Goal: Information Seeking & Learning: Learn about a topic

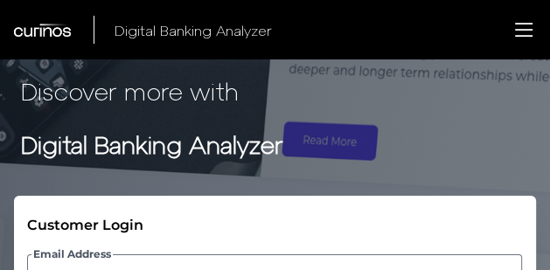
scroll to position [192, 0]
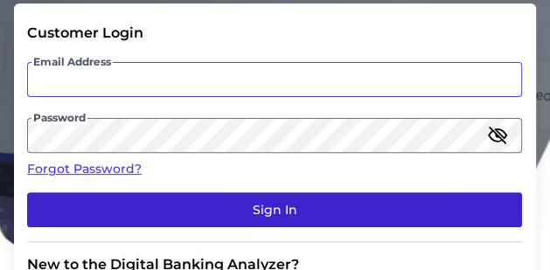
type input "[EMAIL_ADDRESS][DOMAIN_NAME]"
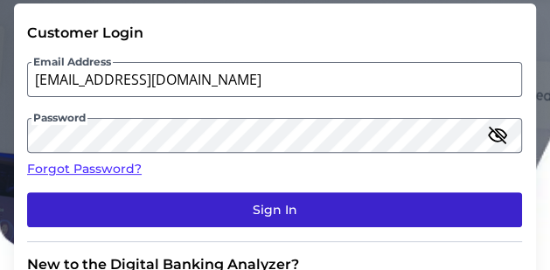
click at [255, 224] on button "Sign In" at bounding box center [274, 209] width 495 height 35
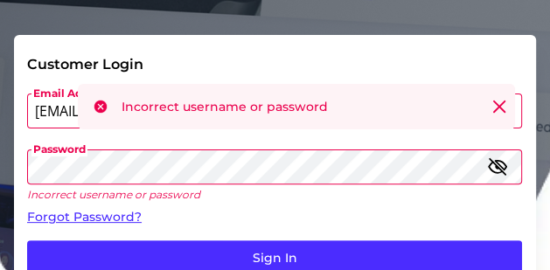
scroll to position [175, 0]
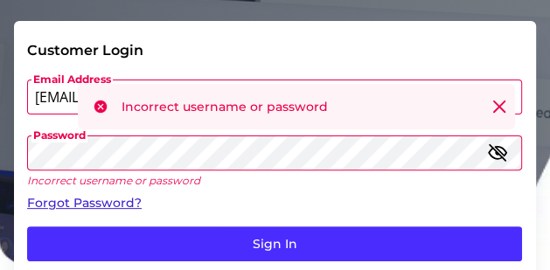
click at [260, 198] on link "Forgot Password?" at bounding box center [274, 203] width 495 height 18
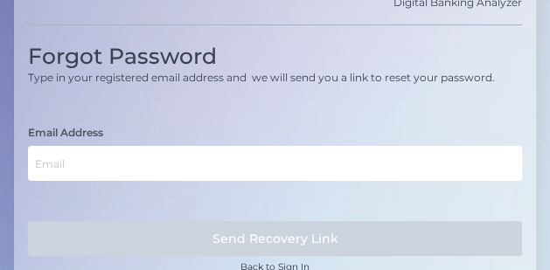
scroll to position [70, 0]
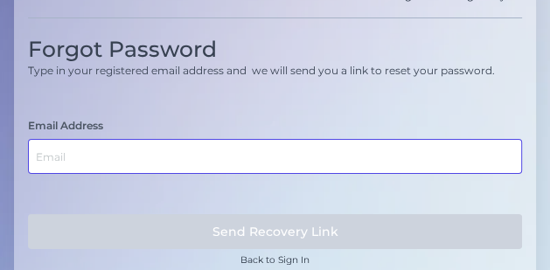
click at [177, 171] on input "text" at bounding box center [275, 156] width 494 height 35
click at [182, 161] on input "text" at bounding box center [275, 156] width 494 height 35
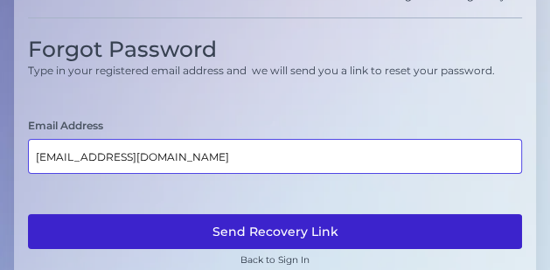
type input "[EMAIL_ADDRESS][DOMAIN_NAME]"
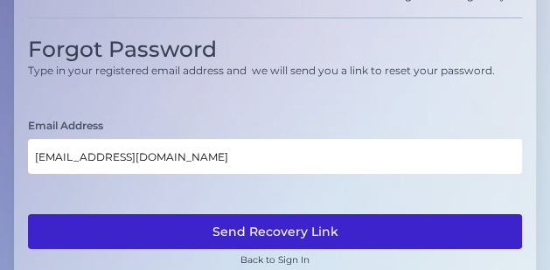
click at [218, 229] on button "Send Recovery Link" at bounding box center [275, 231] width 494 height 35
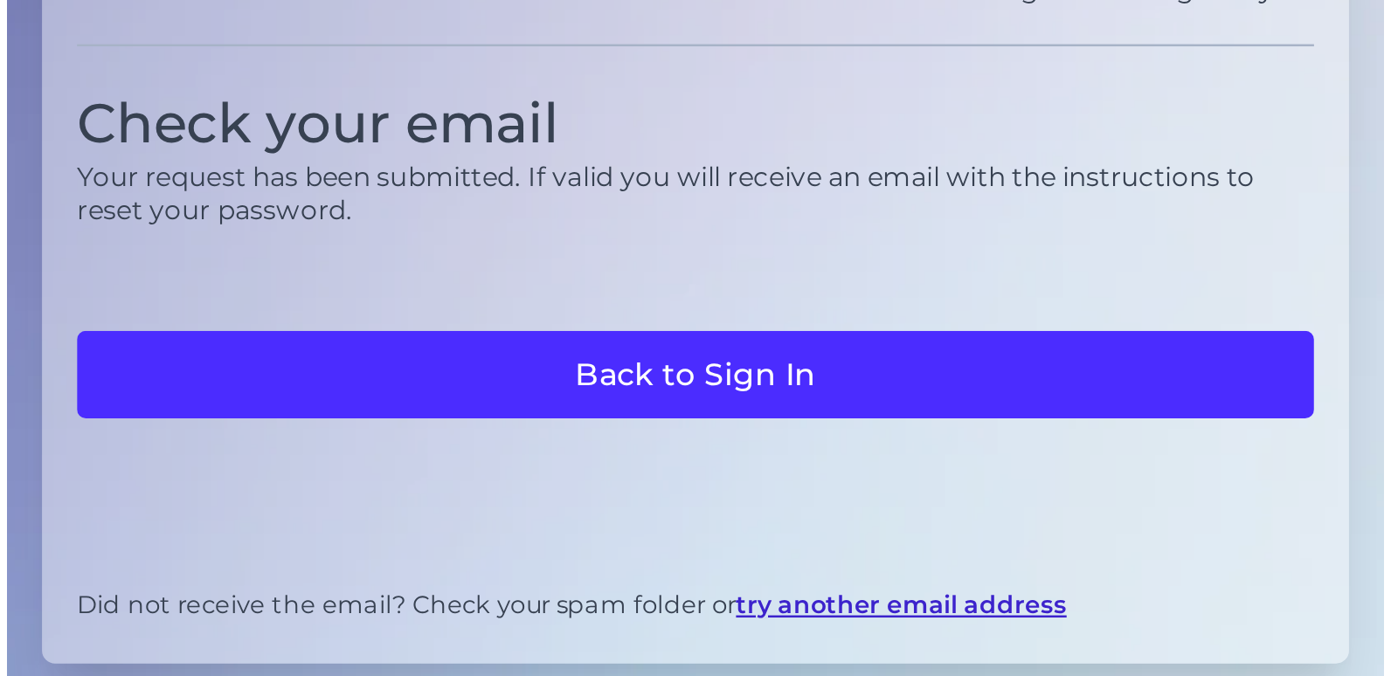
scroll to position [0, 0]
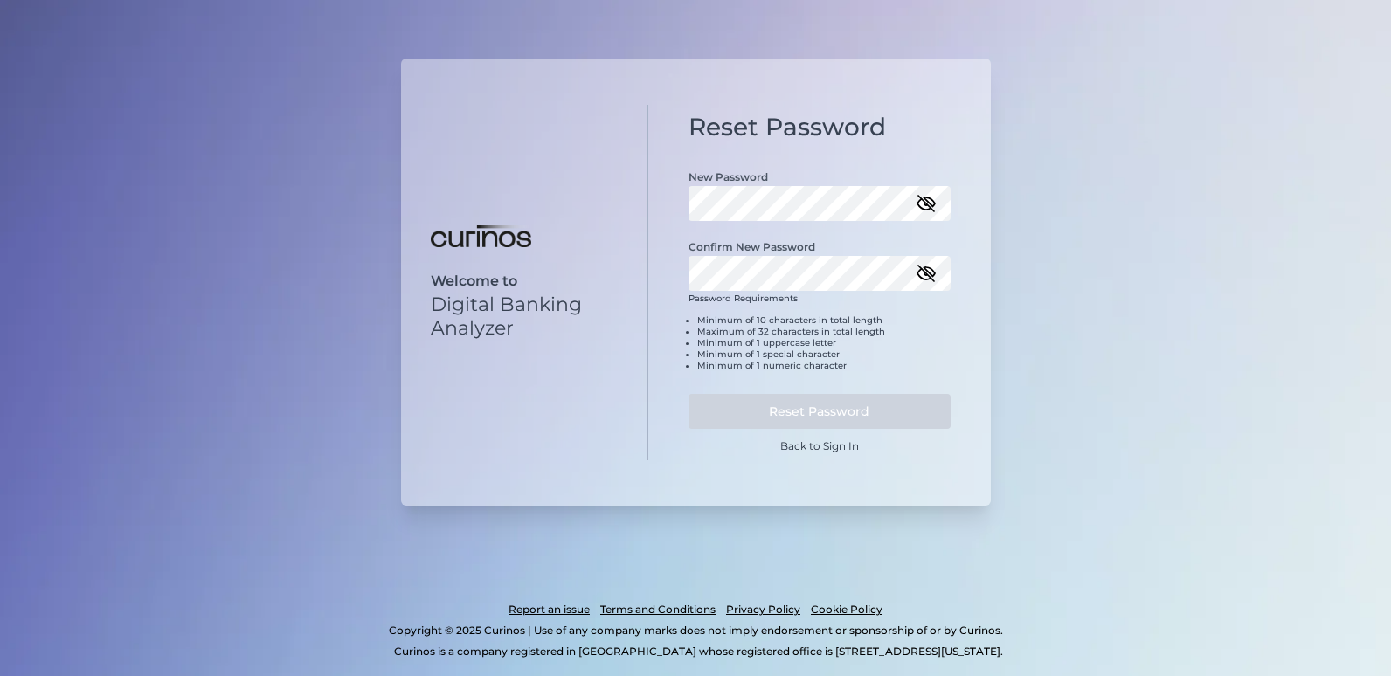
click at [711, 256] on div "Confirm New Password" at bounding box center [820, 256] width 262 height 70
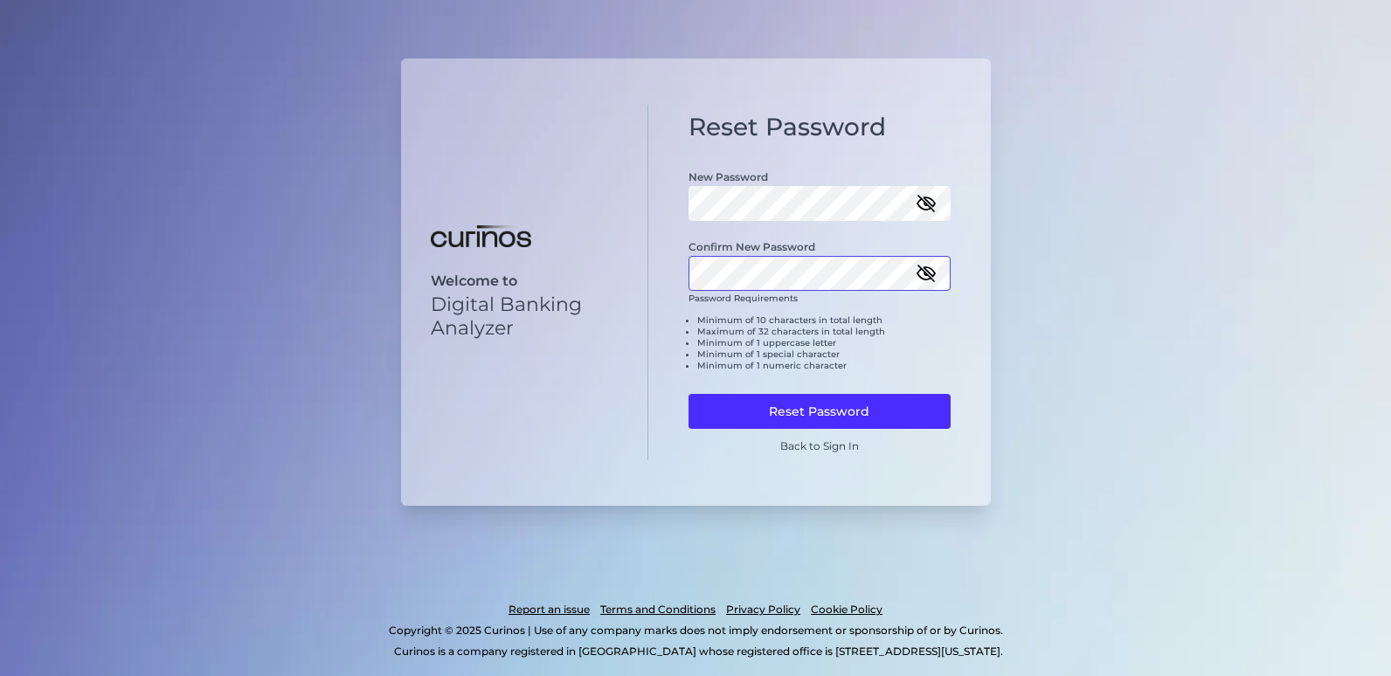
click at [689, 394] on button "Reset Password" at bounding box center [820, 411] width 262 height 35
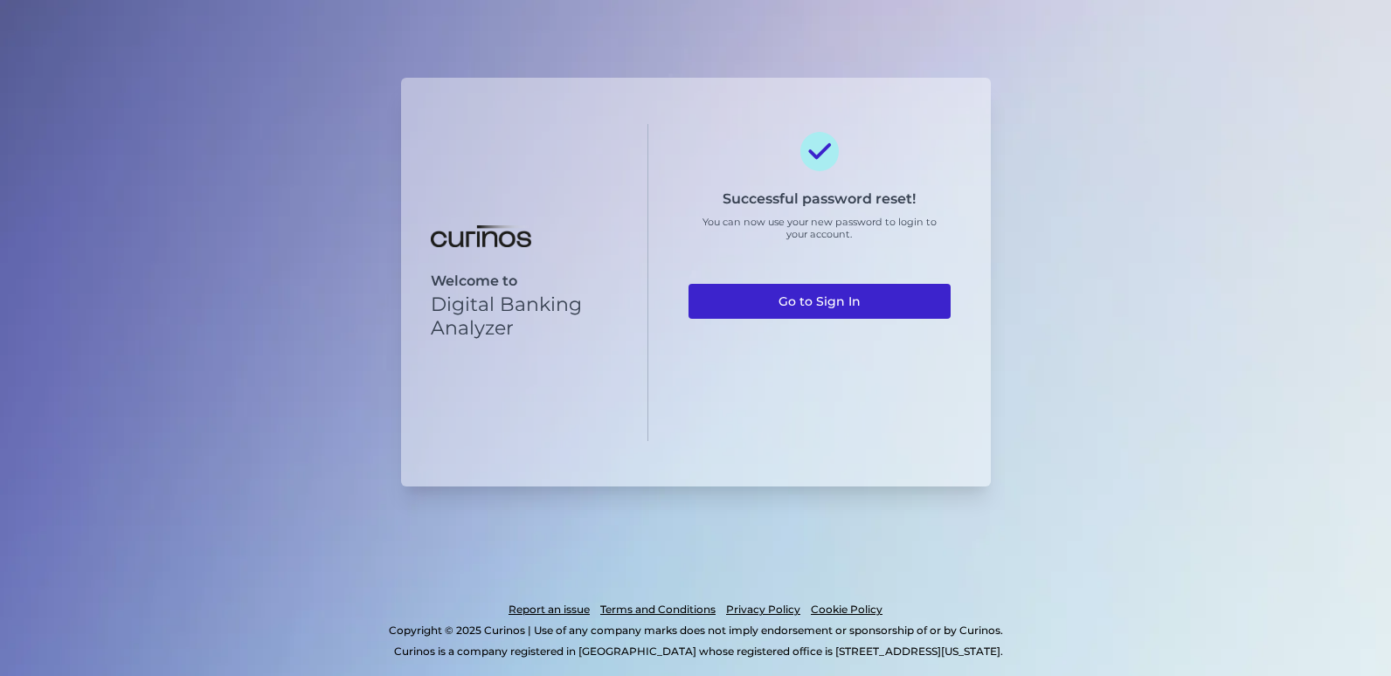
click at [787, 317] on link "Go to Sign In" at bounding box center [820, 301] width 262 height 35
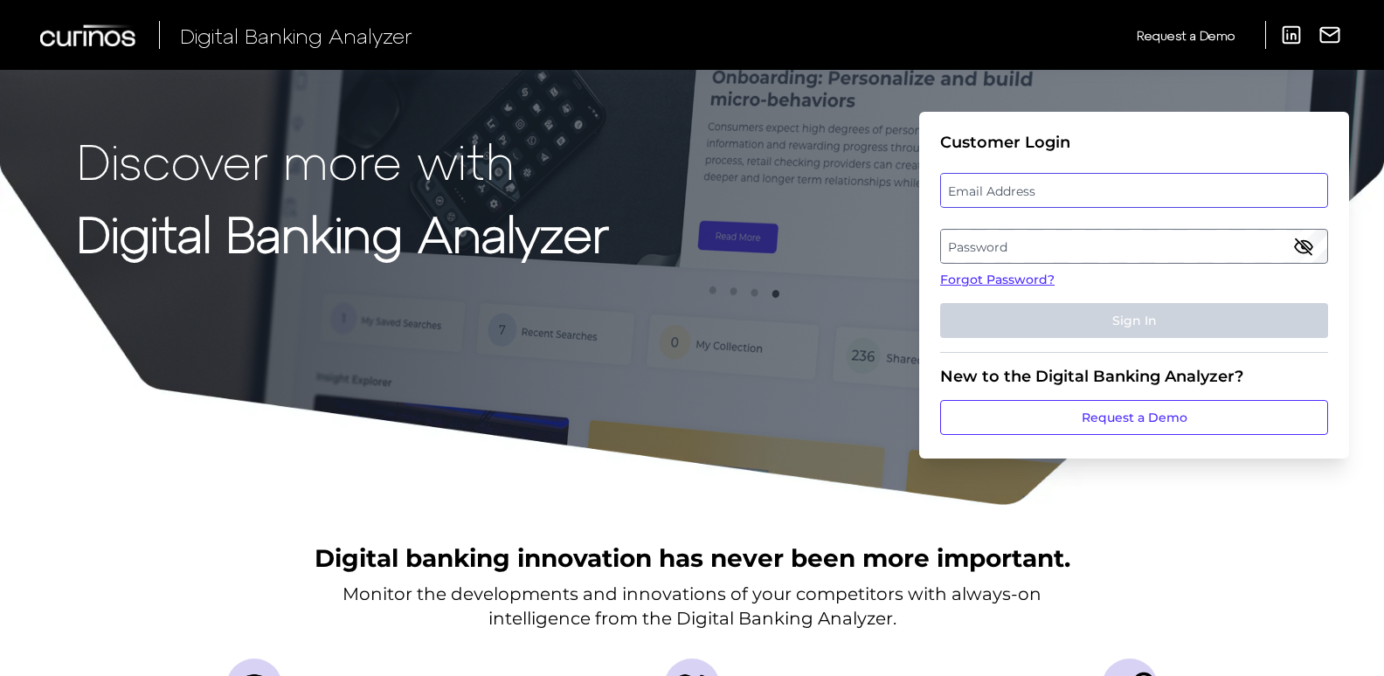
type input "[EMAIL_ADDRESS][DOMAIN_NAME]"
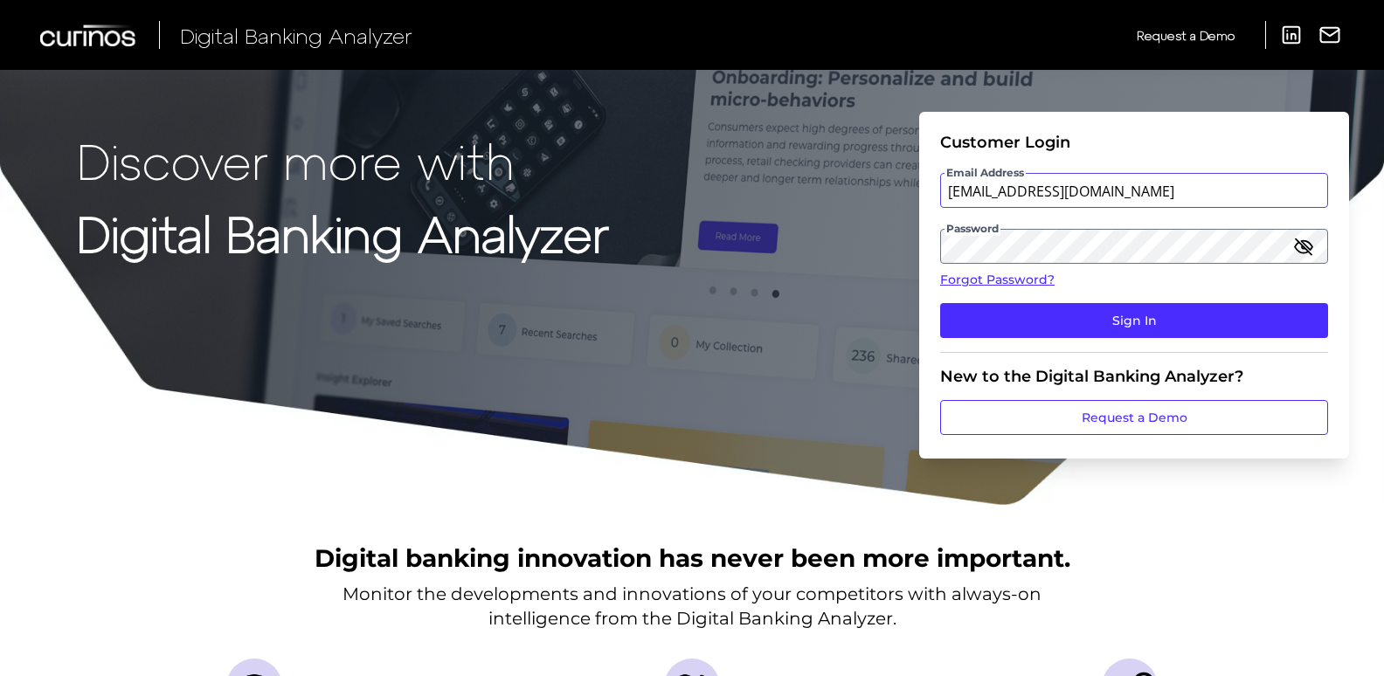
click at [1071, 193] on div "Email Address [EMAIL_ADDRESS][DOMAIN_NAME]" at bounding box center [1134, 190] width 388 height 35
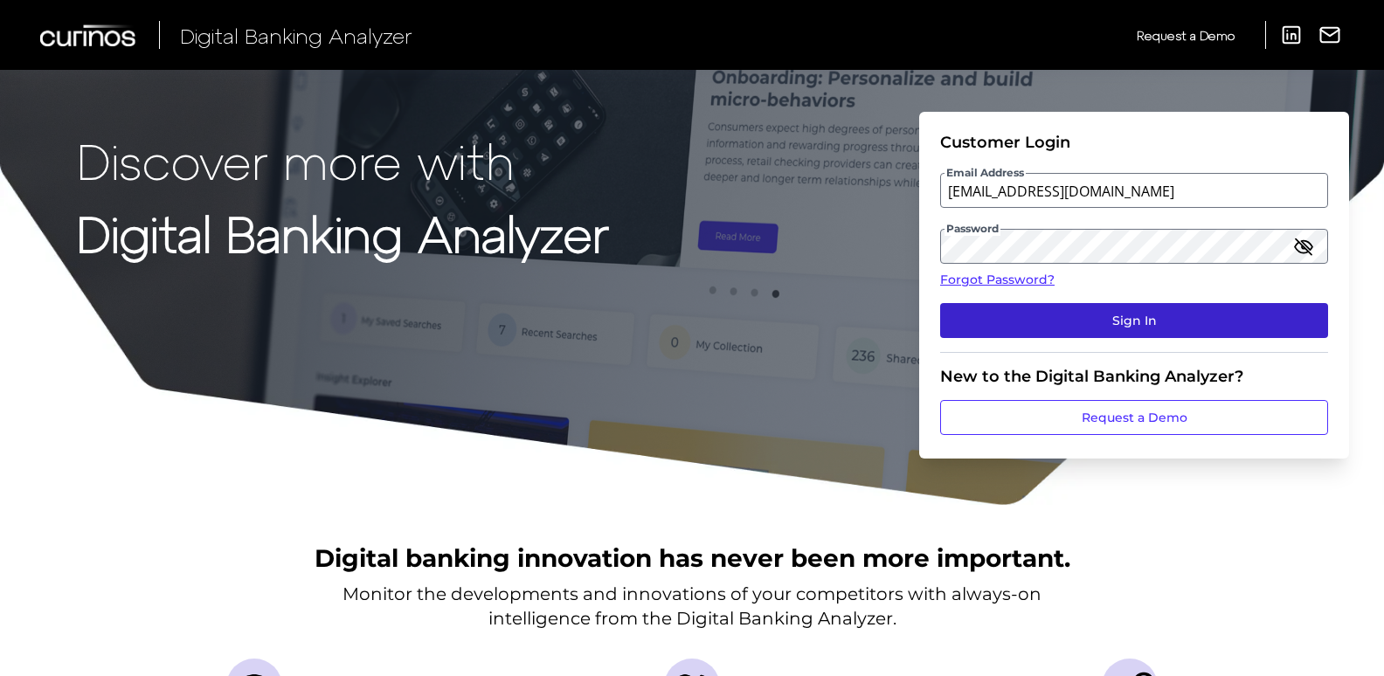
click at [1097, 331] on button "Sign In" at bounding box center [1134, 320] width 388 height 35
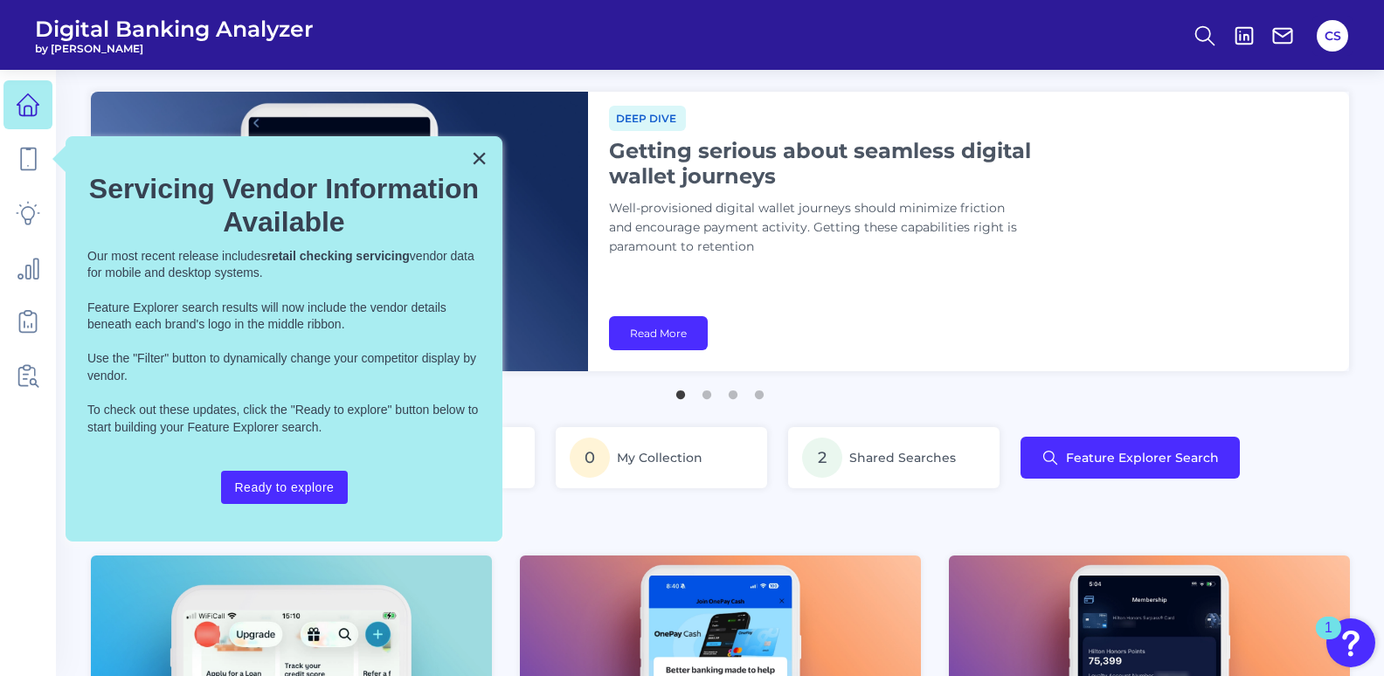
drag, startPoint x: 476, startPoint y: 166, endPoint x: 469, endPoint y: 182, distance: 17.2
click at [473, 169] on button "×" at bounding box center [479, 158] width 17 height 28
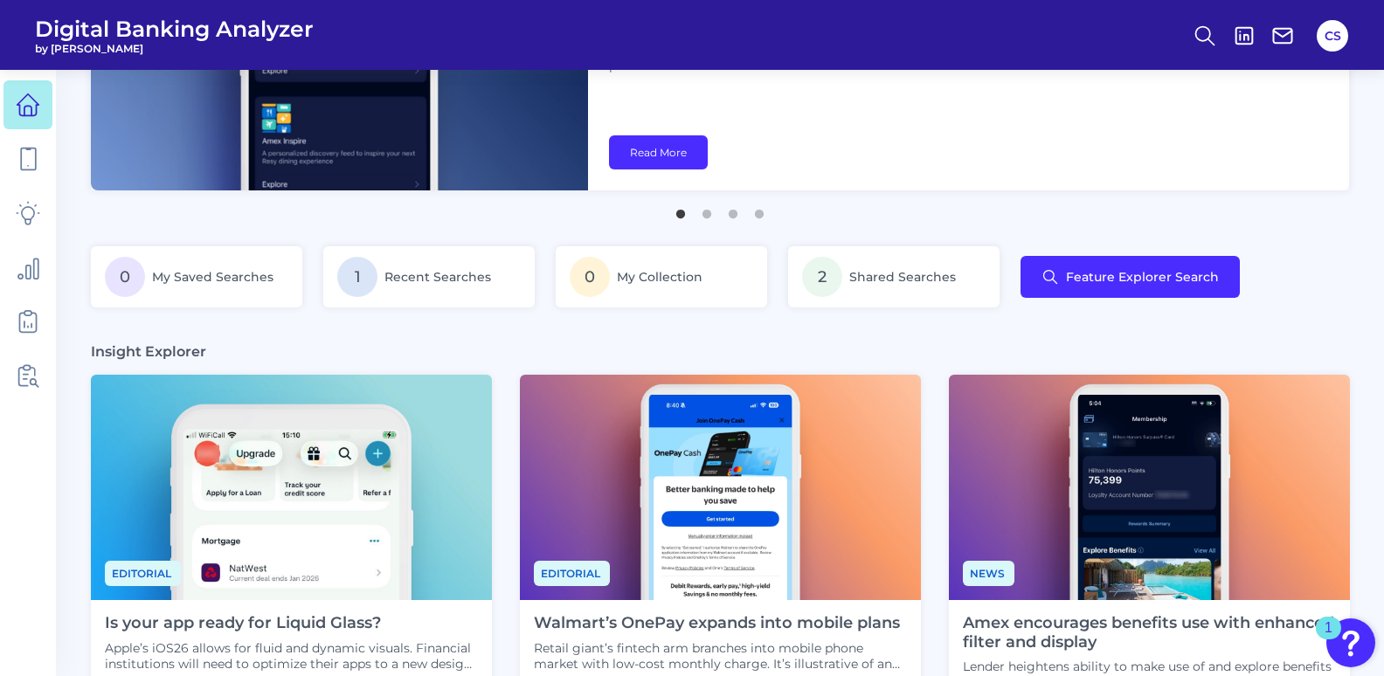
scroll to position [175, 0]
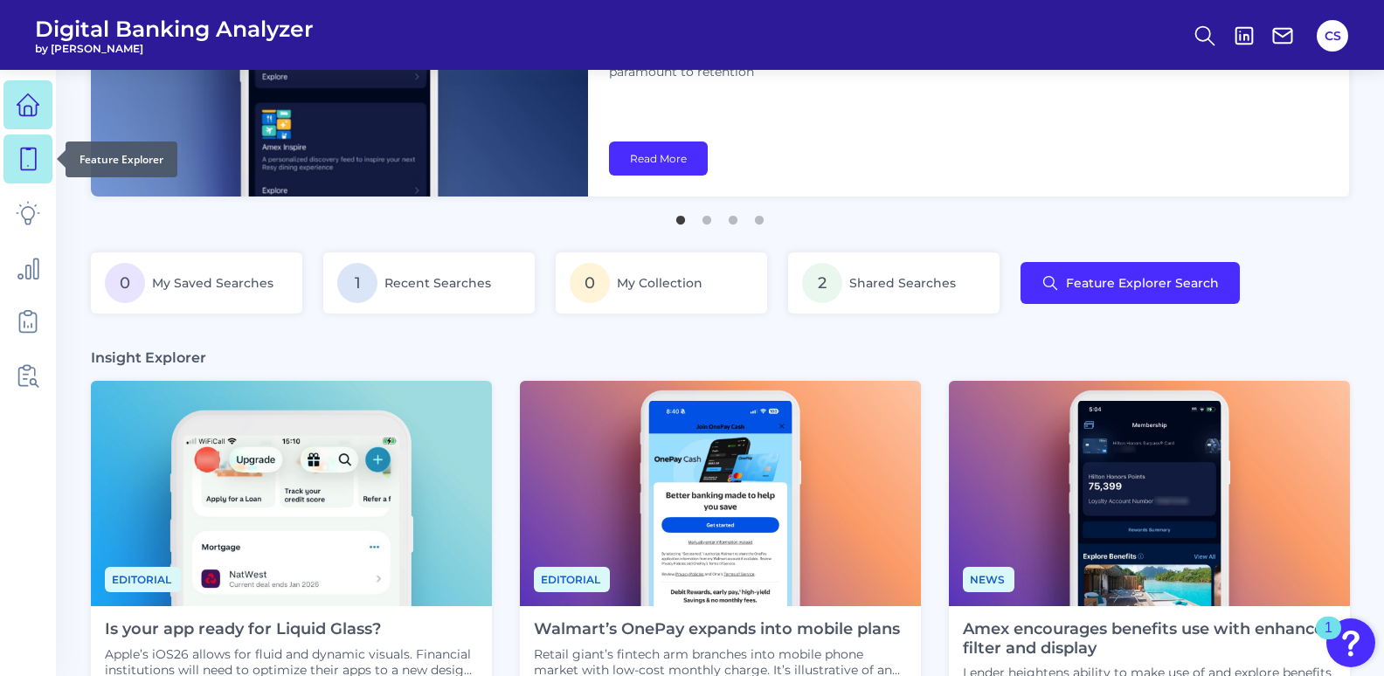
click at [30, 137] on link at bounding box center [27, 159] width 49 height 49
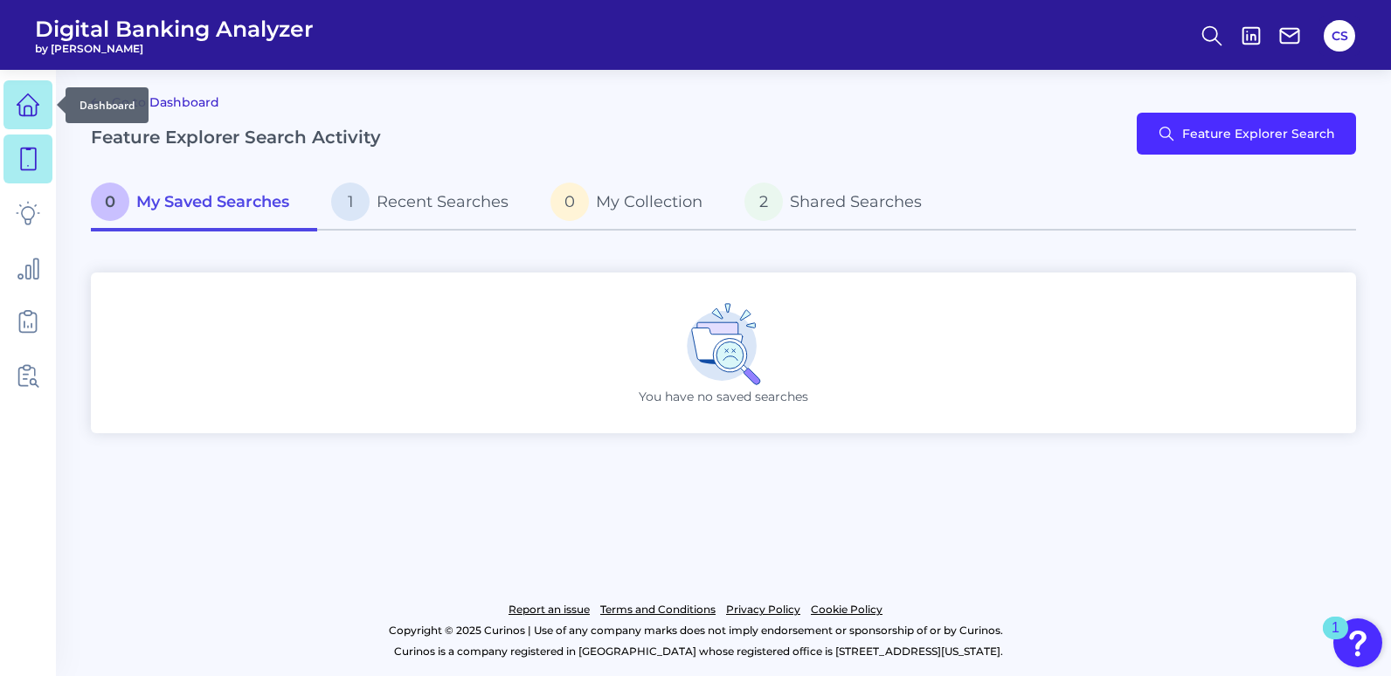
click at [24, 109] on icon at bounding box center [28, 105] width 24 height 24
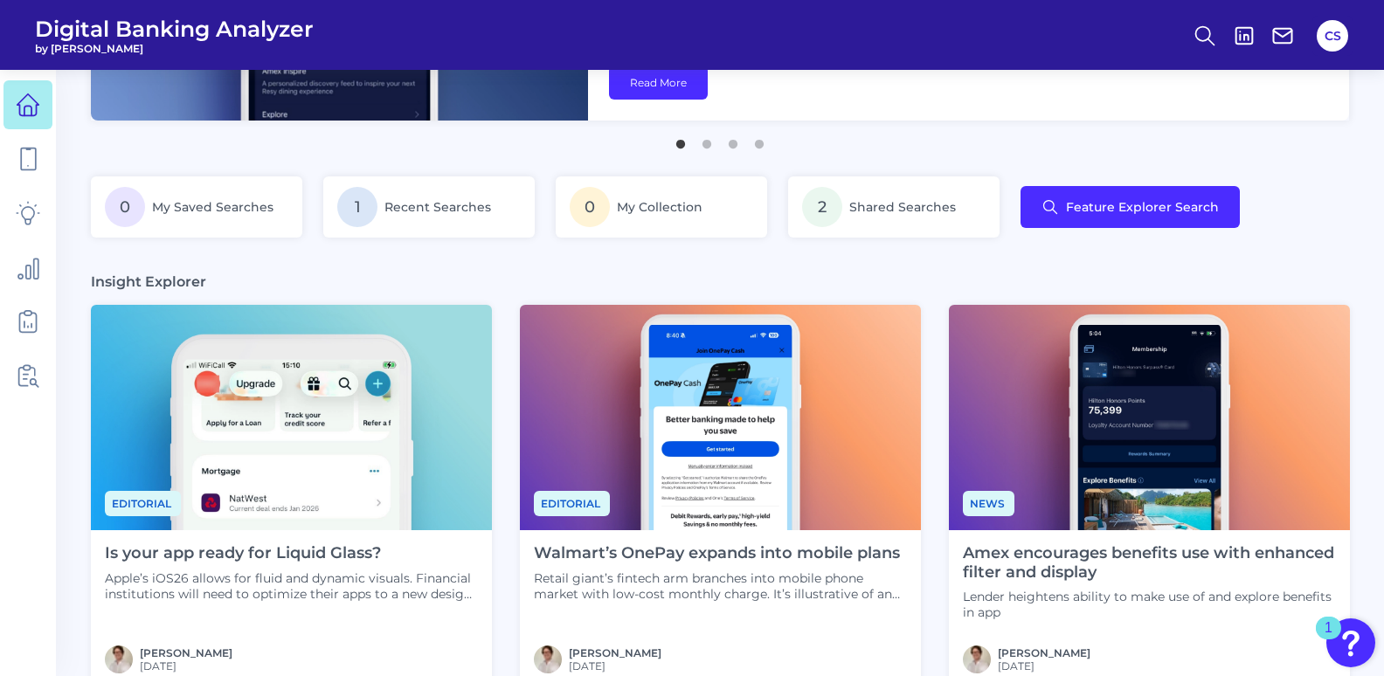
scroll to position [262, 0]
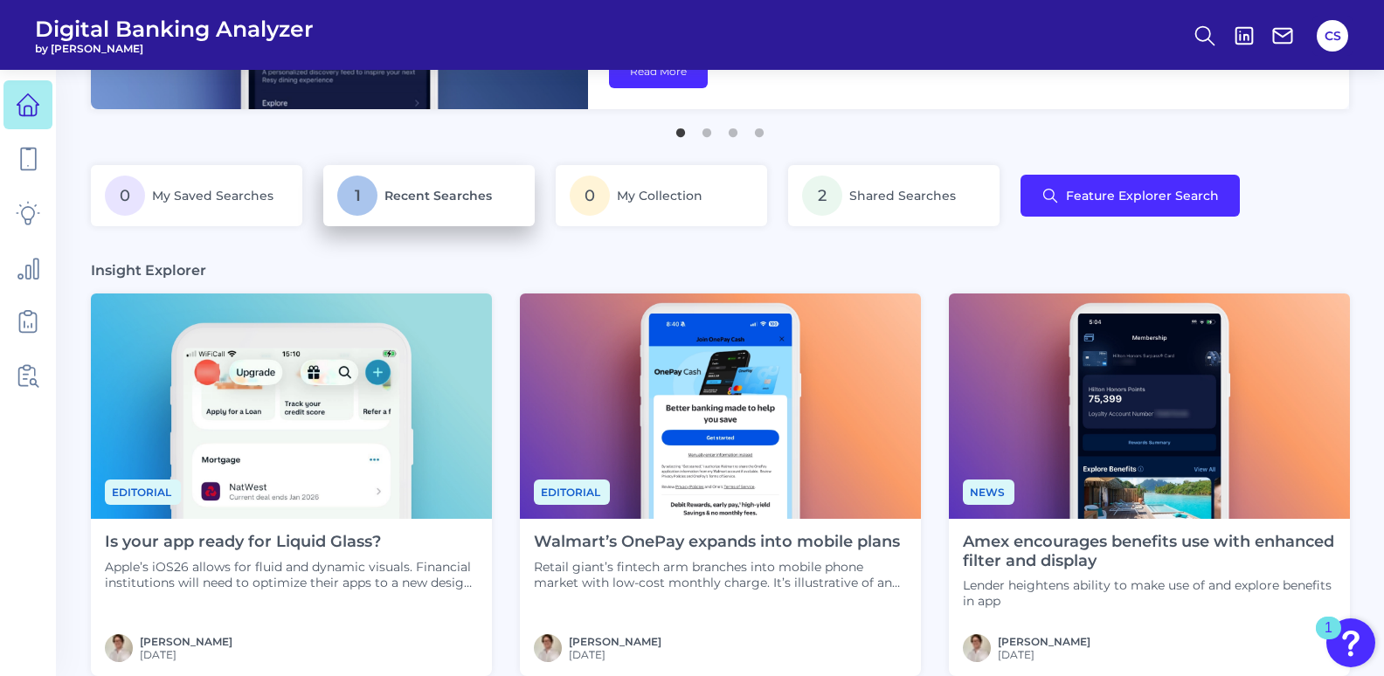
click at [355, 212] on span "1" at bounding box center [357, 196] width 40 height 40
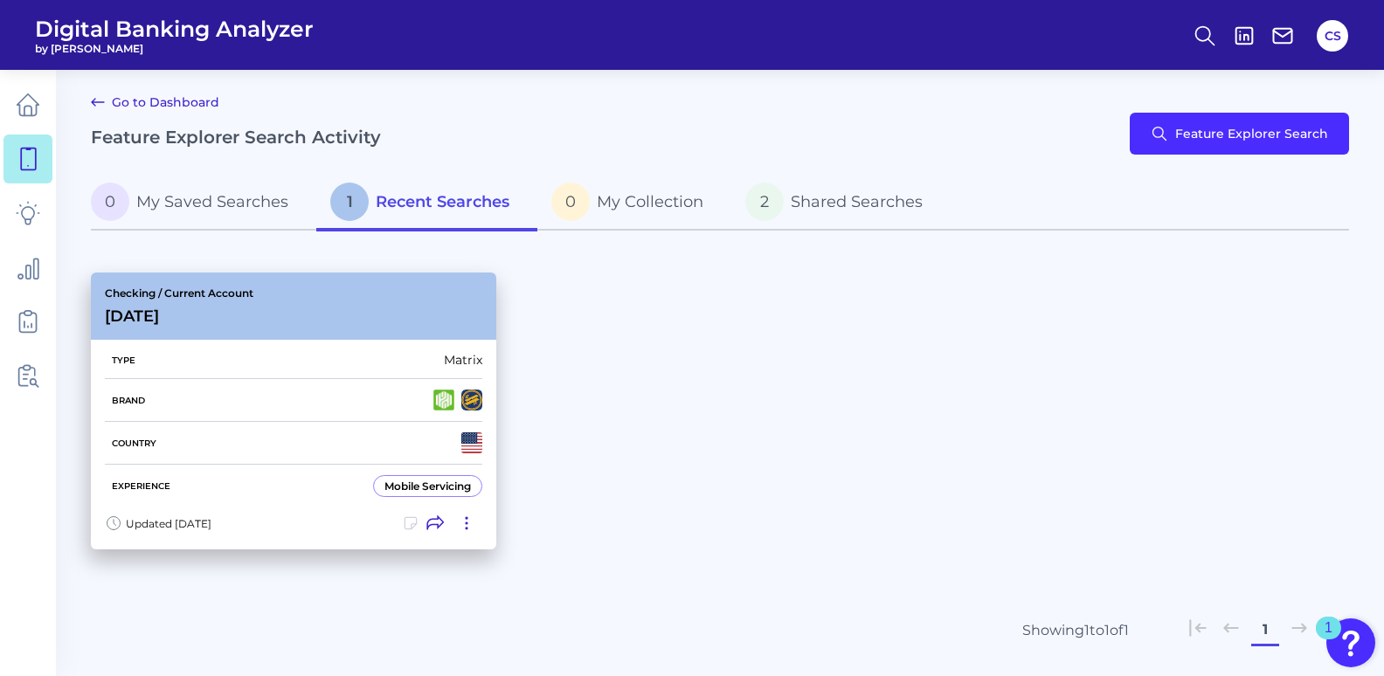
click at [248, 339] on div "Checking / Current Account [DATE]" at bounding box center [294, 306] width 406 height 67
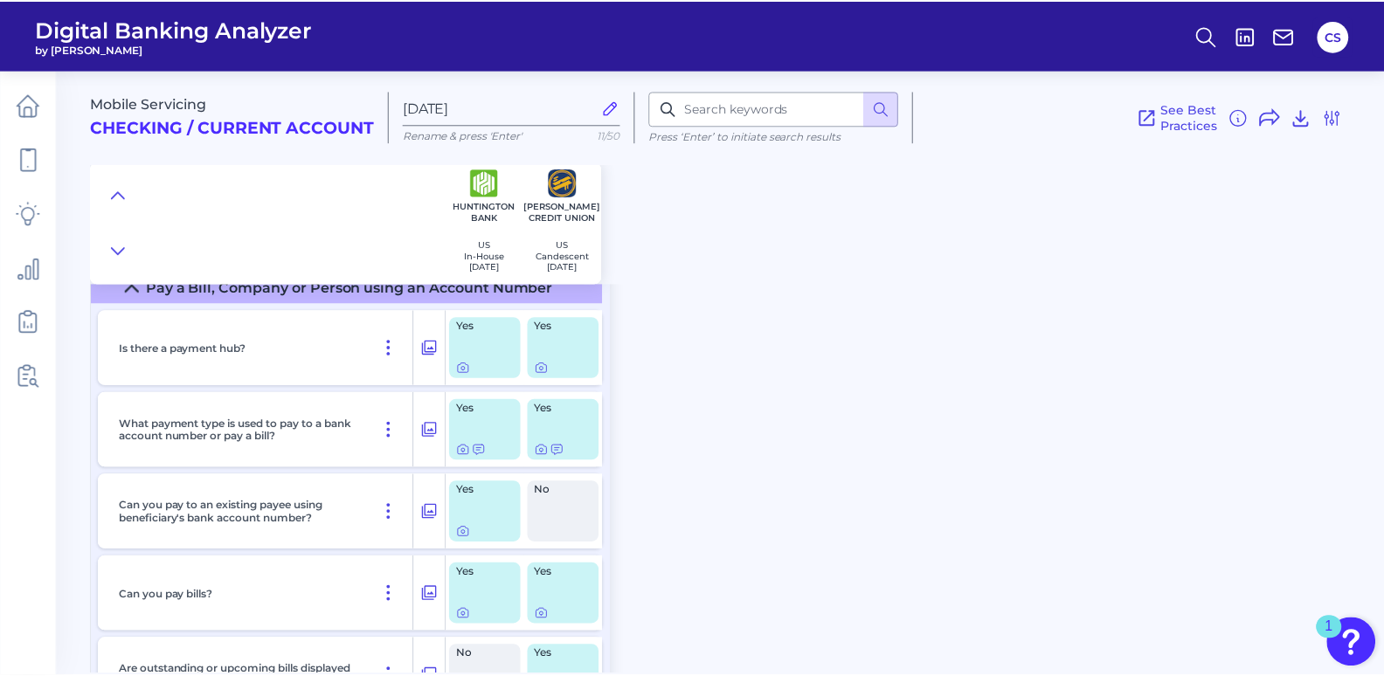
scroll to position [87, 0]
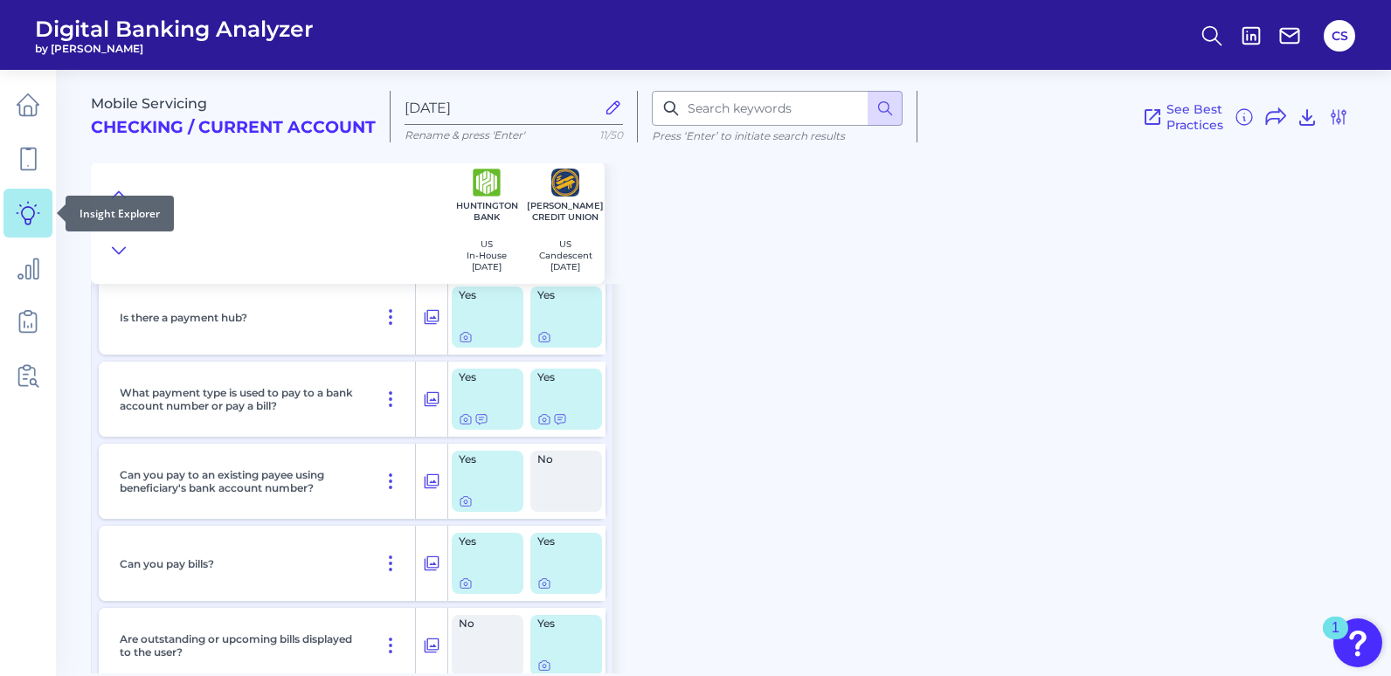
click at [31, 225] on link at bounding box center [27, 213] width 49 height 49
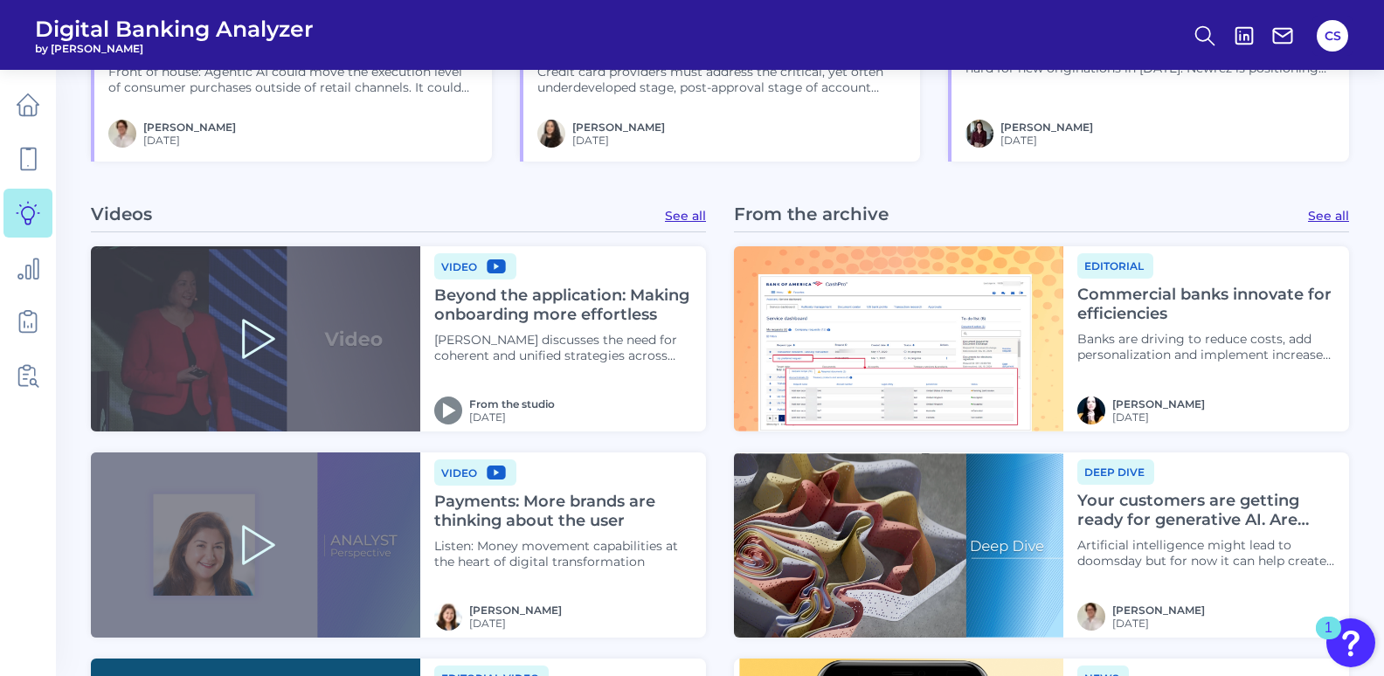
scroll to position [1923, 0]
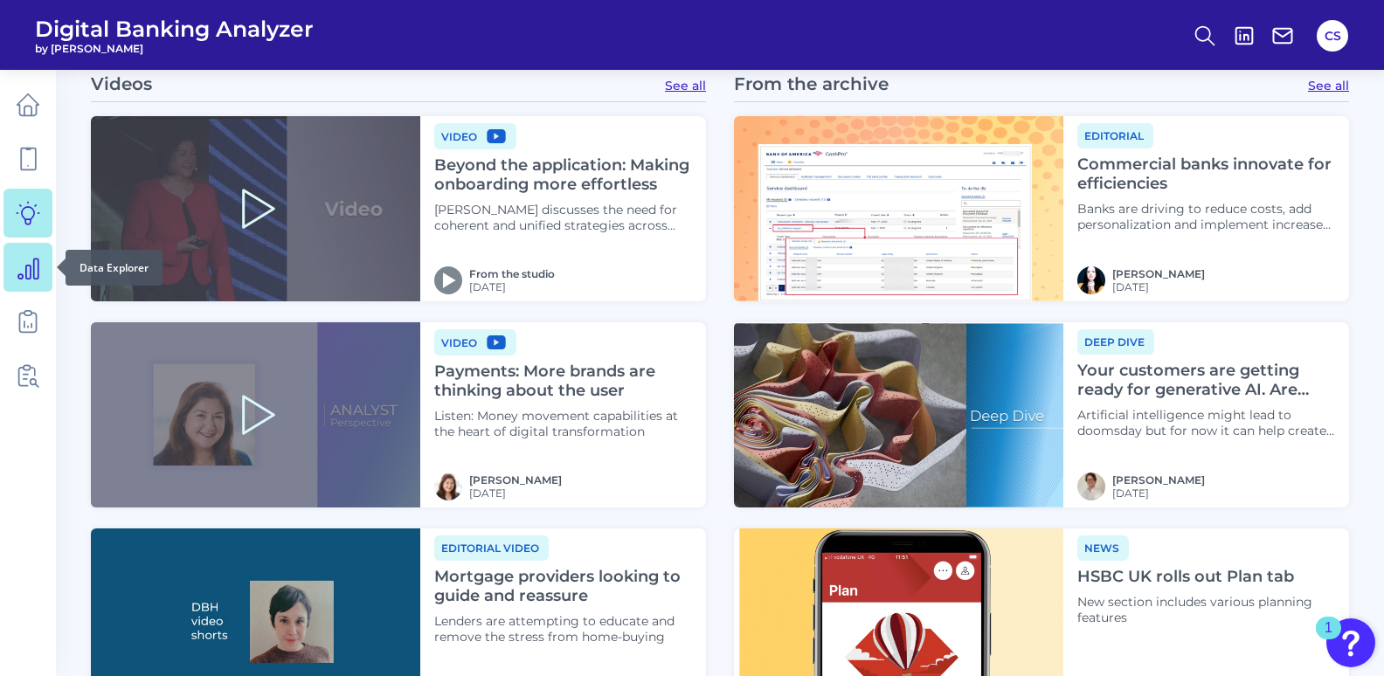
click at [24, 287] on link at bounding box center [27, 267] width 49 height 49
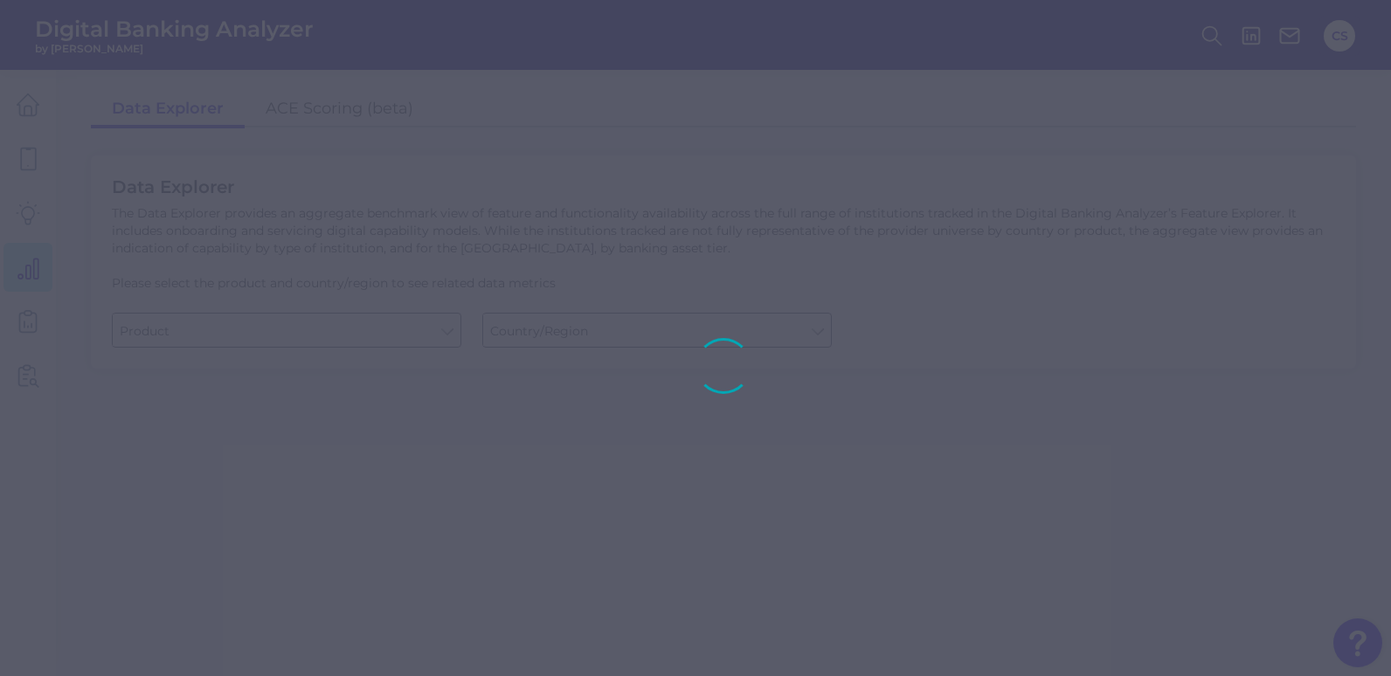
type input "Checking / Current Account"
type input "[GEOGRAPHIC_DATA]"
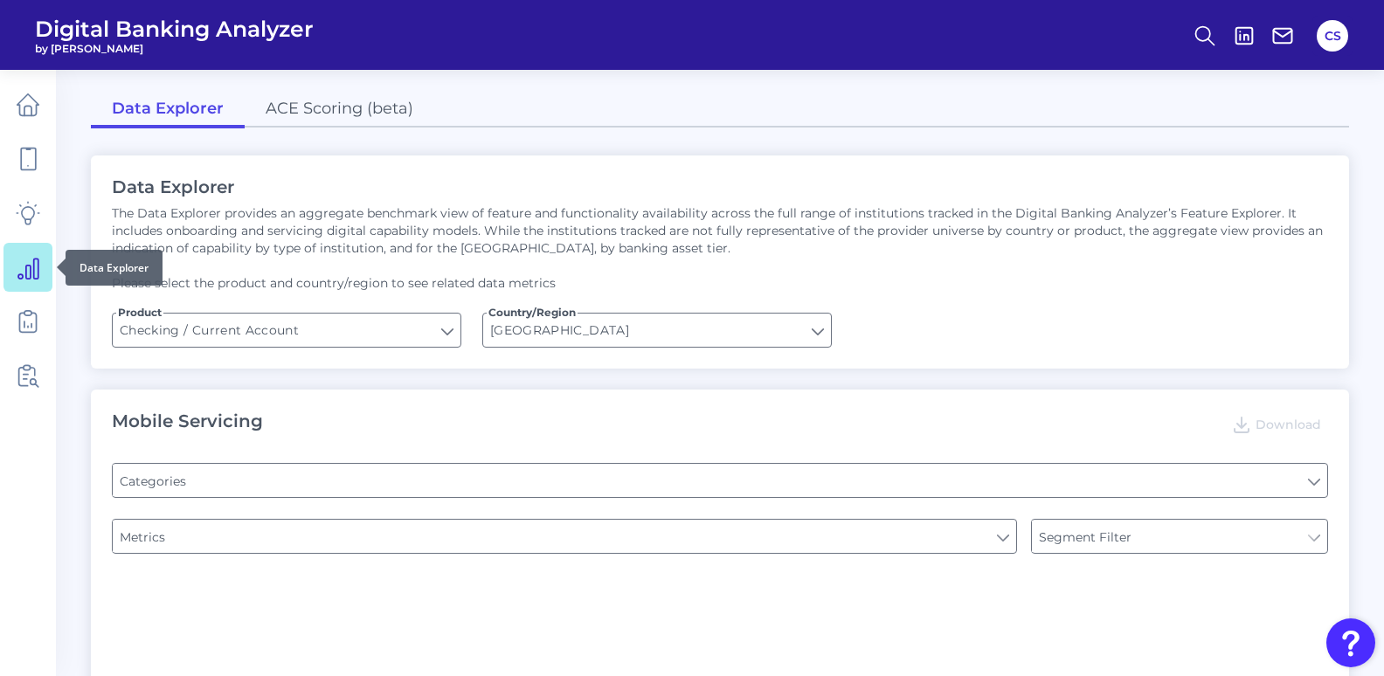
type input "Pre-login Features"
type input "Channel"
type input "Type of Institution"
type input "Online Banking Registration"
type input "Type of Institution"
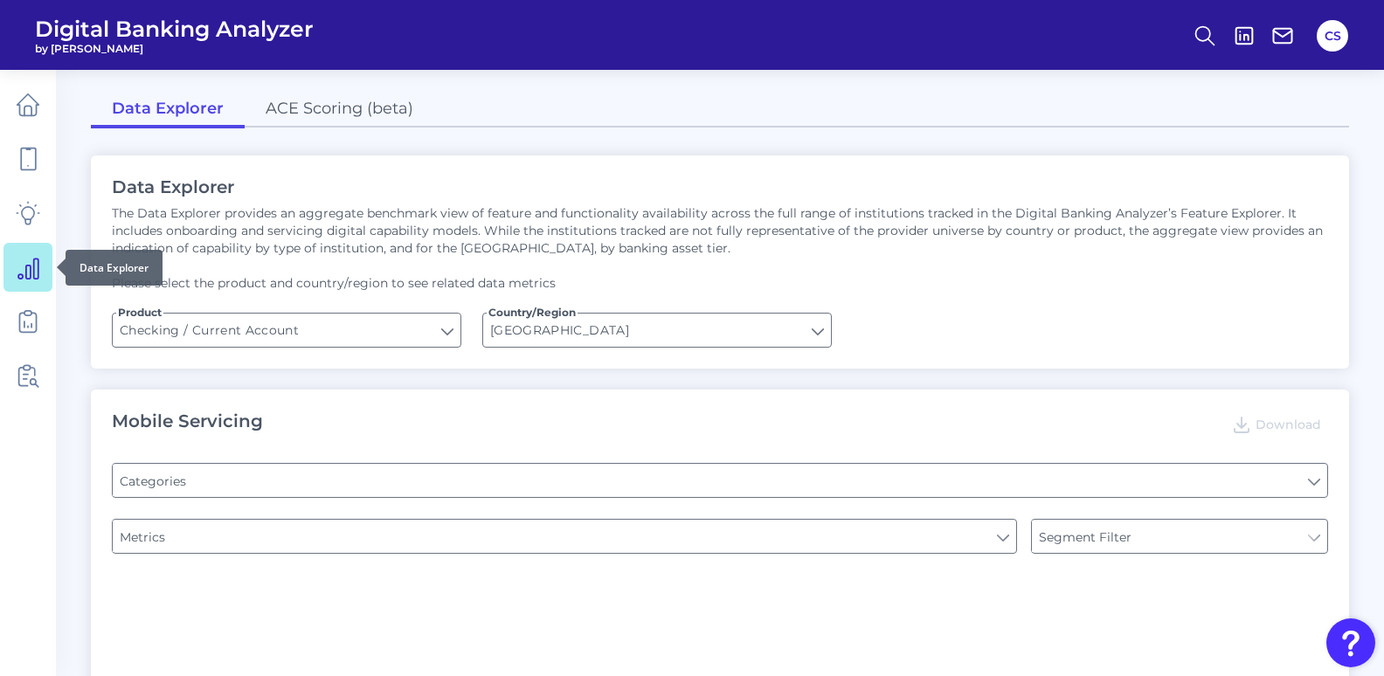
type input "Type of Institution"
type input "END-TO-END JOURNEY: Can you apply for the PRODUCT as a new to brand customer on…"
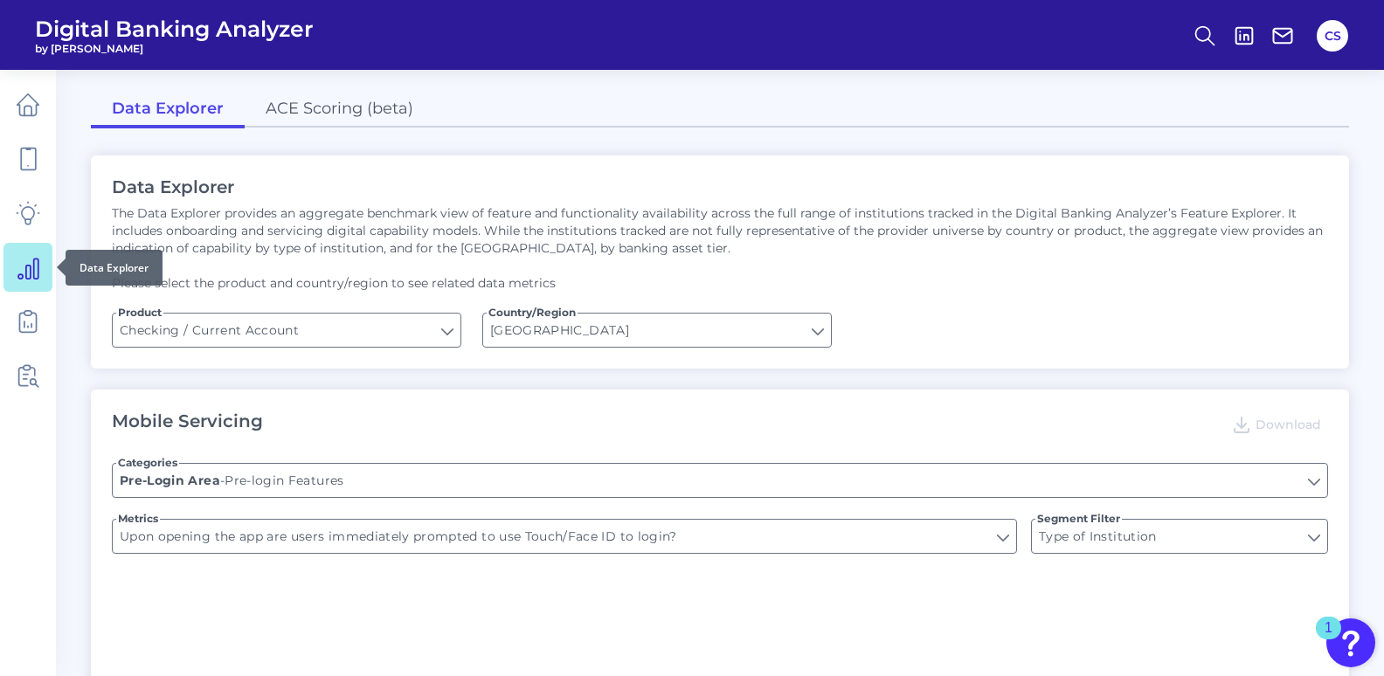
type input "Upon opening the app are users immediately prompted to use Touch/Face ID to log…"
type input "Can you register for online banking?"
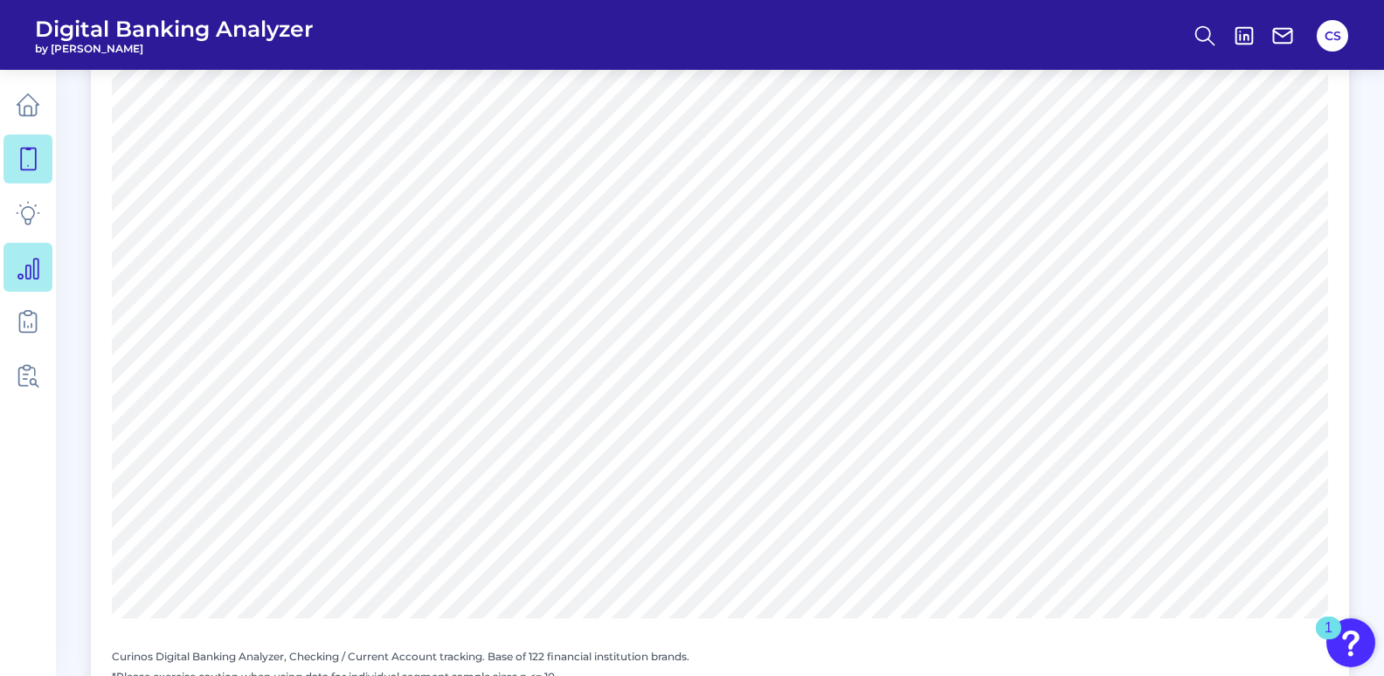
scroll to position [1311, 0]
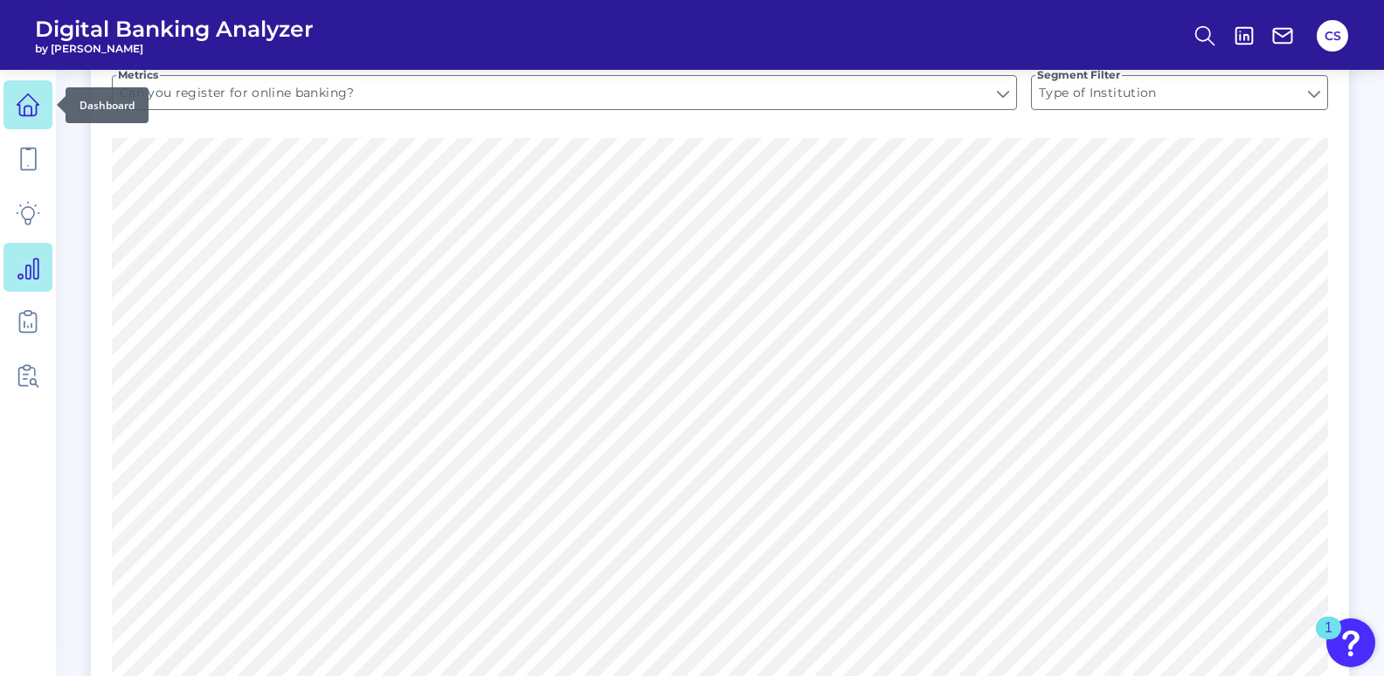
click at [25, 107] on icon at bounding box center [28, 105] width 24 height 24
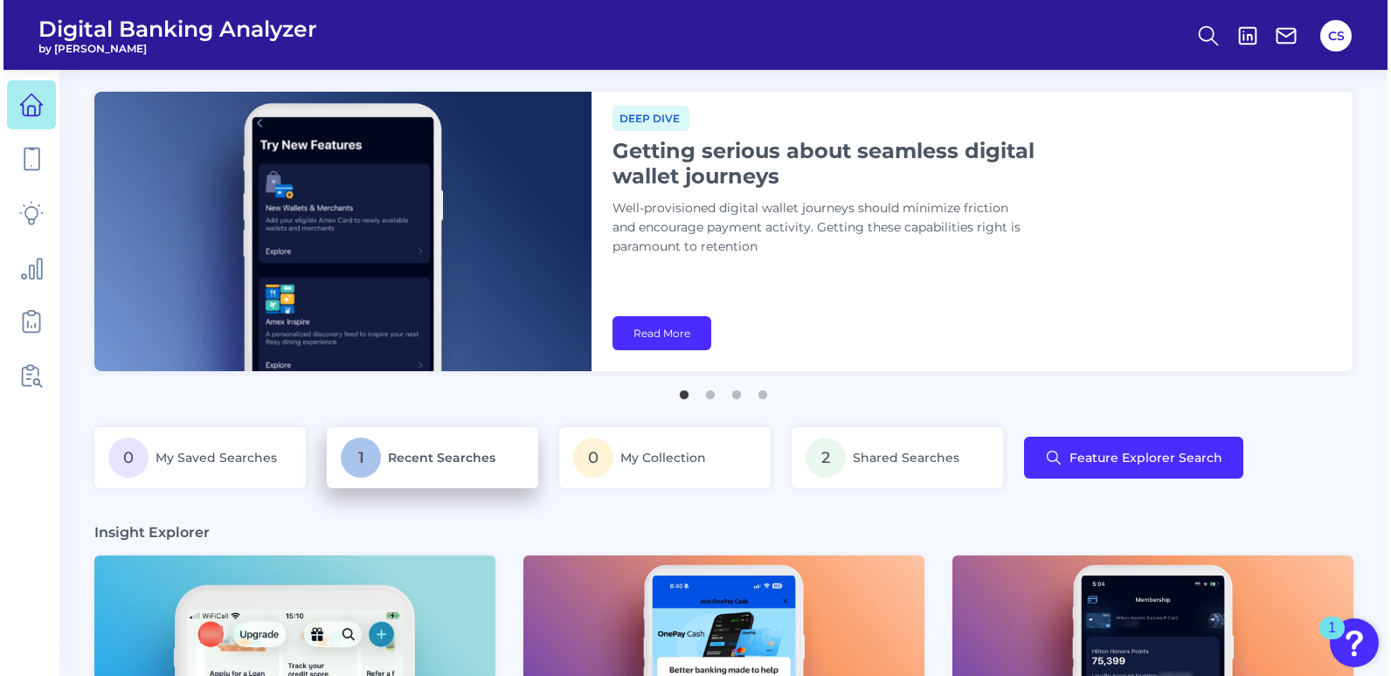
scroll to position [175, 0]
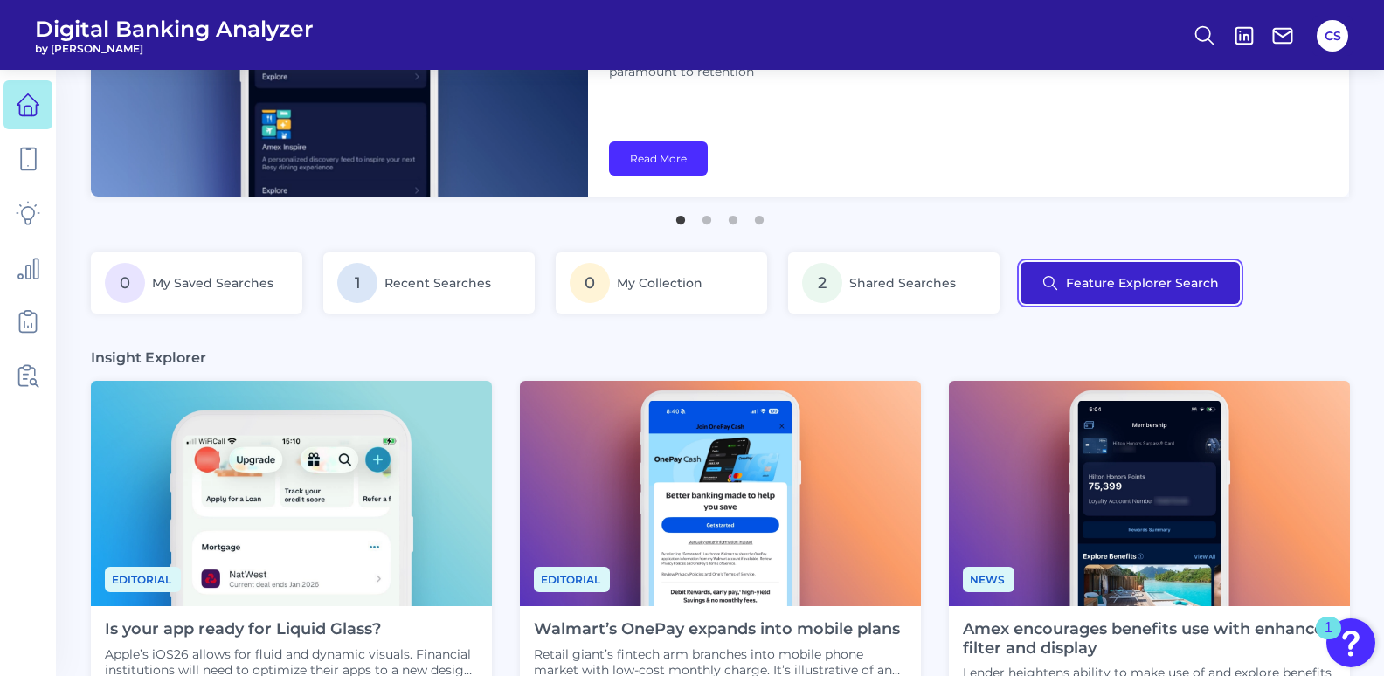
click at [1145, 286] on button "Feature Explorer Search" at bounding box center [1130, 283] width 219 height 42
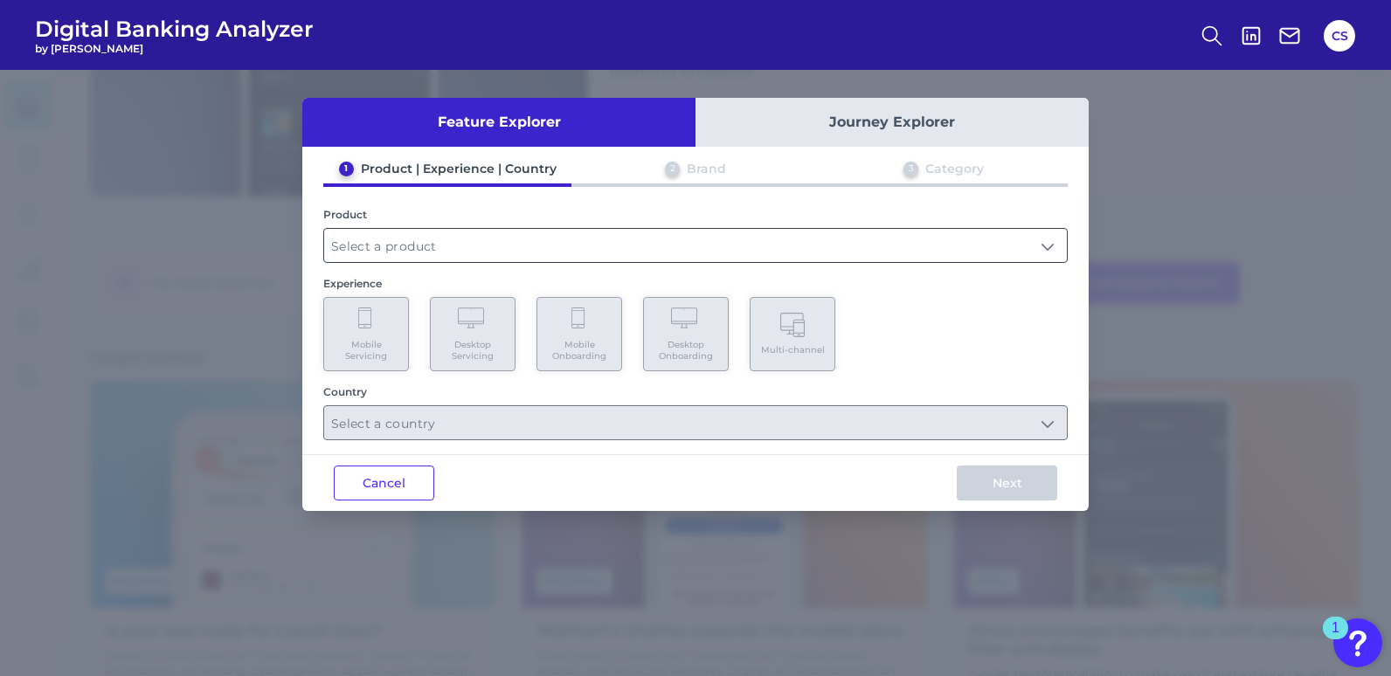
click at [450, 248] on input "text" at bounding box center [695, 245] width 743 height 33
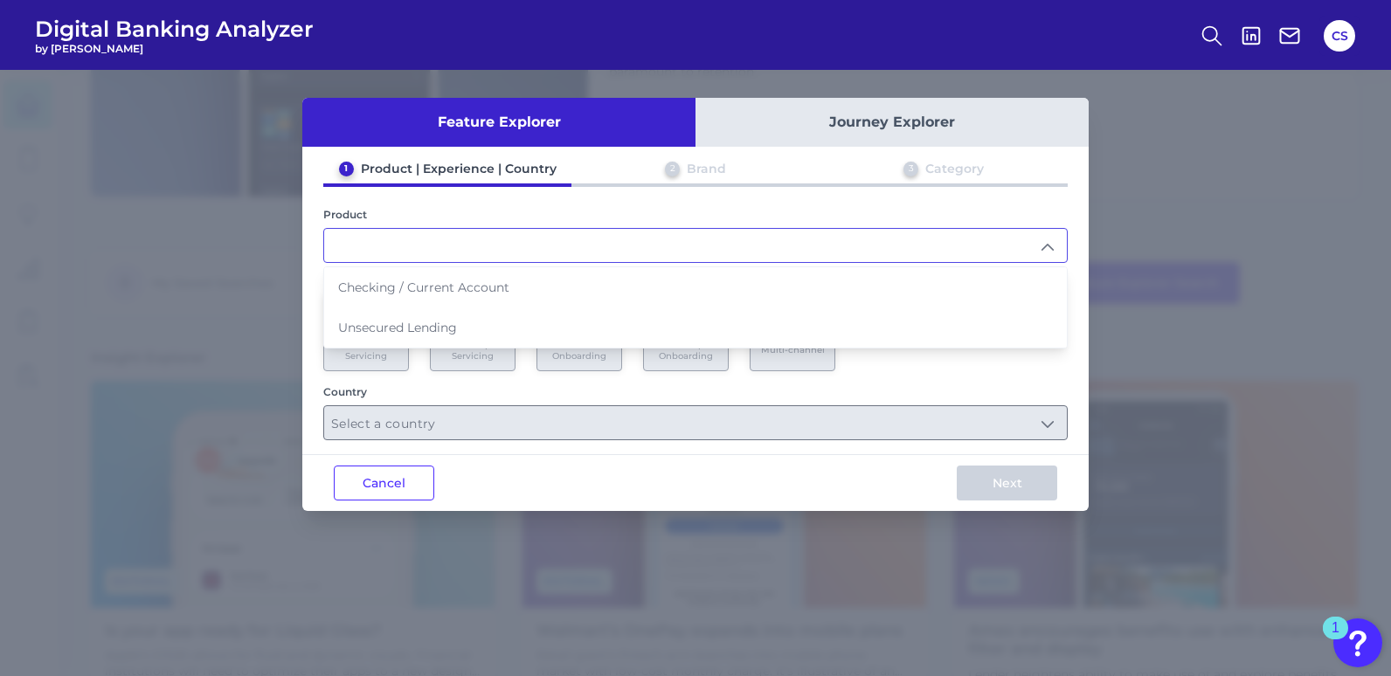
click at [450, 248] on input "text" at bounding box center [695, 245] width 743 height 33
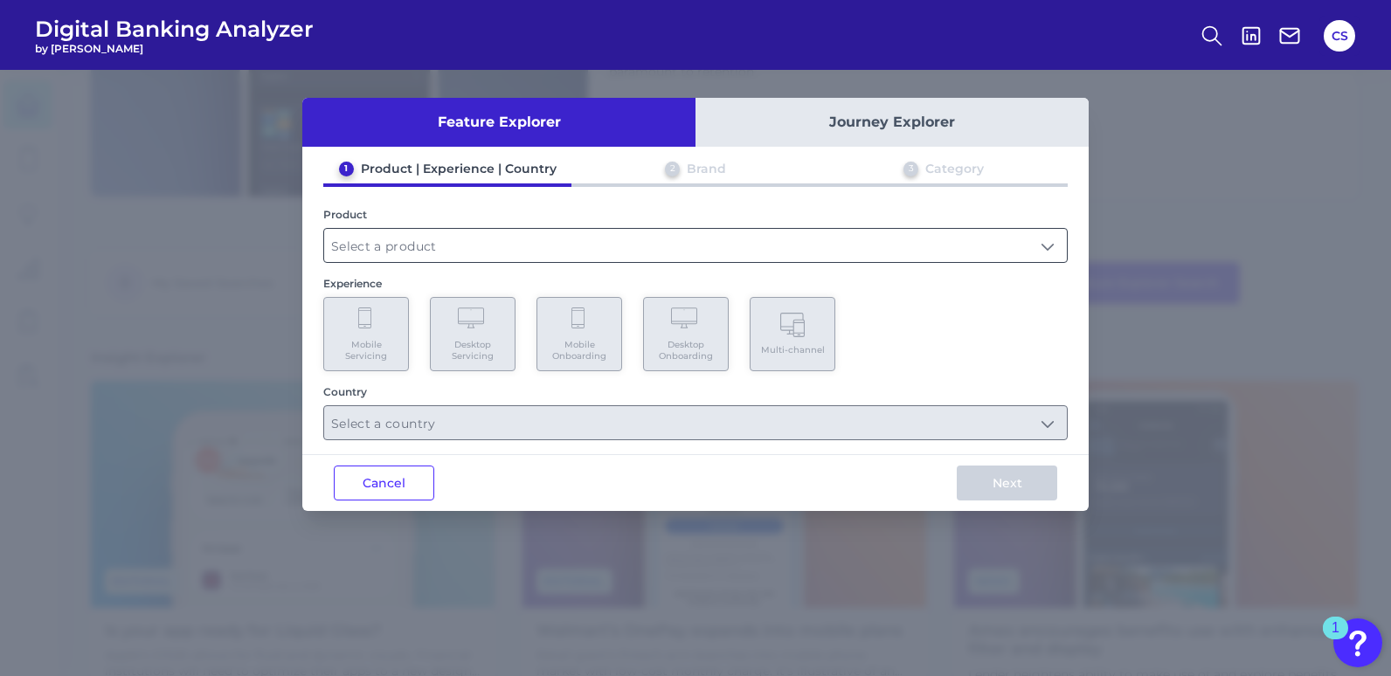
click at [450, 248] on input "text" at bounding box center [695, 245] width 743 height 33
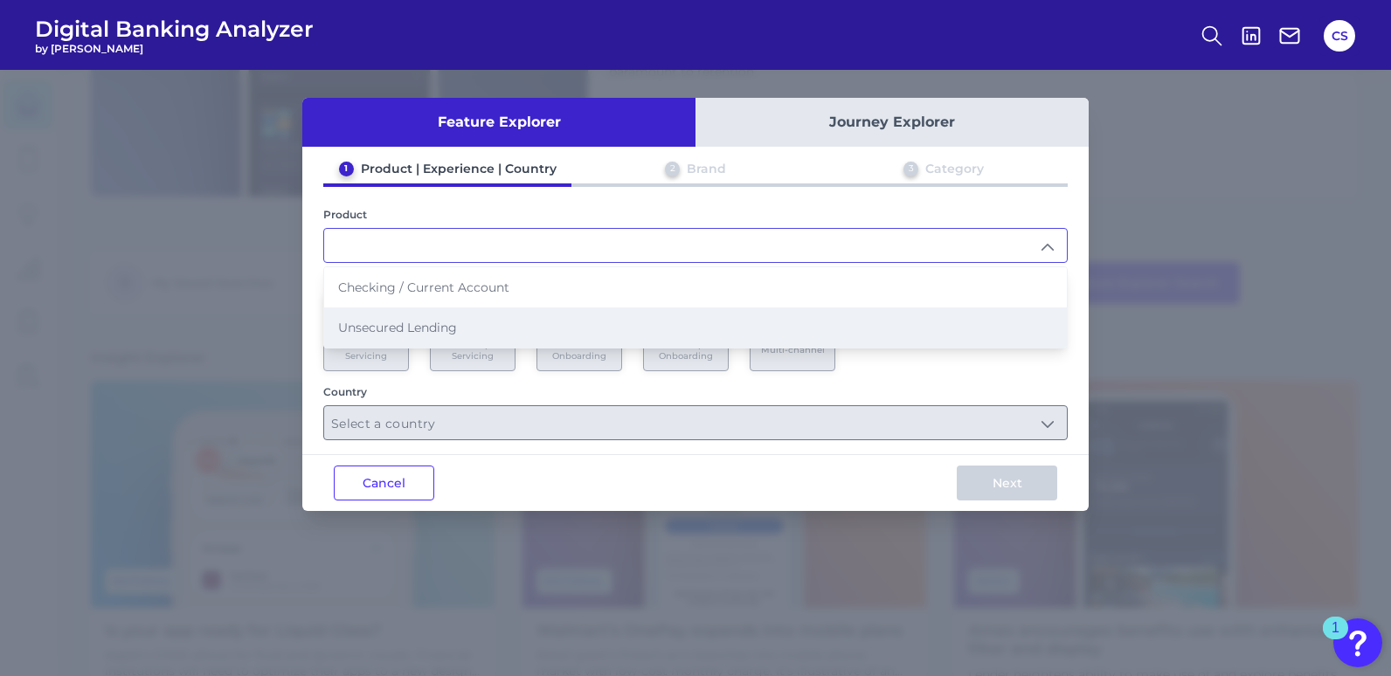
click at [432, 323] on span "Unsecured Lending" at bounding box center [397, 328] width 119 height 16
type input "Unsecured Lending"
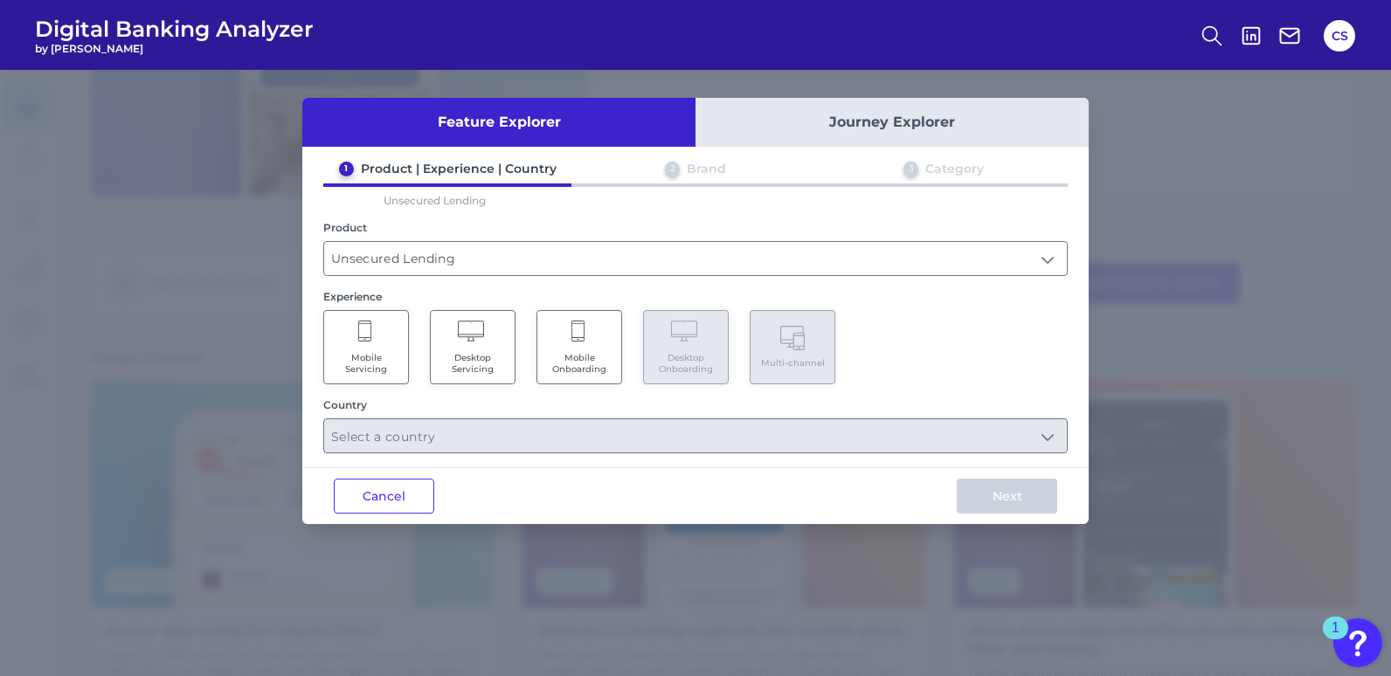
click at [399, 353] on Servicing "Mobile Servicing" at bounding box center [366, 347] width 86 height 74
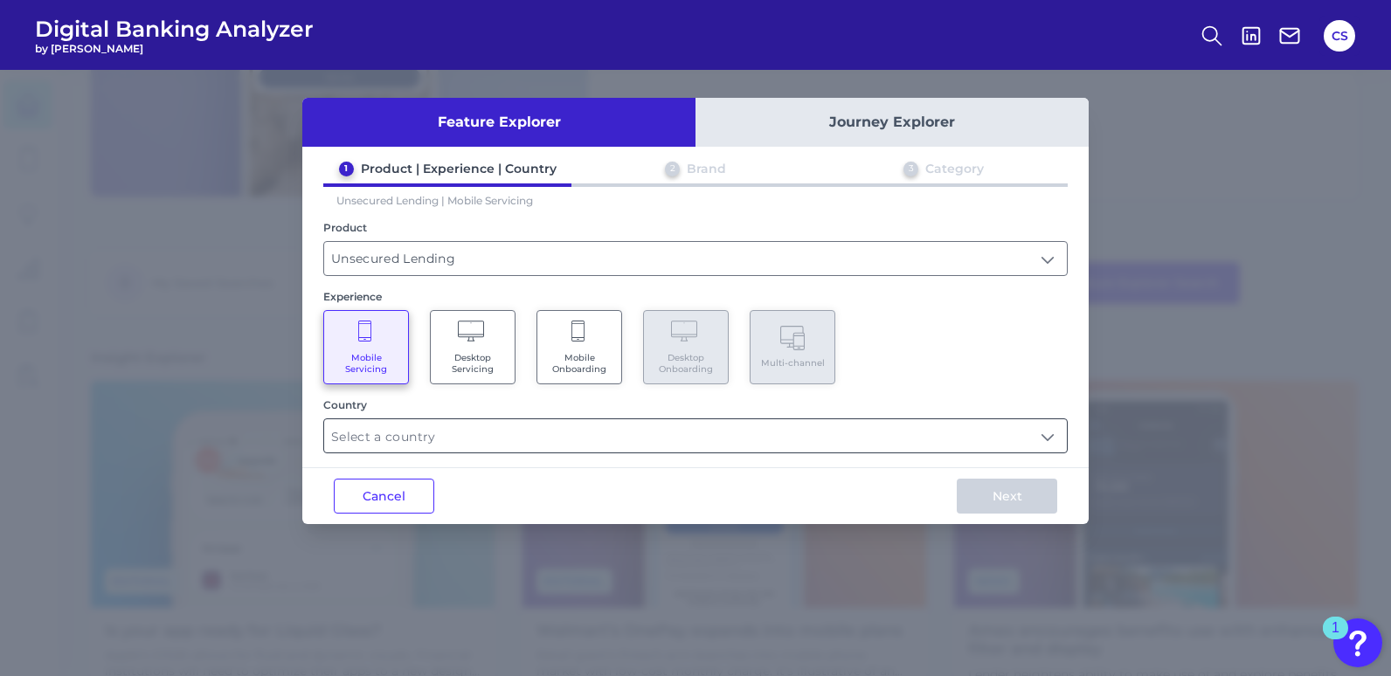
click at [567, 443] on input "text" at bounding box center [695, 436] width 743 height 33
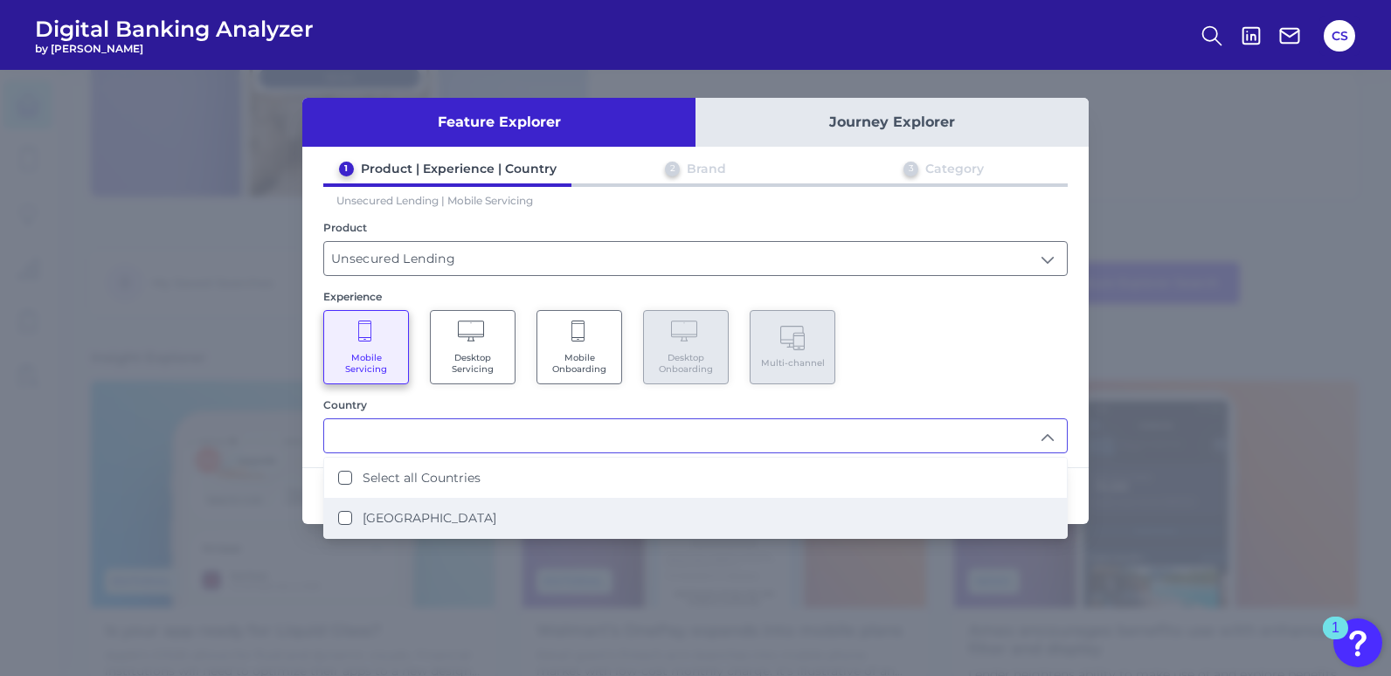
click at [445, 505] on li "[GEOGRAPHIC_DATA]" at bounding box center [695, 518] width 743 height 40
type input "Select all Countries"
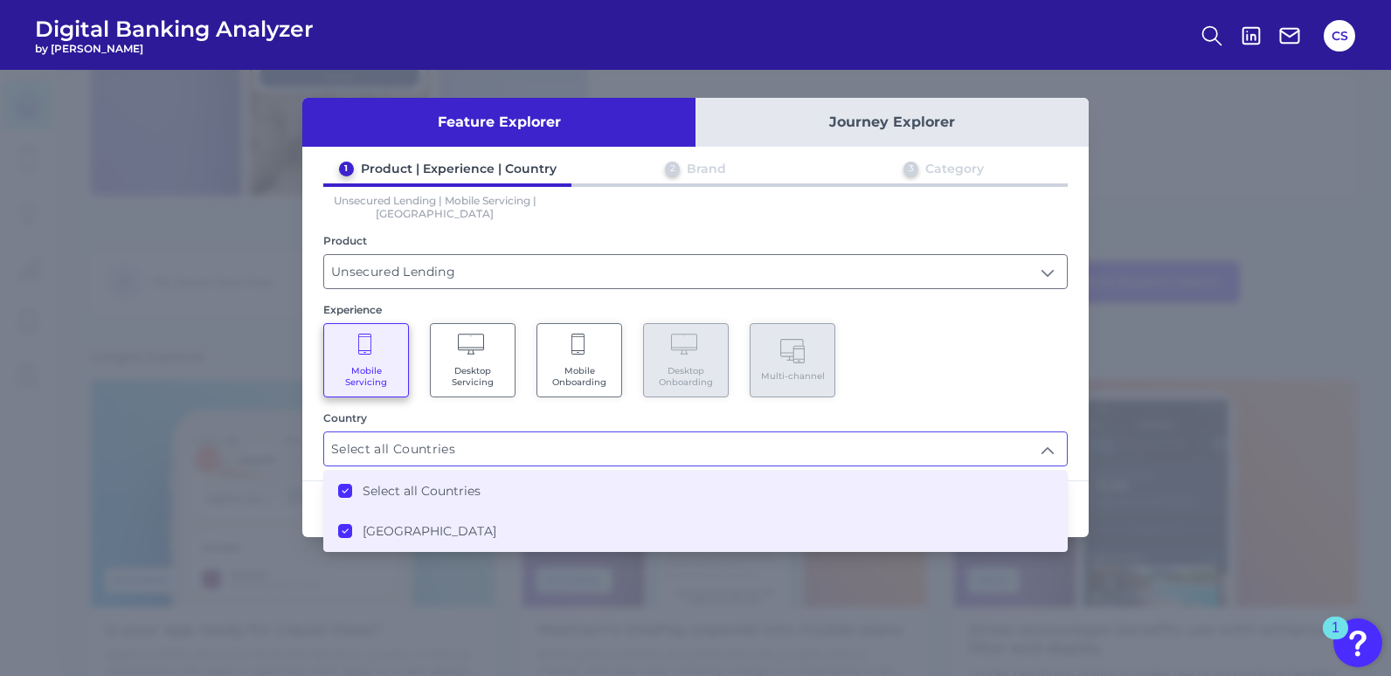
click at [420, 538] on label "[GEOGRAPHIC_DATA]" at bounding box center [430, 532] width 134 height 16
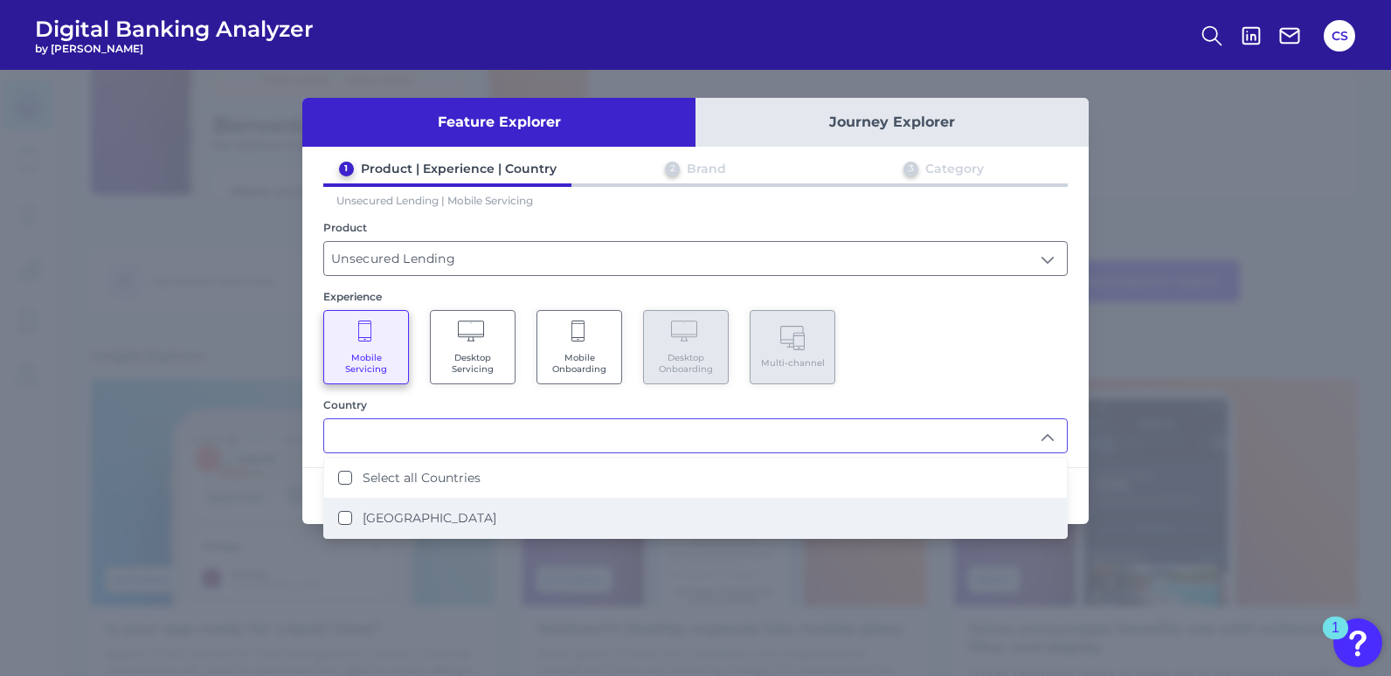
click at [433, 522] on label "[GEOGRAPHIC_DATA]" at bounding box center [430, 518] width 134 height 16
type input "Select all Countries"
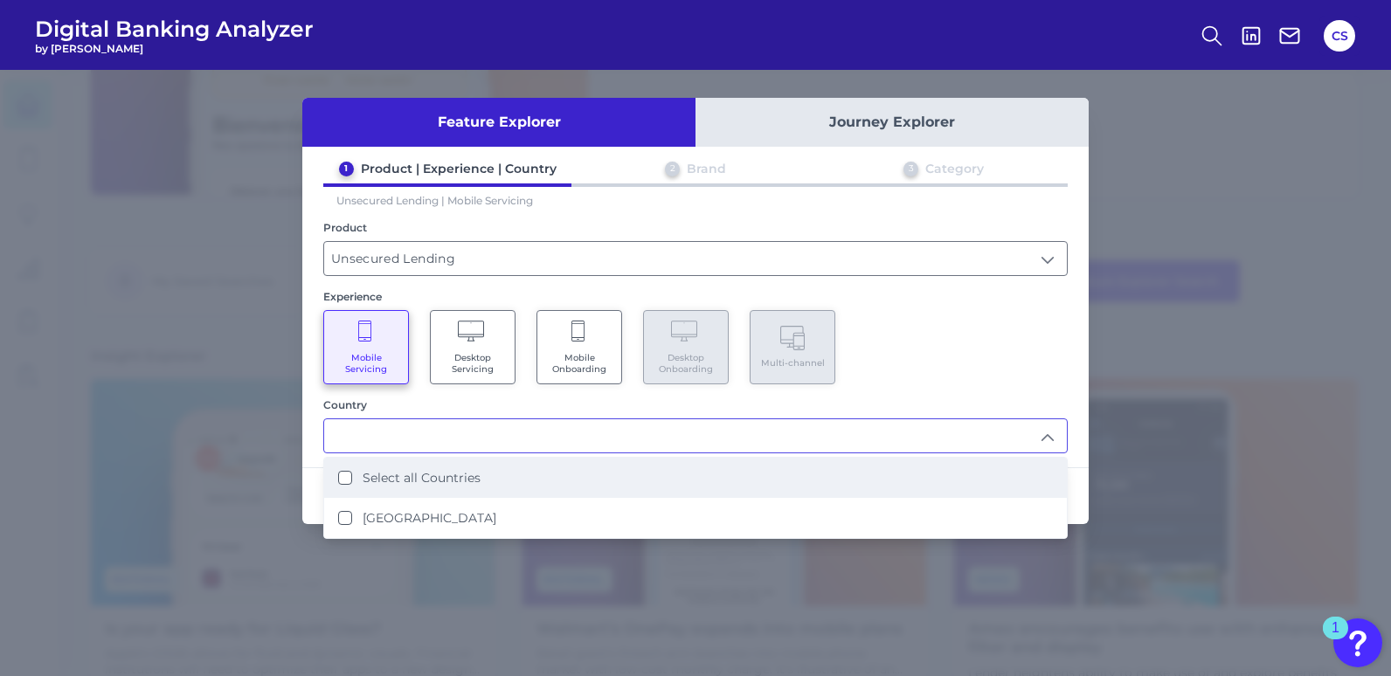
scroll to position [177, 0]
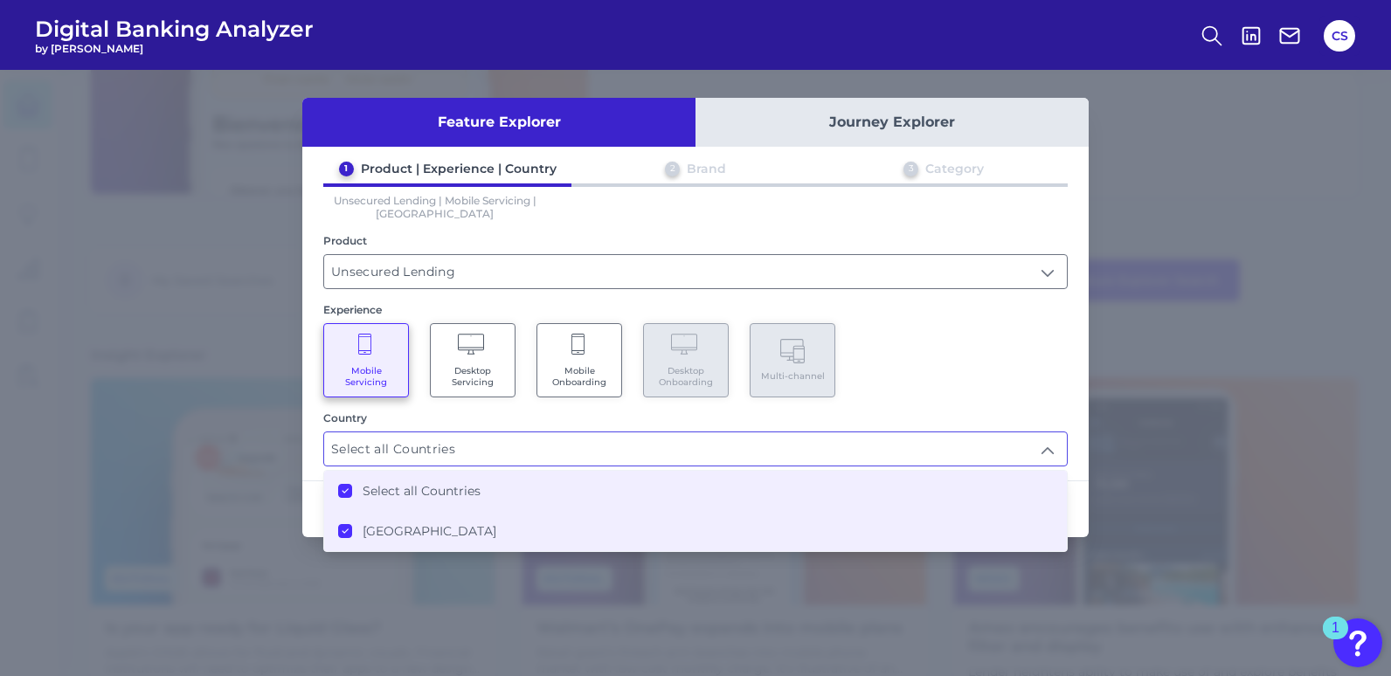
click at [947, 397] on div "Mobile Servicing Desktop Servicing Mobile Onboarding Desktop Onboarding Multi-c…" at bounding box center [695, 360] width 745 height 74
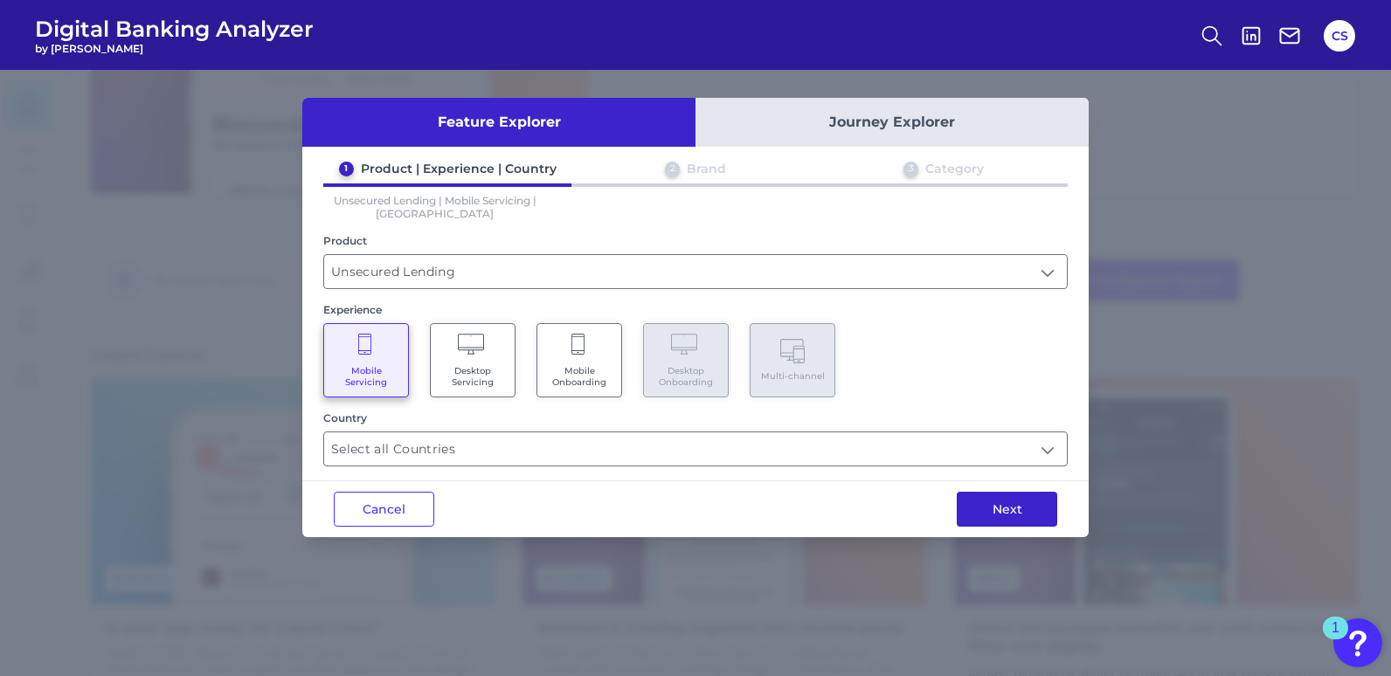
click at [998, 523] on button "Next" at bounding box center [1007, 509] width 101 height 35
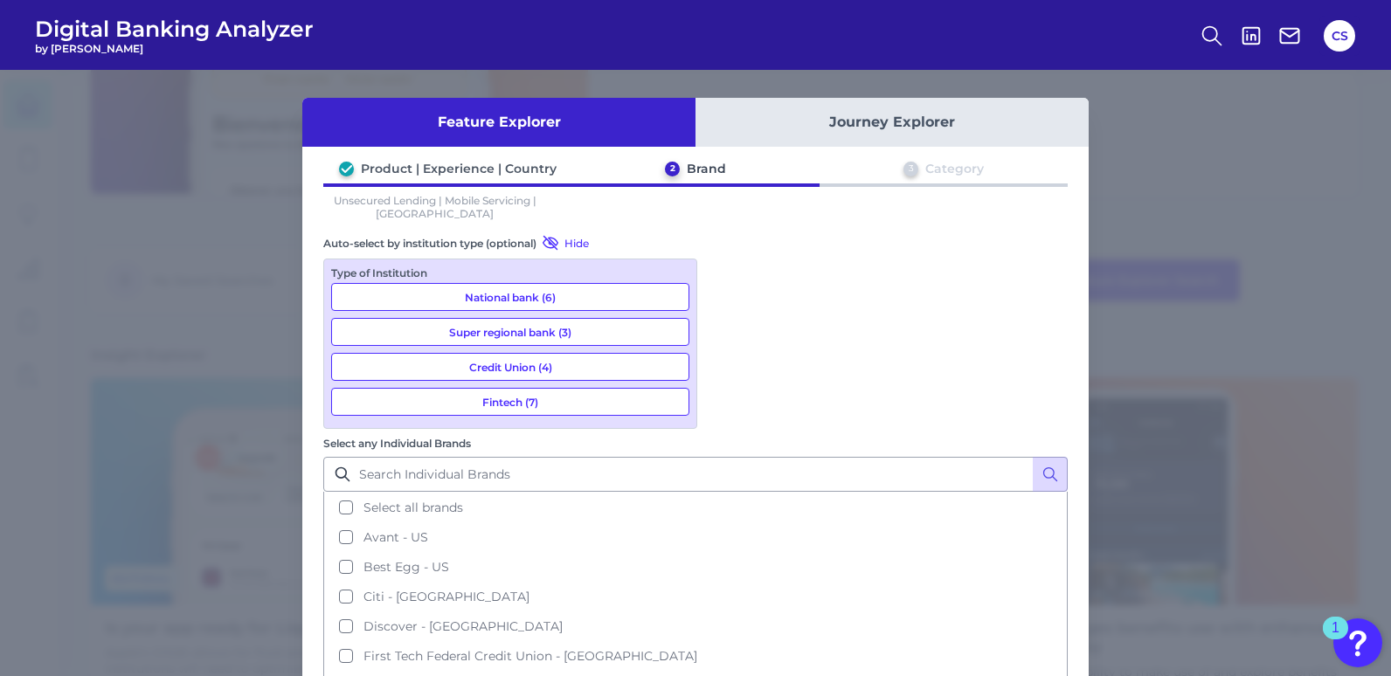
click at [534, 365] on button "Credit Union (4)" at bounding box center [510, 367] width 358 height 28
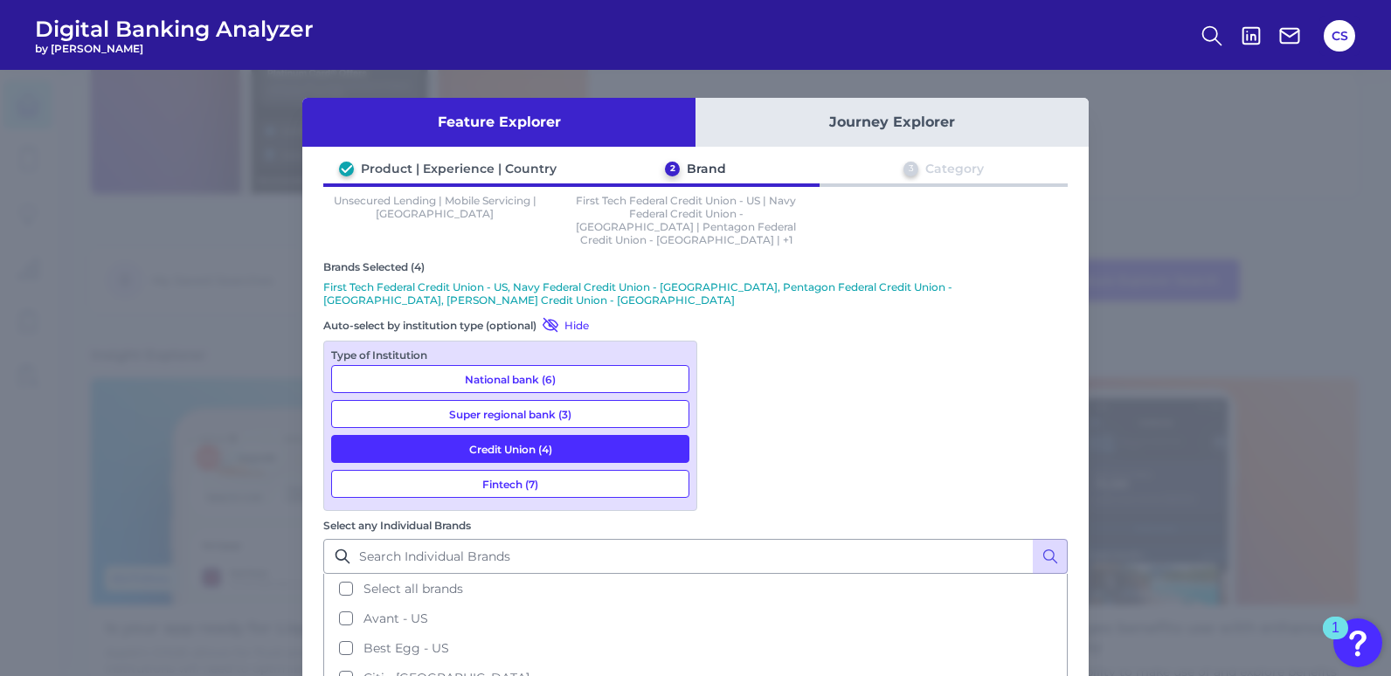
scroll to position [0, 0]
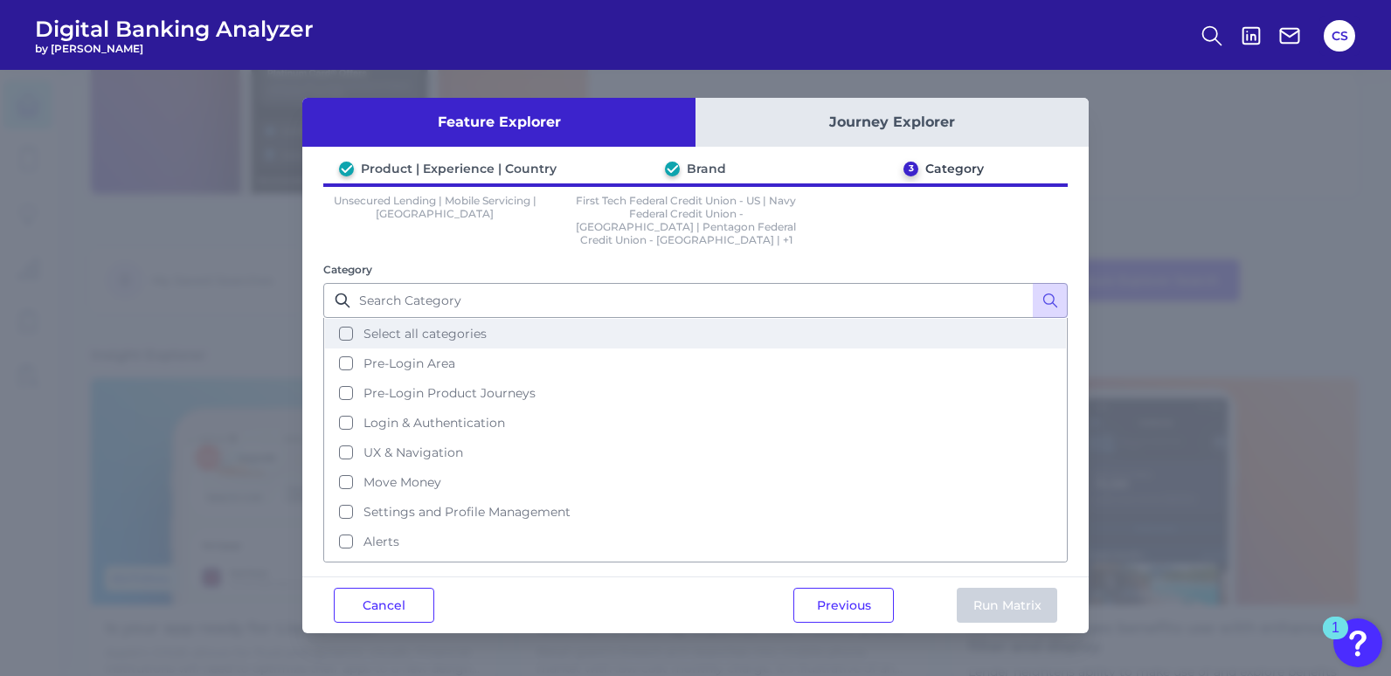
click at [378, 326] on span "Select all categories" at bounding box center [425, 334] width 123 height 16
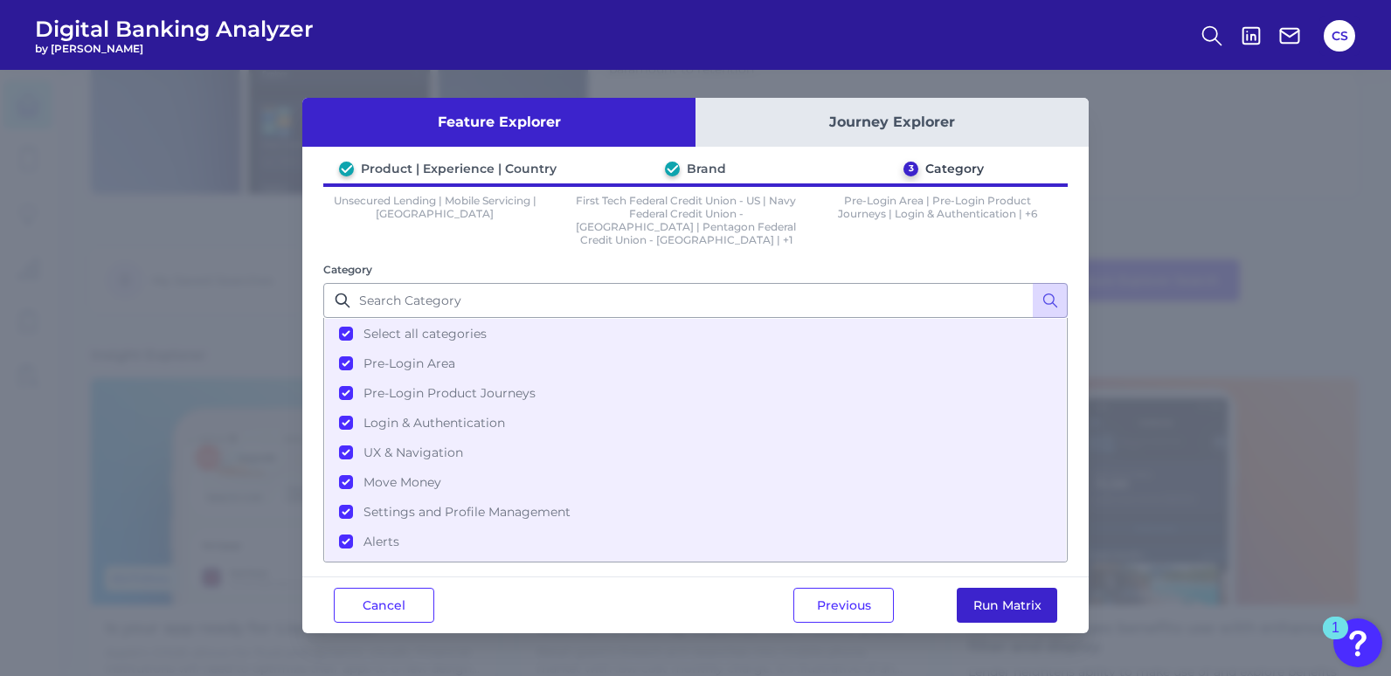
click at [1023, 588] on button "Run Matrix" at bounding box center [1007, 605] width 101 height 35
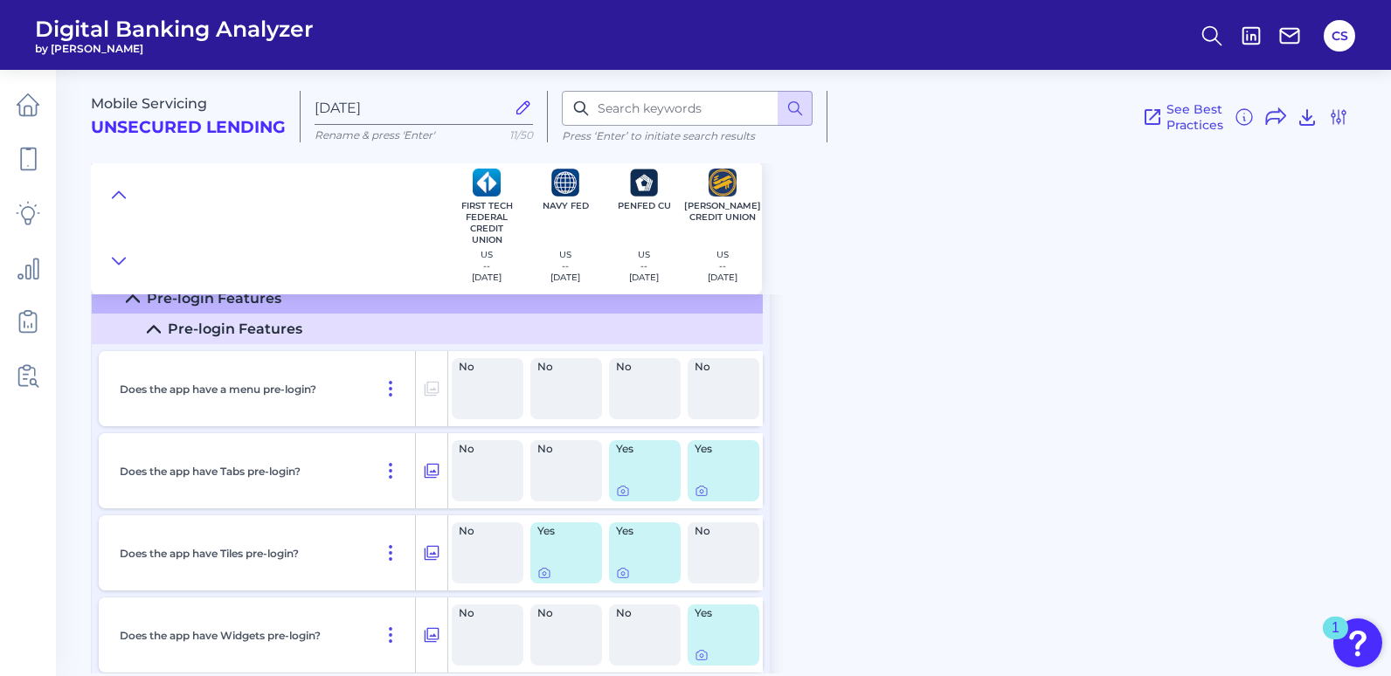
scroll to position [87, 0]
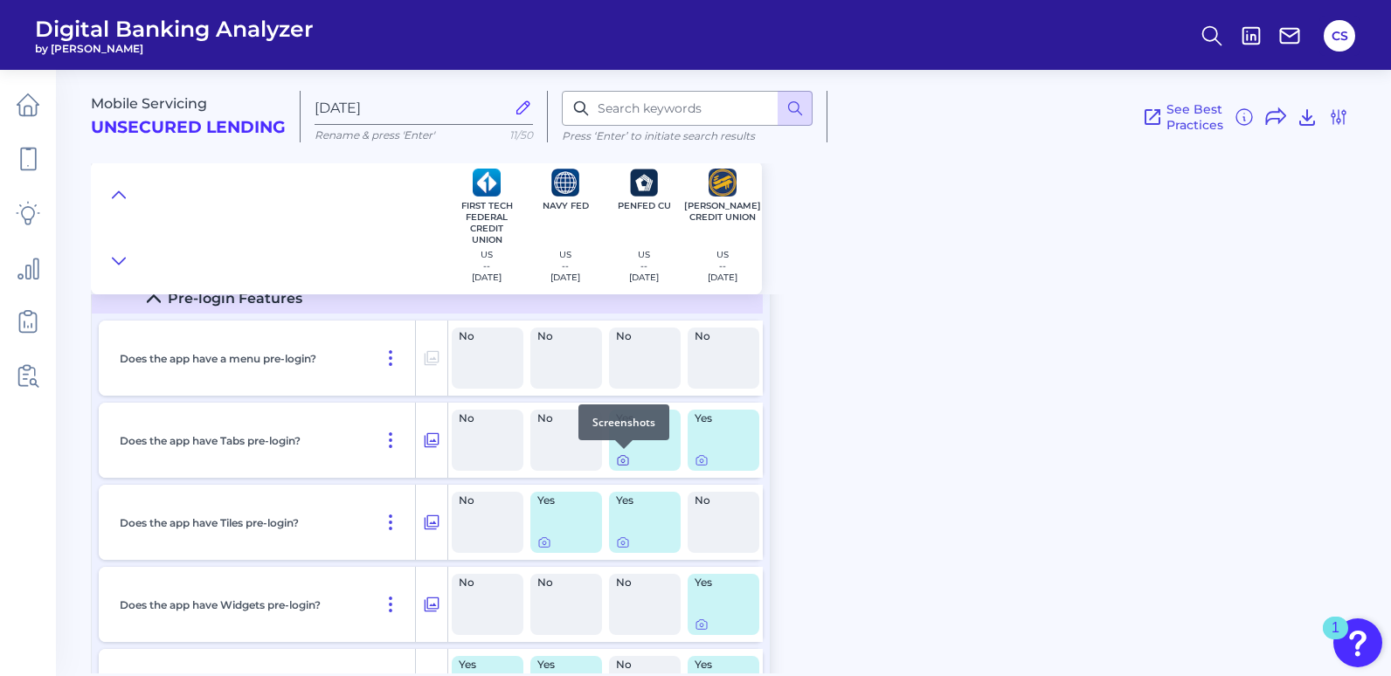
click at [625, 459] on icon at bounding box center [623, 461] width 14 height 14
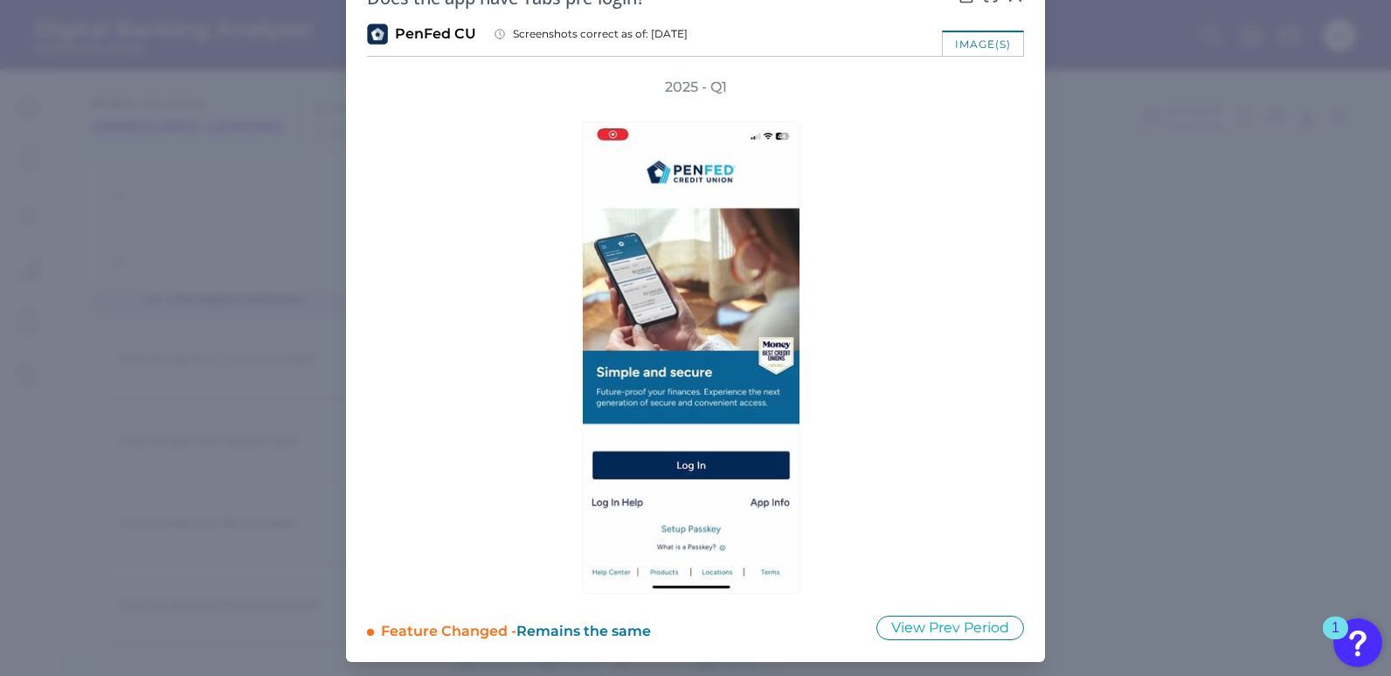
scroll to position [0, 0]
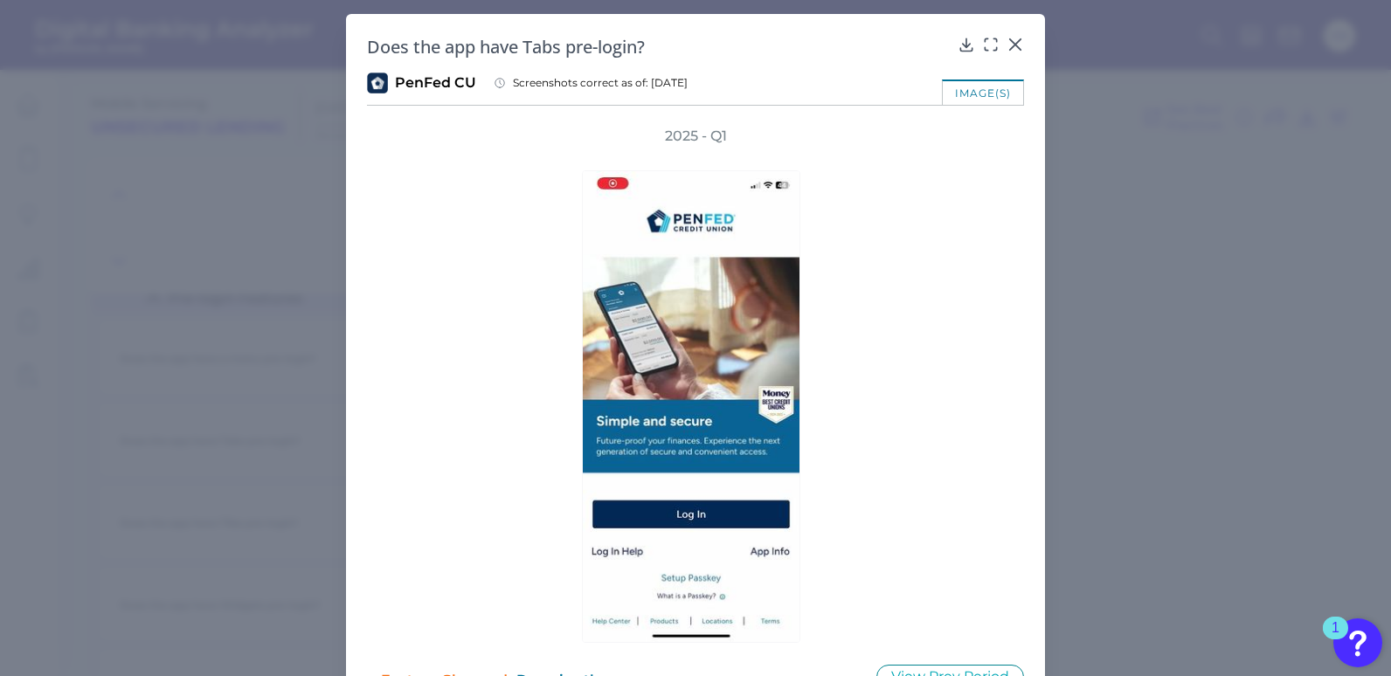
click at [1027, 44] on div "Does the app have Tabs pre-login? PenFed CU Screenshots correct as of: [DATE] i…" at bounding box center [695, 362] width 699 height 697
click at [1013, 42] on icon at bounding box center [1015, 44] width 17 height 17
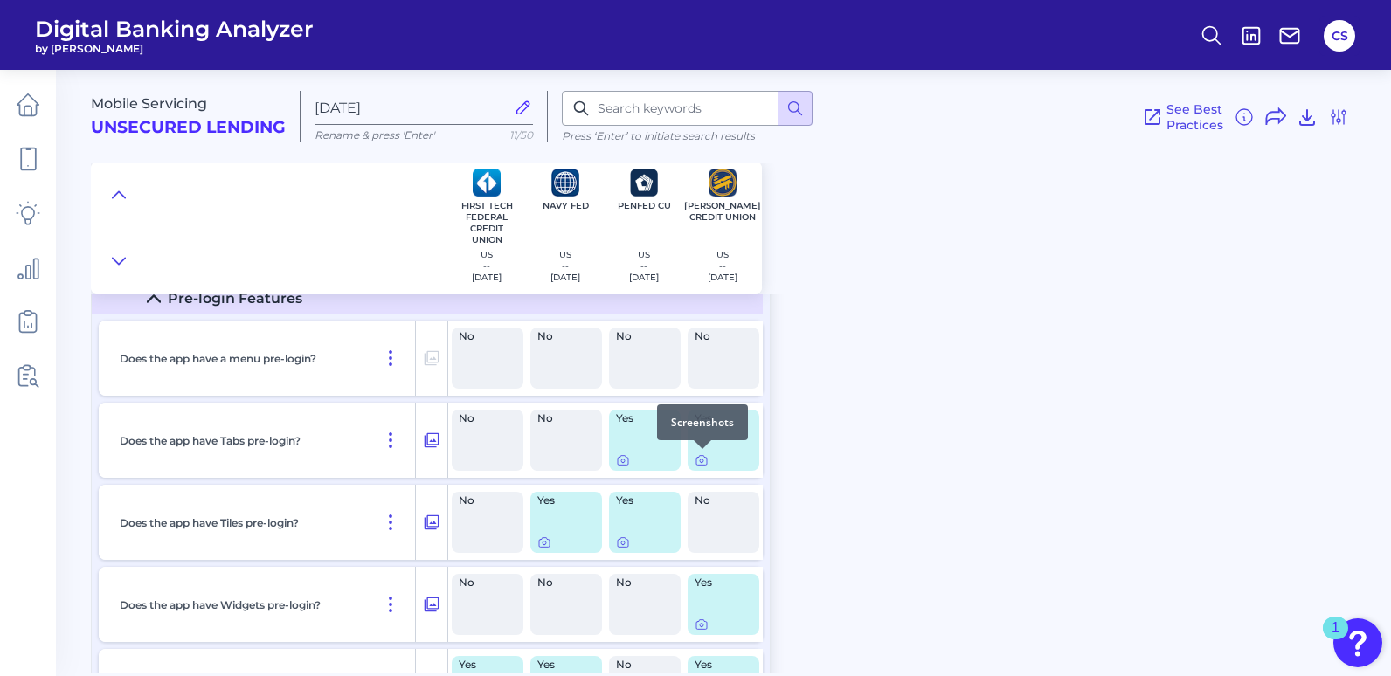
click at [707, 440] on div "Screenshots" at bounding box center [702, 423] width 91 height 36
click at [701, 457] on div at bounding box center [702, 448] width 17 height 17
click at [699, 459] on icon at bounding box center [702, 461] width 14 height 14
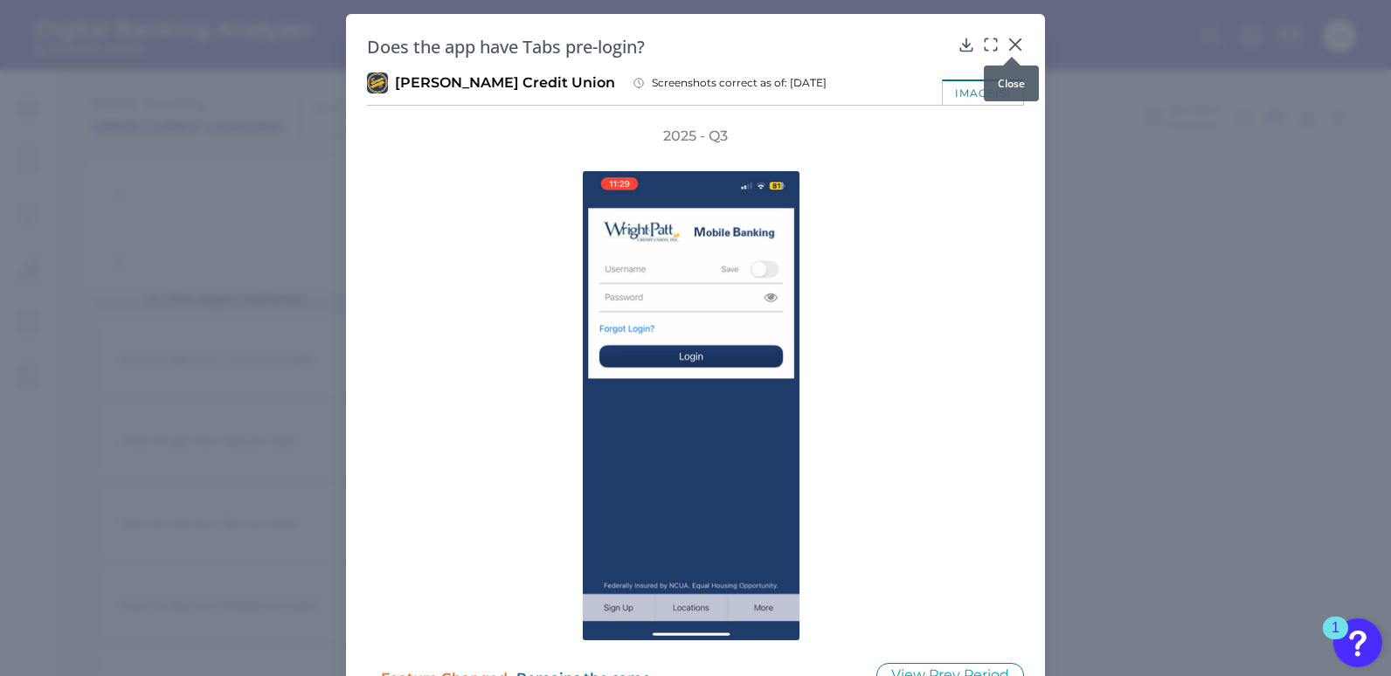
click at [1016, 44] on icon at bounding box center [1015, 44] width 17 height 17
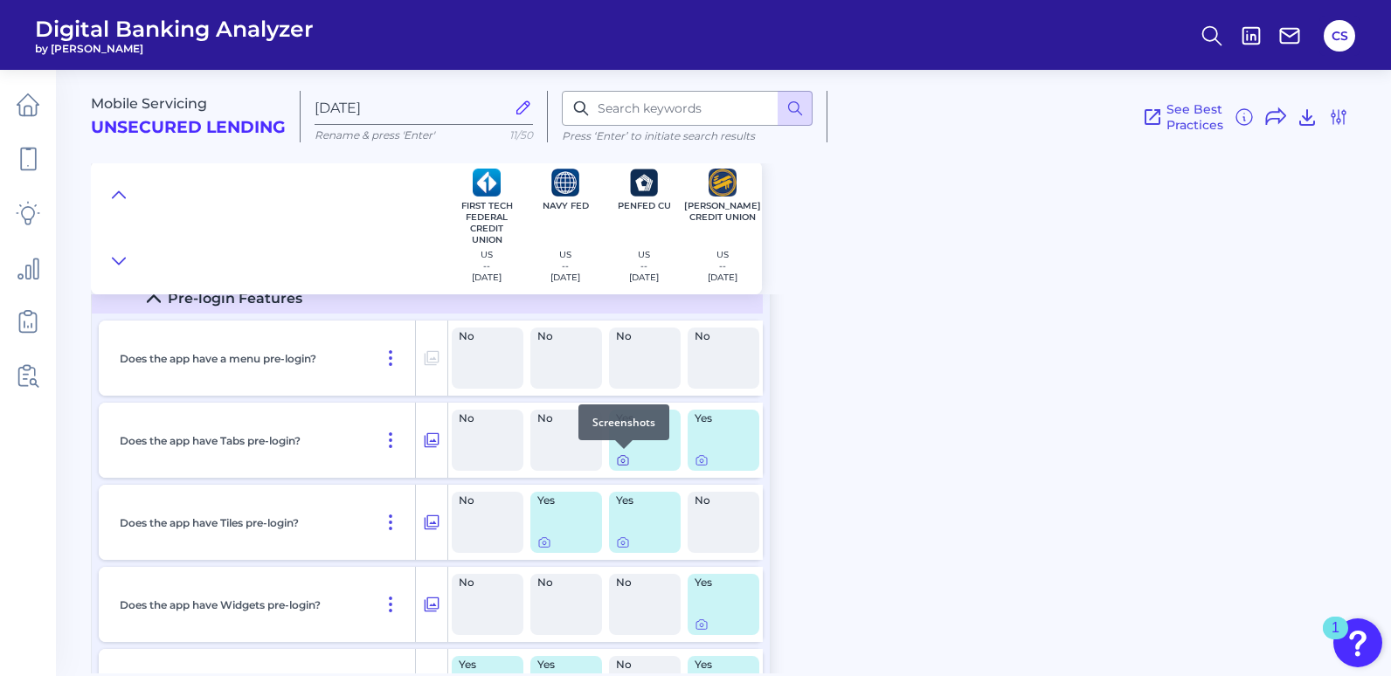
click at [621, 464] on icon at bounding box center [623, 461] width 14 height 14
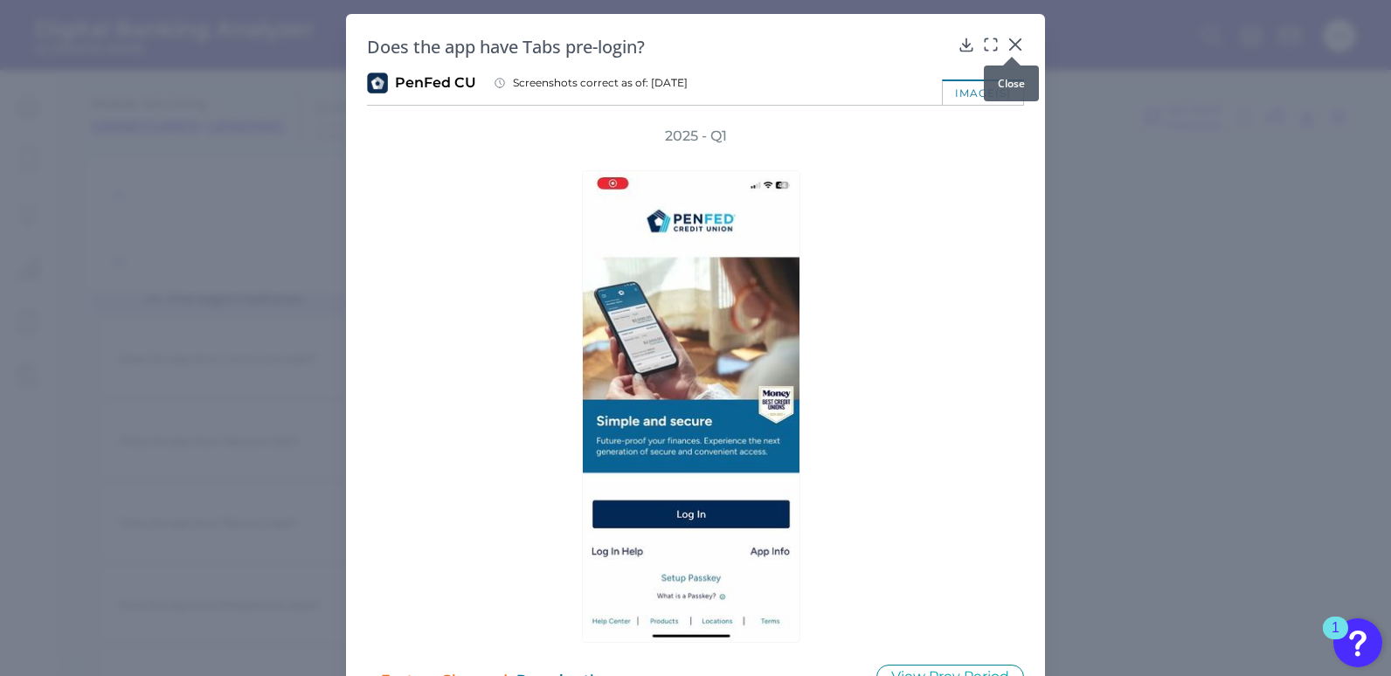
click at [1010, 47] on icon at bounding box center [1015, 44] width 10 height 10
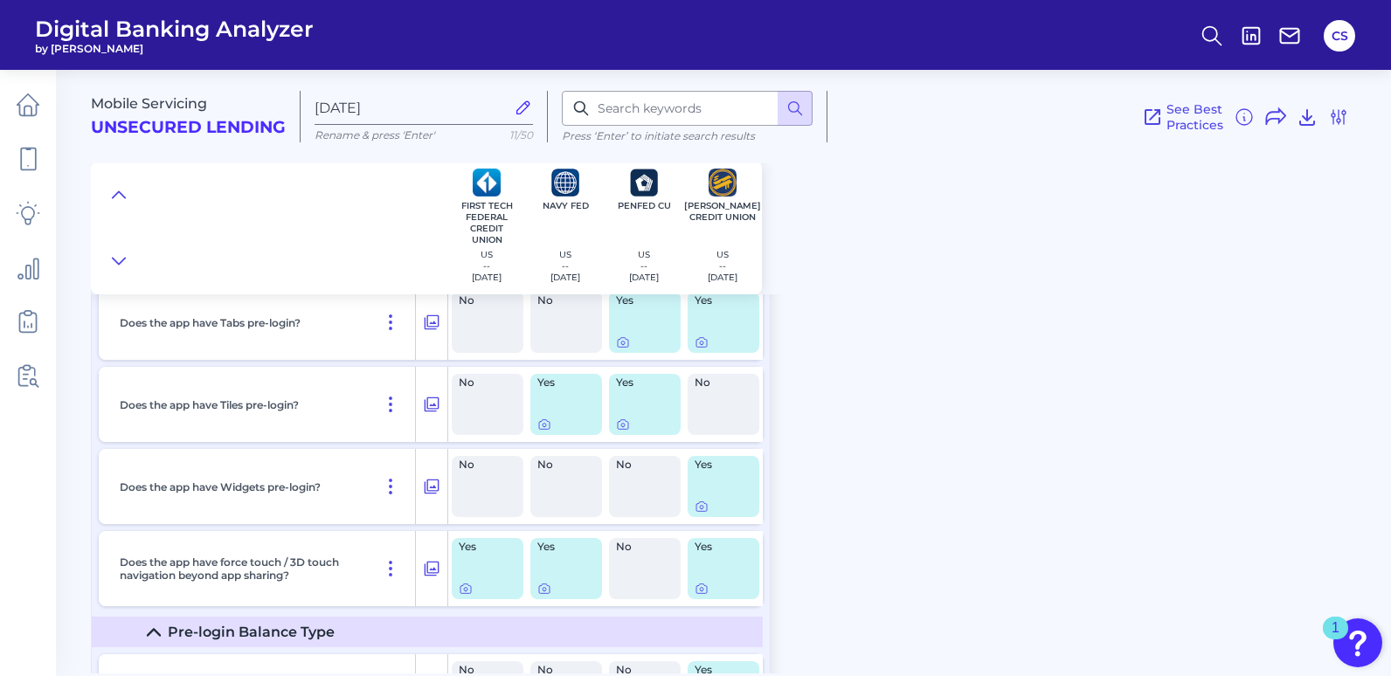
scroll to position [175, 0]
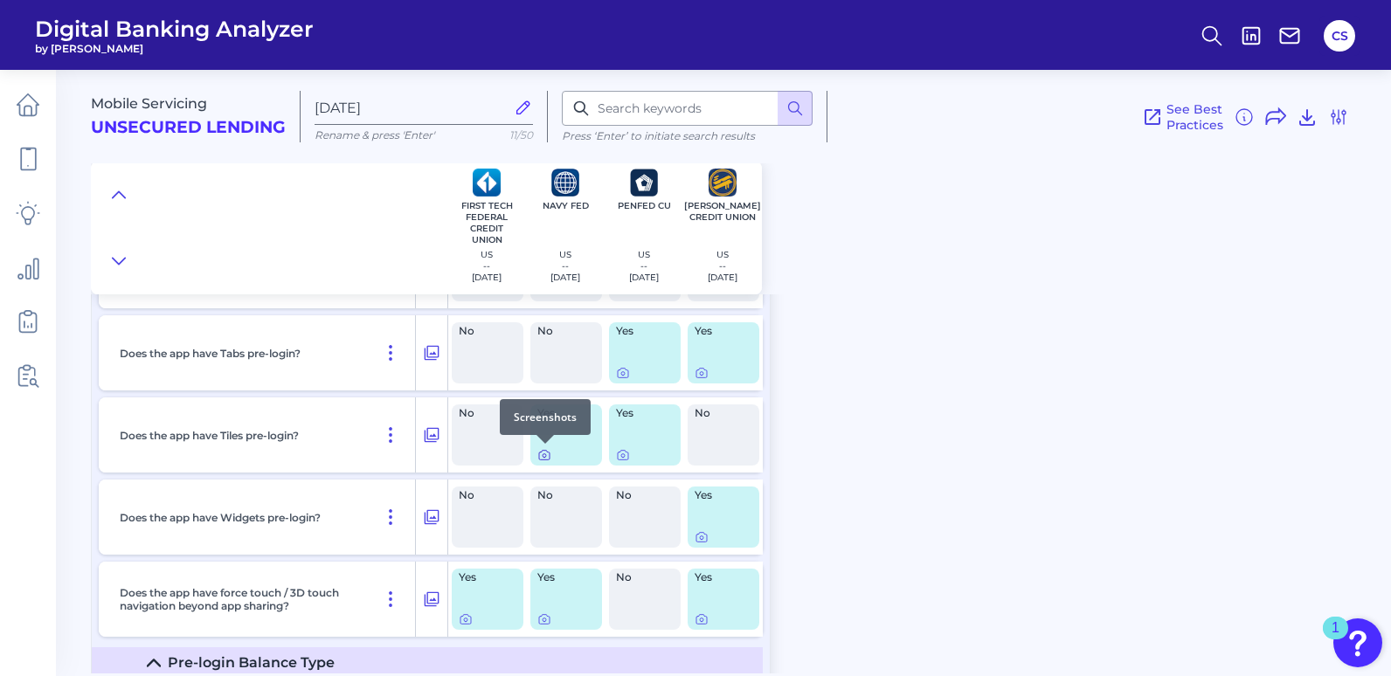
click at [541, 454] on icon at bounding box center [544, 455] width 14 height 14
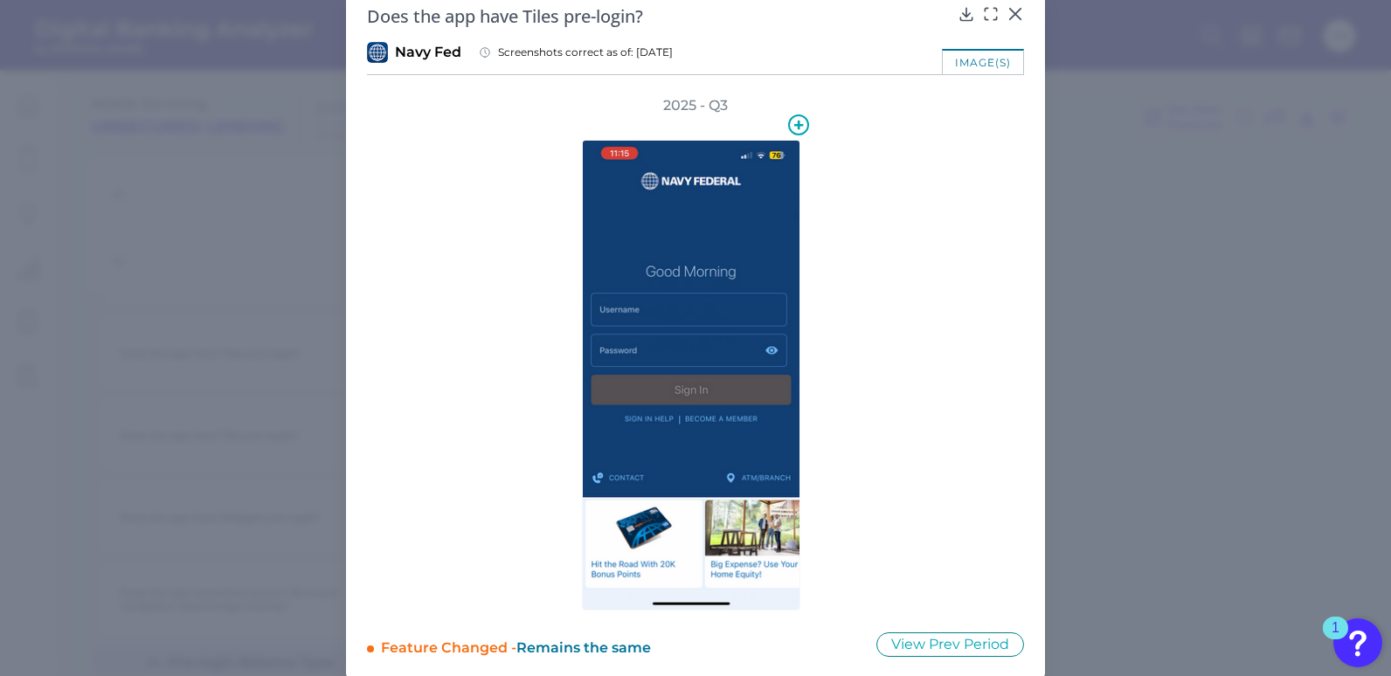
scroll to position [47, 0]
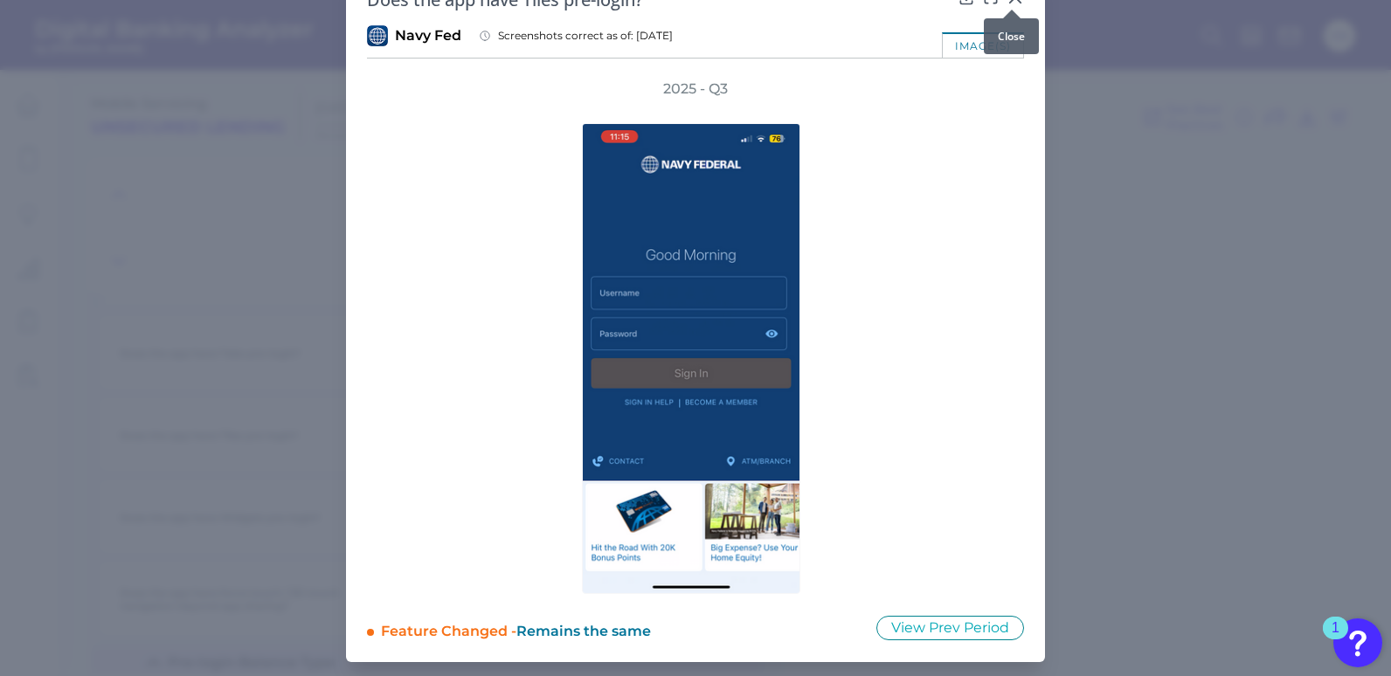
click at [1007, 8] on div at bounding box center [1011, 9] width 17 height 17
click at [1009, 4] on div at bounding box center [1011, 9] width 17 height 17
click at [1020, 3] on div at bounding box center [1011, 9] width 17 height 17
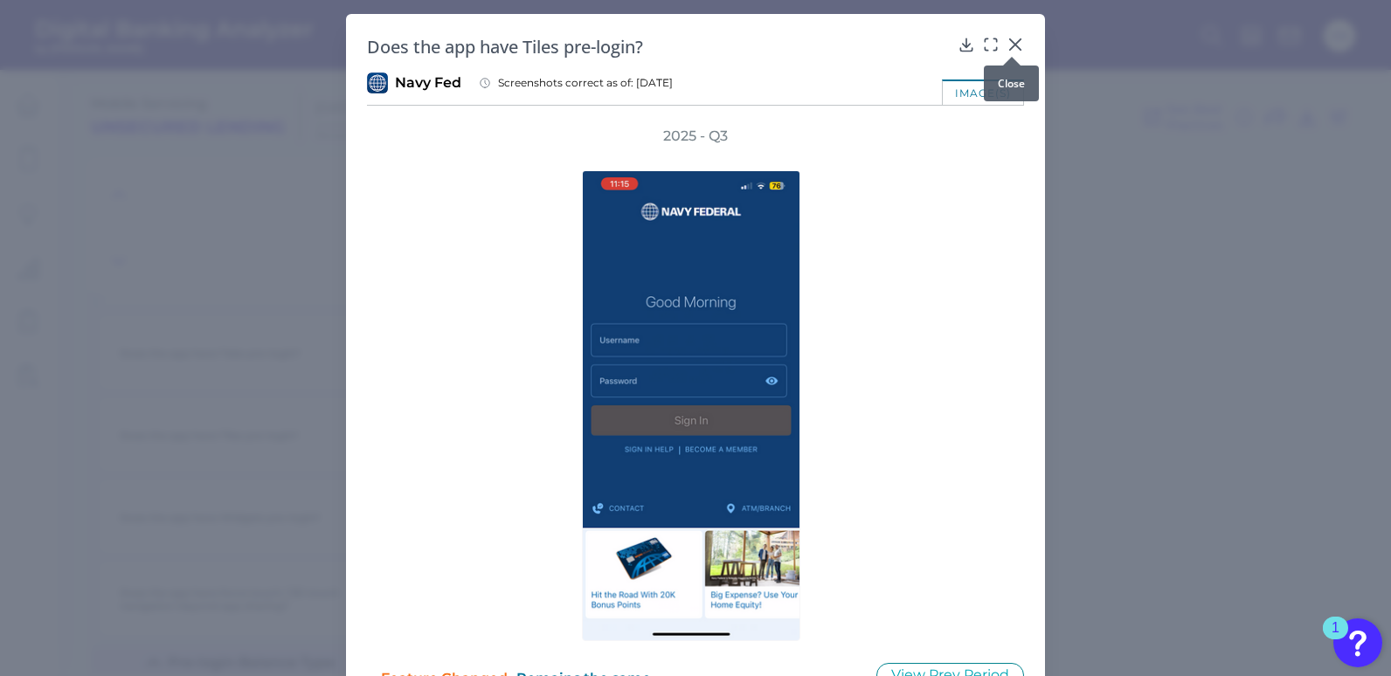
click at [1011, 43] on icon at bounding box center [1015, 44] width 10 height 10
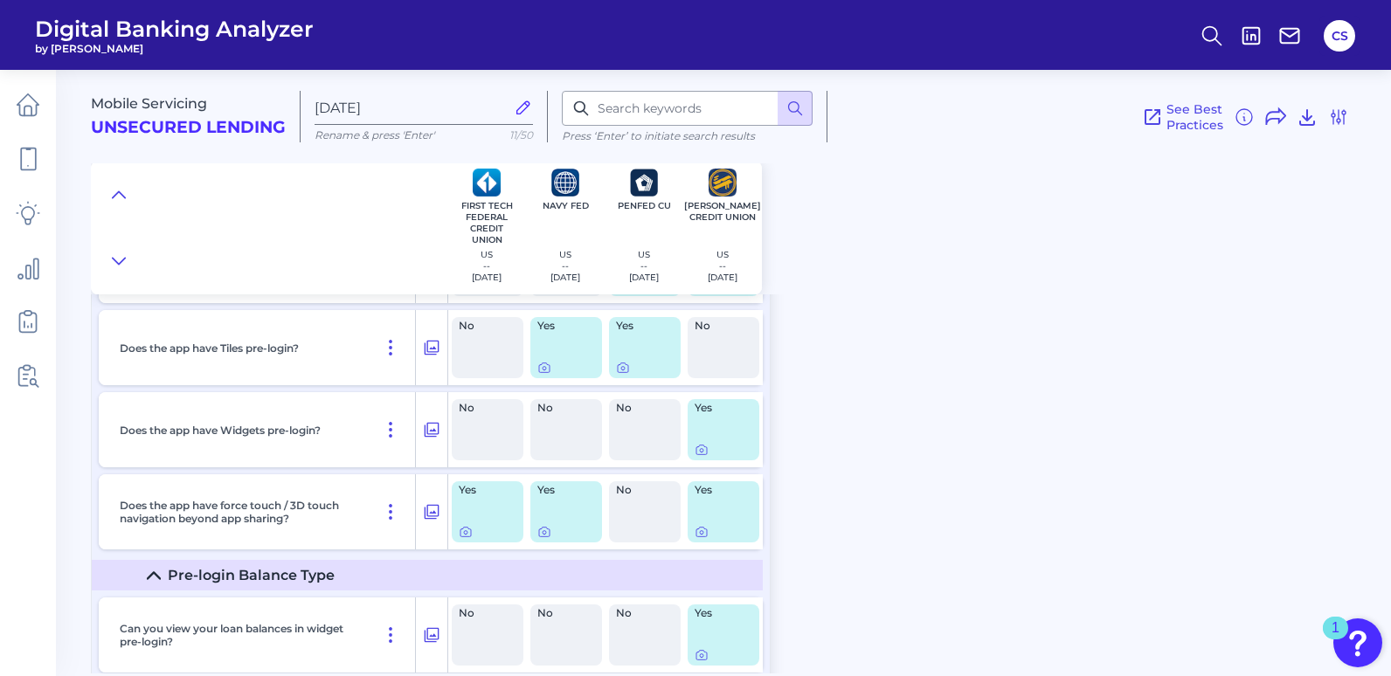
scroll to position [175, 0]
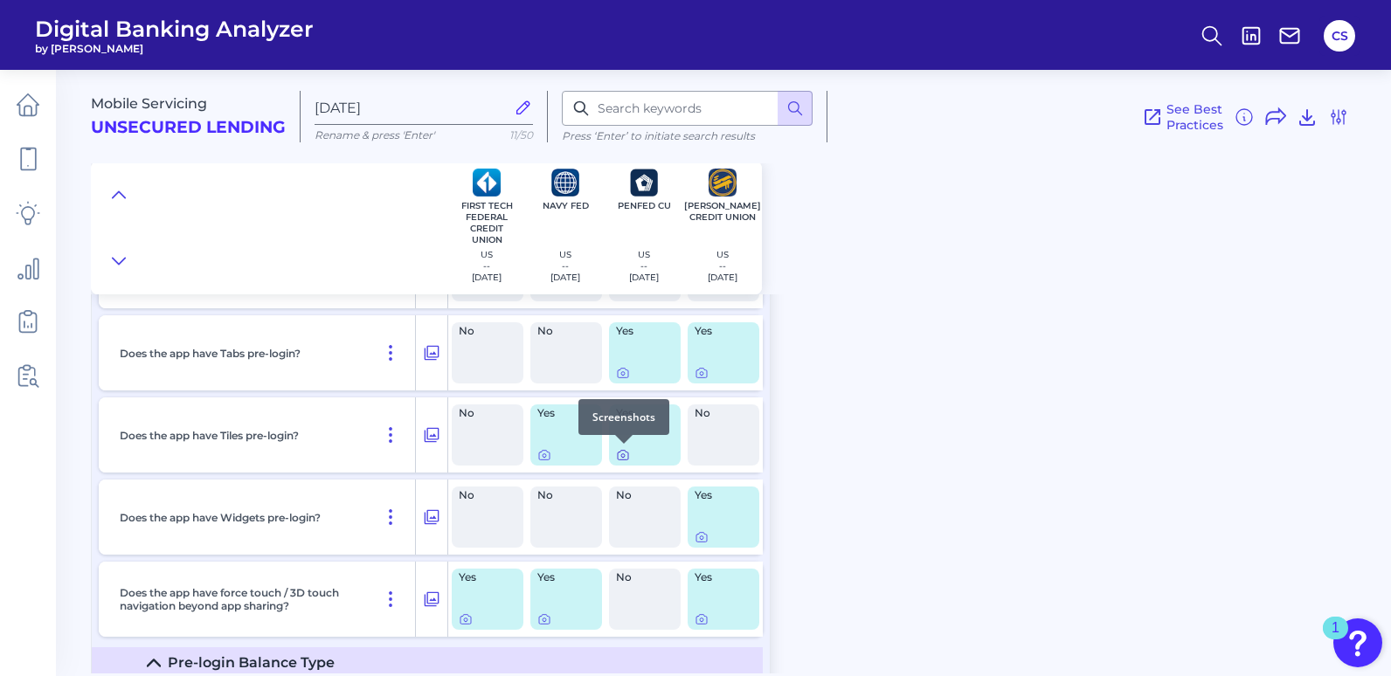
click at [619, 454] on icon at bounding box center [623, 455] width 14 height 14
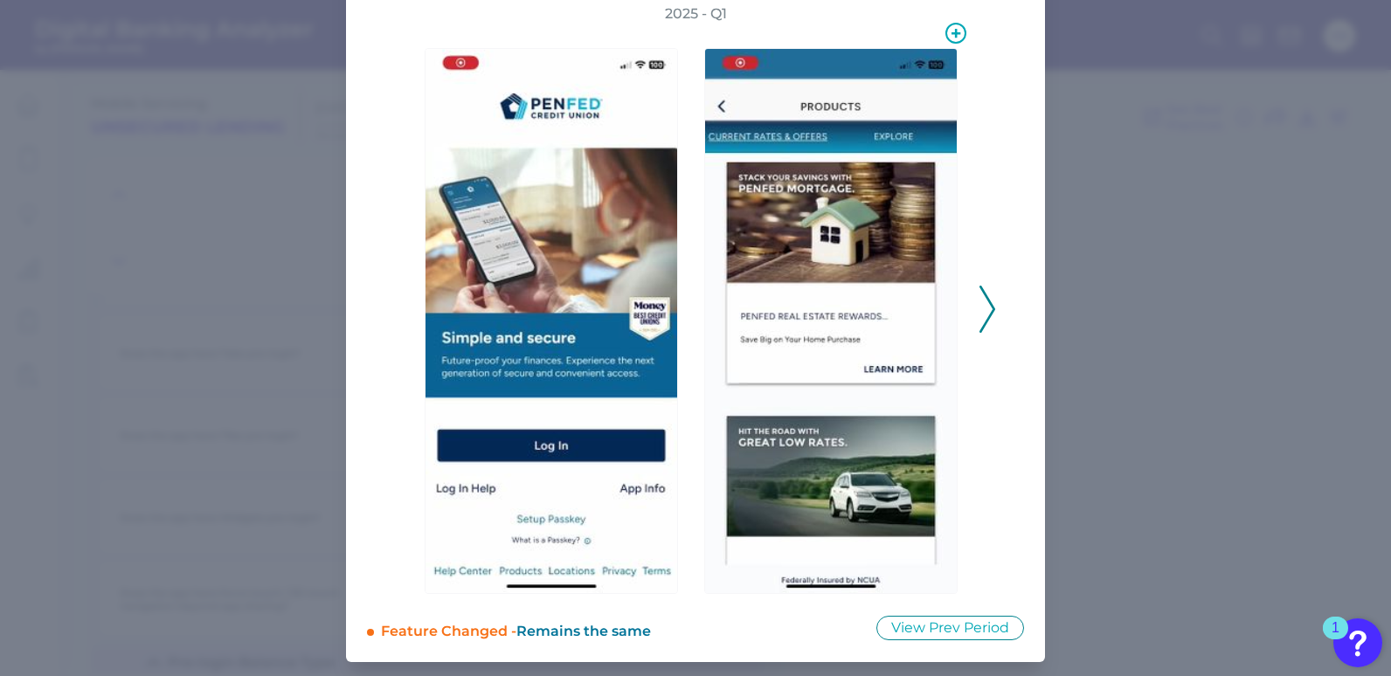
scroll to position [0, 0]
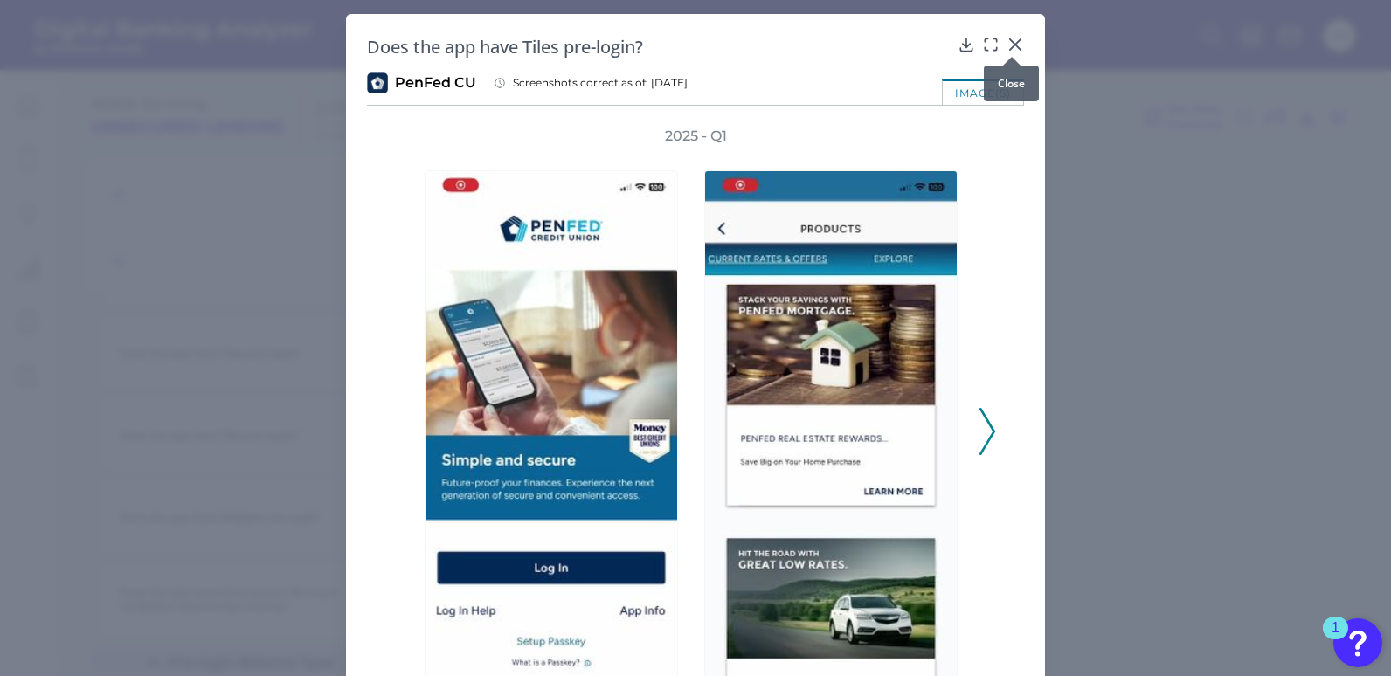
click at [1009, 49] on div at bounding box center [1011, 56] width 17 height 17
click at [1009, 45] on icon at bounding box center [1015, 44] width 17 height 17
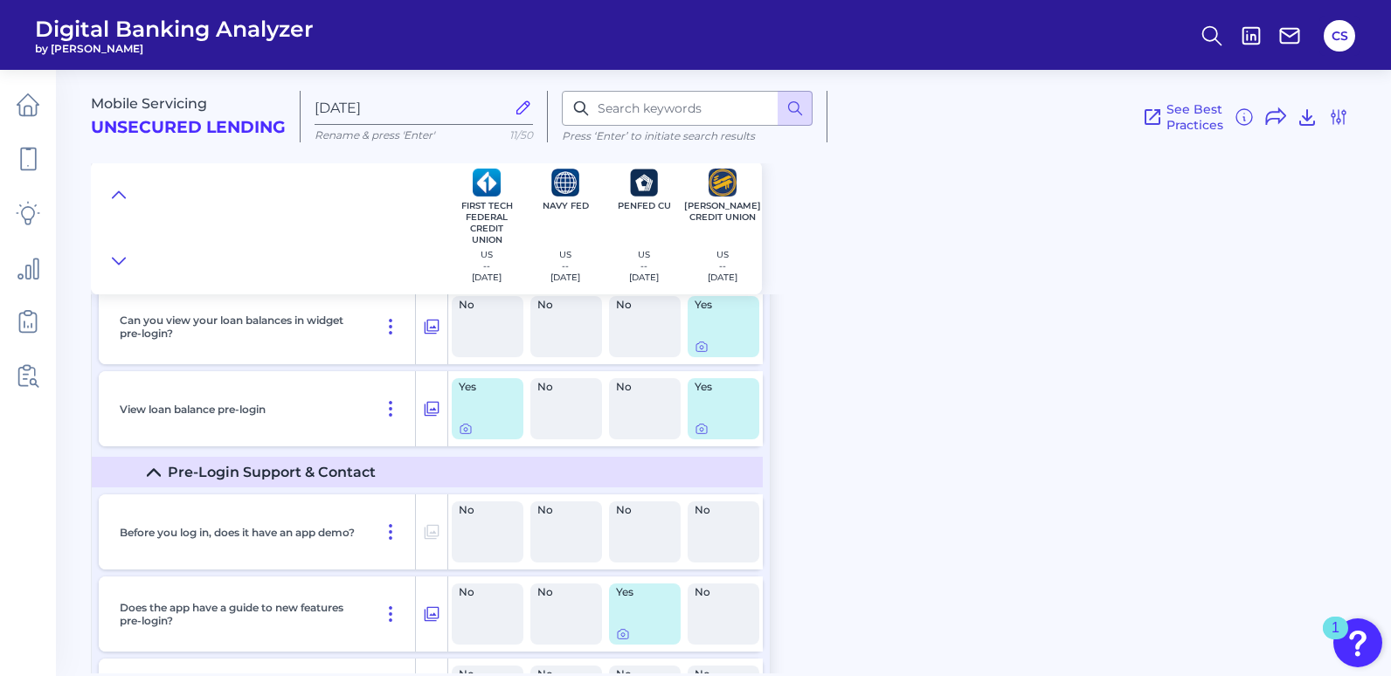
scroll to position [524, 0]
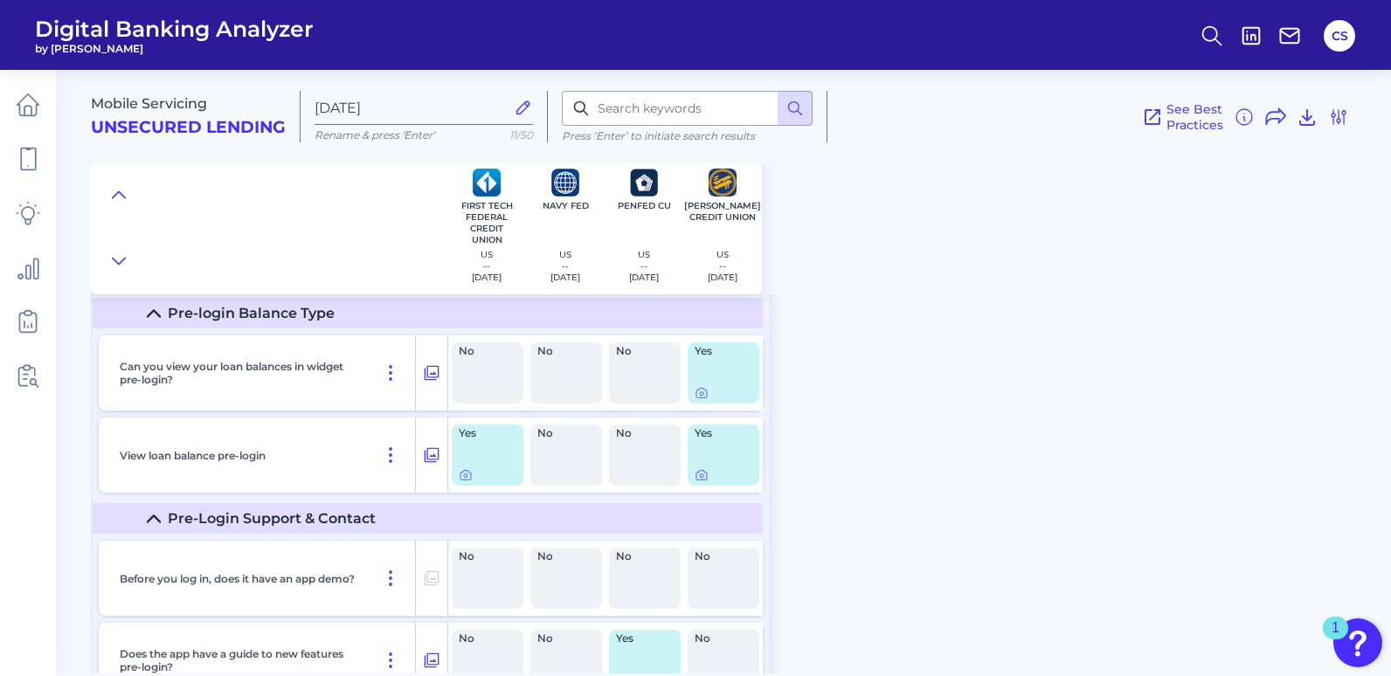
click at [934, 590] on div "Mobile Servicing Unsecured Lending [DATE] Rename & press 'Enter' 11/50 Press ‘E…" at bounding box center [741, 365] width 1300 height 617
click at [702, 392] on icon at bounding box center [702, 393] width 14 height 14
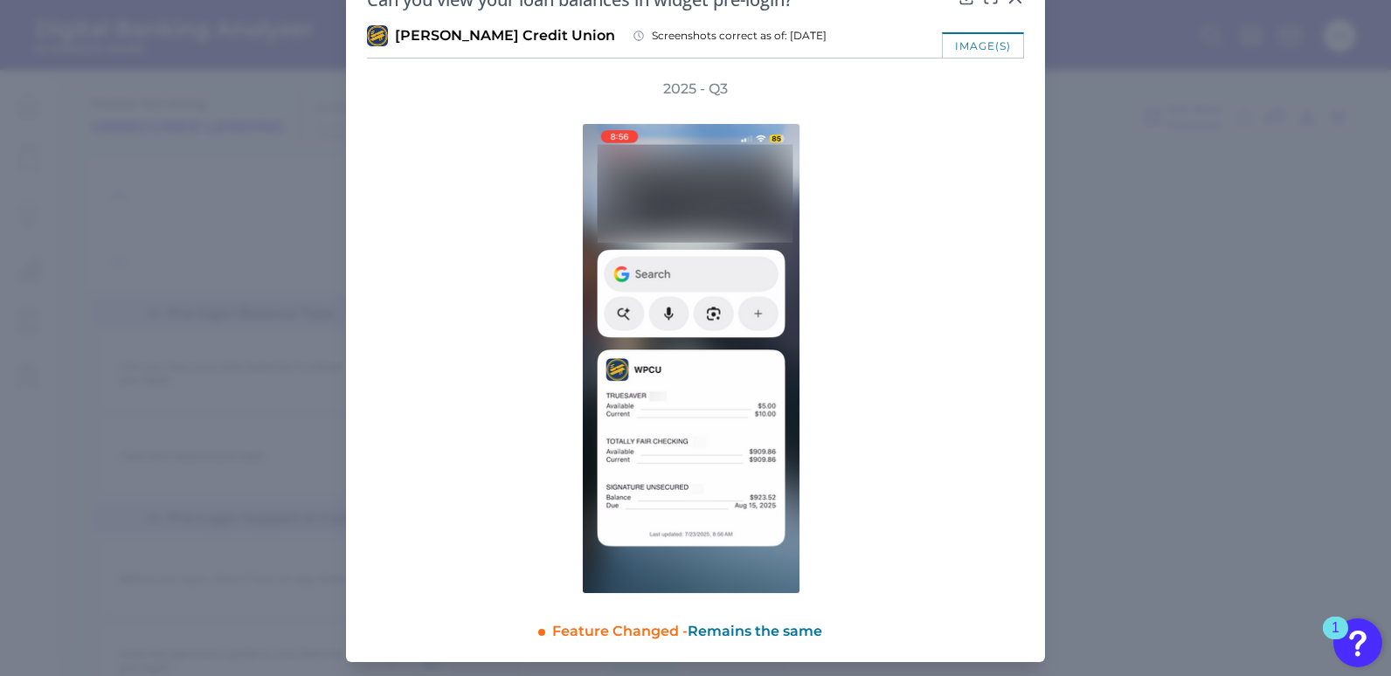
scroll to position [0, 0]
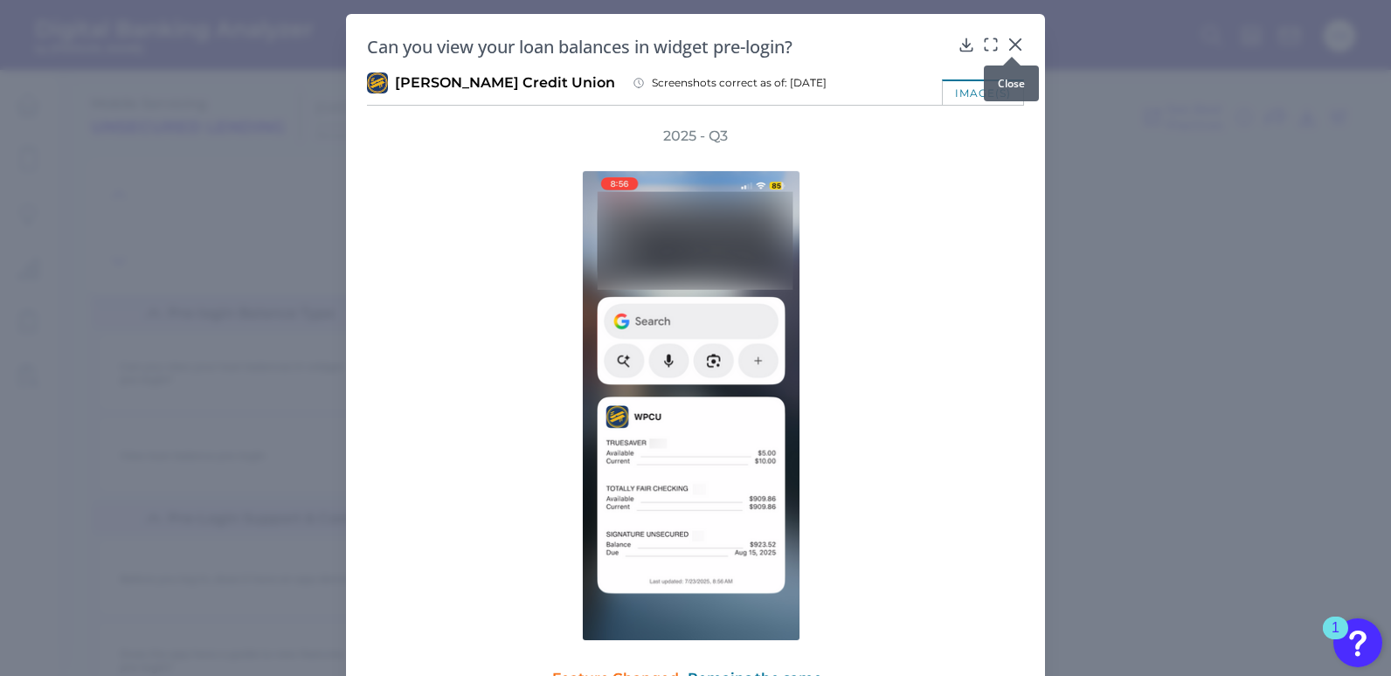
click at [1007, 41] on icon at bounding box center [1015, 44] width 17 height 17
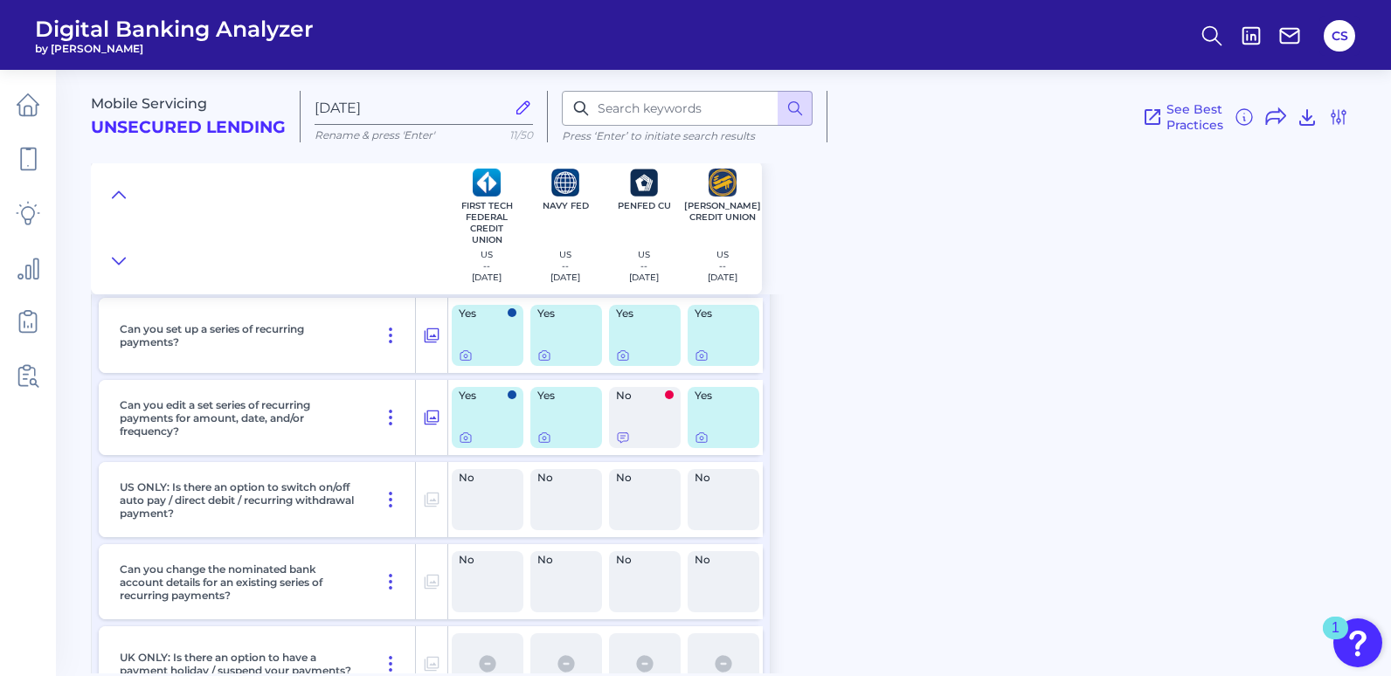
scroll to position [5681, 0]
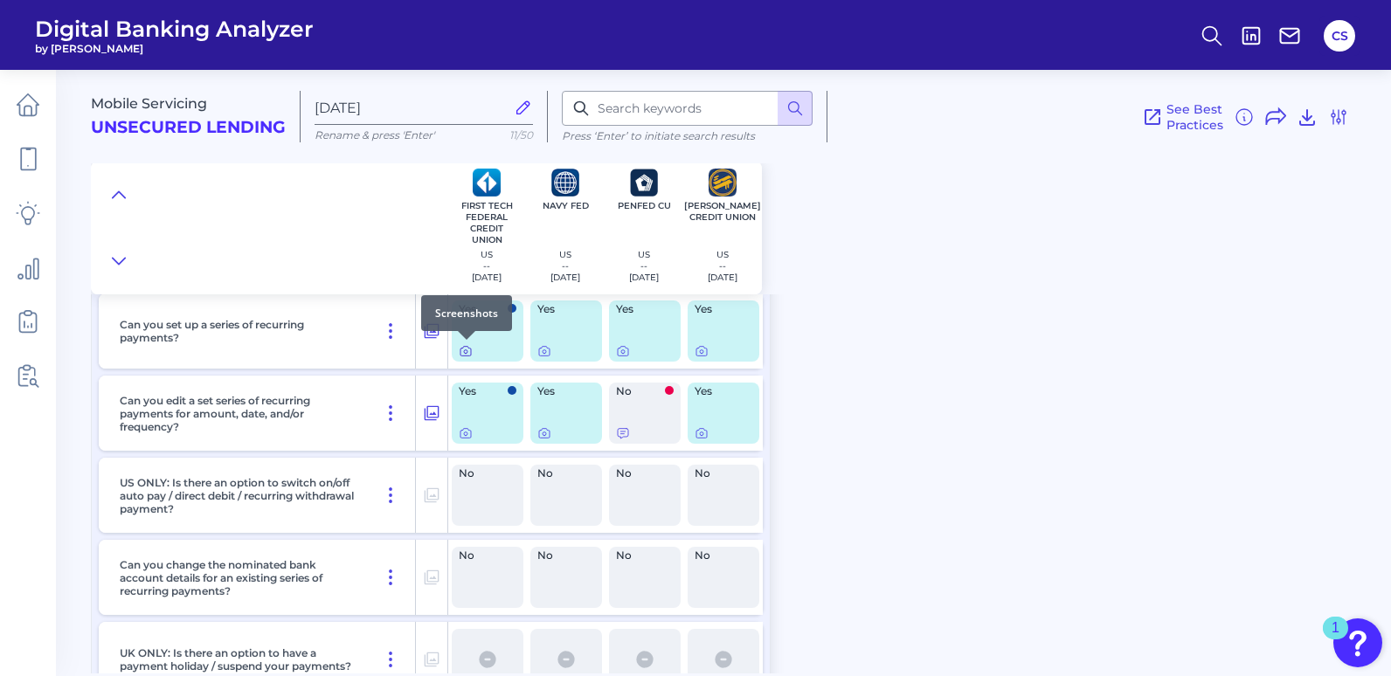
click at [461, 353] on icon at bounding box center [466, 352] width 10 height 10
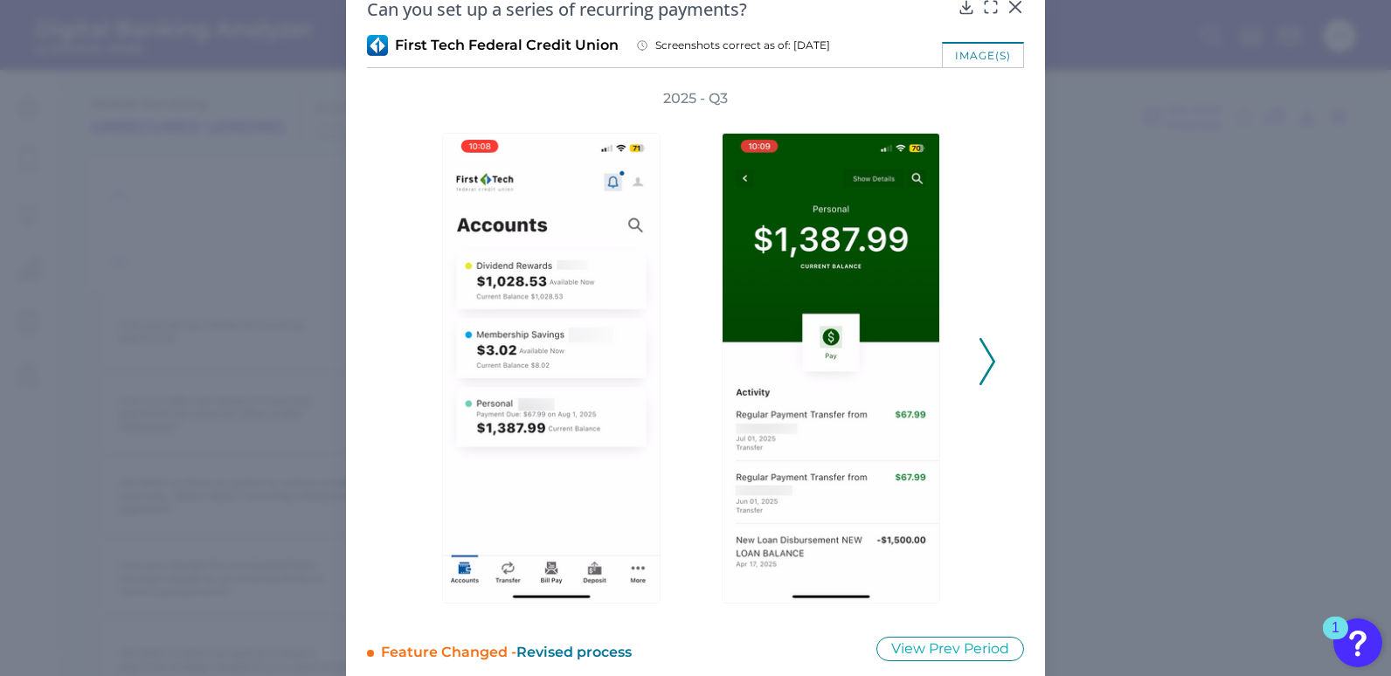
scroll to position [59, 0]
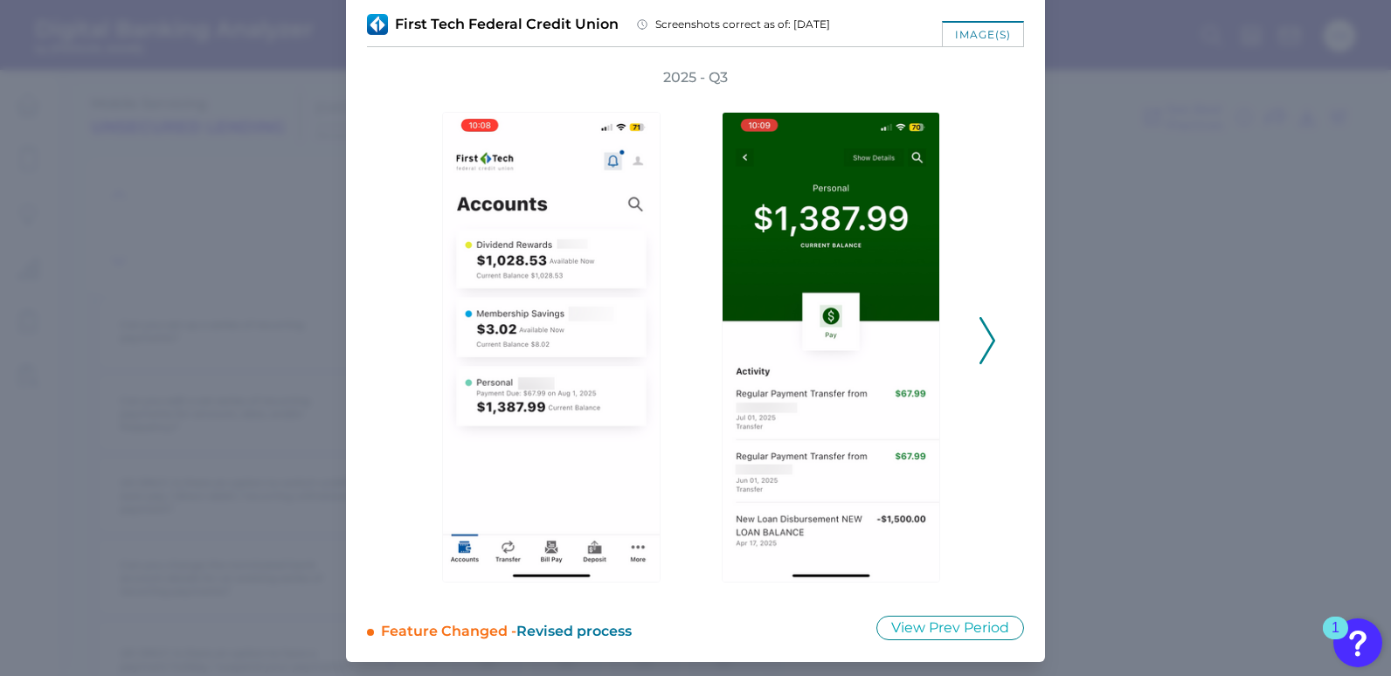
click at [982, 350] on icon at bounding box center [988, 340] width 16 height 47
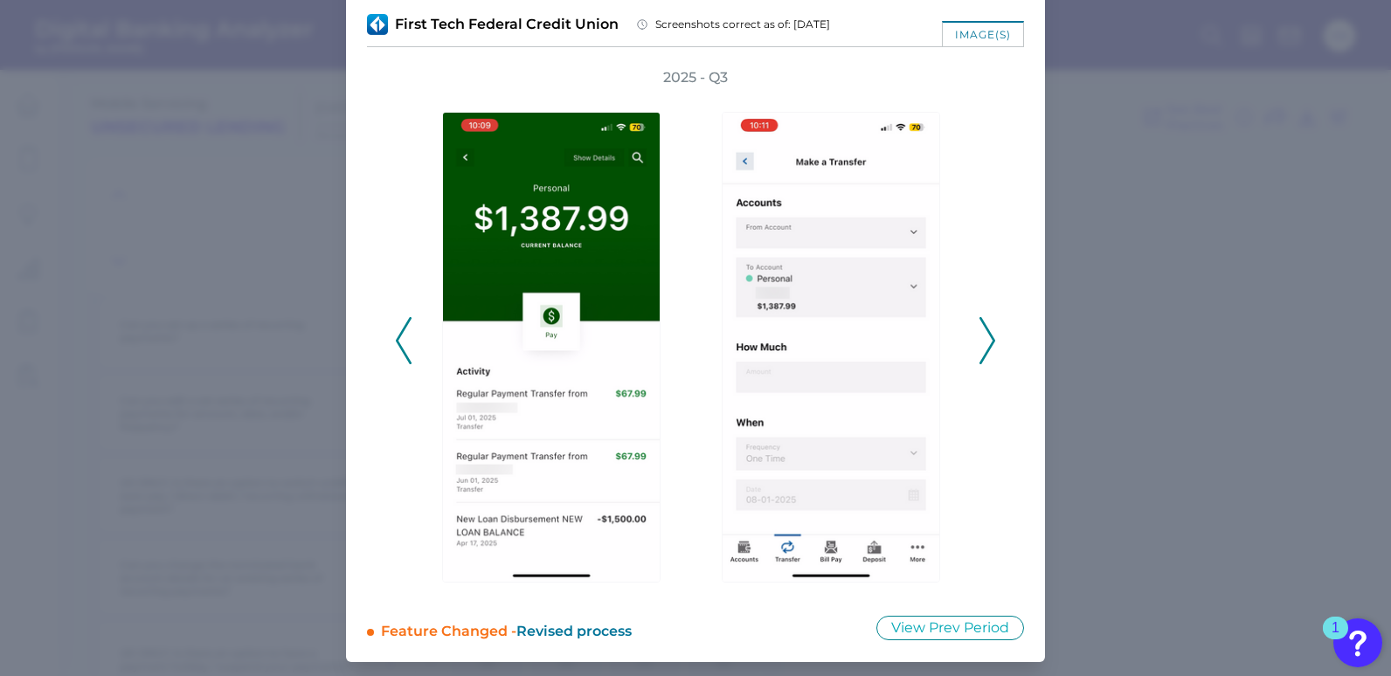
click at [982, 350] on icon at bounding box center [988, 340] width 16 height 47
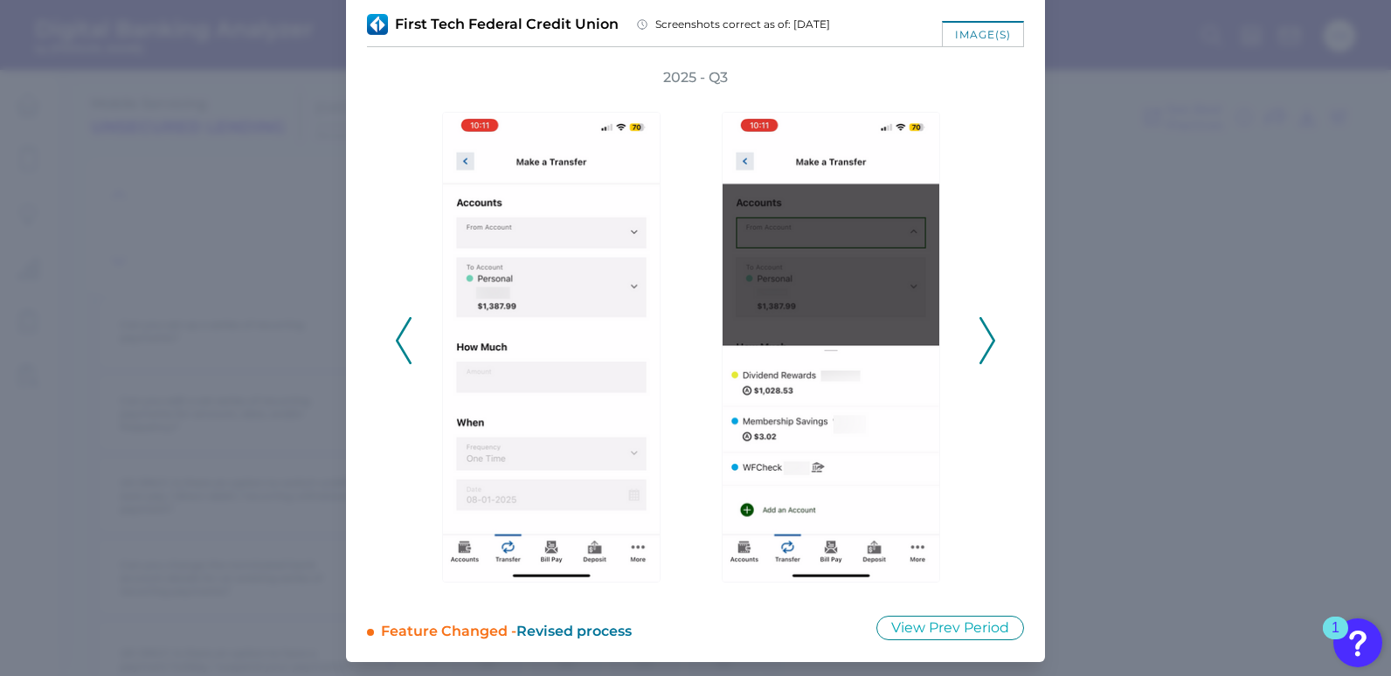
click at [982, 350] on icon at bounding box center [988, 340] width 16 height 47
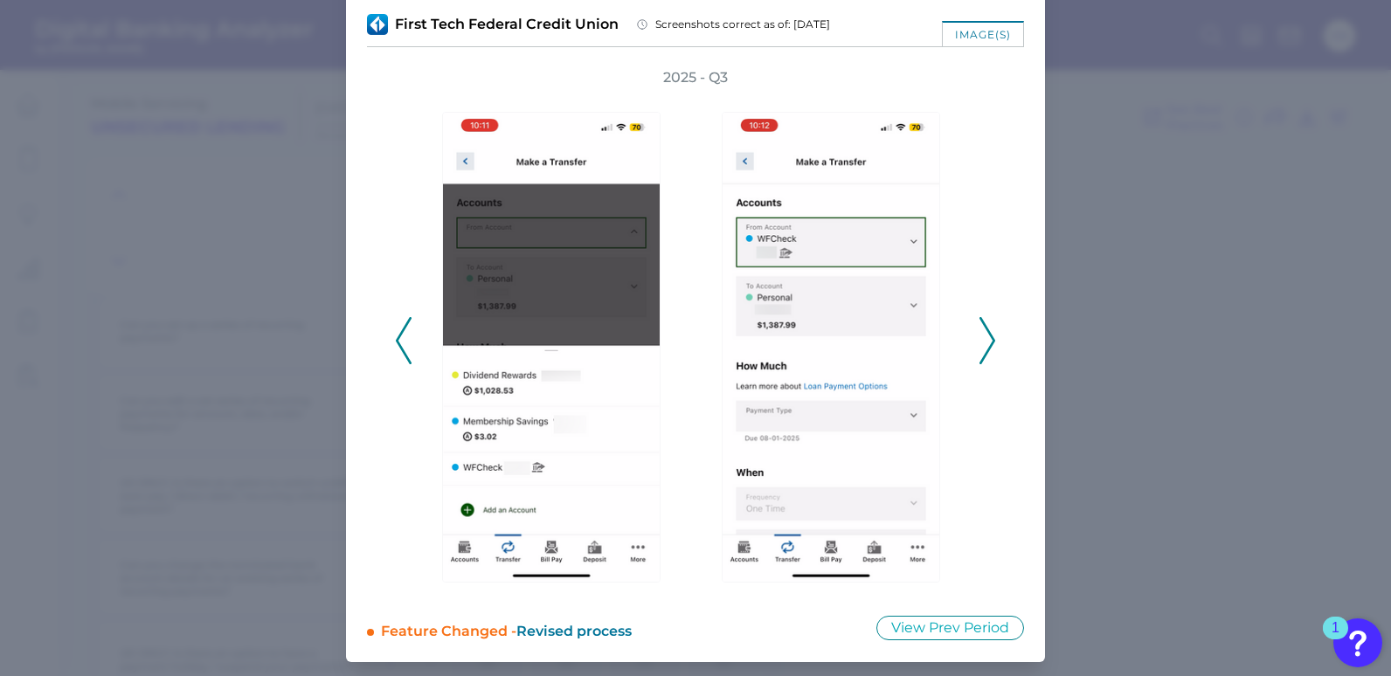
click at [982, 350] on icon at bounding box center [988, 340] width 16 height 47
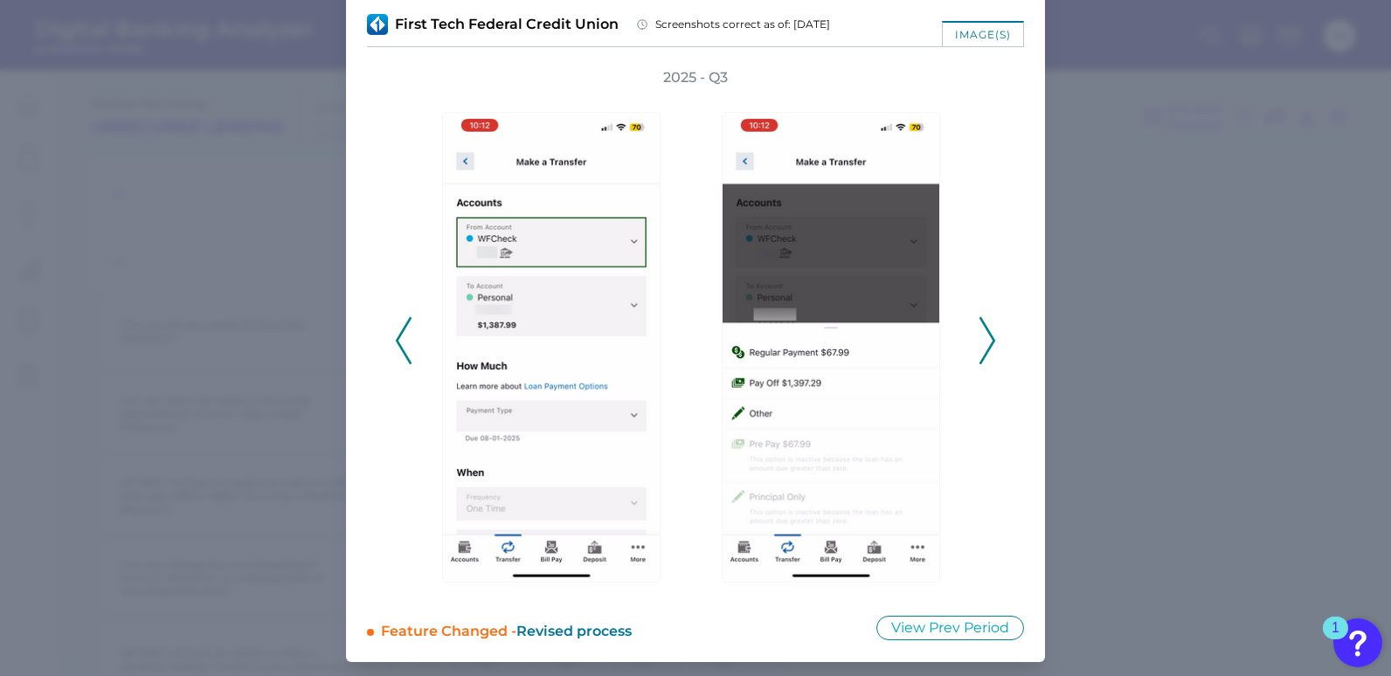
click at [982, 350] on icon at bounding box center [988, 340] width 16 height 47
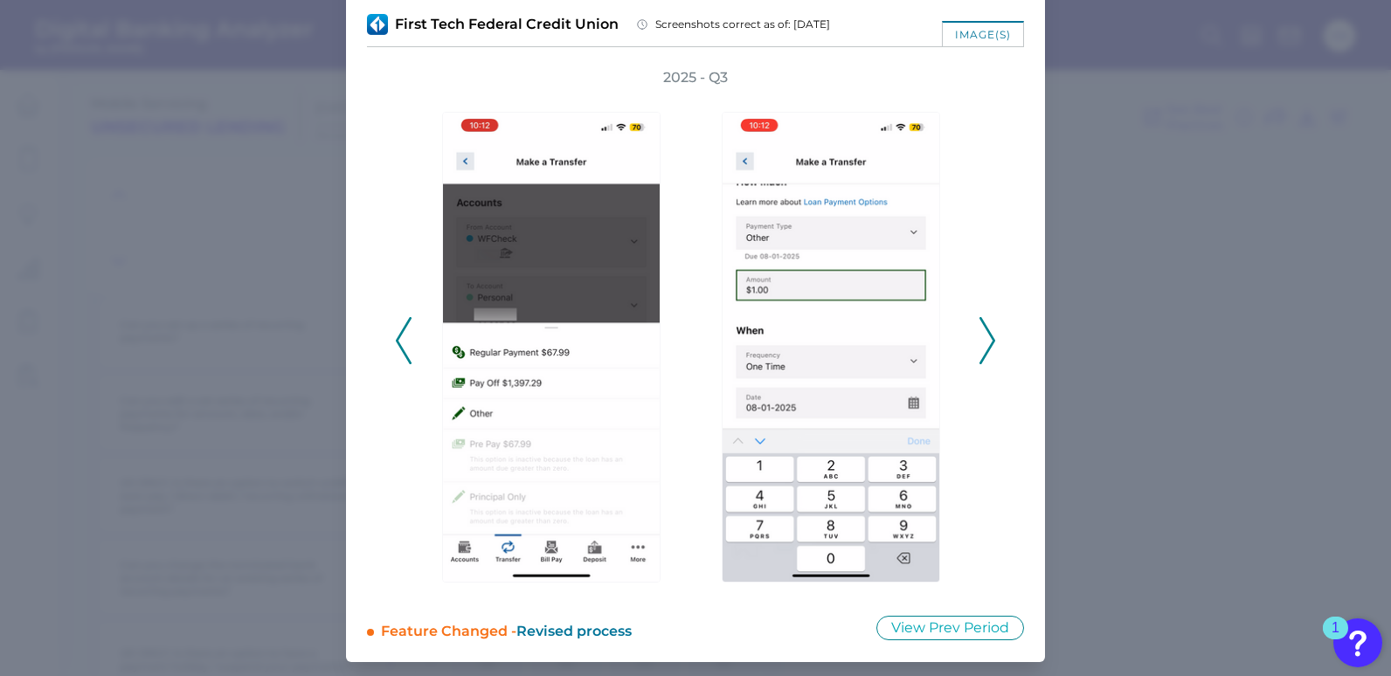
click at [982, 350] on icon at bounding box center [988, 340] width 16 height 47
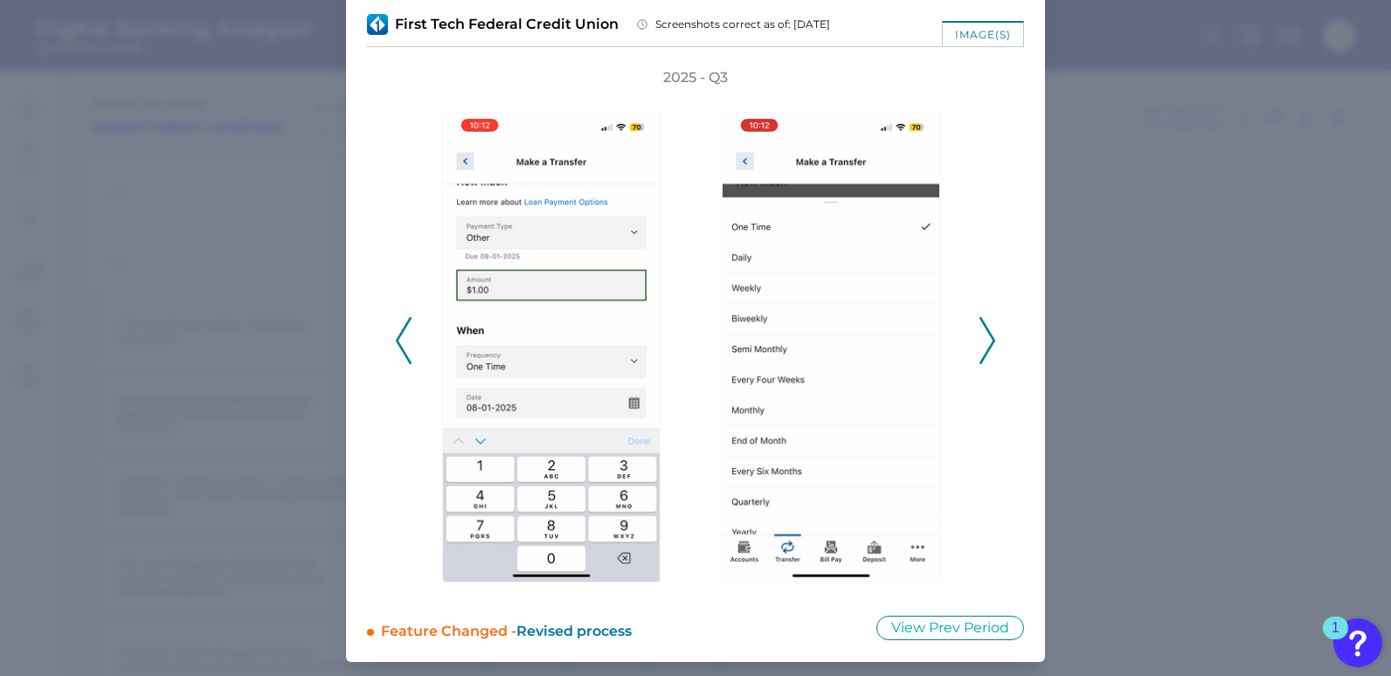
click at [982, 350] on icon at bounding box center [988, 340] width 16 height 47
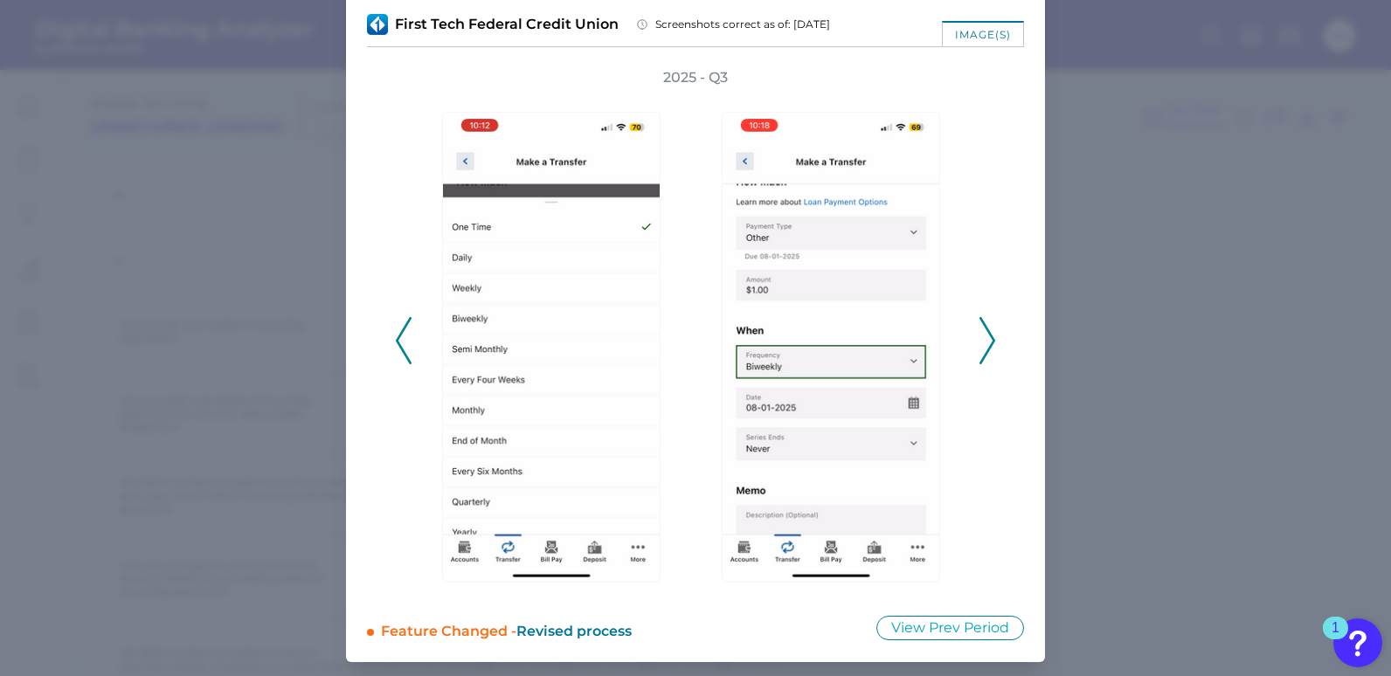
click at [982, 350] on icon at bounding box center [988, 340] width 16 height 47
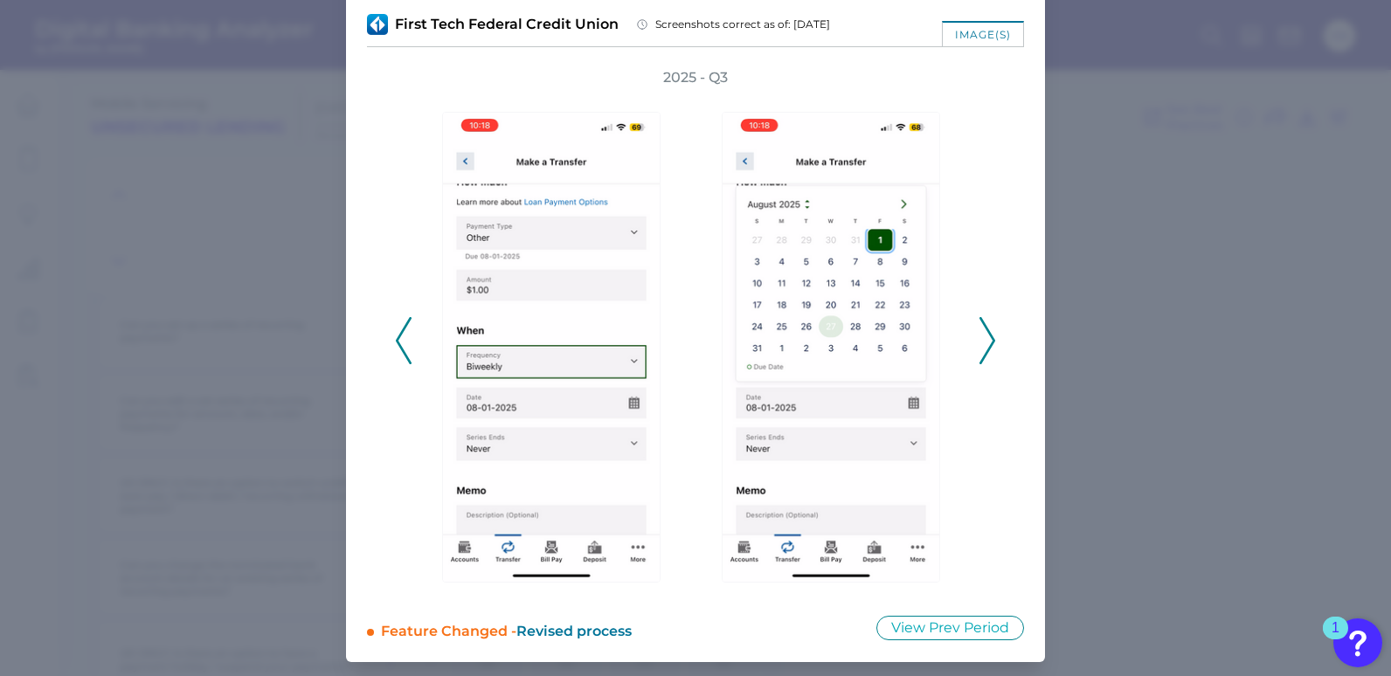
click at [982, 350] on icon at bounding box center [988, 340] width 16 height 47
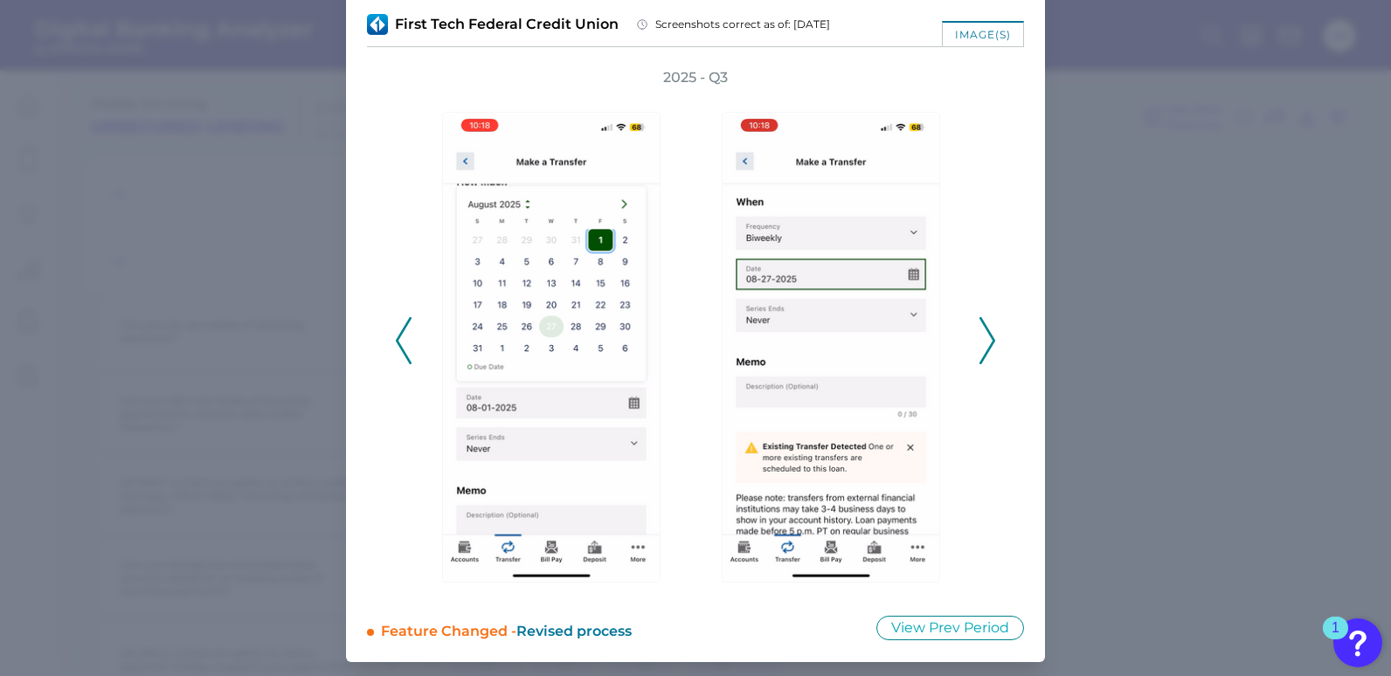
click at [982, 350] on icon at bounding box center [988, 340] width 16 height 47
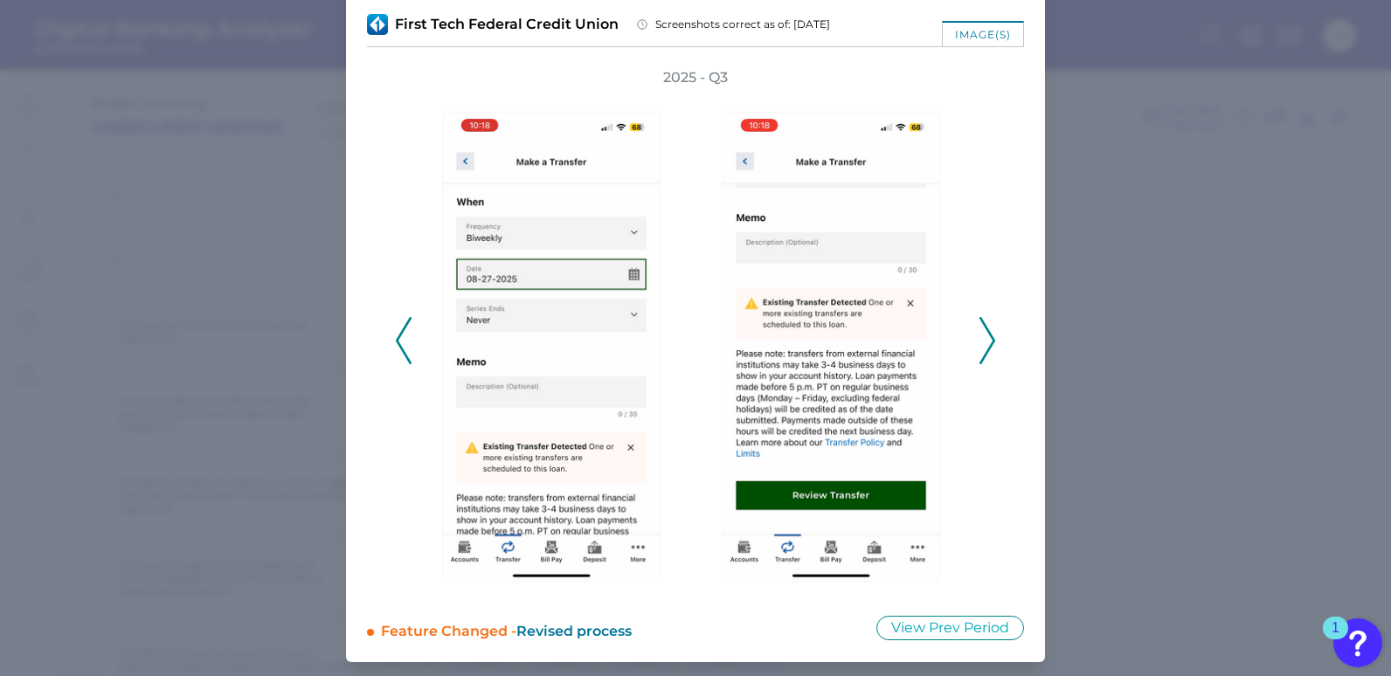
click at [980, 343] on icon at bounding box center [988, 340] width 16 height 47
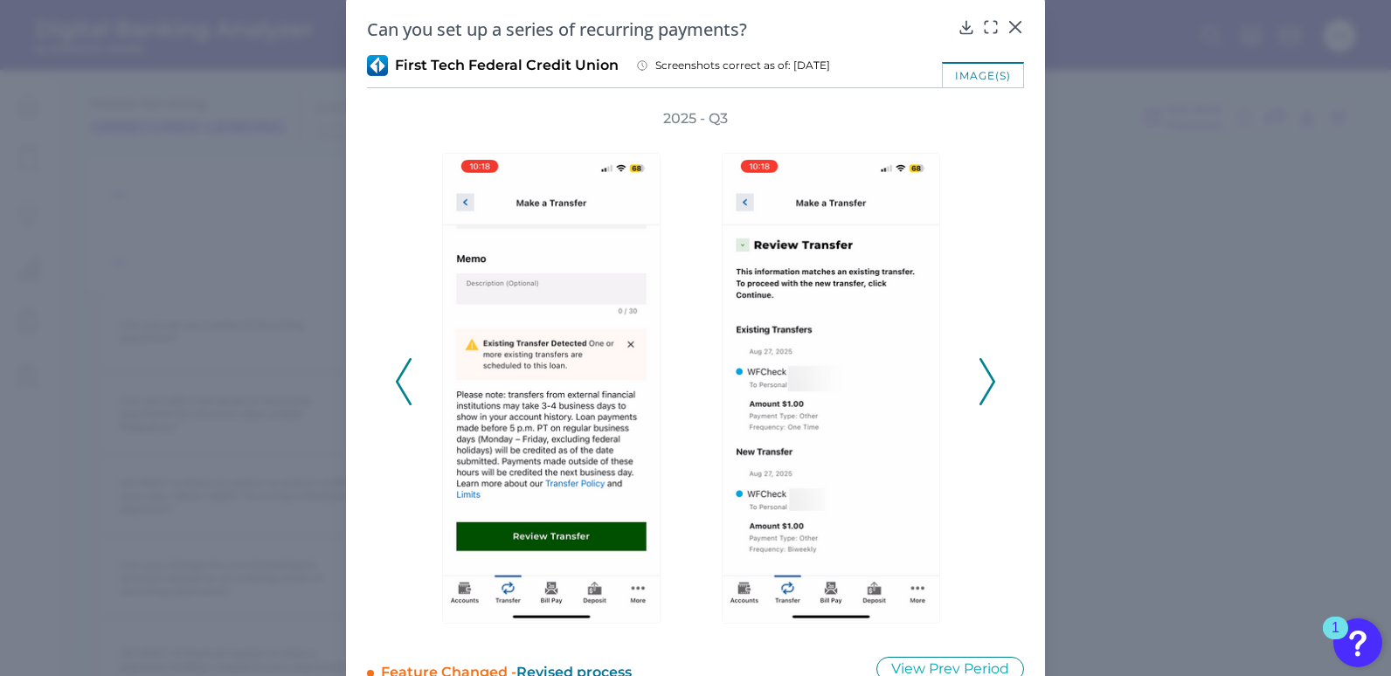
scroll to position [0, 0]
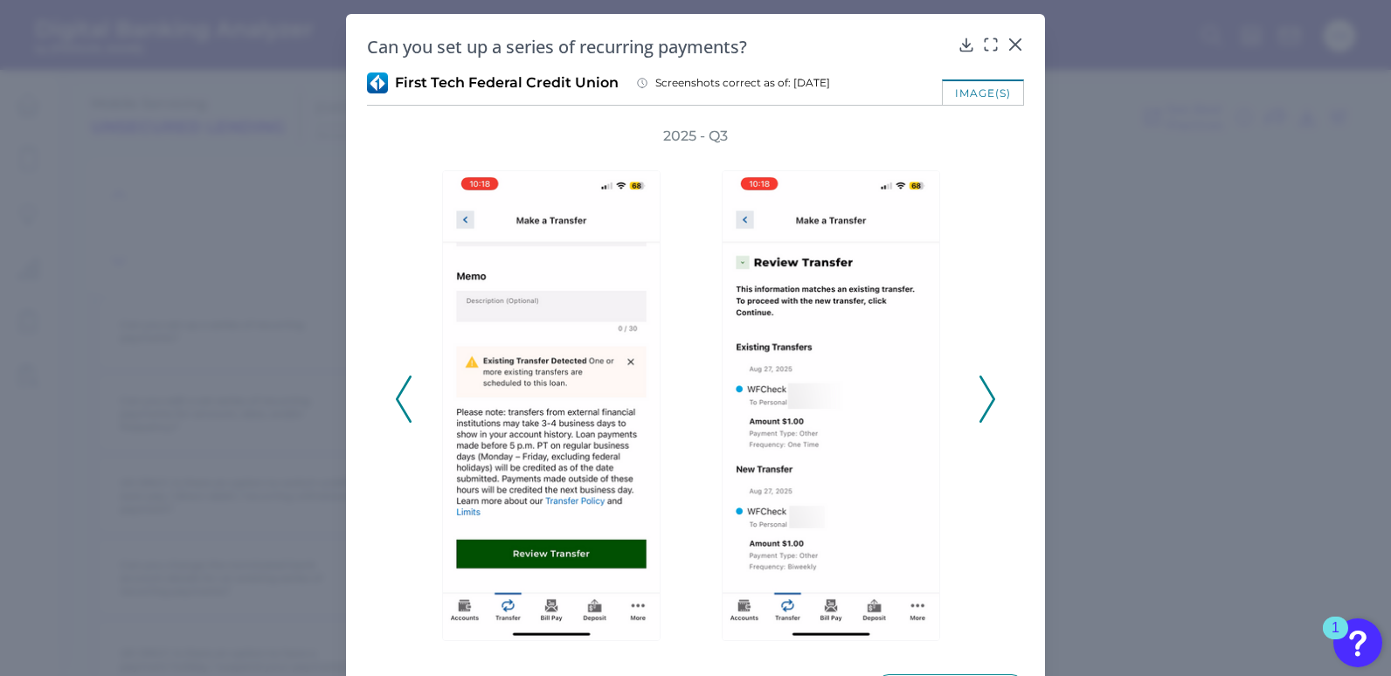
drag, startPoint x: 1029, startPoint y: 28, endPoint x: 1019, endPoint y: 38, distance: 13.6
click at [1021, 37] on div "Can you set up a series of recurring payments? First Tech Federal Credit Union …" at bounding box center [695, 367] width 699 height 707
click at [1016, 43] on icon at bounding box center [1015, 44] width 17 height 17
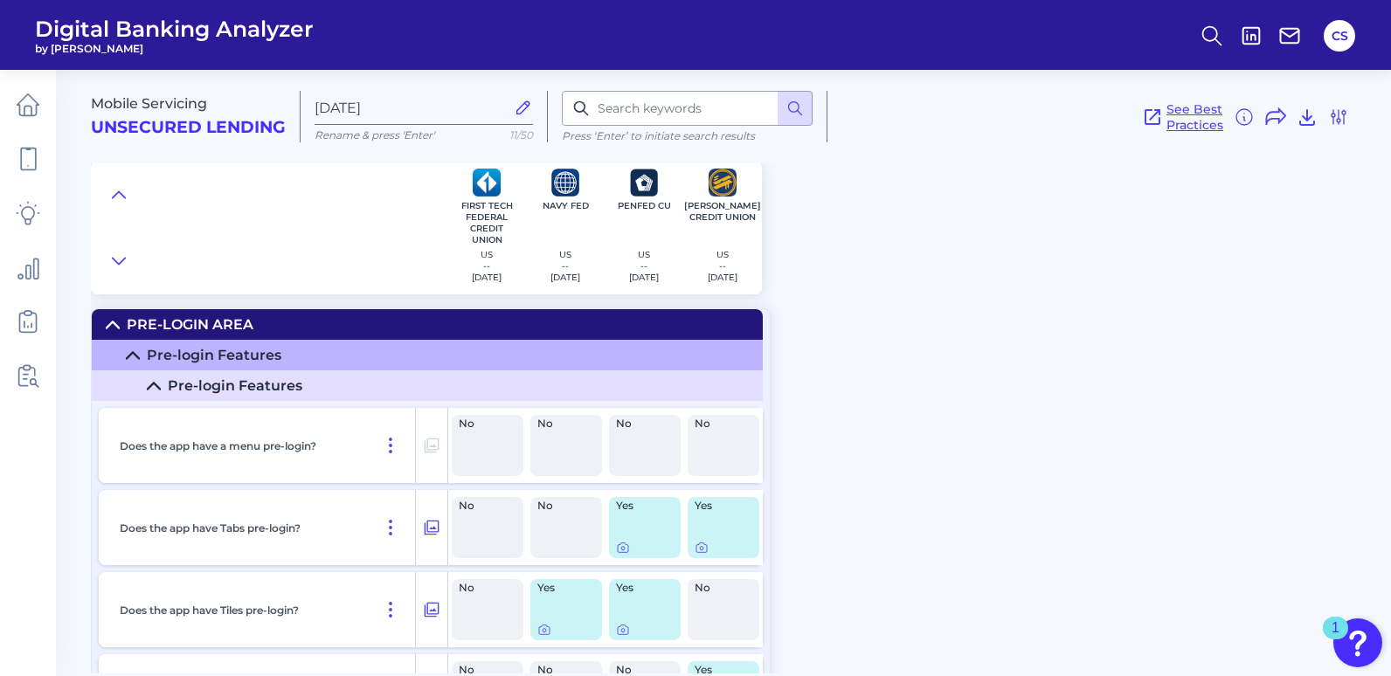
click at [1179, 116] on span "See Best Practices" at bounding box center [1195, 116] width 57 height 31
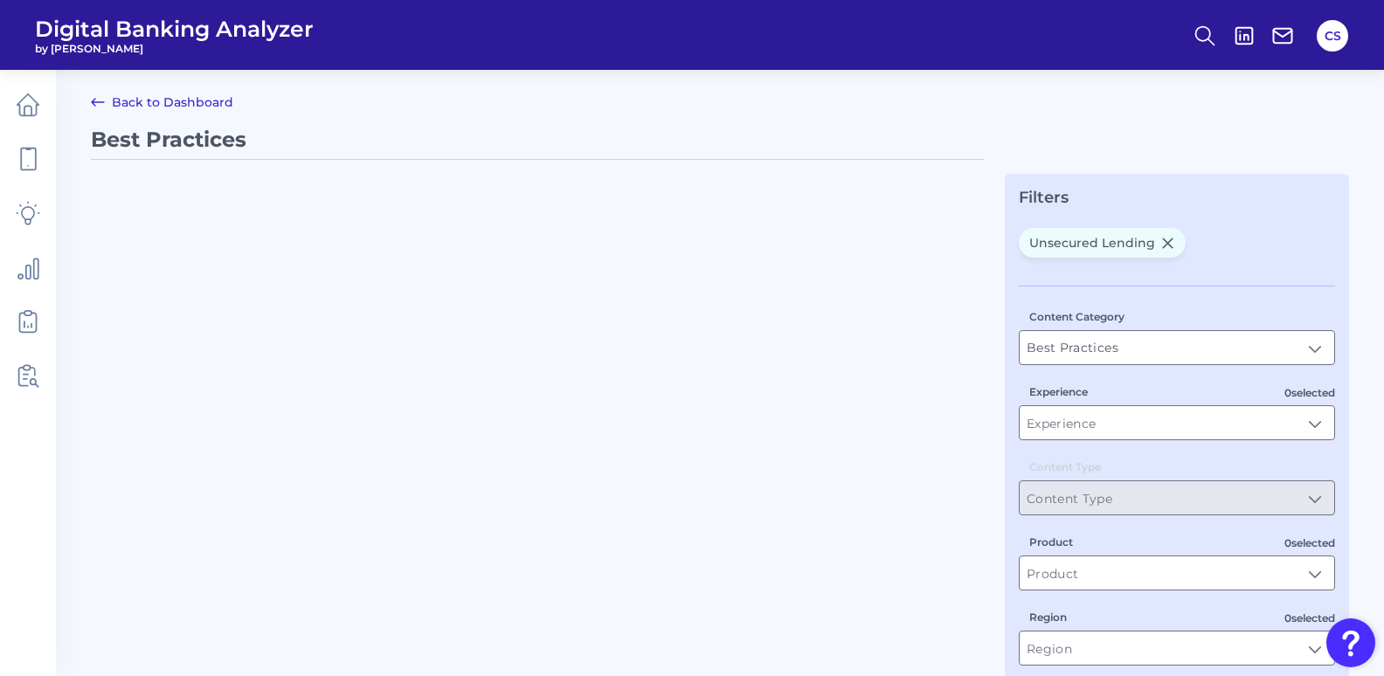
type input "Unsecured Lending"
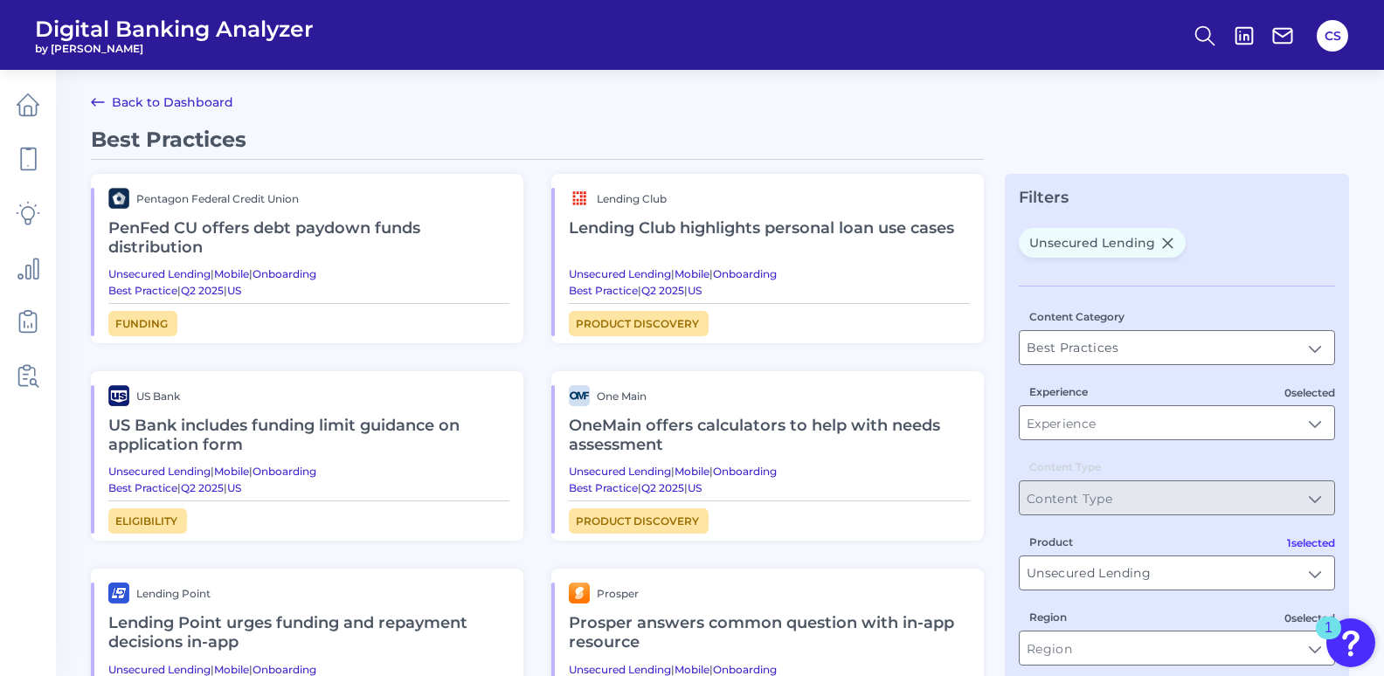
click at [693, 233] on h2 "Lending Club highlights personal loan use cases" at bounding box center [769, 229] width 401 height 40
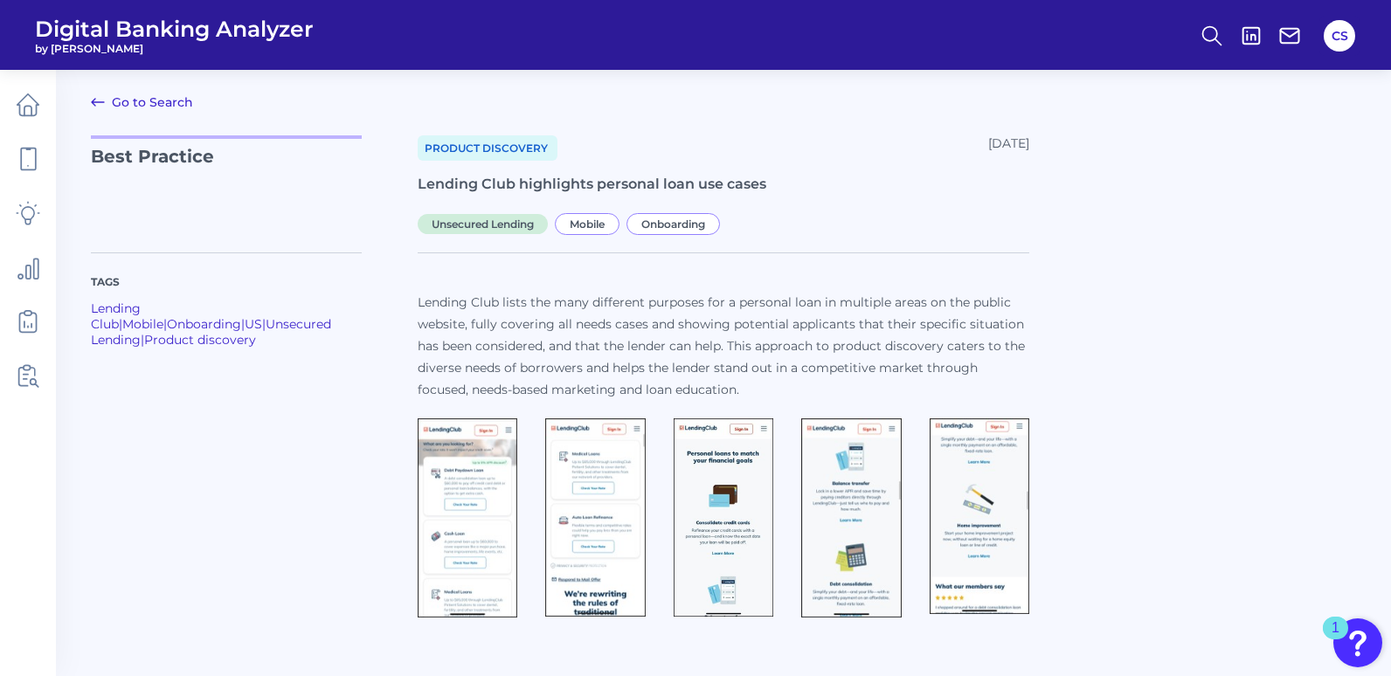
click at [452, 551] on img at bounding box center [468, 519] width 100 height 200
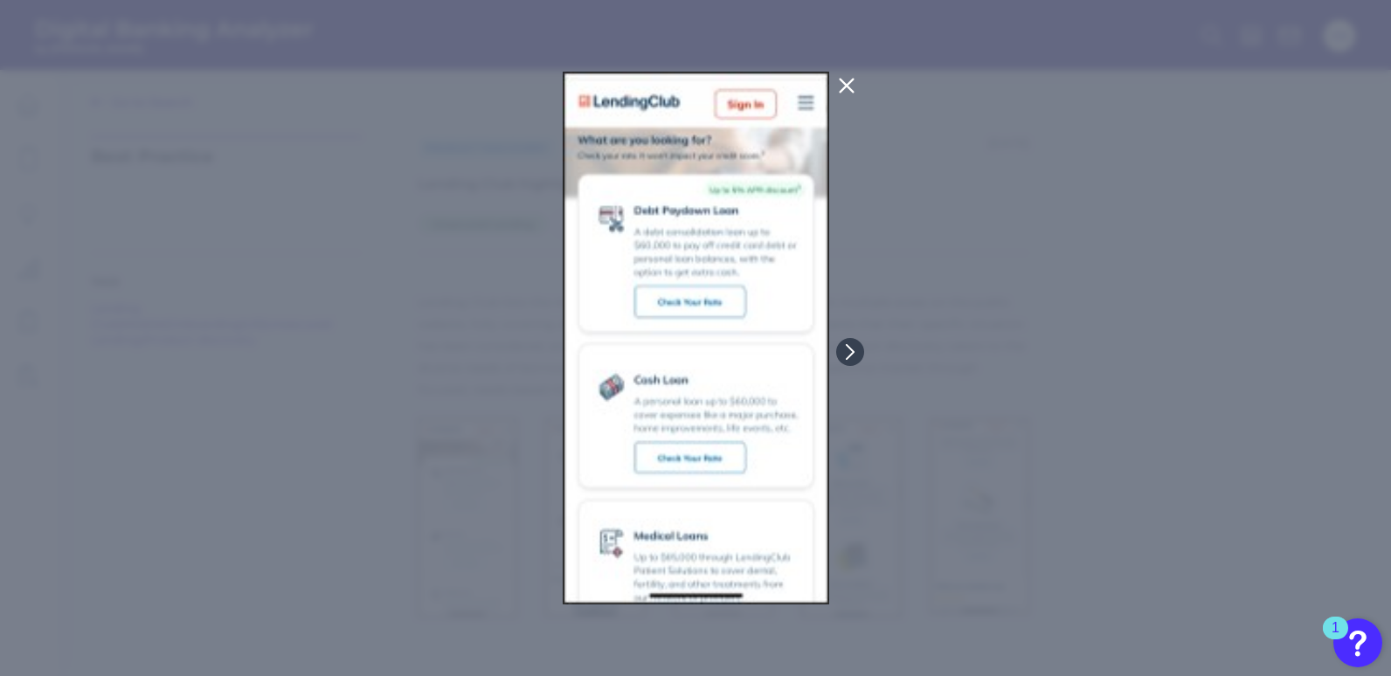
click at [846, 75] on icon at bounding box center [846, 85] width 21 height 21
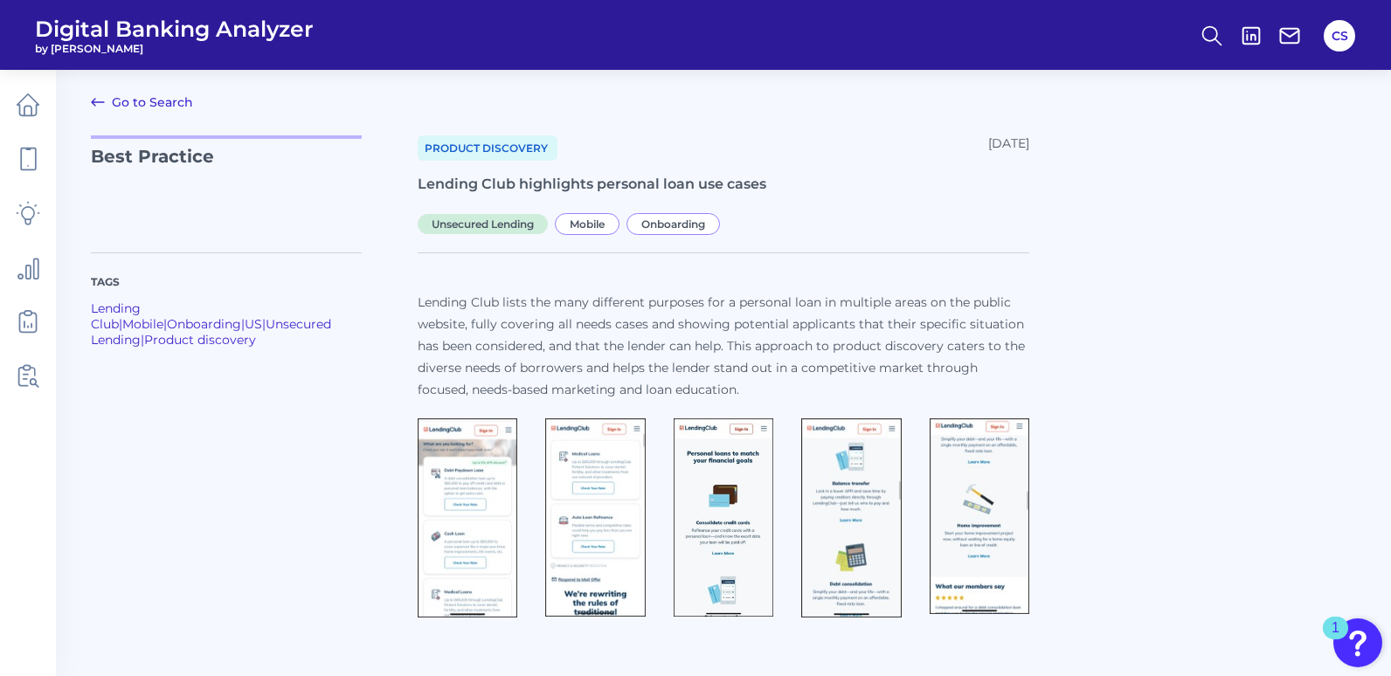
click at [121, 97] on link "Go to Search" at bounding box center [142, 102] width 102 height 21
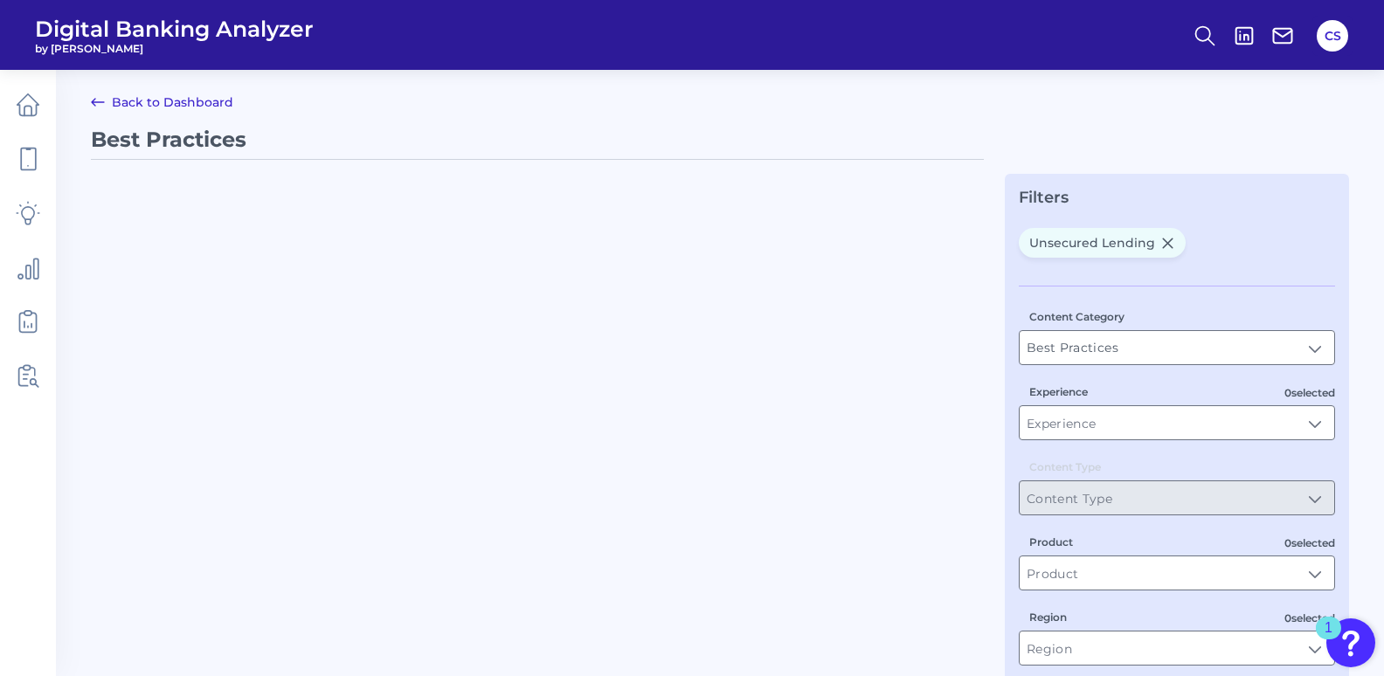
type input "Unsecured Lending"
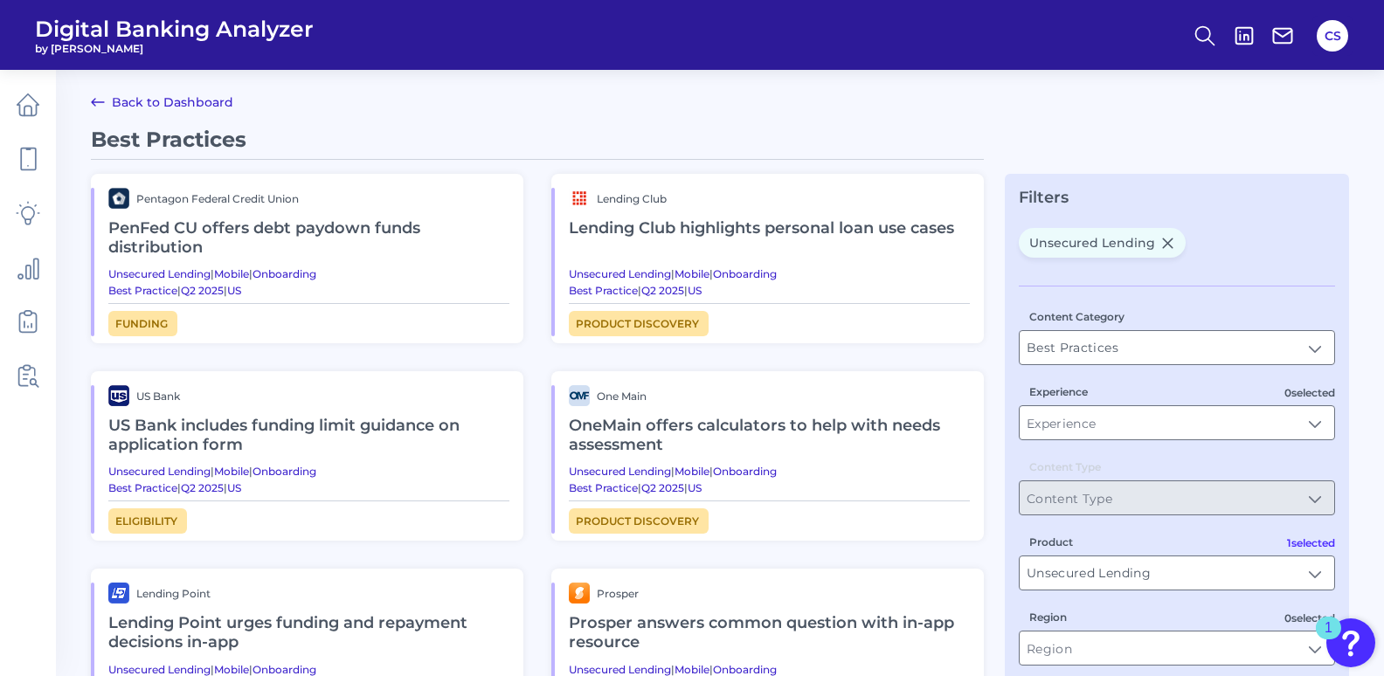
click at [140, 101] on link "Back to Dashboard" at bounding box center [162, 102] width 142 height 21
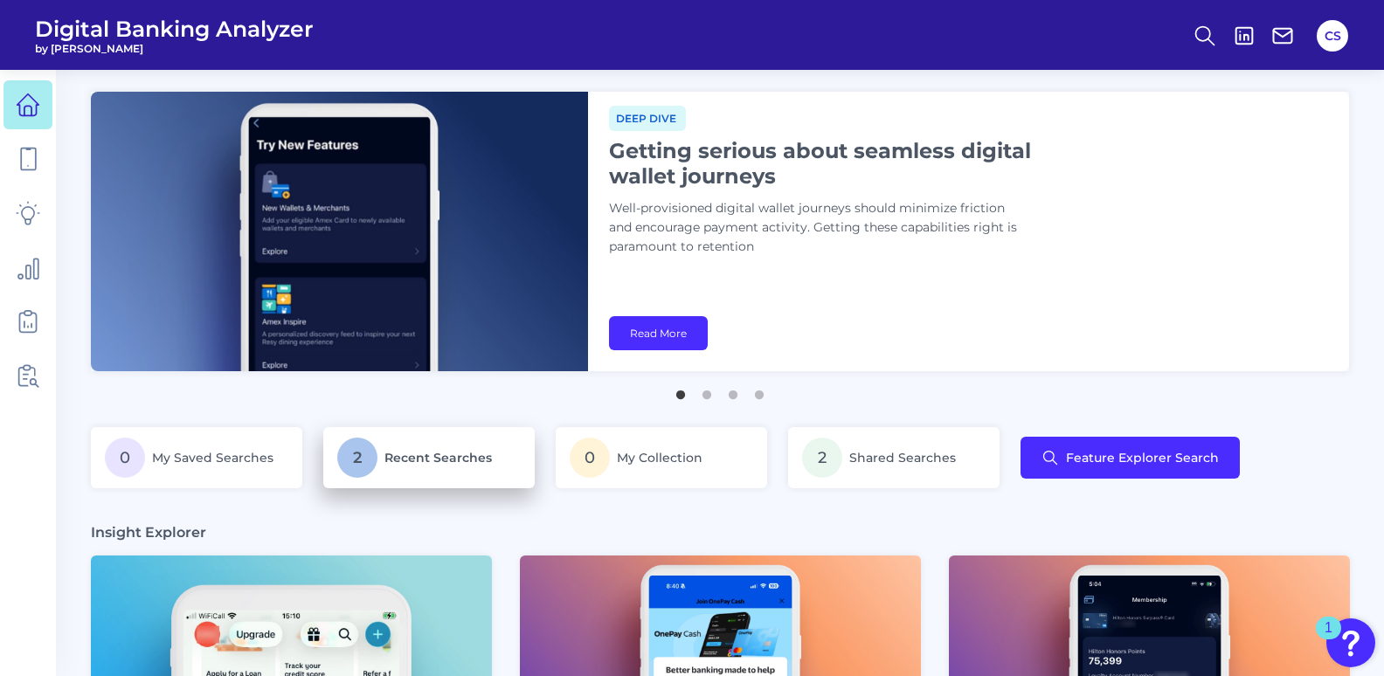
click at [457, 449] on p "2 Recent Searches" at bounding box center [429, 458] width 184 height 40
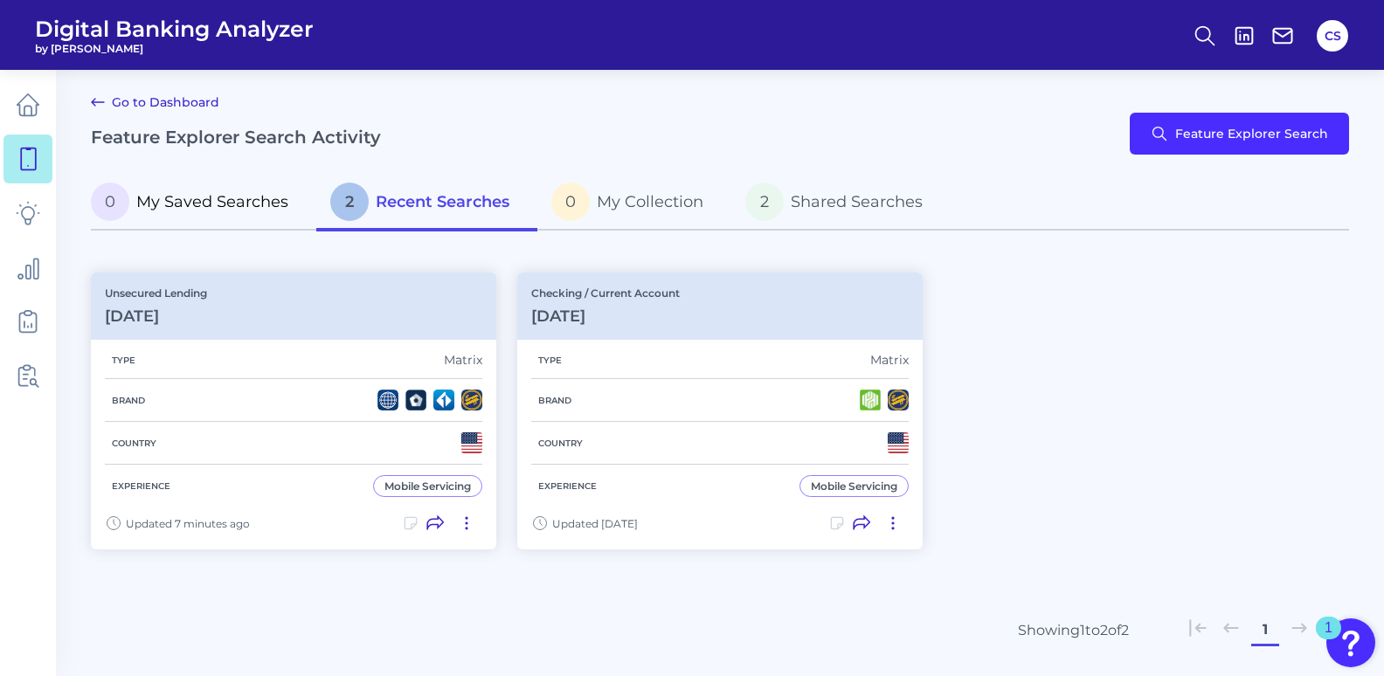
click at [201, 198] on span "My Saved Searches" at bounding box center [212, 201] width 152 height 19
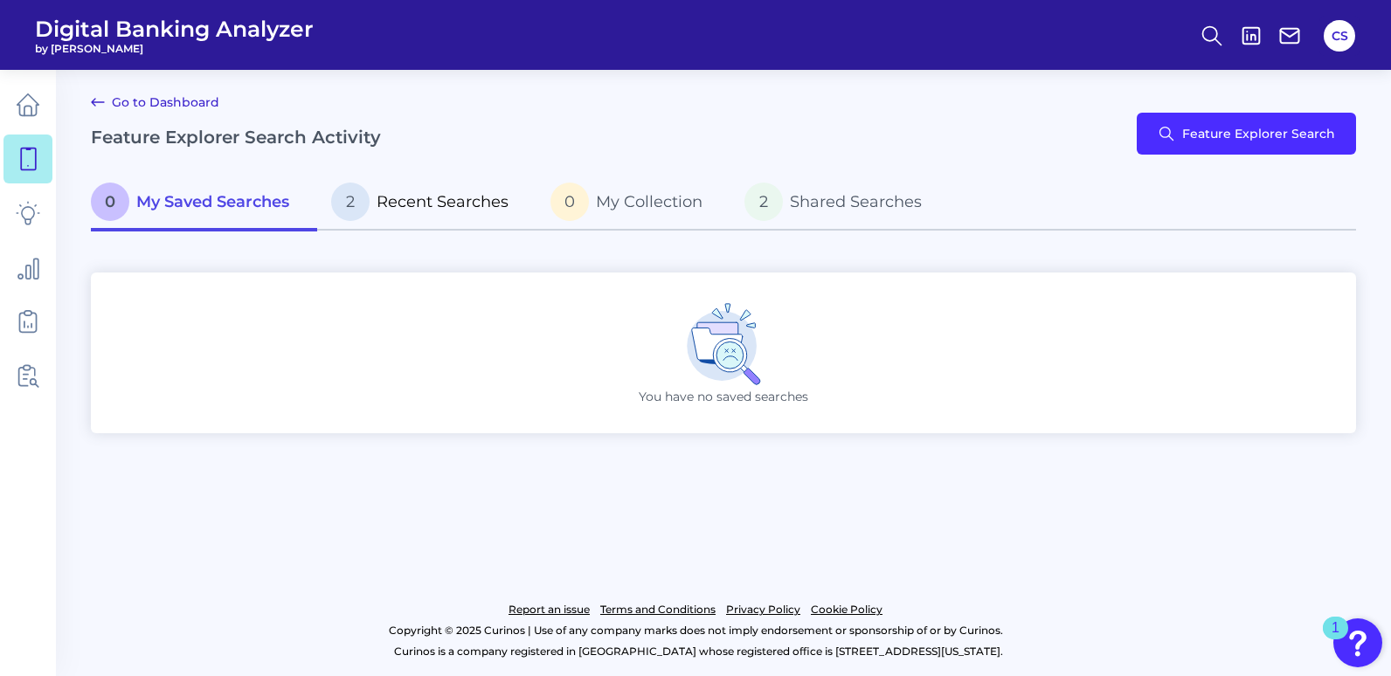
drag, startPoint x: 394, startPoint y: 229, endPoint x: 402, endPoint y: 216, distance: 15.3
click at [394, 227] on link "2 Recent Searches" at bounding box center [426, 204] width 219 height 56
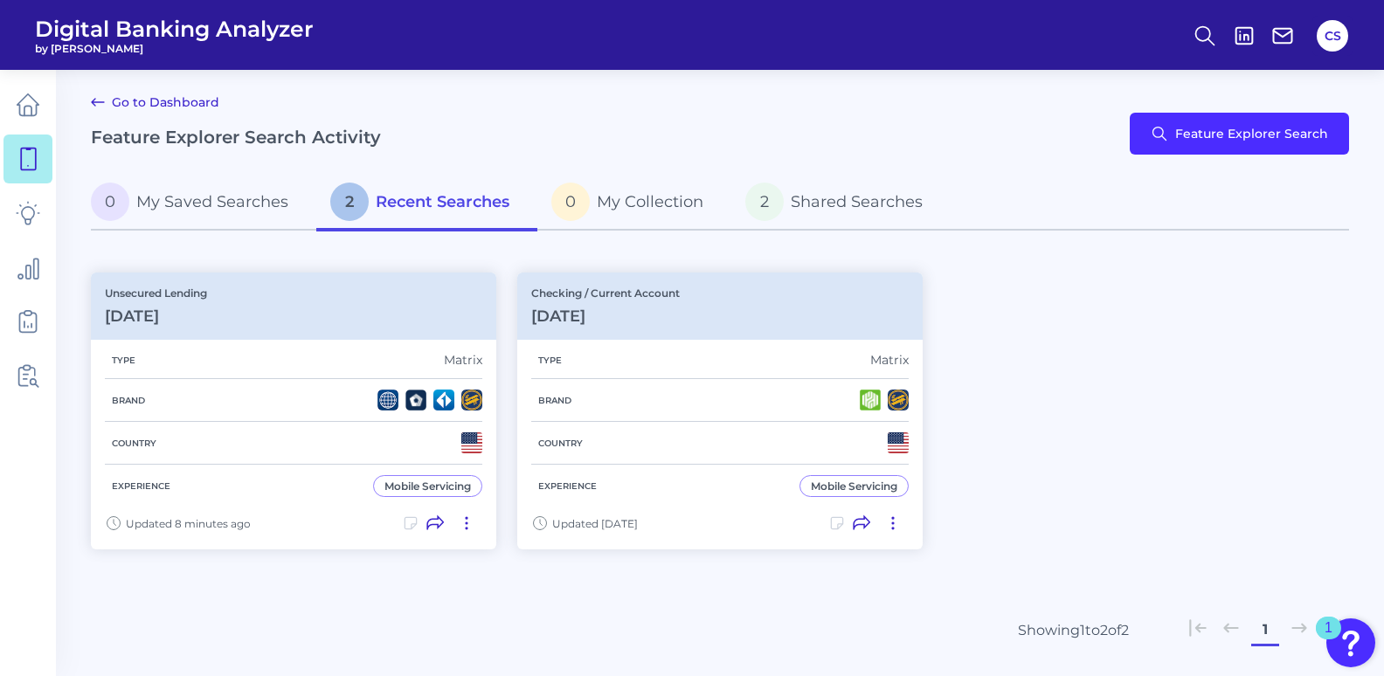
click at [403, 215] on p "2 Recent Searches" at bounding box center [419, 202] width 179 height 38
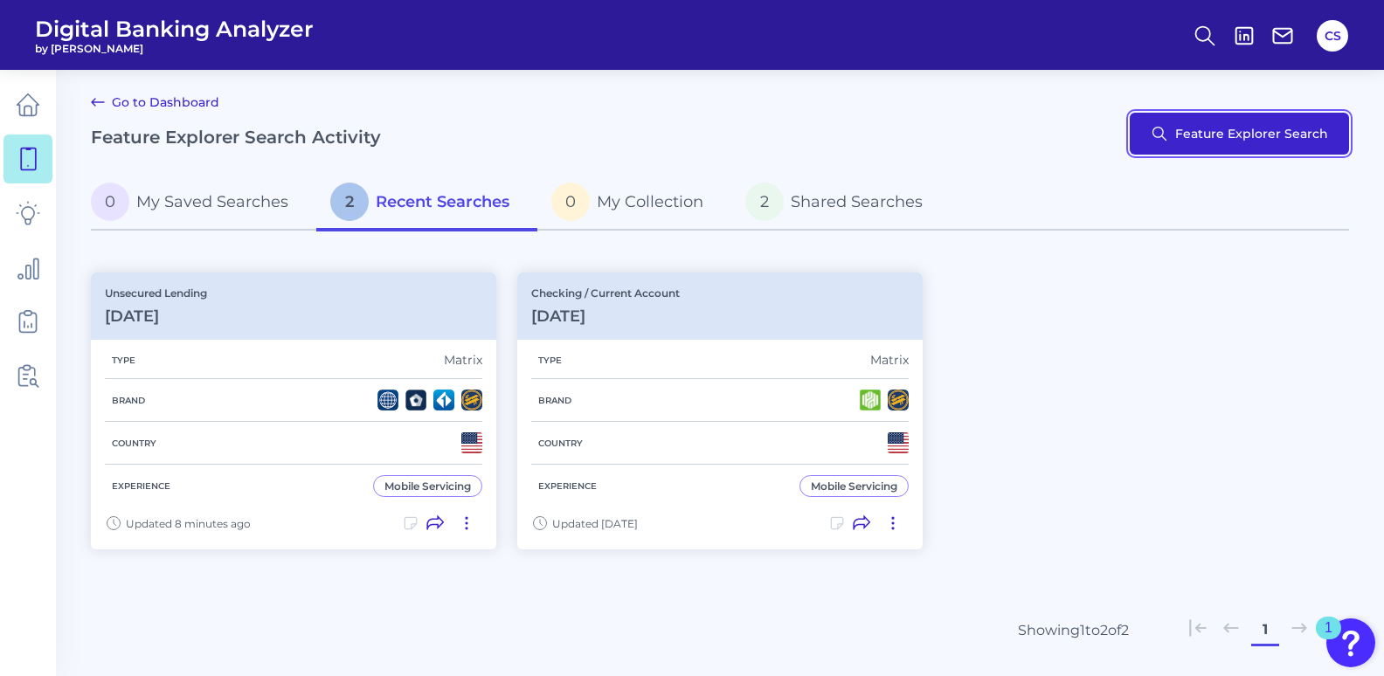
click at [1205, 130] on button "Feature Explorer Search" at bounding box center [1239, 134] width 219 height 42
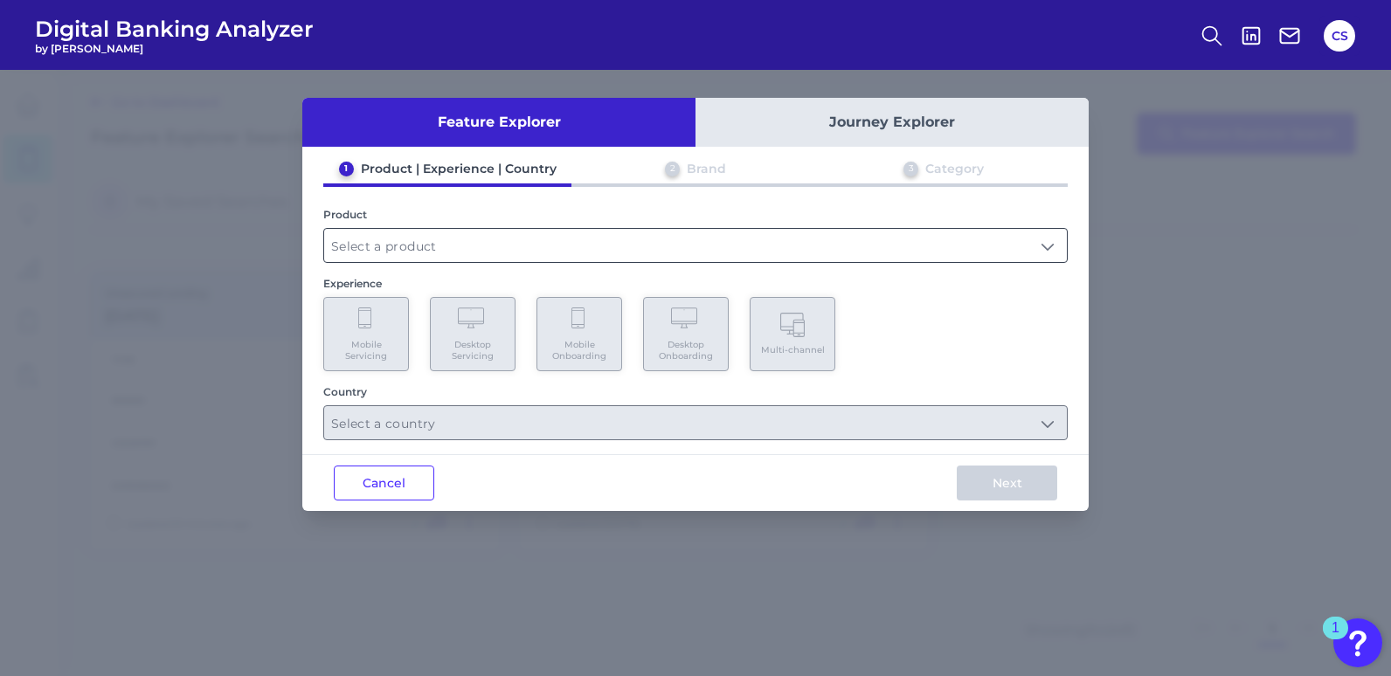
click at [478, 234] on input "text" at bounding box center [695, 245] width 743 height 33
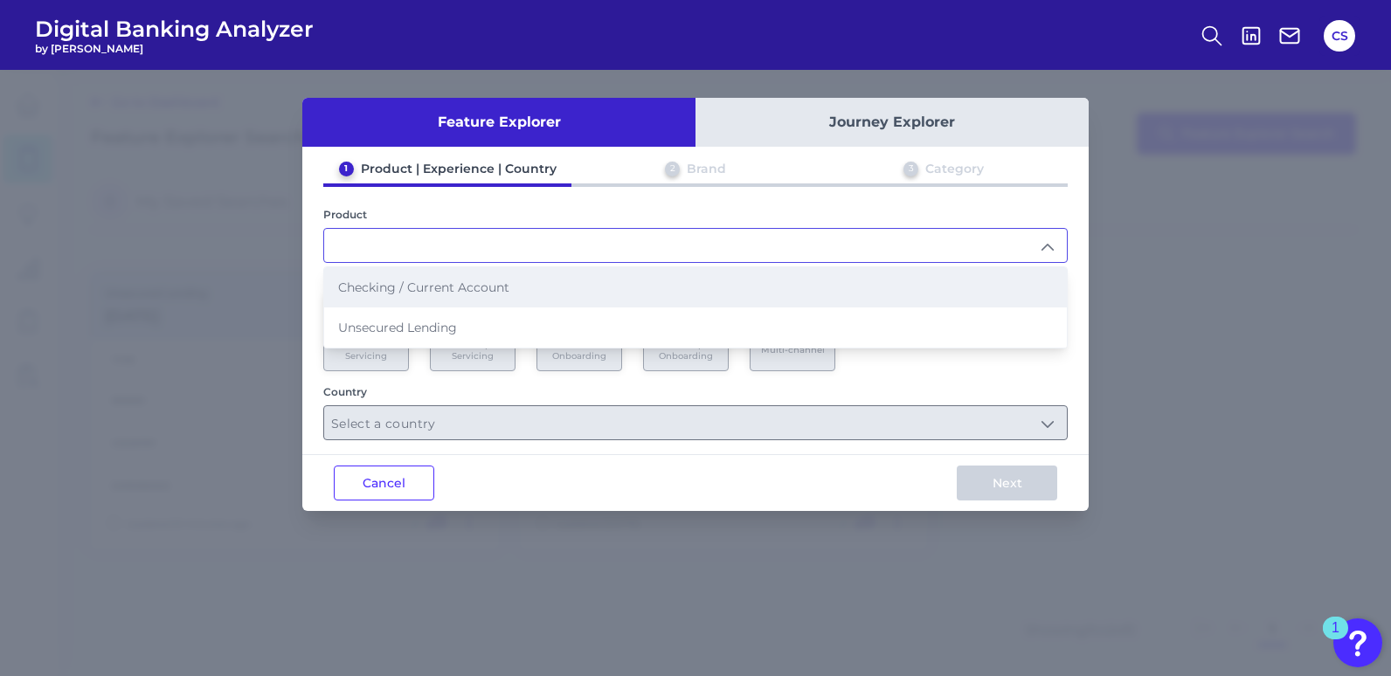
click at [491, 289] on span "Checking / Current Account" at bounding box center [423, 288] width 171 height 16
type input "Checking / Current Account"
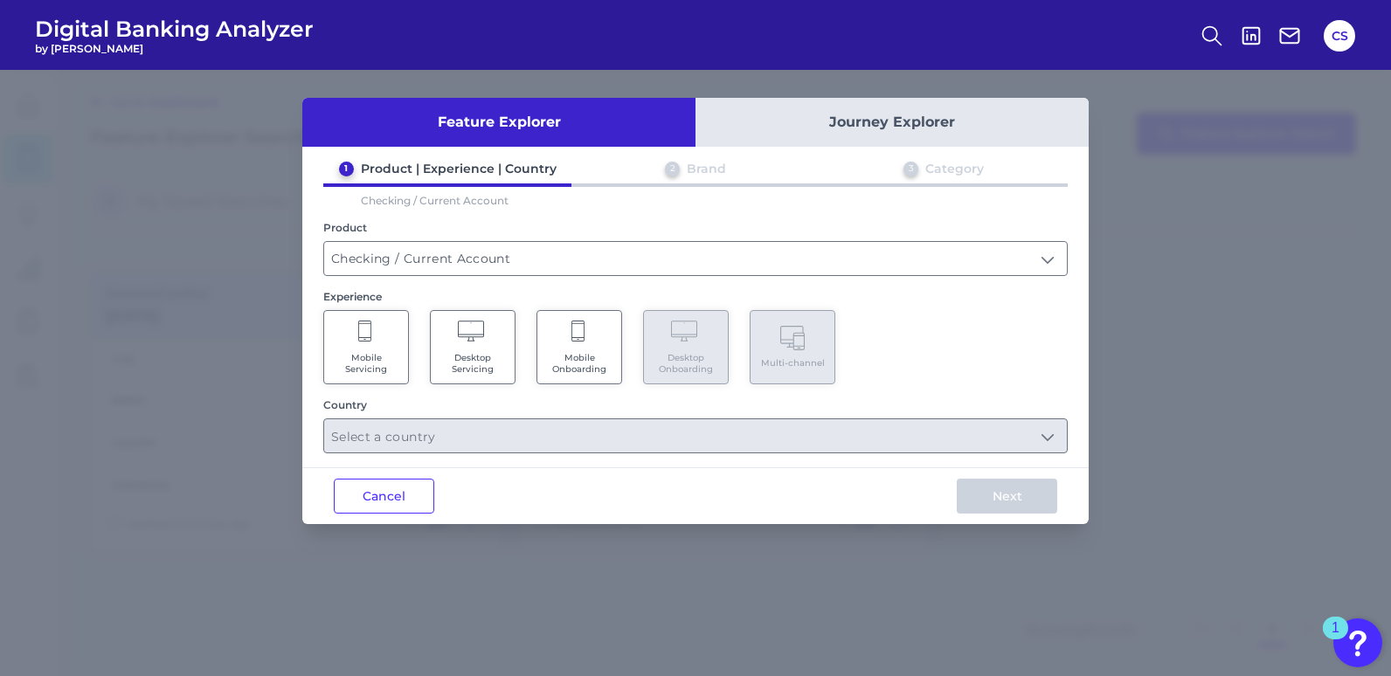
click at [479, 363] on span "Desktop Servicing" at bounding box center [473, 363] width 66 height 23
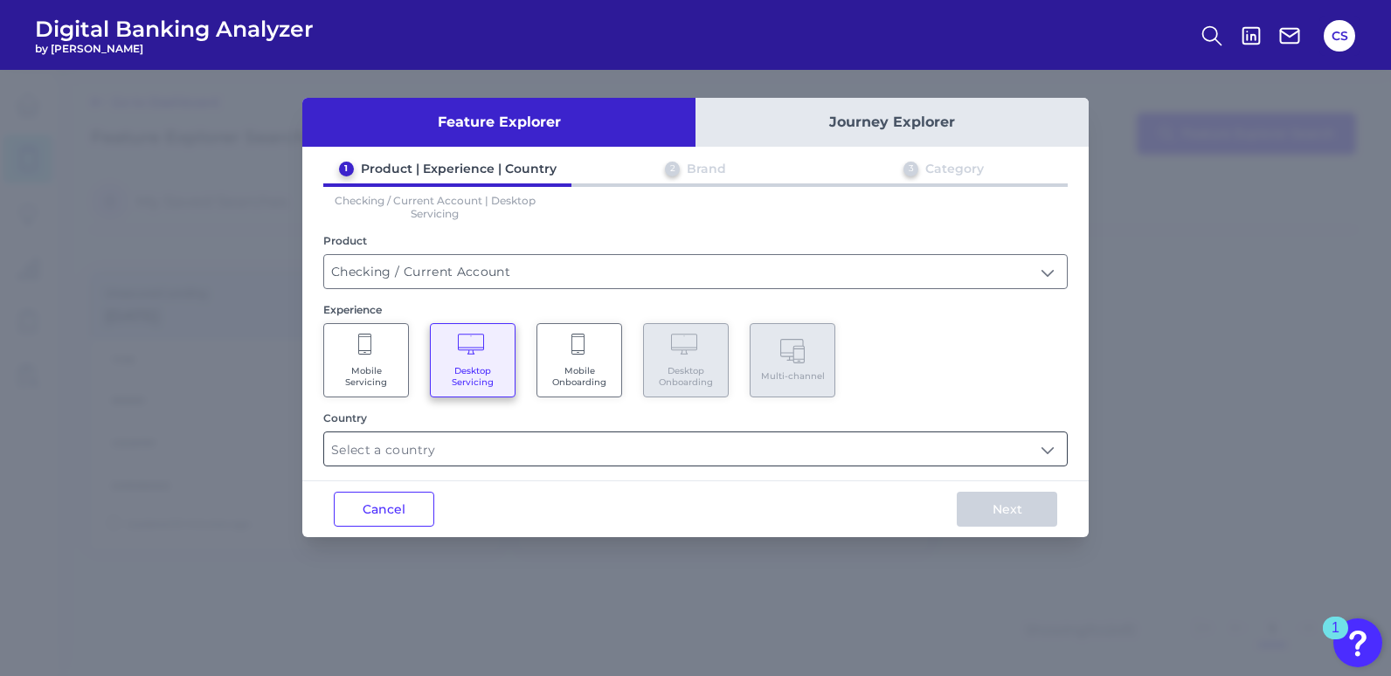
click at [573, 459] on input "text" at bounding box center [695, 449] width 743 height 33
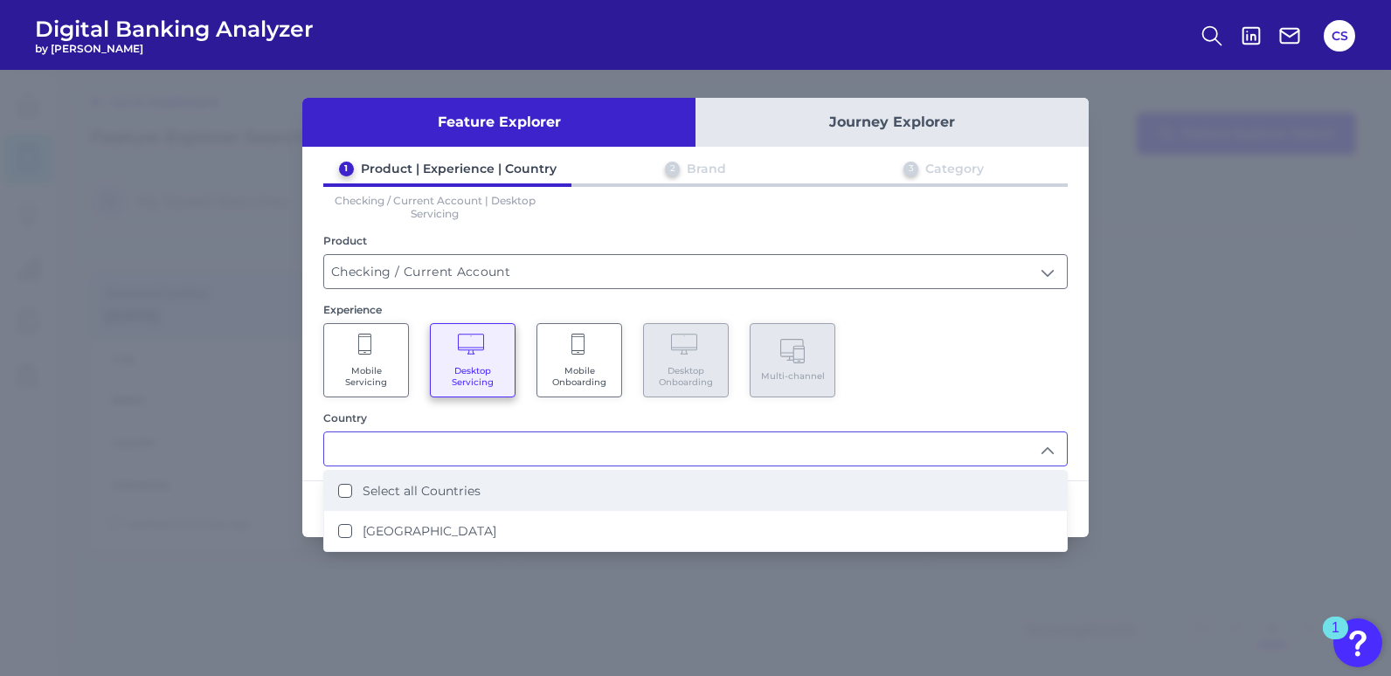
click at [478, 496] on label "Select all Countries" at bounding box center [422, 491] width 118 height 16
type input "Select all Countries"
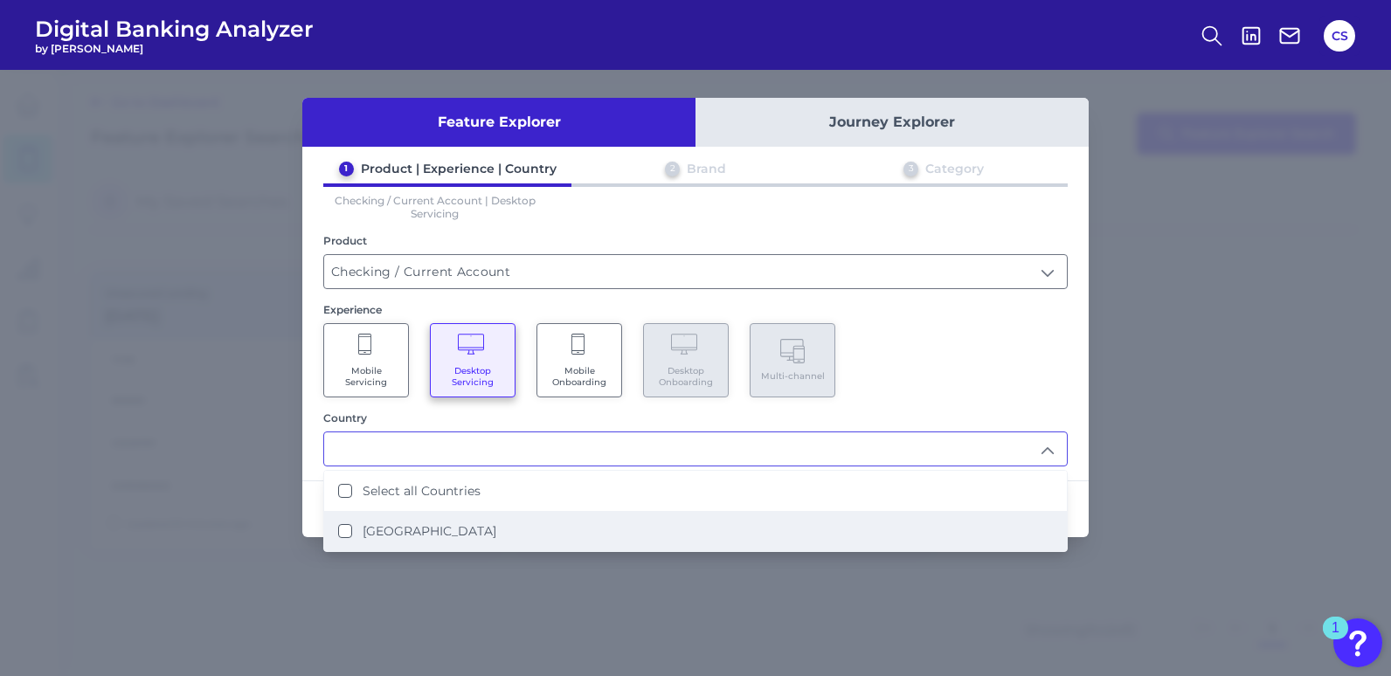
scroll to position [1, 0]
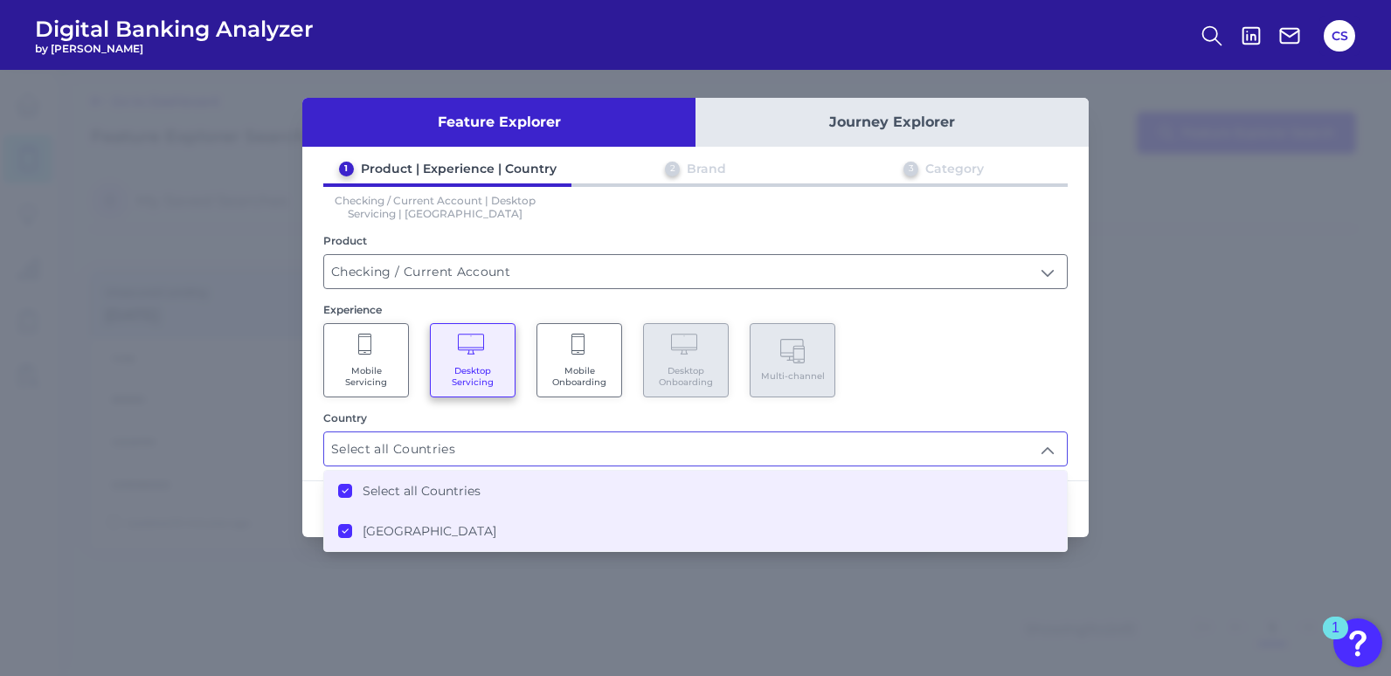
click at [1059, 367] on div "Mobile Servicing Desktop Servicing Mobile Onboarding Desktop Onboarding Multi-c…" at bounding box center [695, 360] width 745 height 74
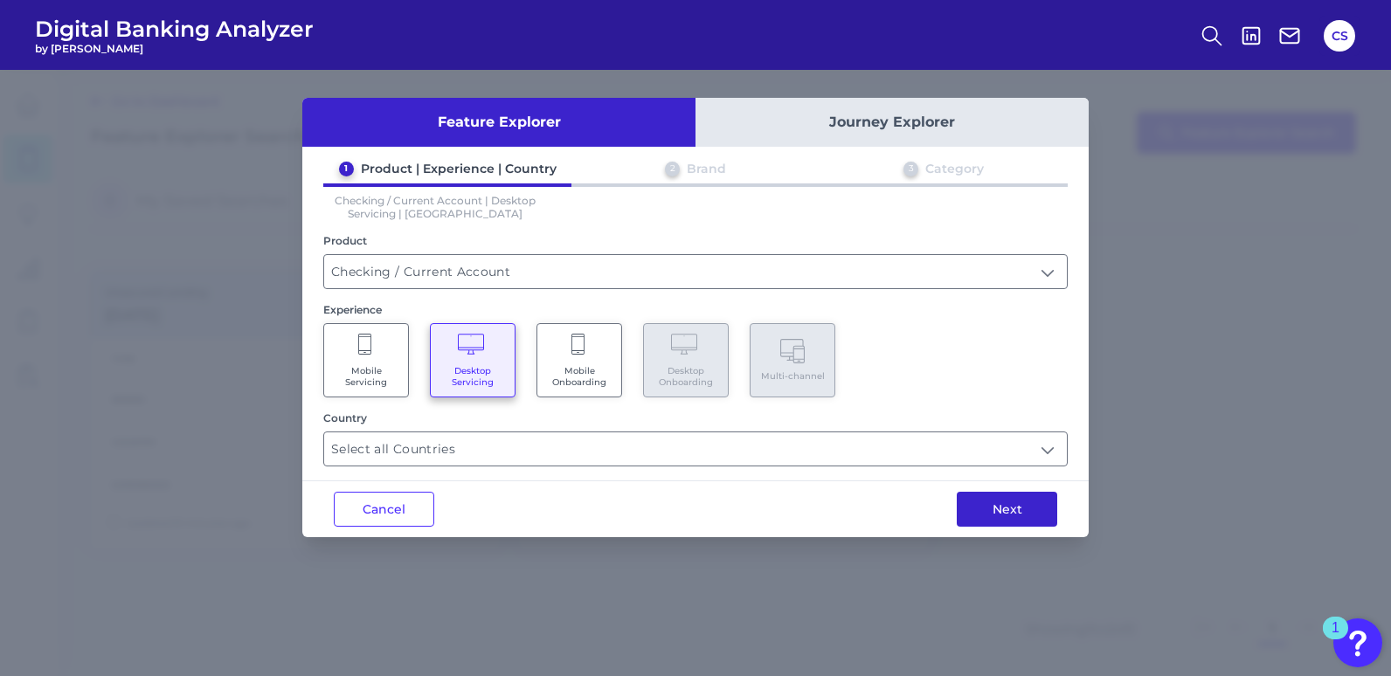
click at [995, 523] on button "Next" at bounding box center [1007, 509] width 101 height 35
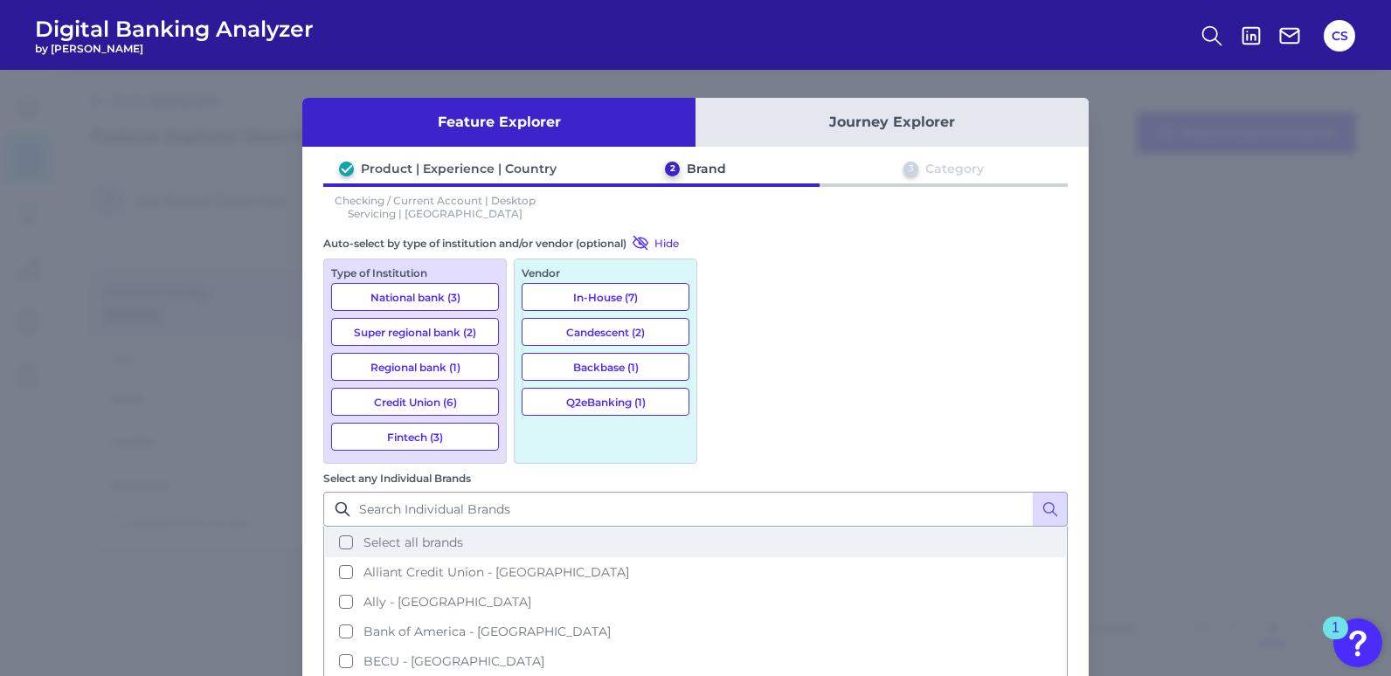
click at [463, 535] on span "Select all brands" at bounding box center [414, 543] width 100 height 16
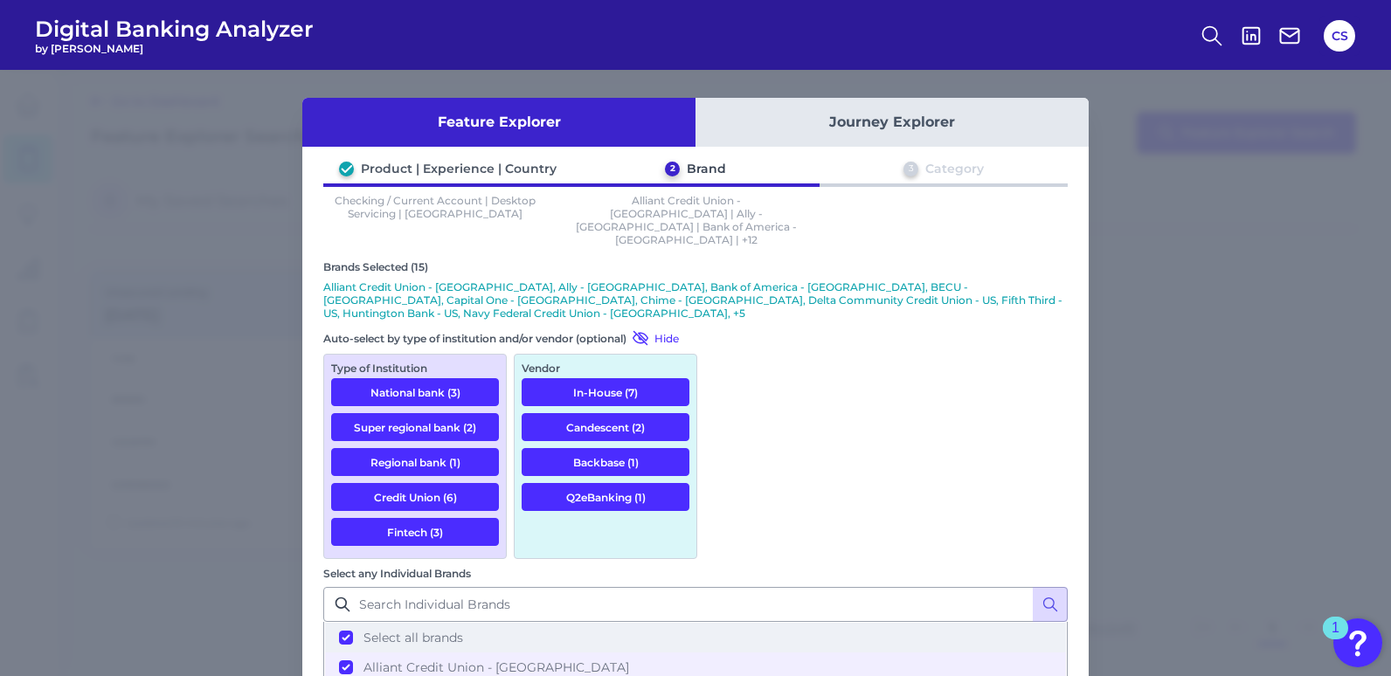
click at [463, 630] on span "Select all brands" at bounding box center [414, 638] width 100 height 16
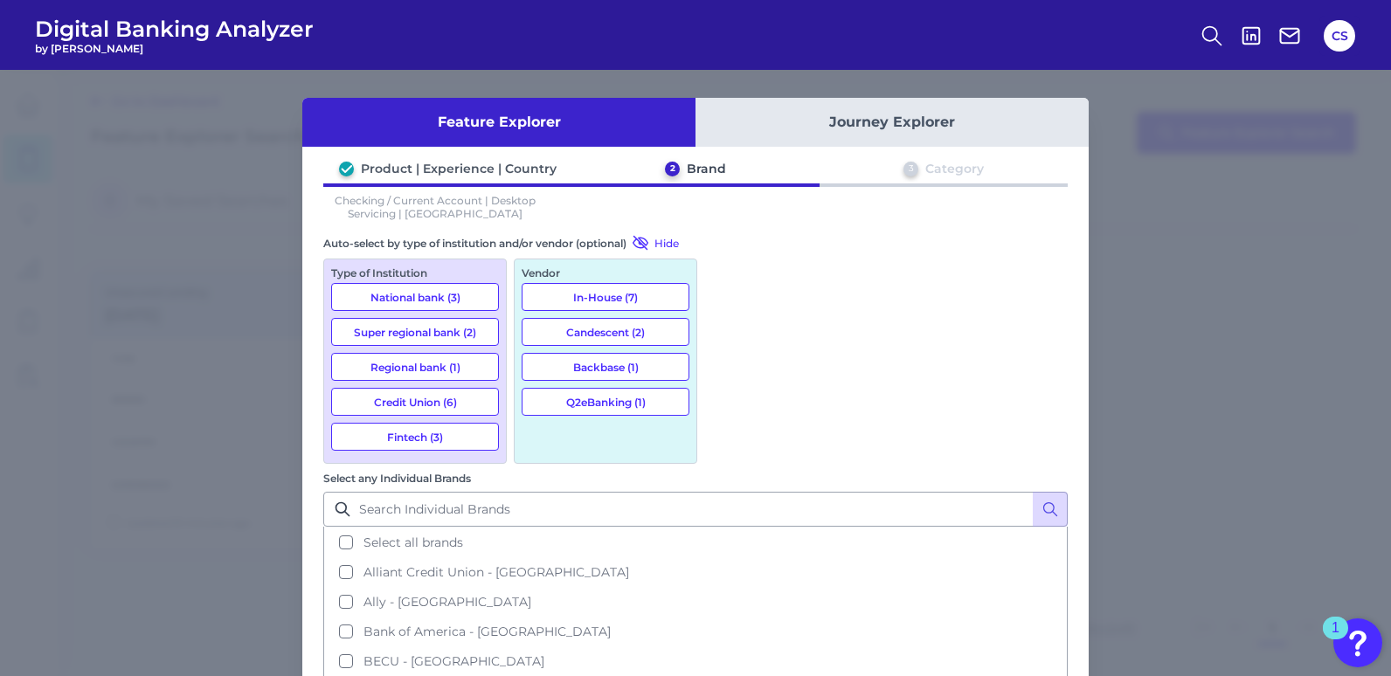
click at [458, 407] on button "Credit Union (6)" at bounding box center [415, 402] width 168 height 28
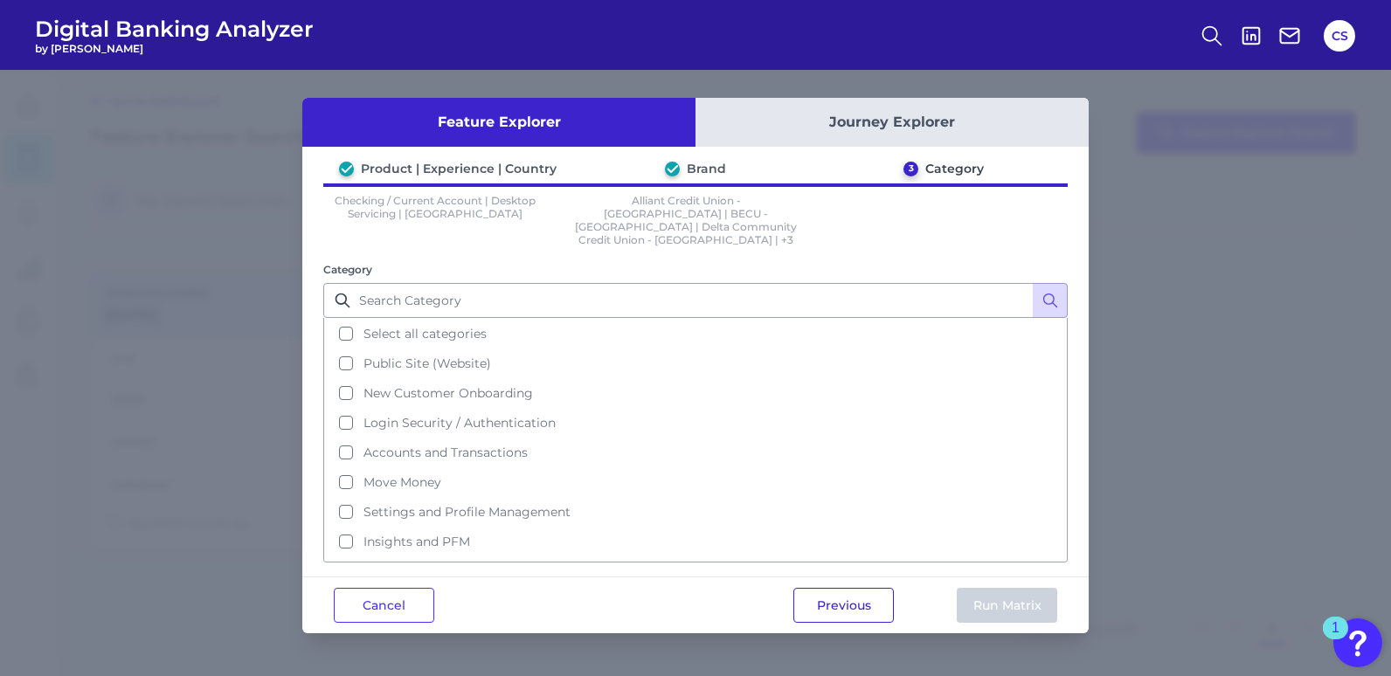
click at [859, 588] on button "Previous" at bounding box center [844, 605] width 101 height 35
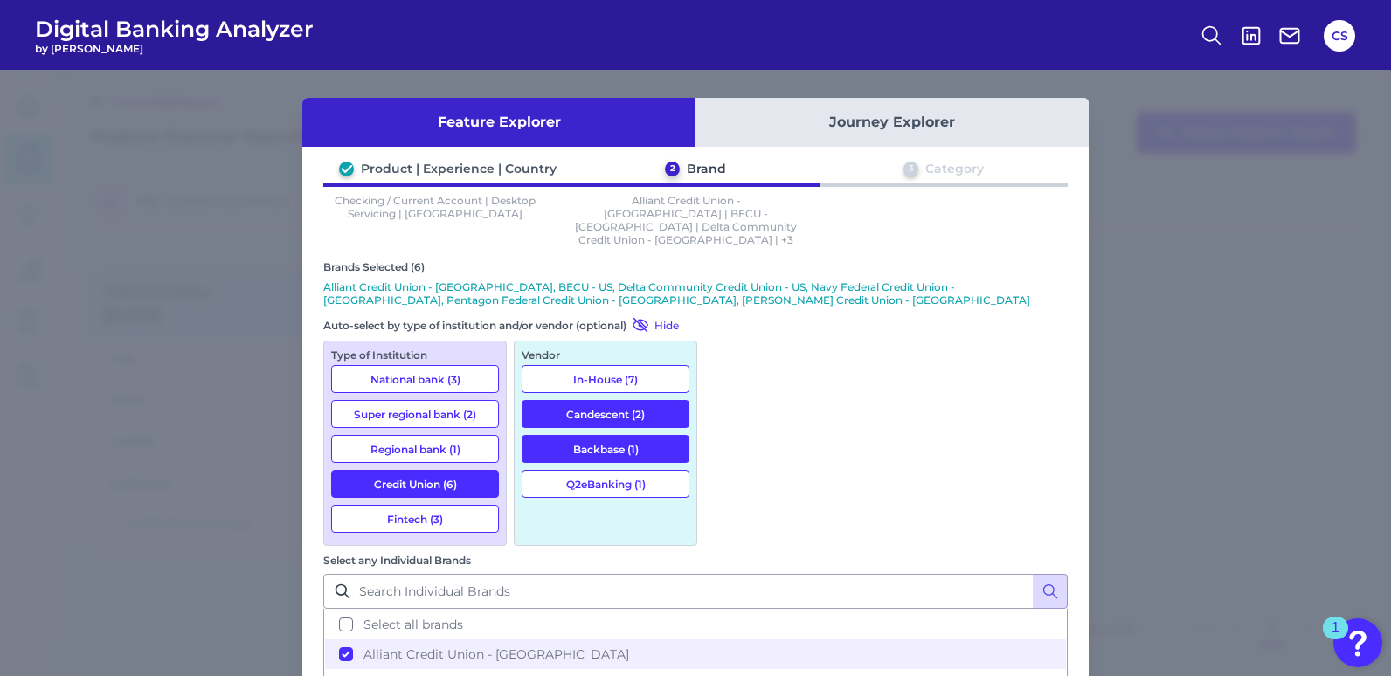
click at [628, 403] on div "Vendor In-House (7) Candescent (2) Backbase (1) Q2eBanking (1)" at bounding box center [606, 443] width 184 height 205
click at [626, 435] on button "Backbase (1)" at bounding box center [606, 449] width 168 height 28
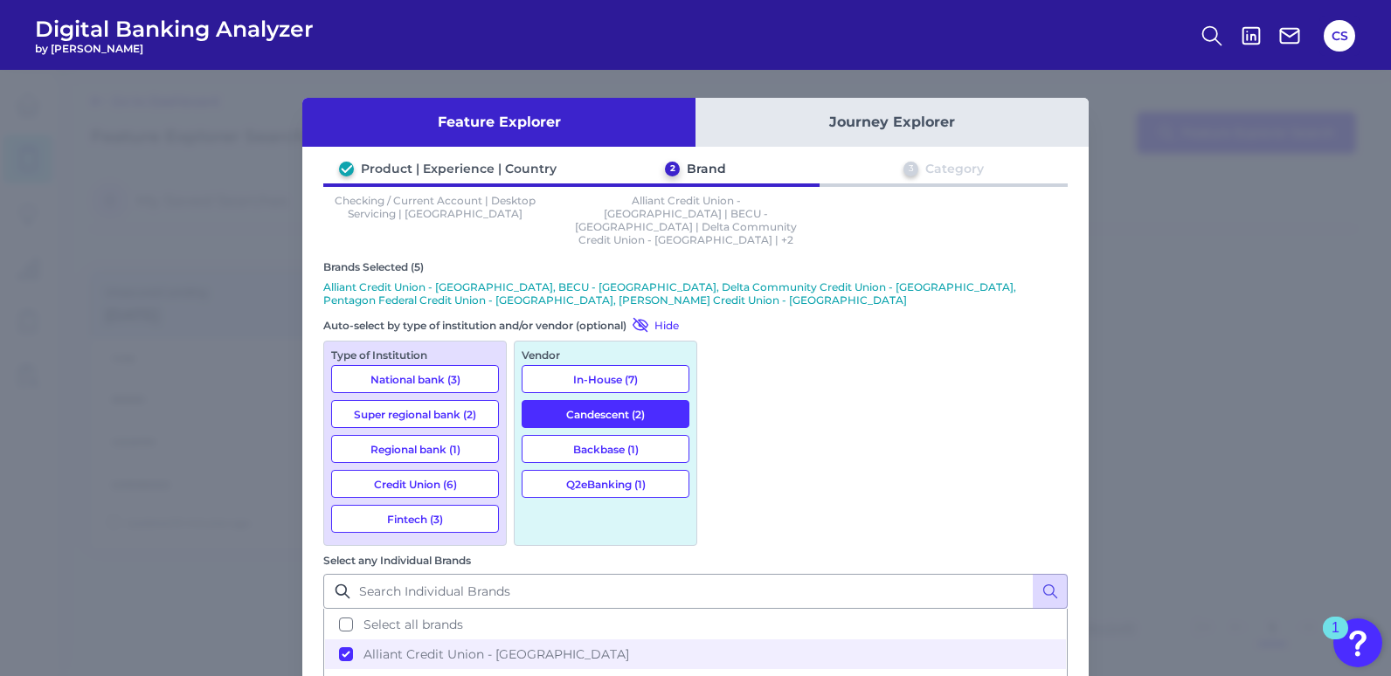
click at [626, 435] on button "Backbase (1)" at bounding box center [606, 449] width 168 height 28
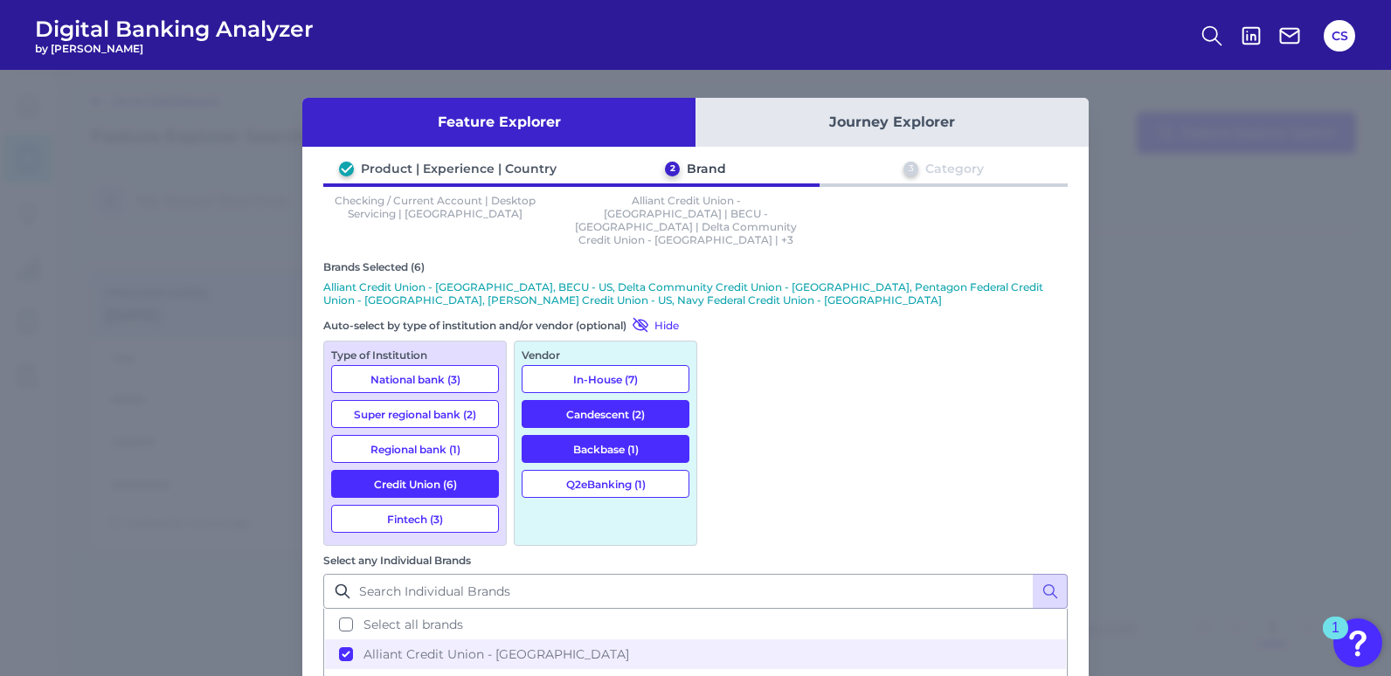
click at [625, 400] on button "Candescent (2)" at bounding box center [606, 414] width 168 height 28
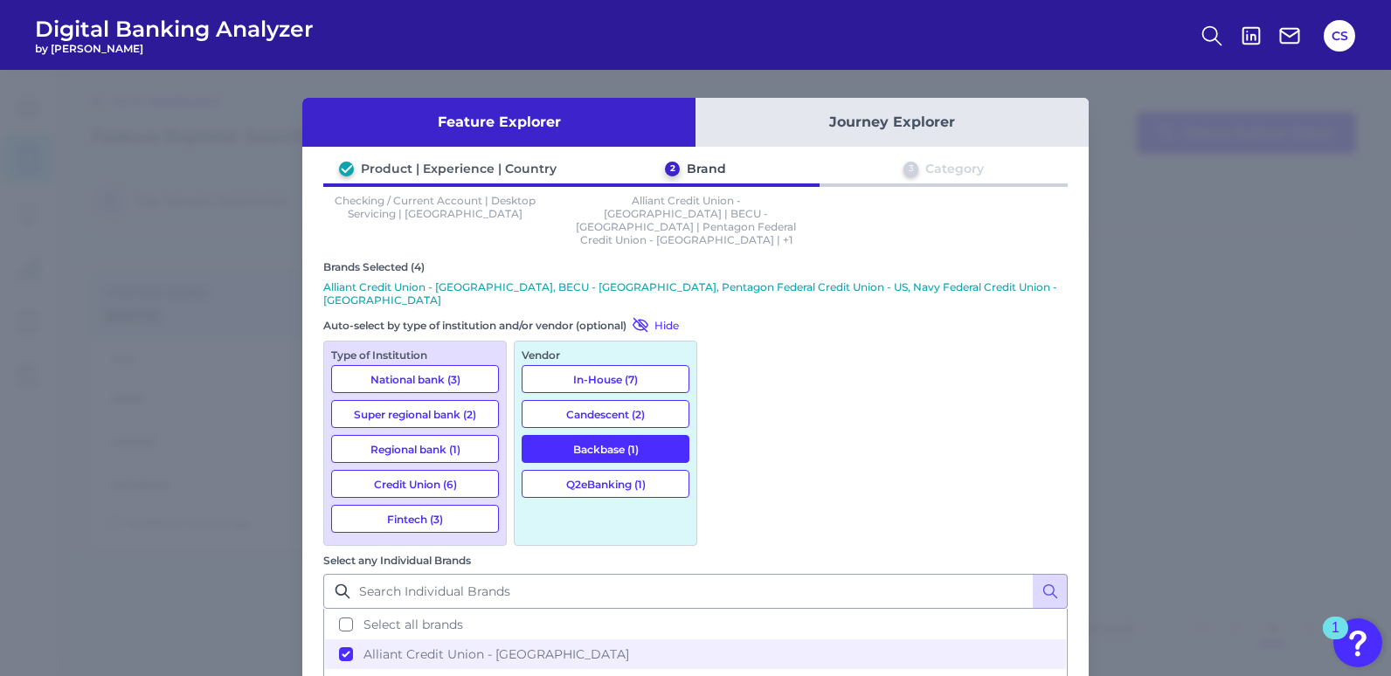
click at [645, 435] on button "Backbase (1)" at bounding box center [606, 449] width 168 height 28
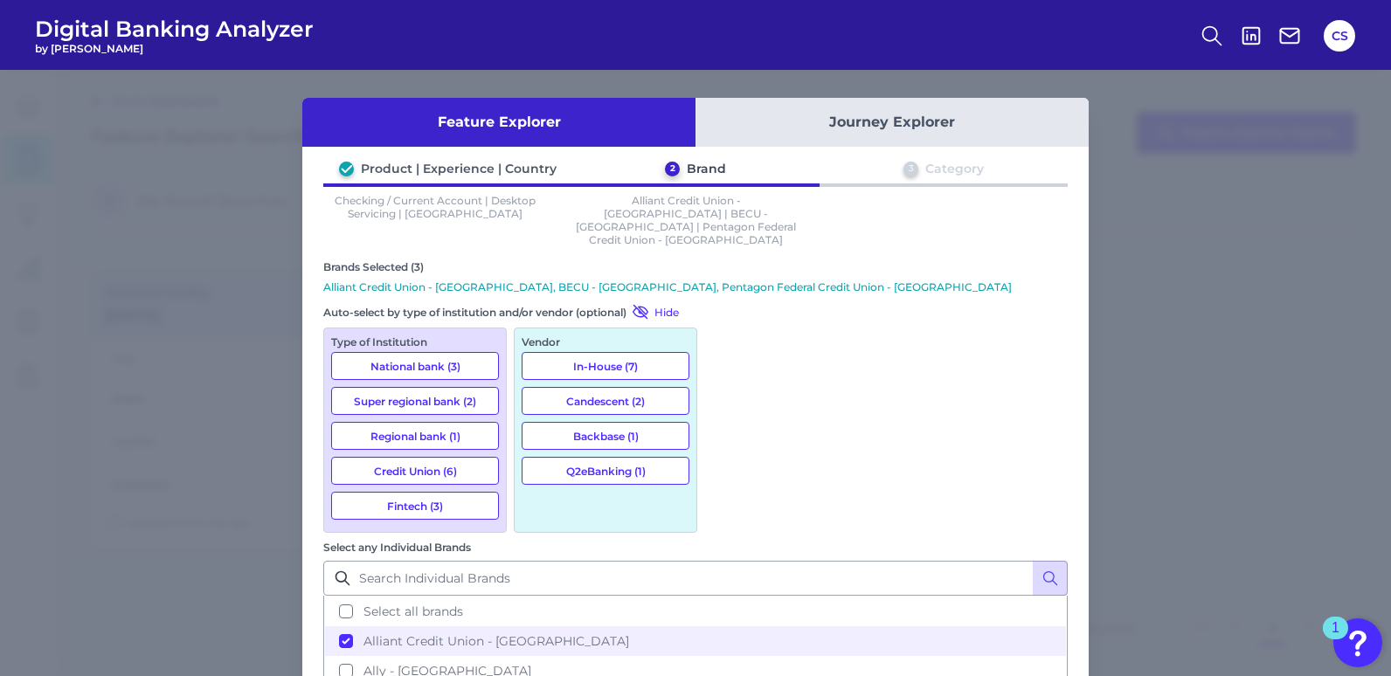
click at [645, 422] on button "Backbase (1)" at bounding box center [606, 436] width 168 height 28
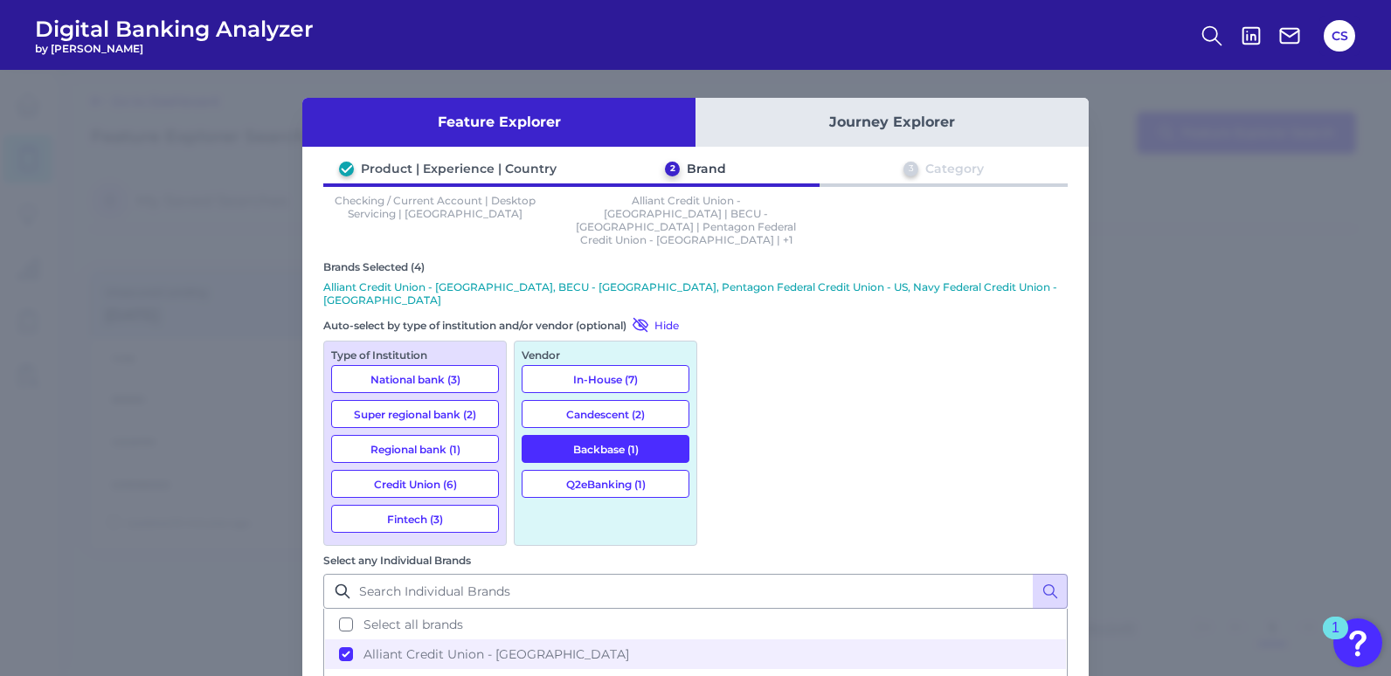
click at [622, 400] on button "Candescent (2)" at bounding box center [606, 414] width 168 height 28
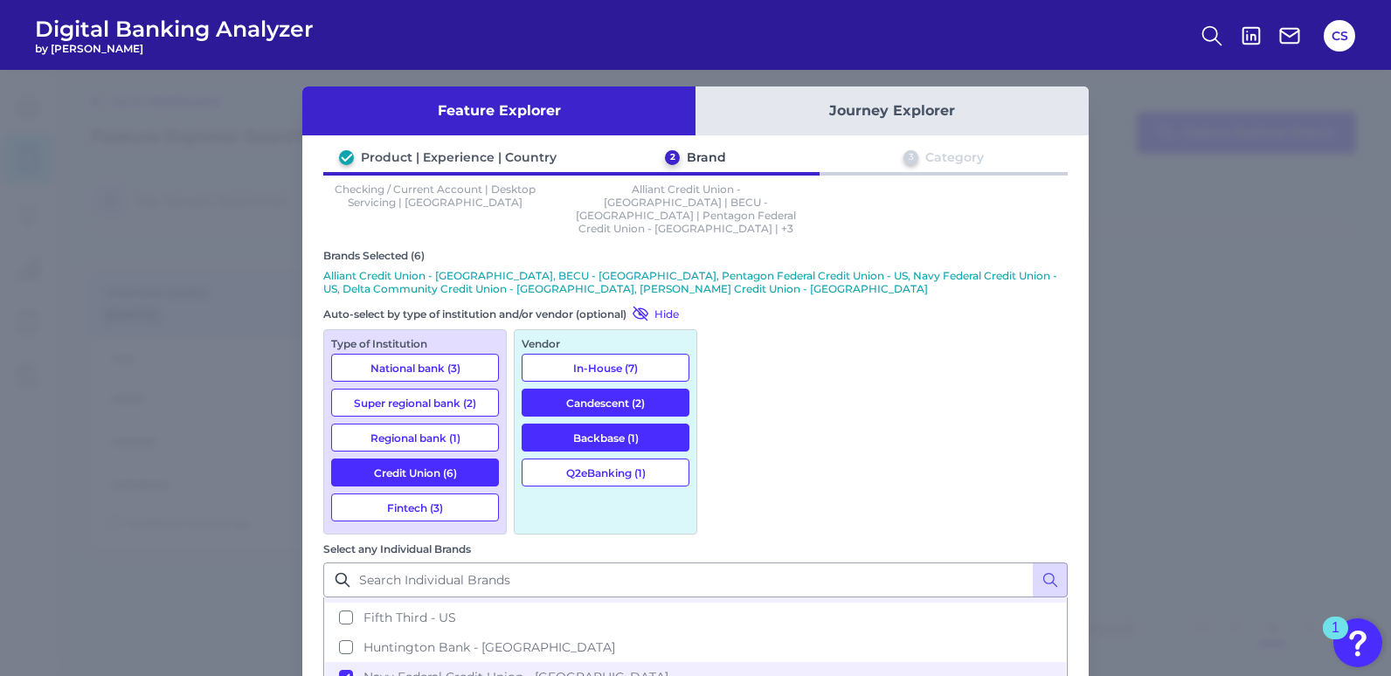
scroll to position [15, 0]
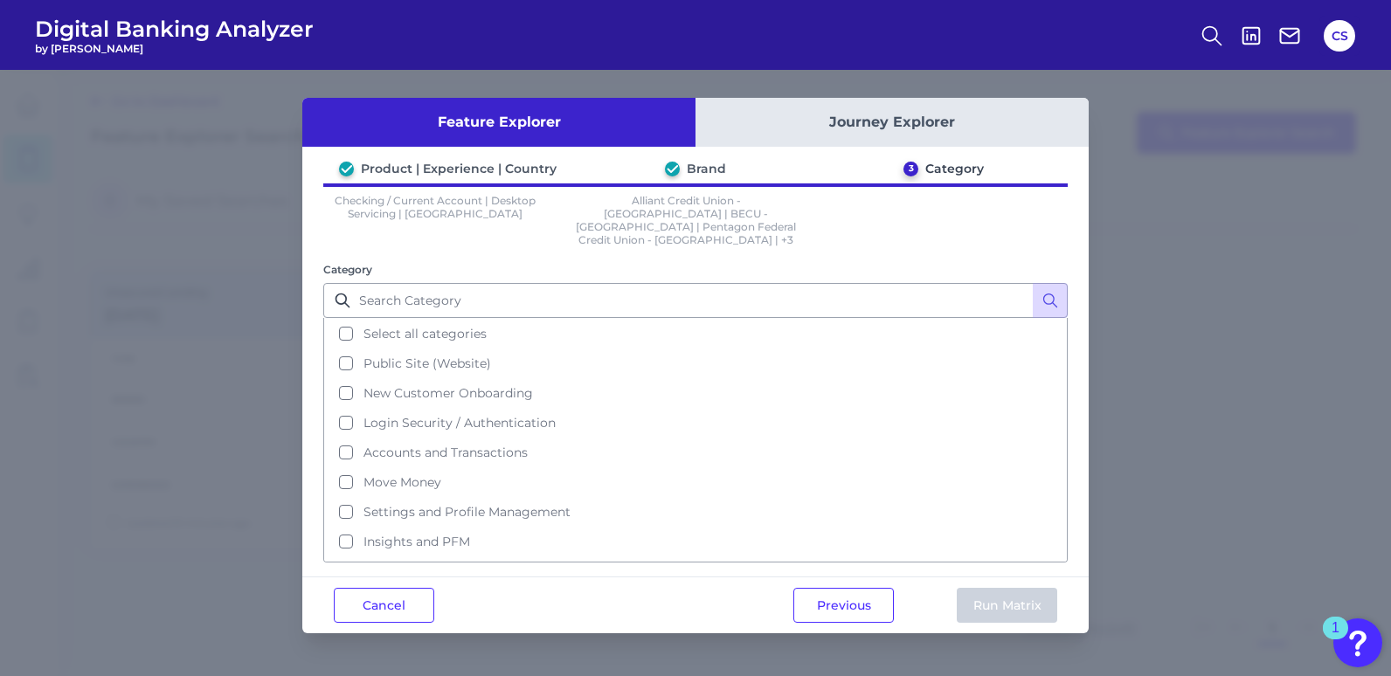
scroll to position [0, 0]
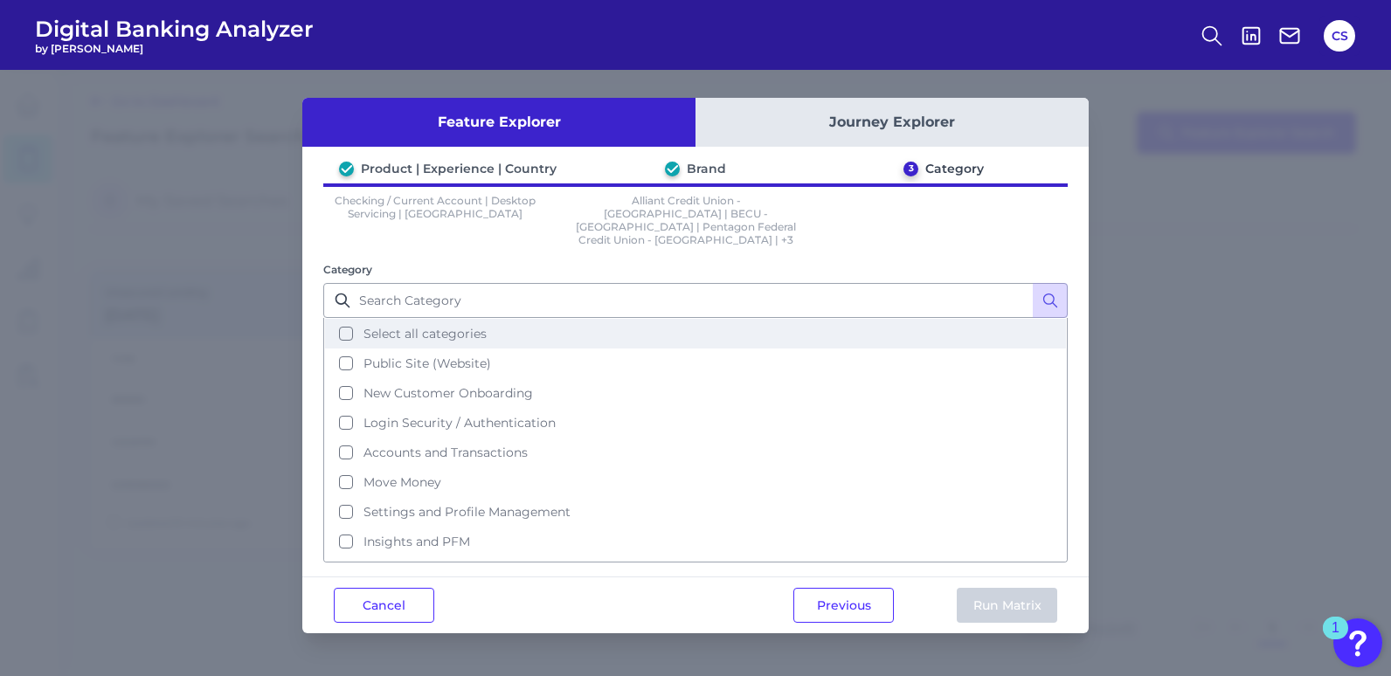
click at [389, 326] on span "Select all categories" at bounding box center [425, 334] width 123 height 16
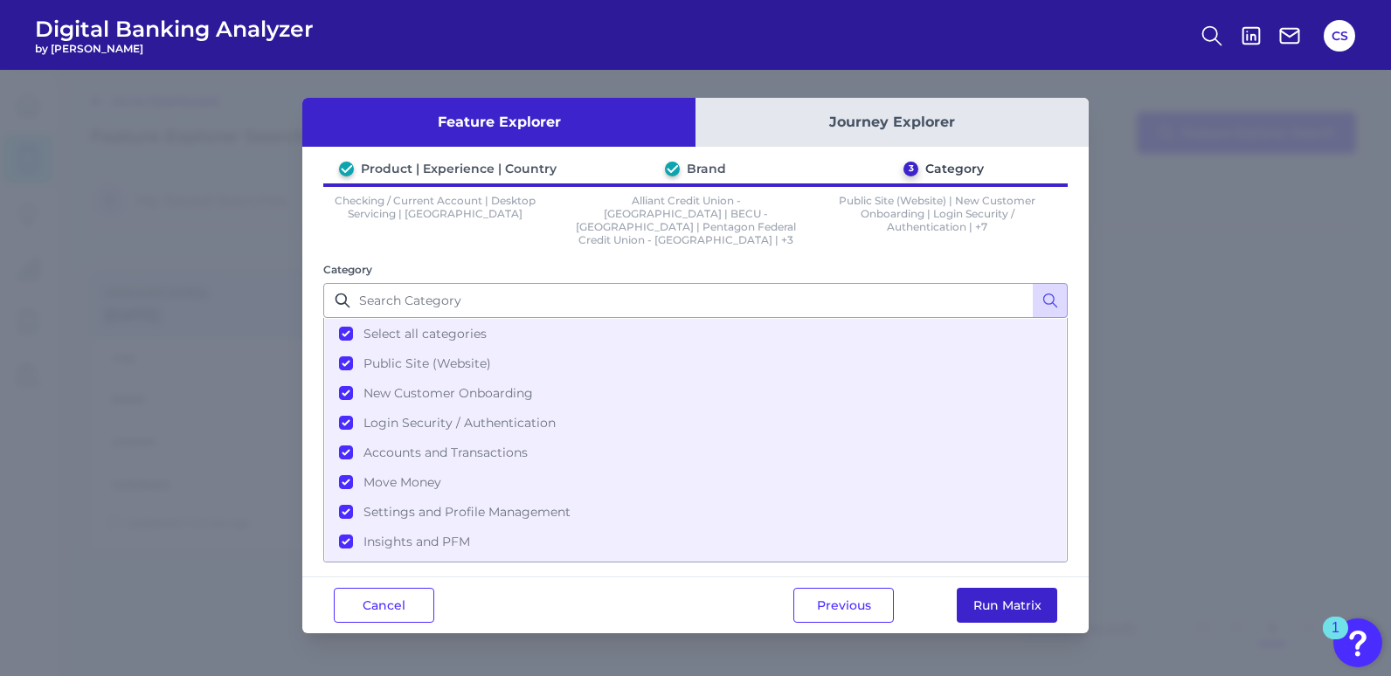
click at [1038, 600] on button "Run Matrix" at bounding box center [1007, 605] width 101 height 35
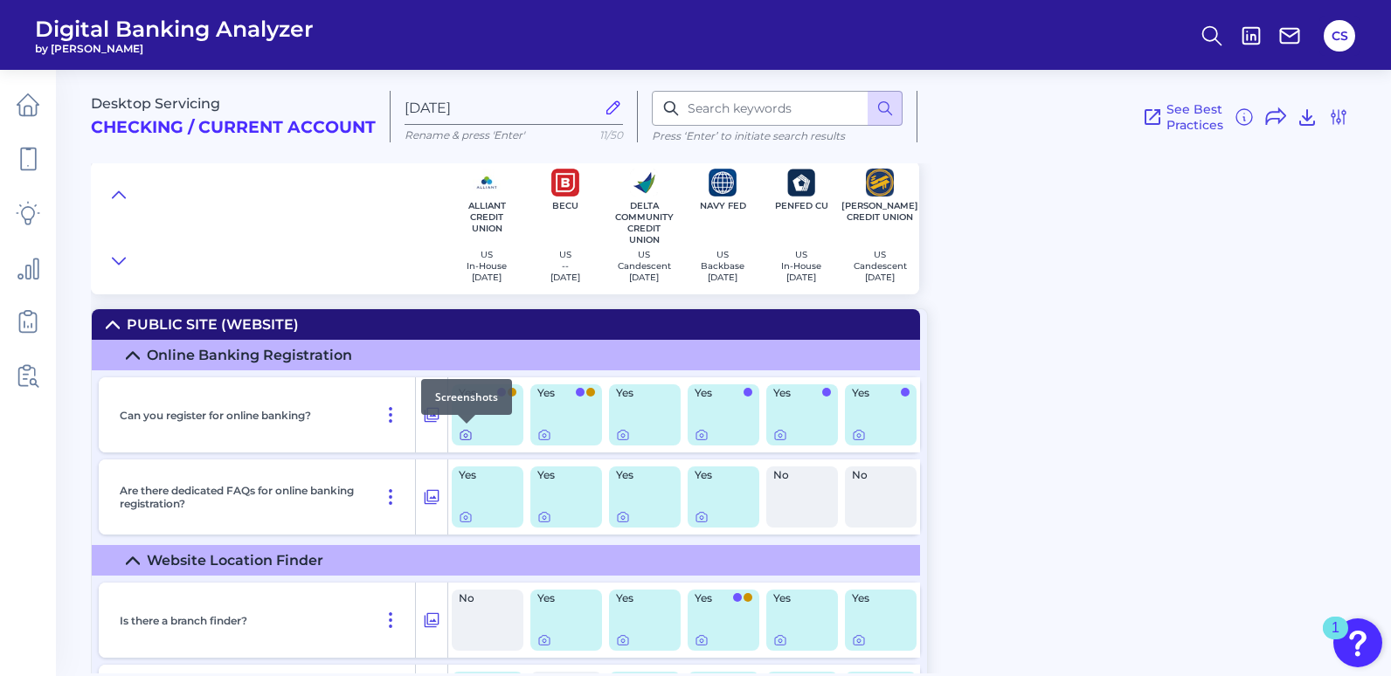
click at [463, 440] on icon at bounding box center [466, 436] width 10 height 10
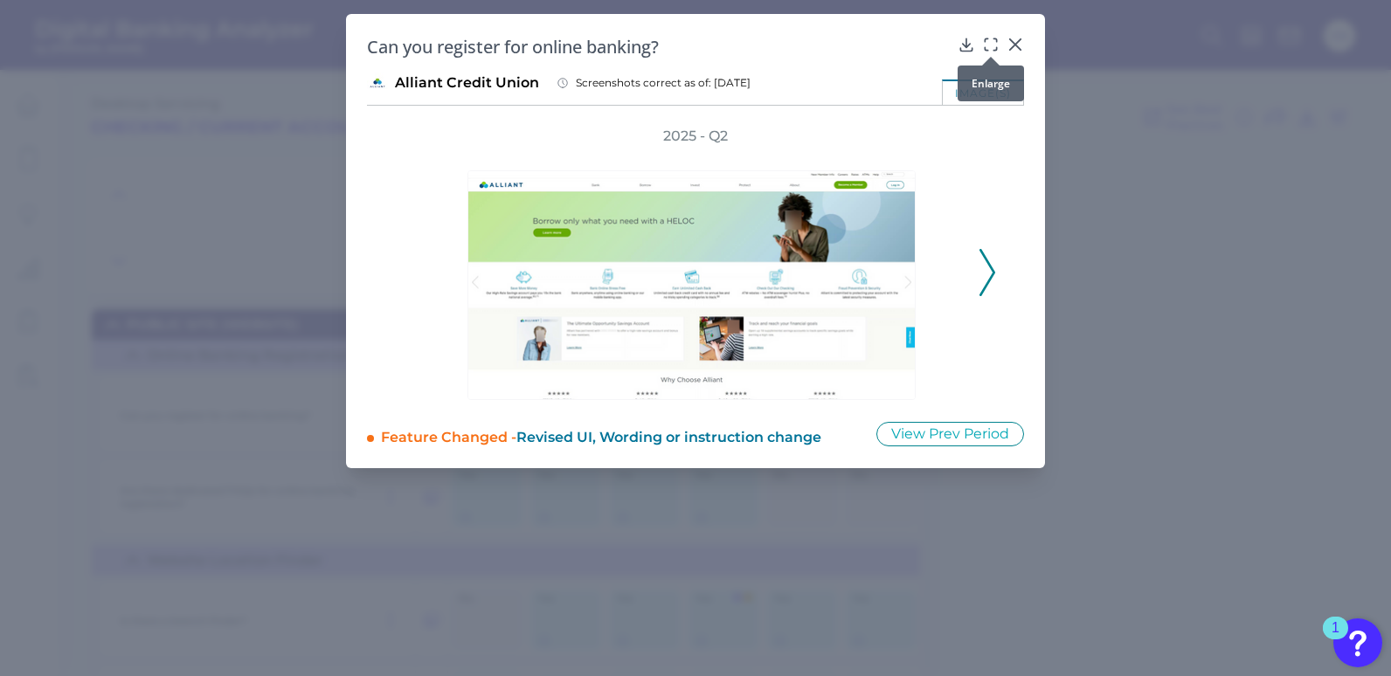
click at [993, 49] on div at bounding box center [990, 56] width 17 height 17
click at [987, 50] on div at bounding box center [990, 56] width 17 height 17
click at [988, 44] on icon at bounding box center [990, 44] width 17 height 17
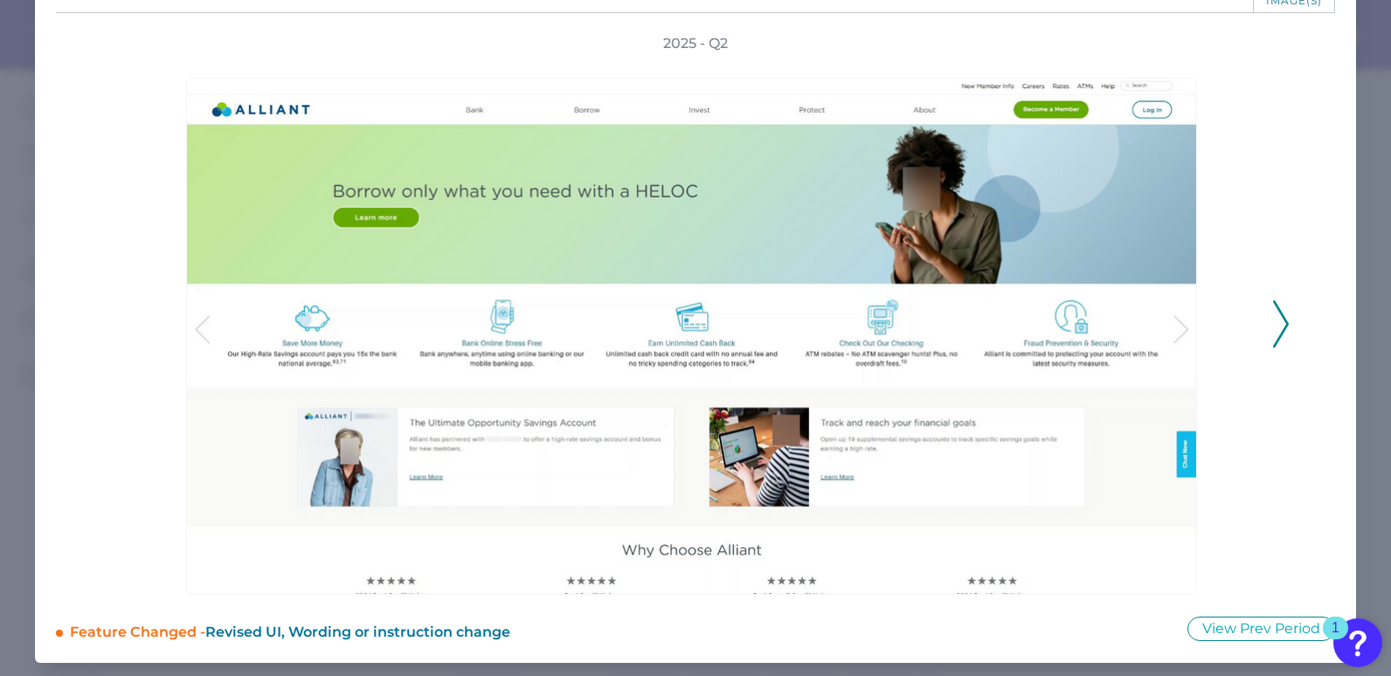
scroll to position [94, 0]
click at [1273, 335] on icon at bounding box center [1281, 323] width 16 height 47
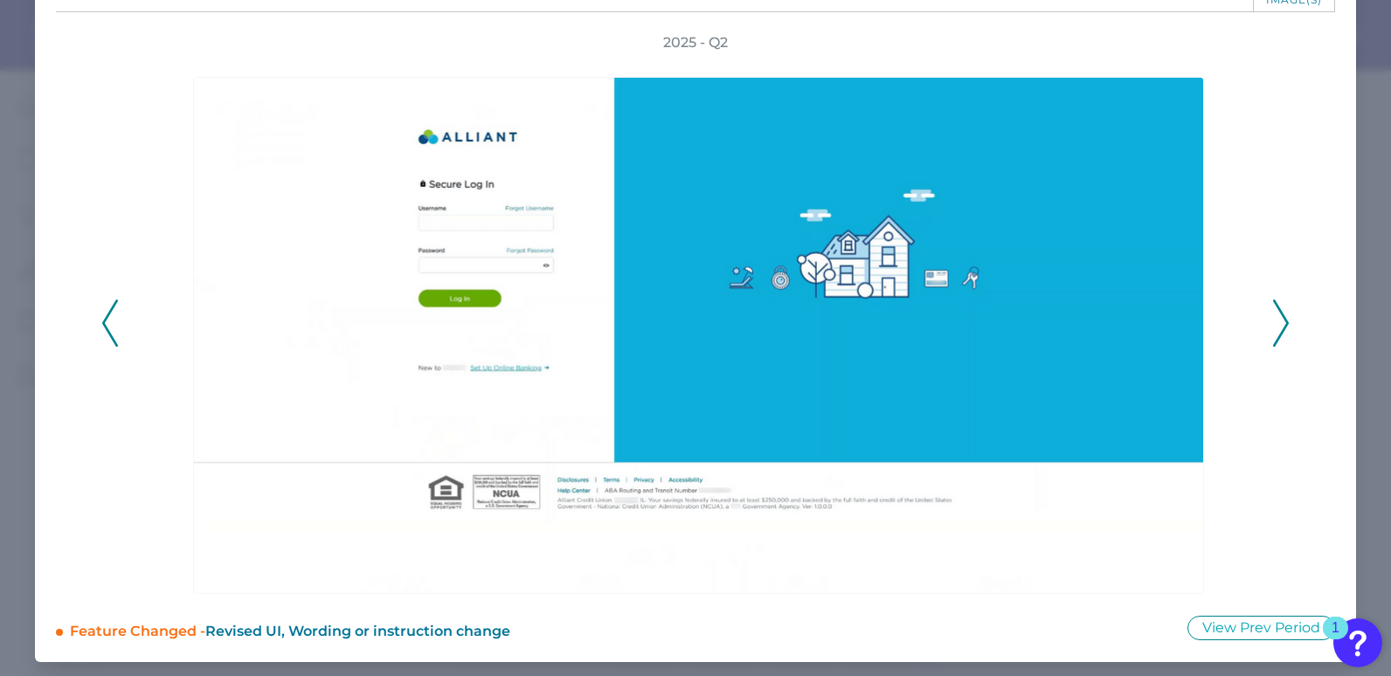
click at [1273, 333] on icon at bounding box center [1281, 323] width 16 height 47
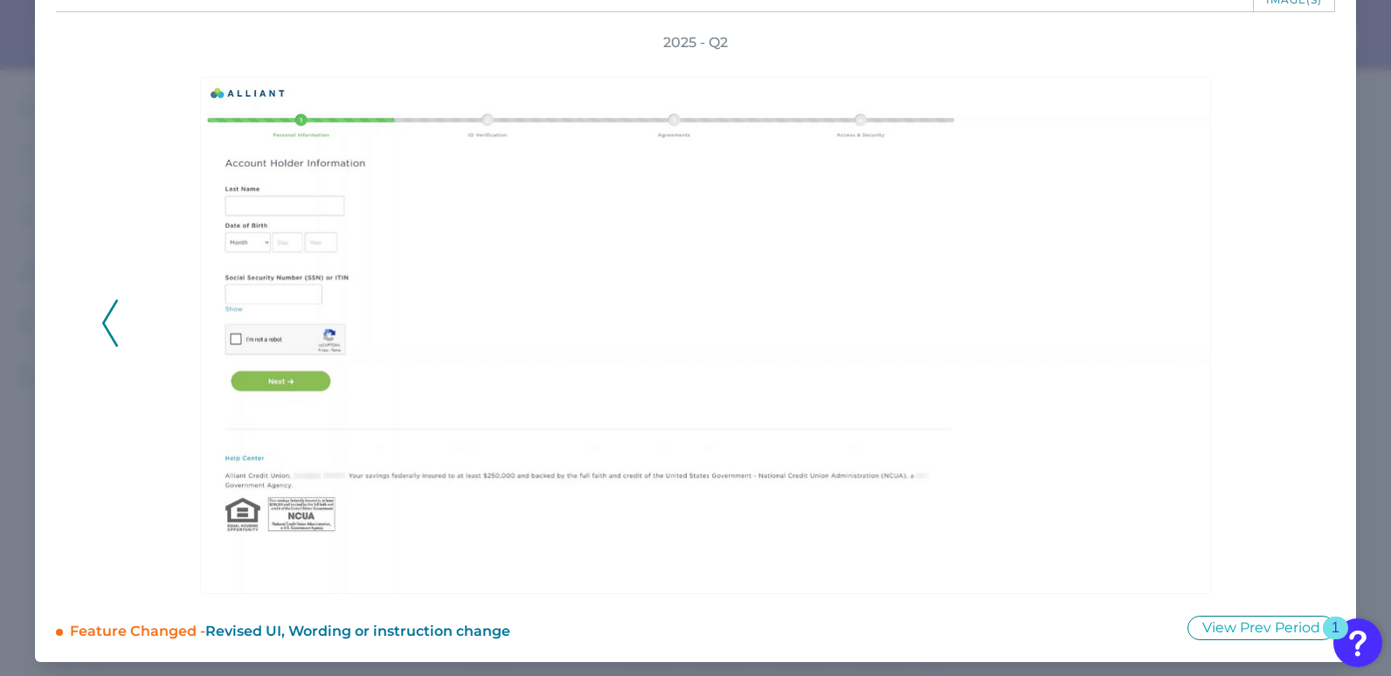
click at [1269, 333] on div "2025 - Q2" at bounding box center [695, 313] width 1189 height 561
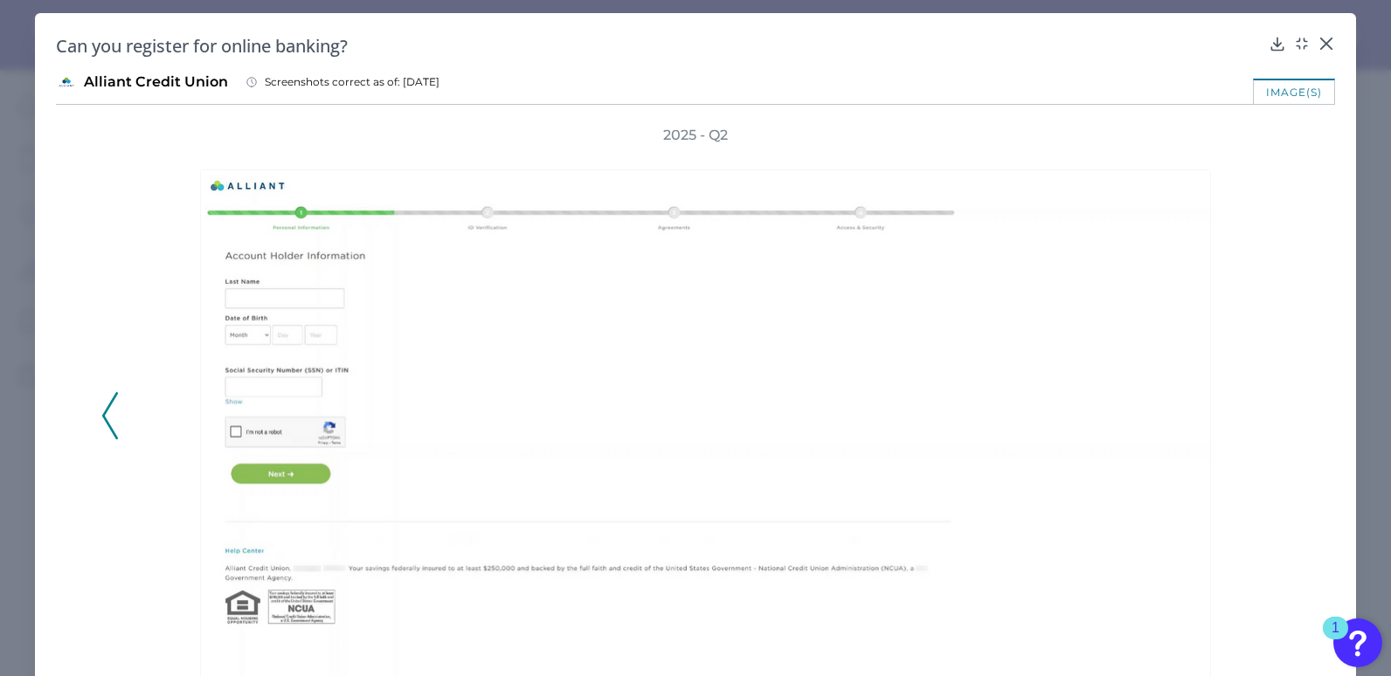
scroll to position [0, 0]
click at [1318, 45] on icon at bounding box center [1326, 44] width 17 height 17
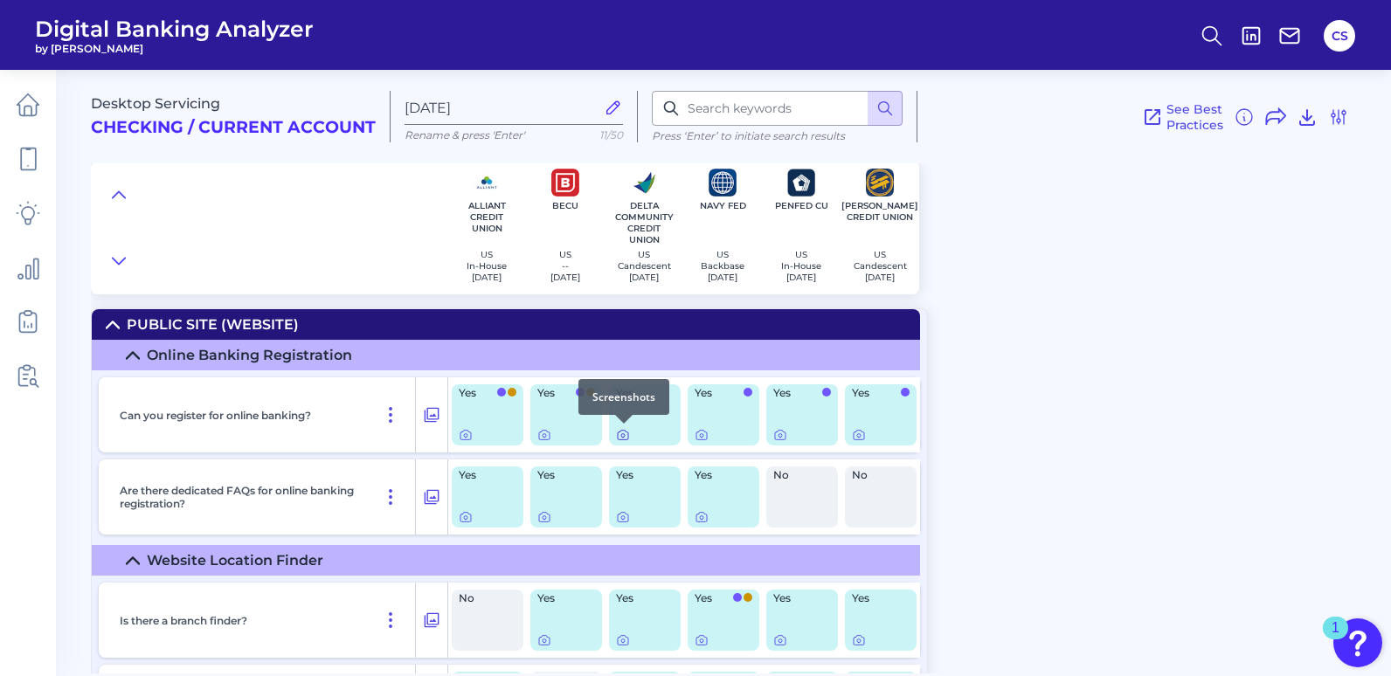
click at [625, 434] on icon at bounding box center [623, 435] width 14 height 14
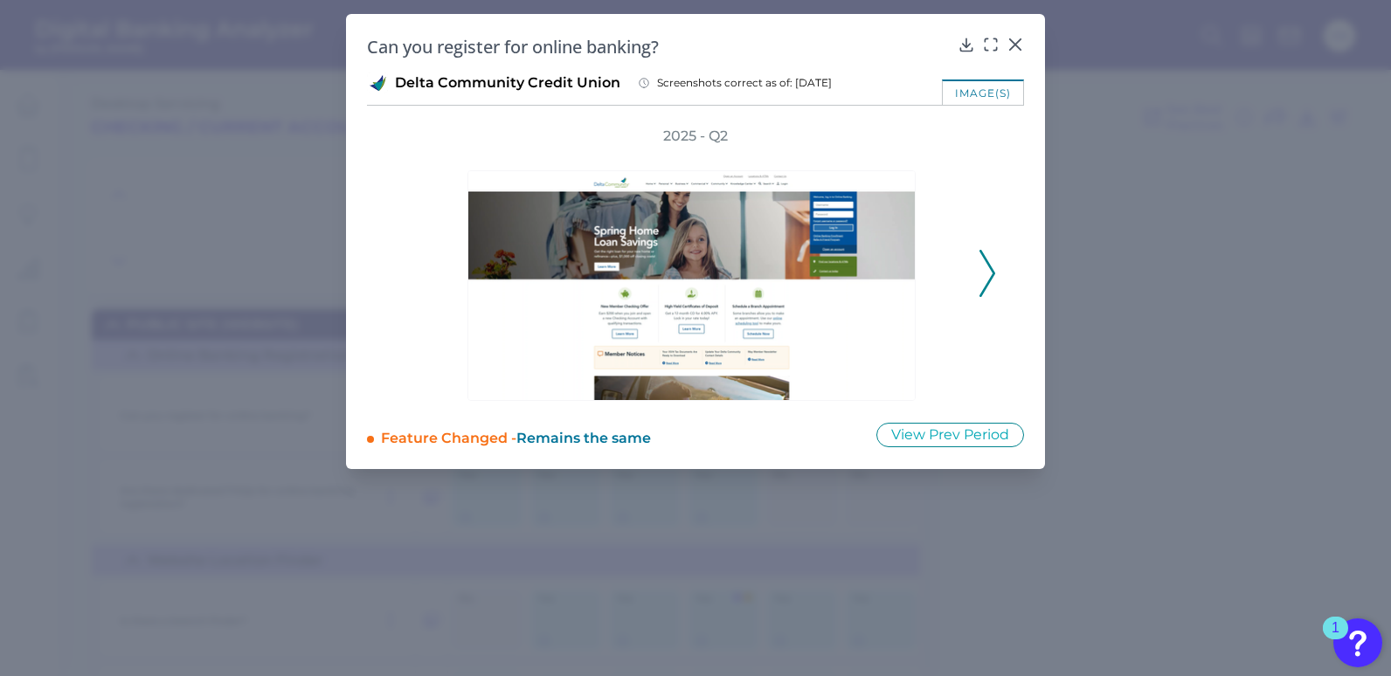
click at [978, 286] on div "2025 - Q2" at bounding box center [695, 264] width 601 height 274
click at [991, 276] on icon at bounding box center [988, 273] width 16 height 47
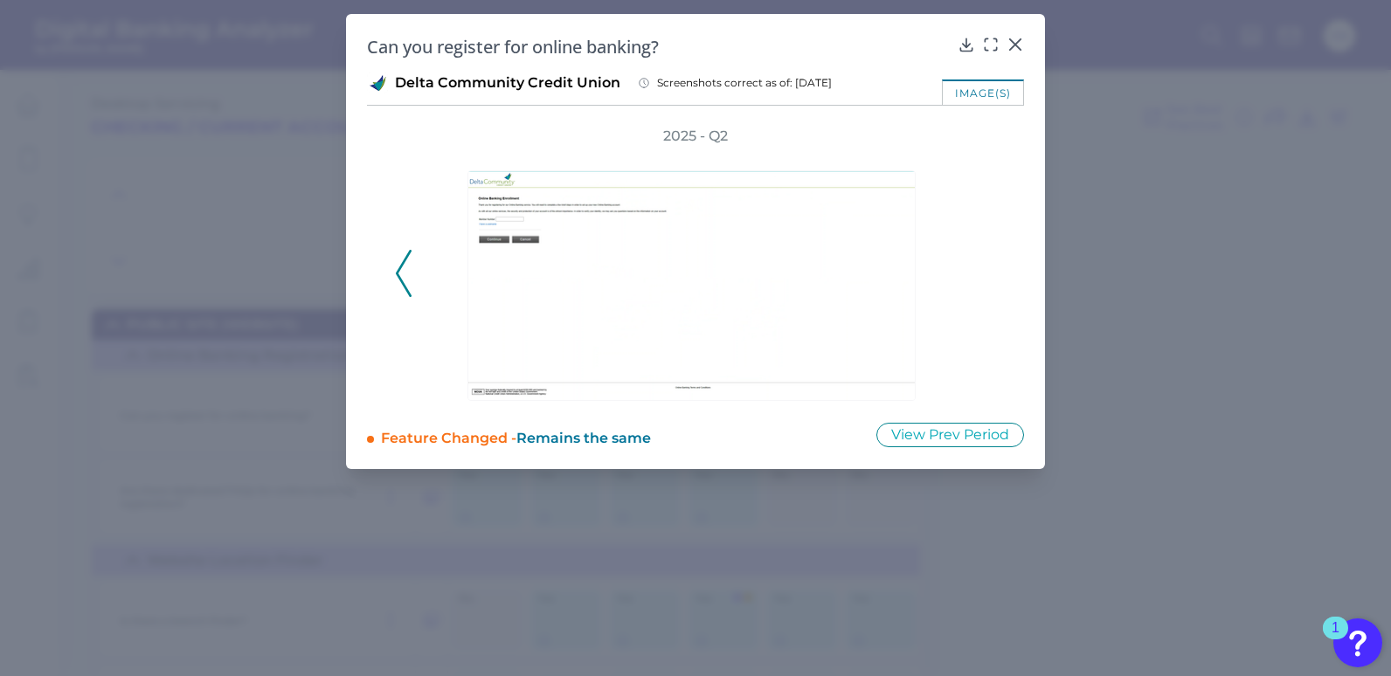
click at [991, 276] on div "2025 - Q2" at bounding box center [695, 264] width 601 height 274
click at [1021, 46] on icon at bounding box center [1015, 44] width 17 height 17
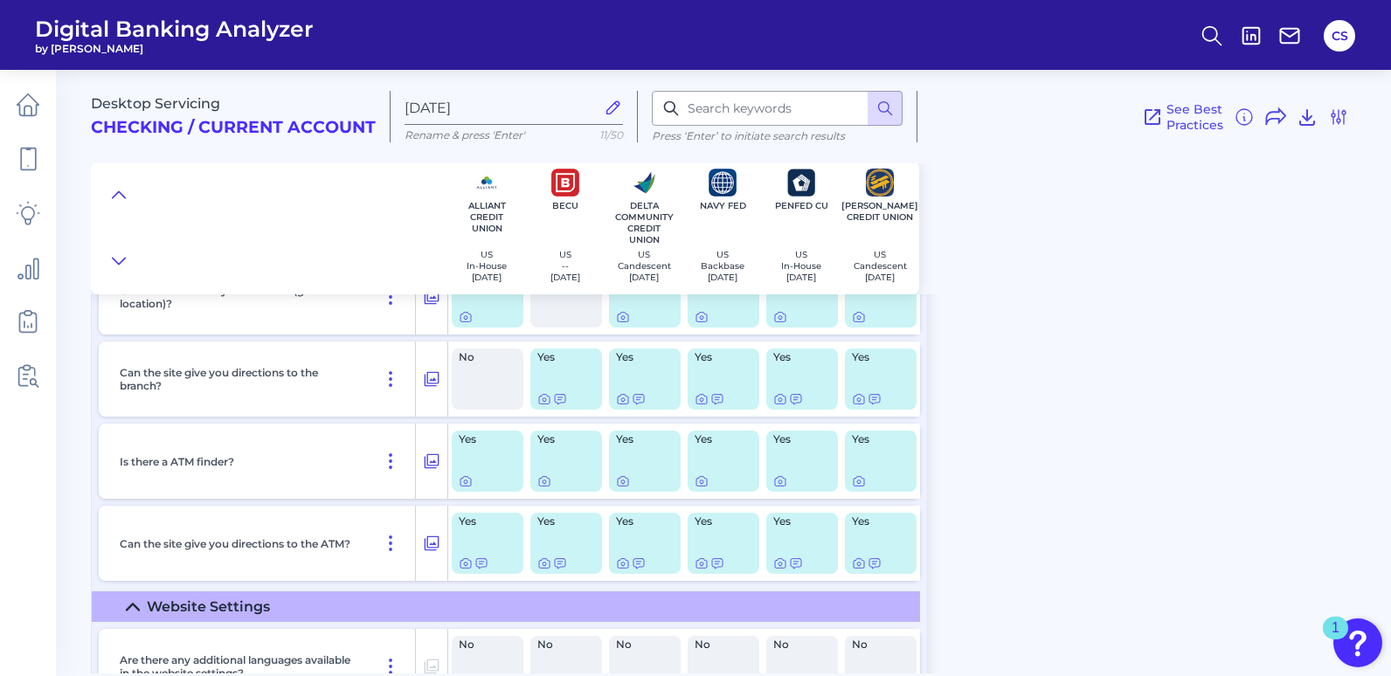
scroll to position [350, 0]
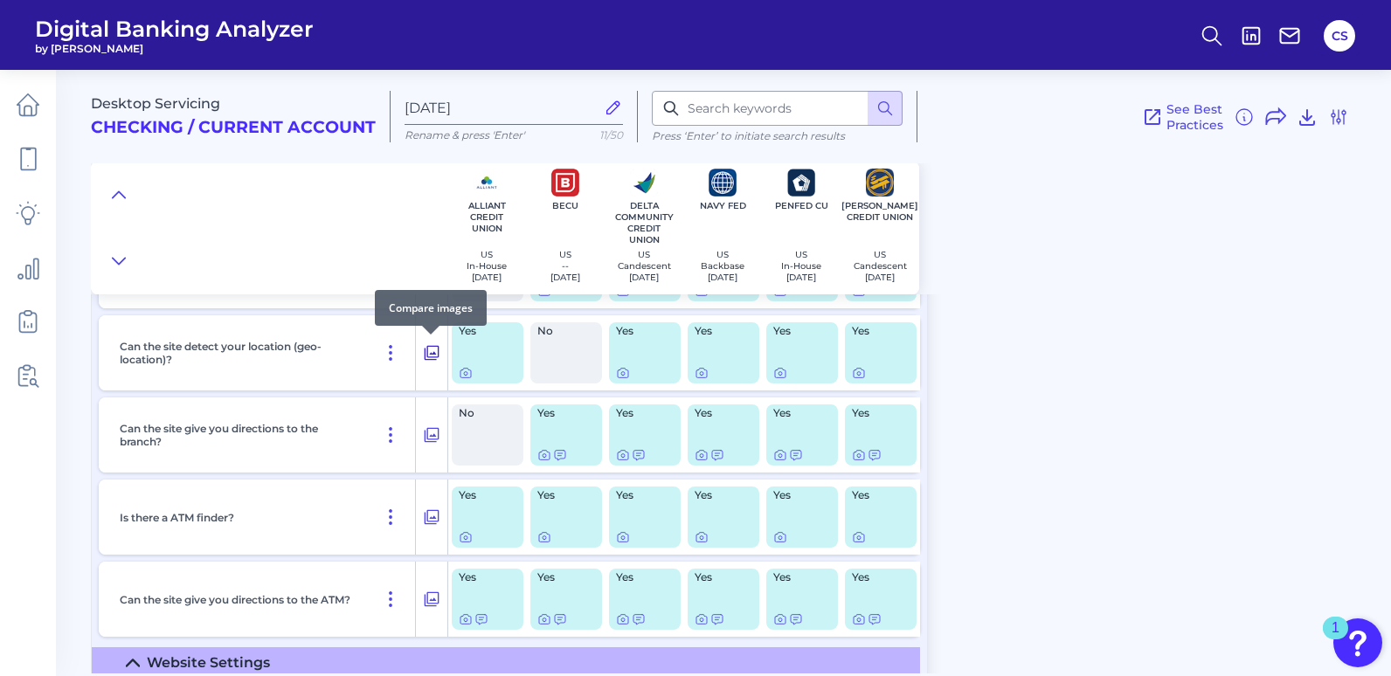
click at [419, 358] on button at bounding box center [431, 353] width 31 height 28
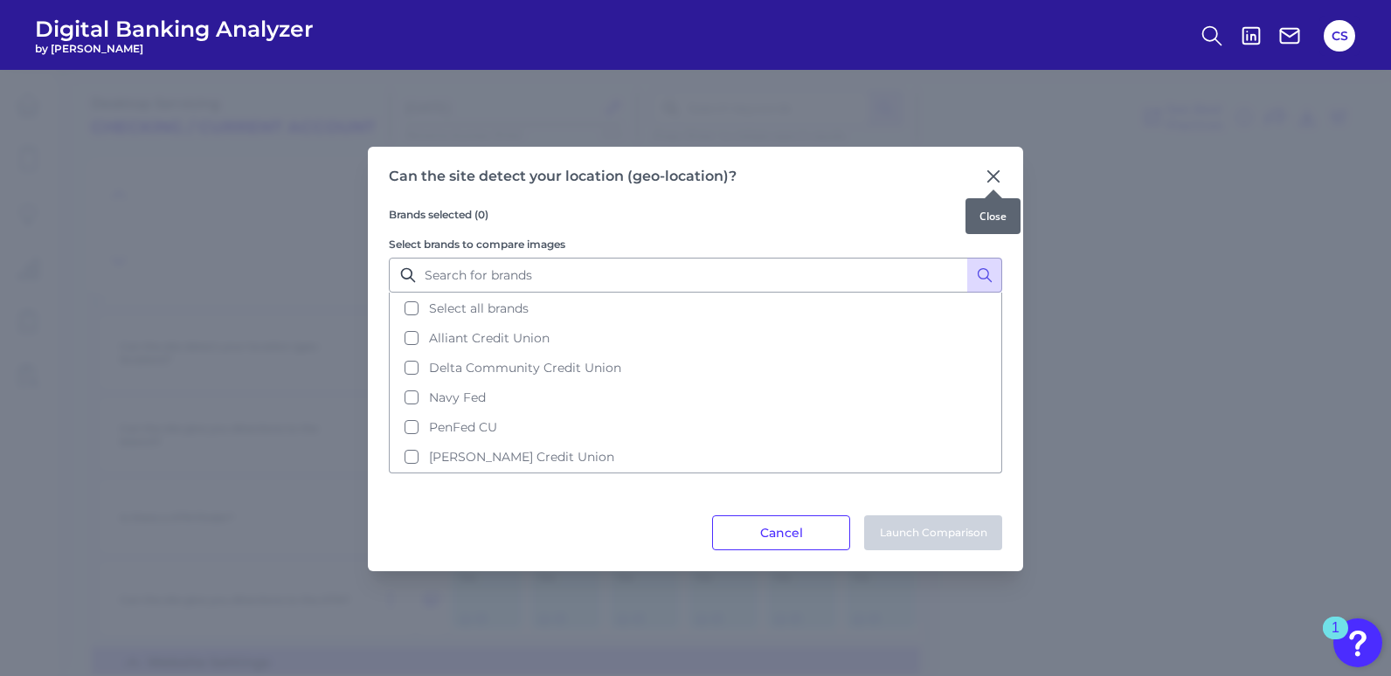
click at [997, 177] on icon at bounding box center [993, 176] width 17 height 17
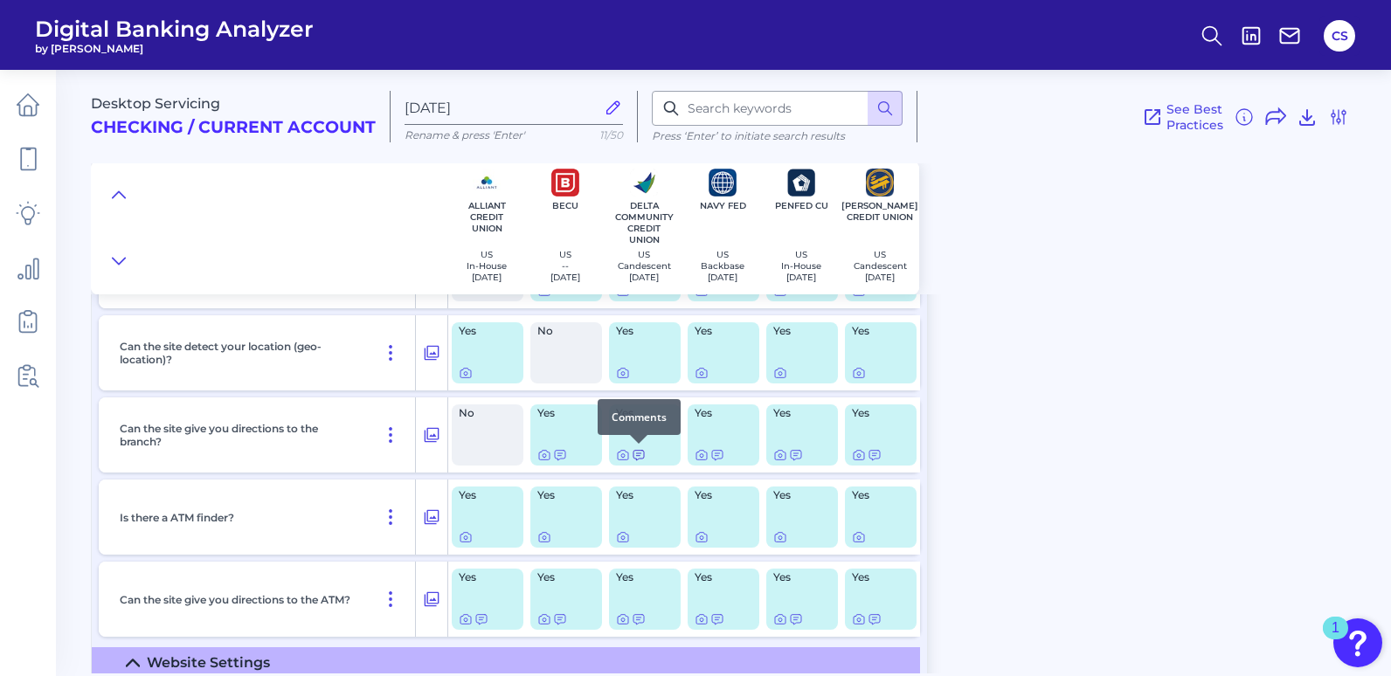
click at [641, 458] on icon at bounding box center [639, 455] width 14 height 14
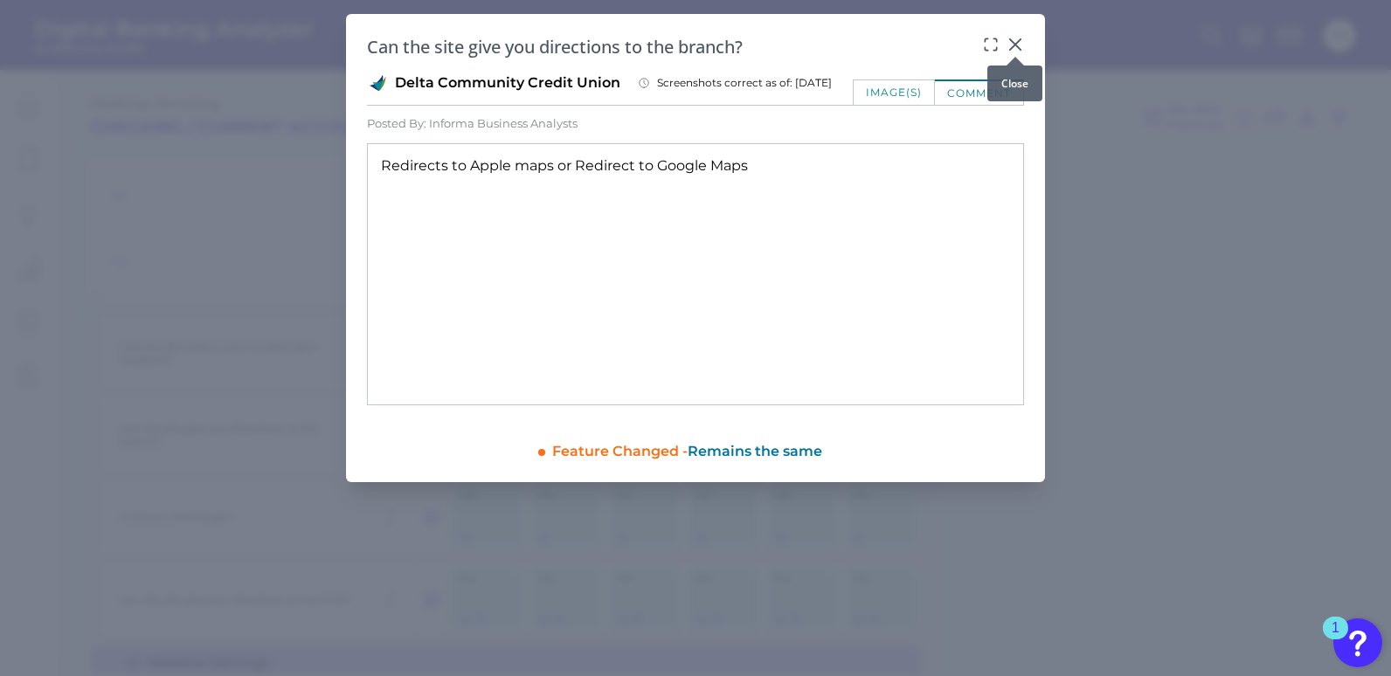
click at [1019, 46] on icon at bounding box center [1015, 44] width 17 height 17
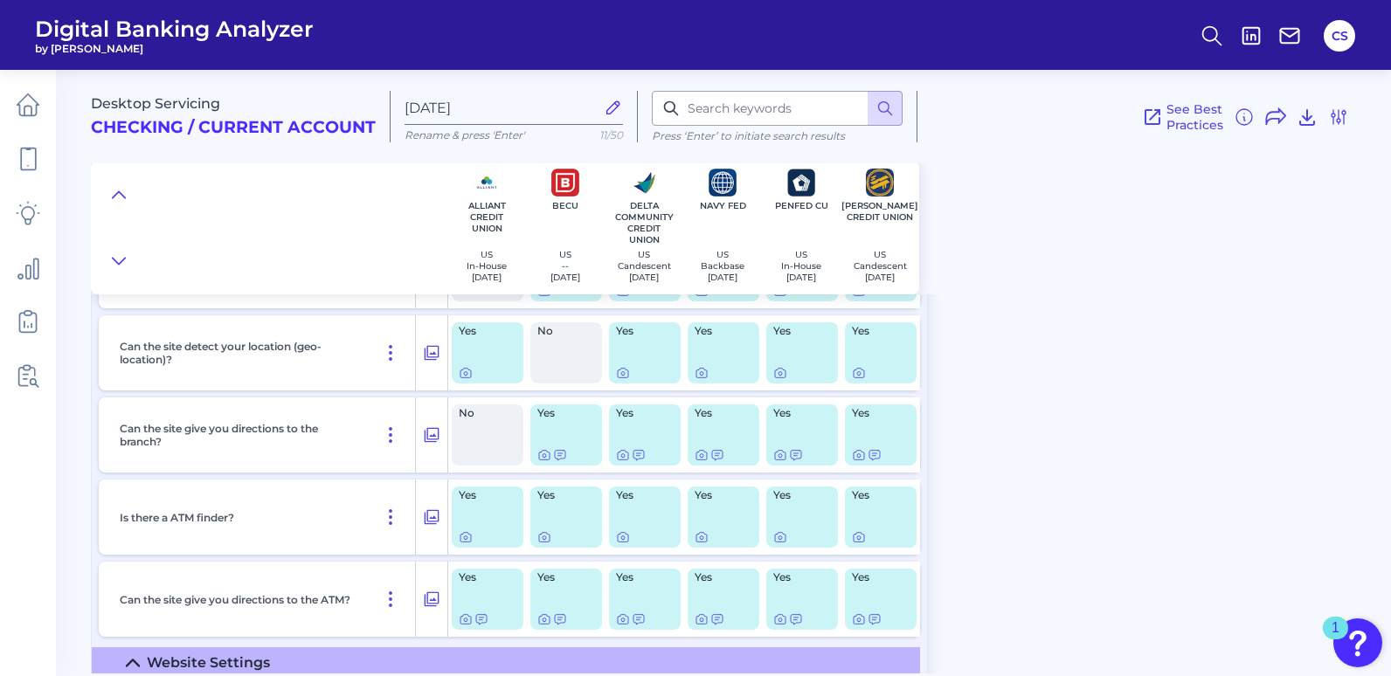
click at [1057, 385] on div "Desktop Servicing Checking / Current Account [DATE] Rename & press 'Enter' 11/5…" at bounding box center [741, 365] width 1300 height 617
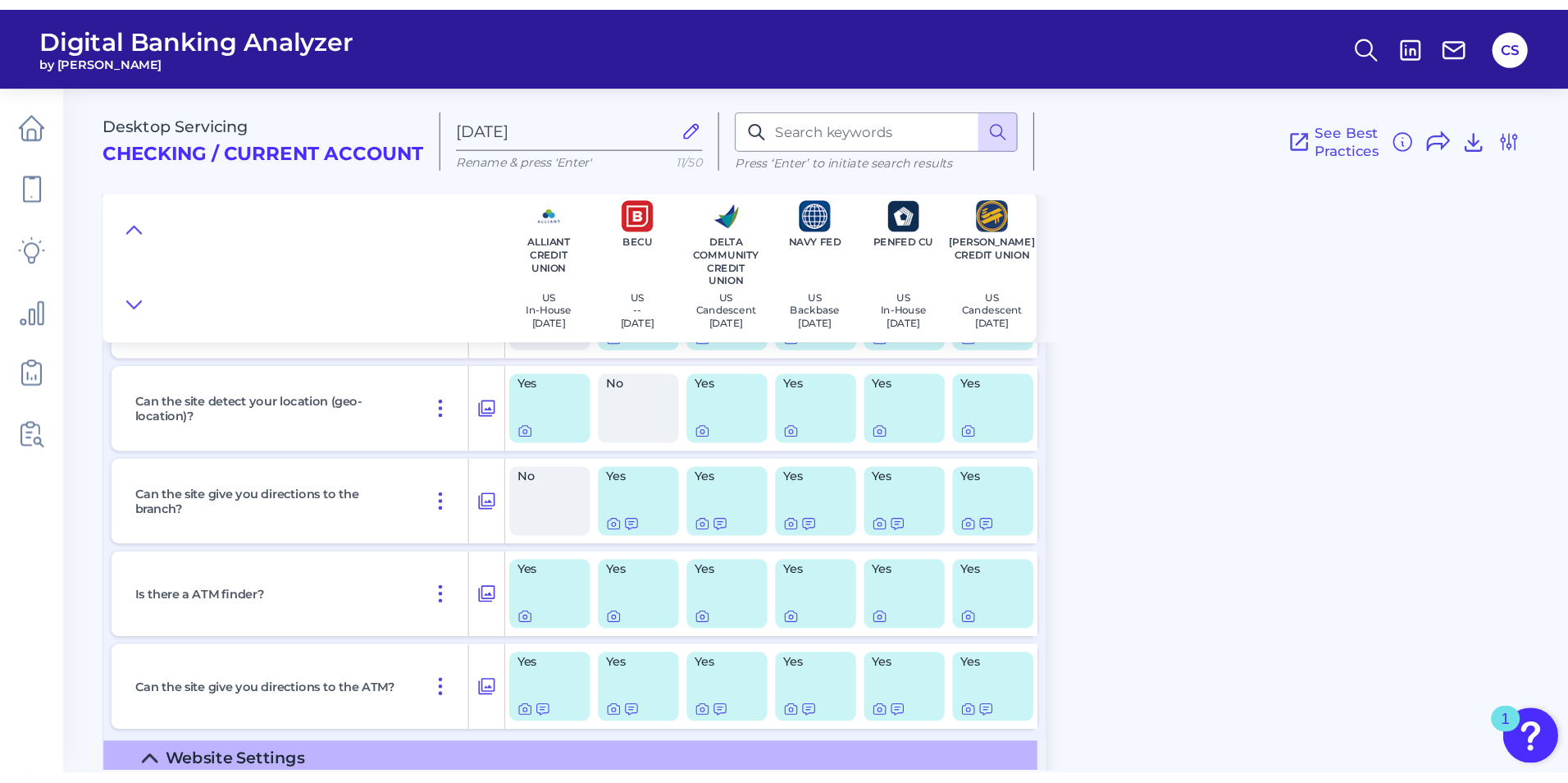
scroll to position [0, 0]
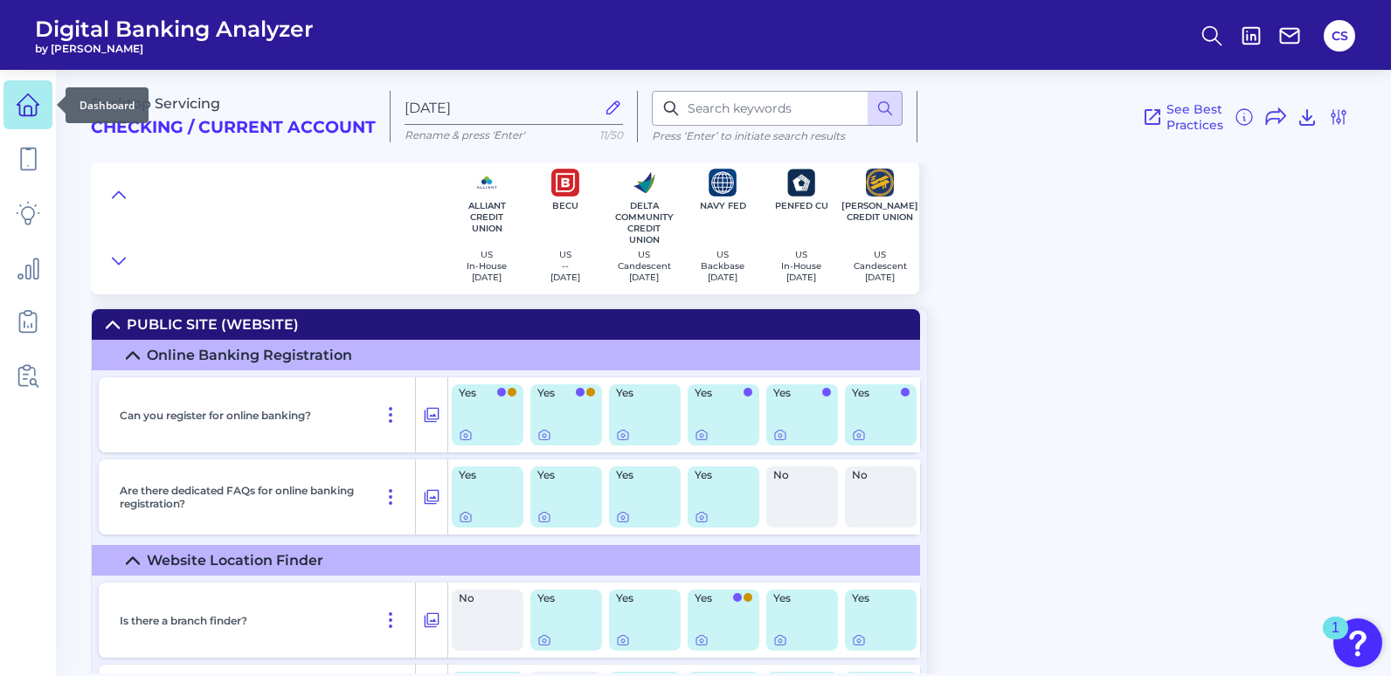
click at [28, 92] on link at bounding box center [27, 104] width 49 height 49
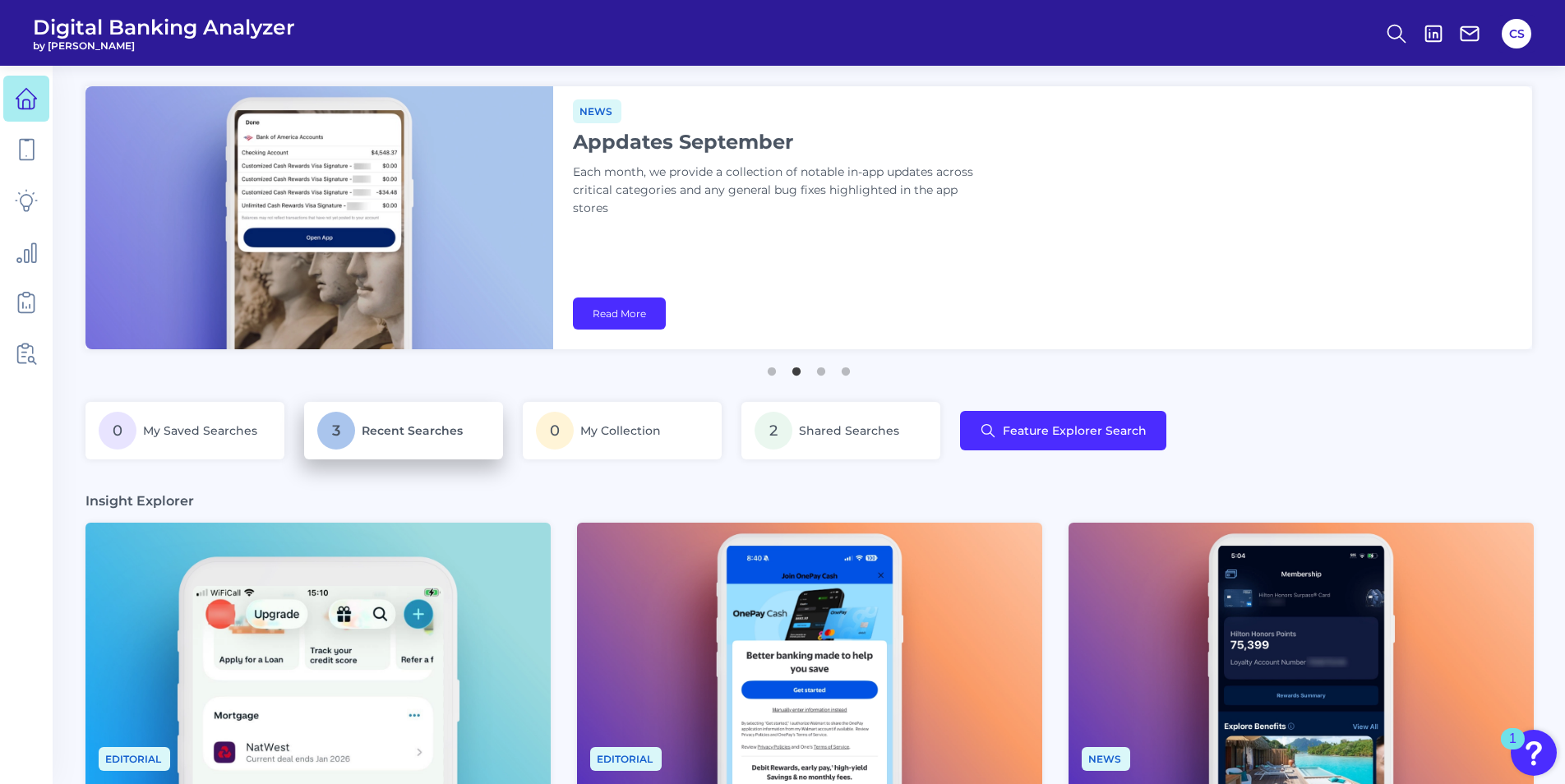
click at [432, 450] on link "3 Recent Searches" at bounding box center [403, 430] width 198 height 57
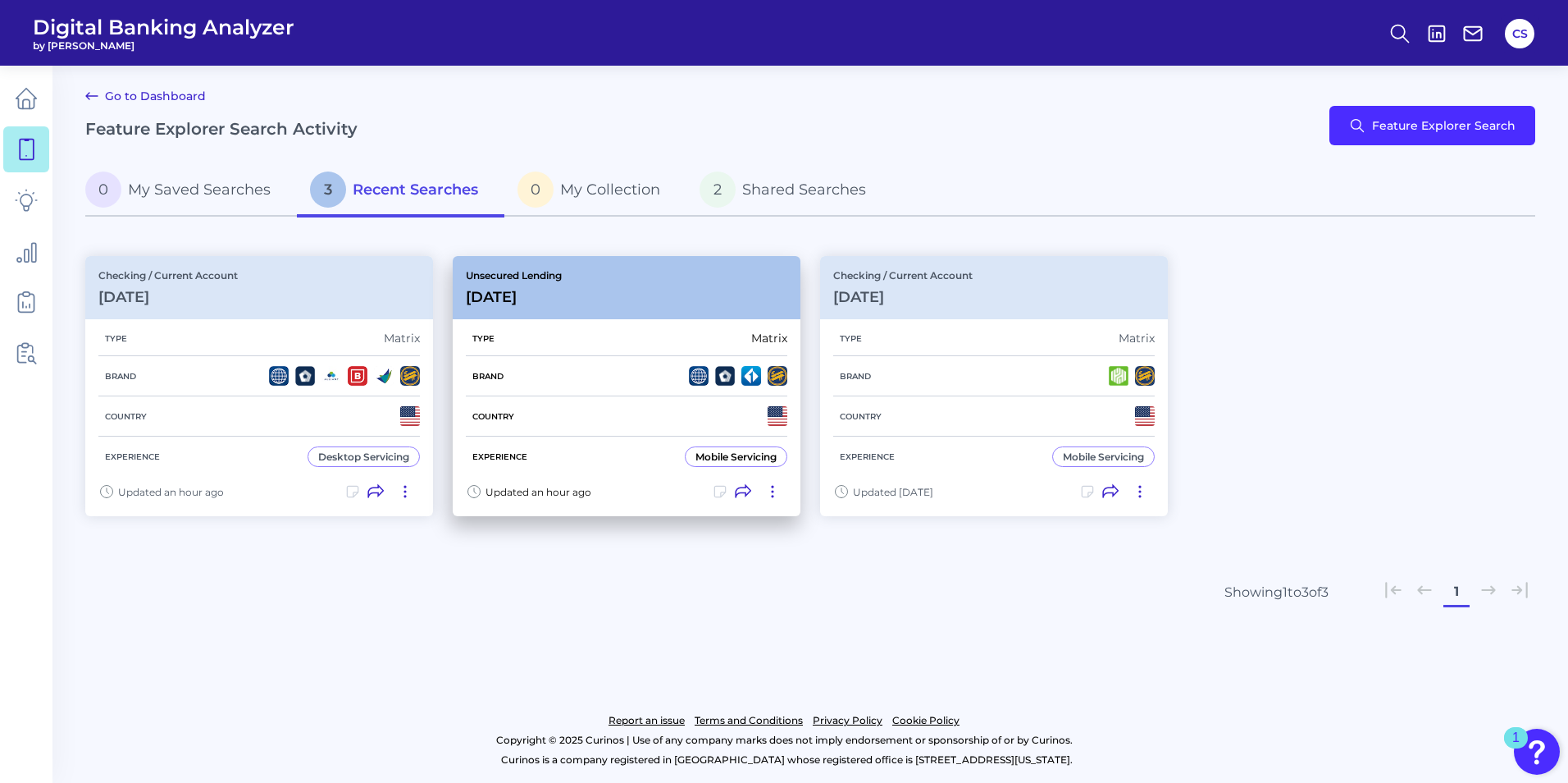
click at [628, 357] on div "Brand" at bounding box center [626, 376] width 322 height 40
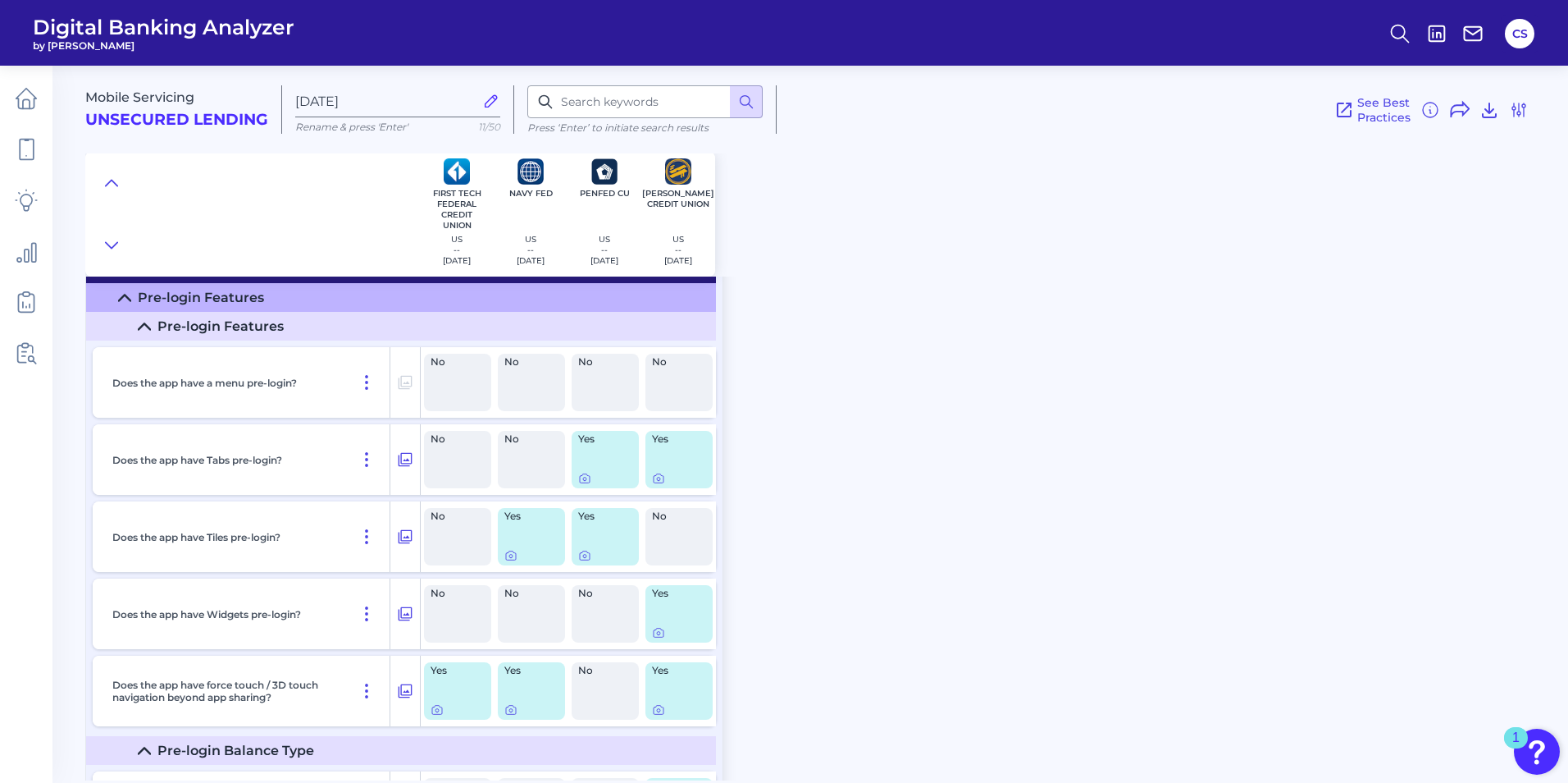
scroll to position [37, 0]
click at [589, 475] on icon at bounding box center [585, 478] width 9 height 9
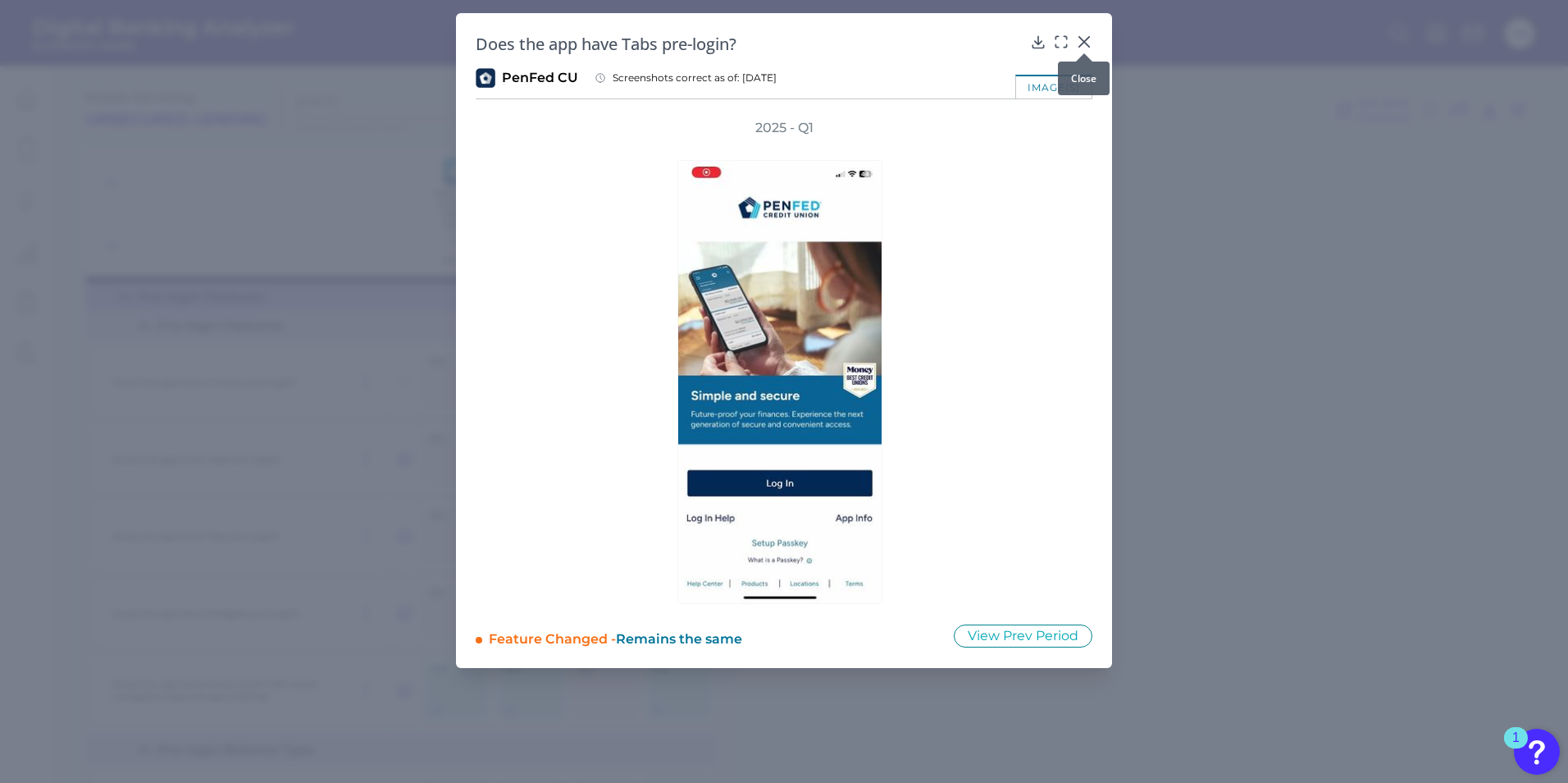
click at [1081, 49] on div at bounding box center [1084, 53] width 16 height 16
click at [1071, 49] on div "Does the app have Tabs pre-login?" at bounding box center [784, 44] width 617 height 23
click at [1083, 43] on icon at bounding box center [1084, 41] width 9 height 9
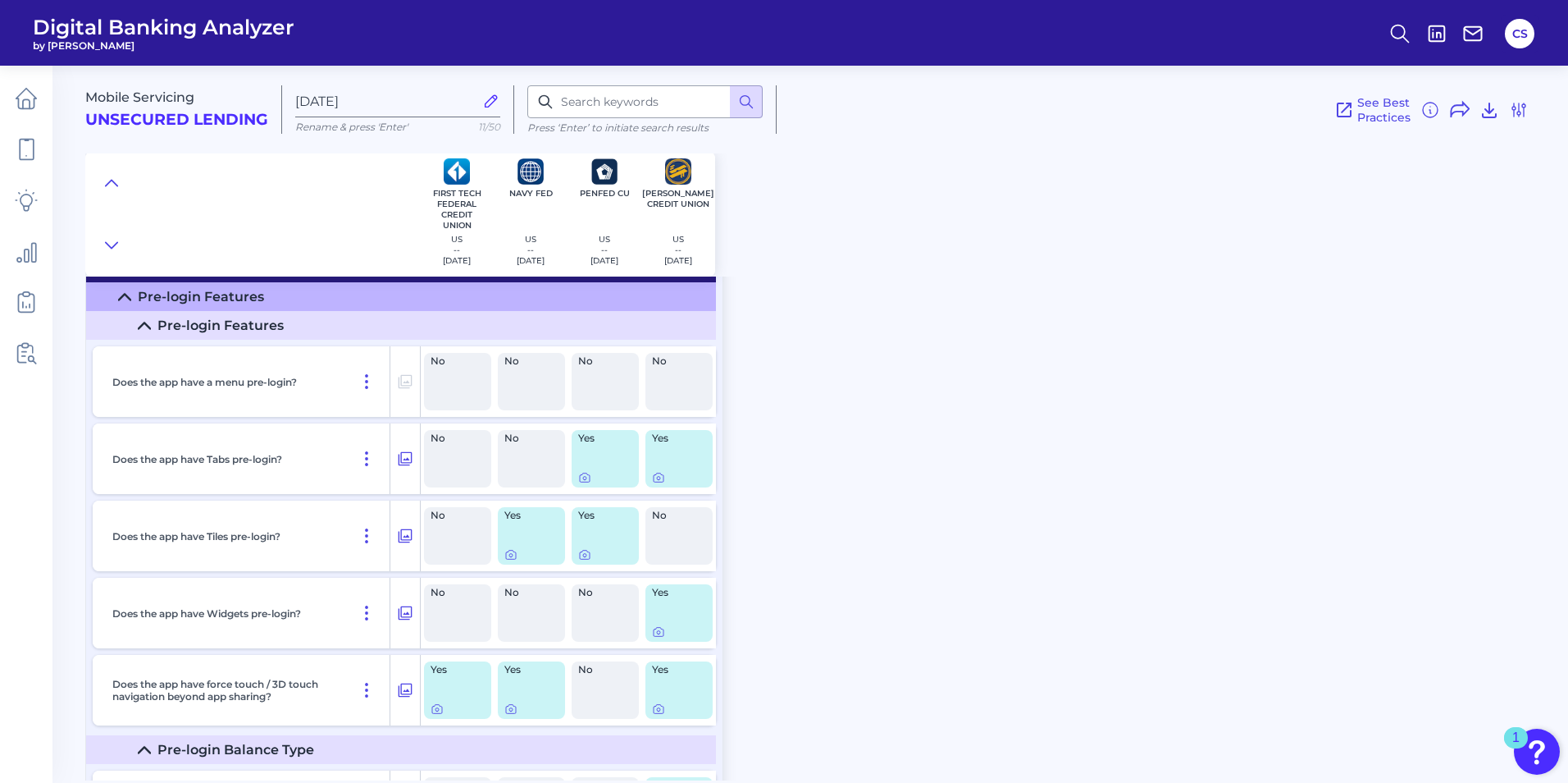
click at [659, 462] on div "Yes" at bounding box center [679, 458] width 68 height 57
click at [657, 475] on icon at bounding box center [659, 478] width 13 height 13
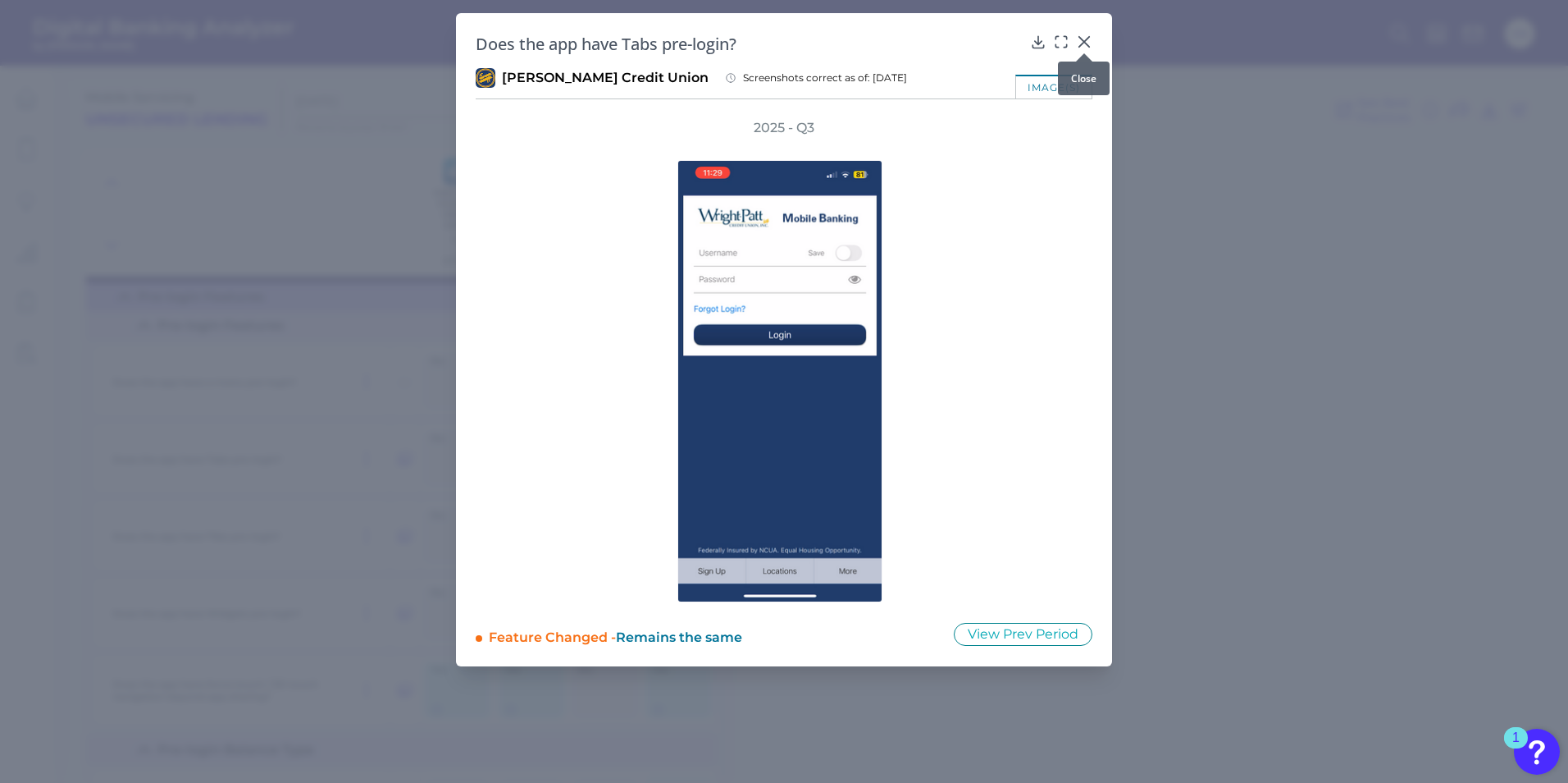
click at [1084, 49] on div at bounding box center [1084, 53] width 16 height 16
click at [1089, 32] on div "Does the app have Tabs pre-login? [PERSON_NAME] Credit Union Screenshots correc…" at bounding box center [784, 340] width 656 height 653
click at [1087, 38] on icon at bounding box center [1084, 41] width 16 height 16
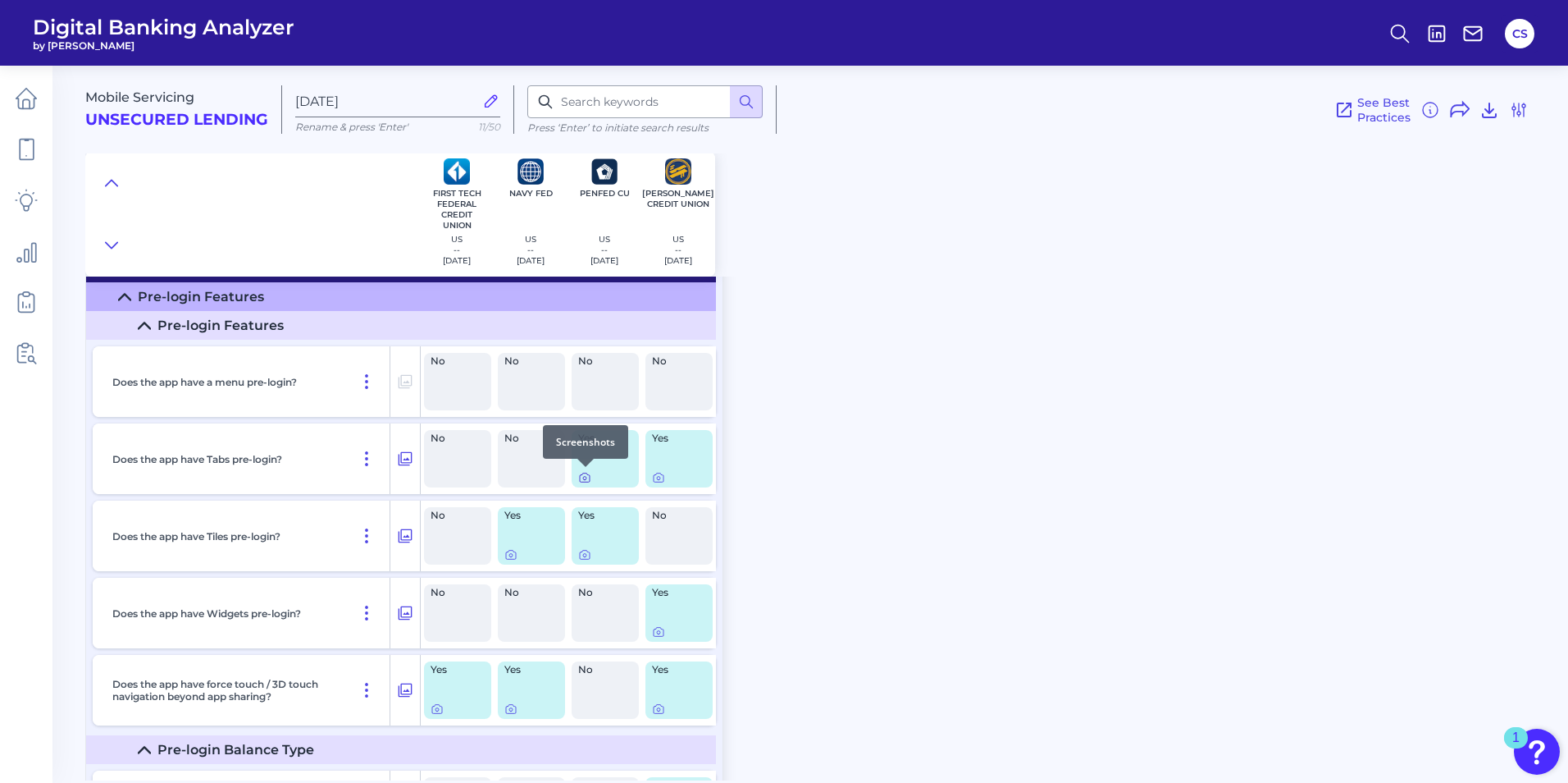
click at [587, 475] on icon at bounding box center [585, 478] width 13 height 13
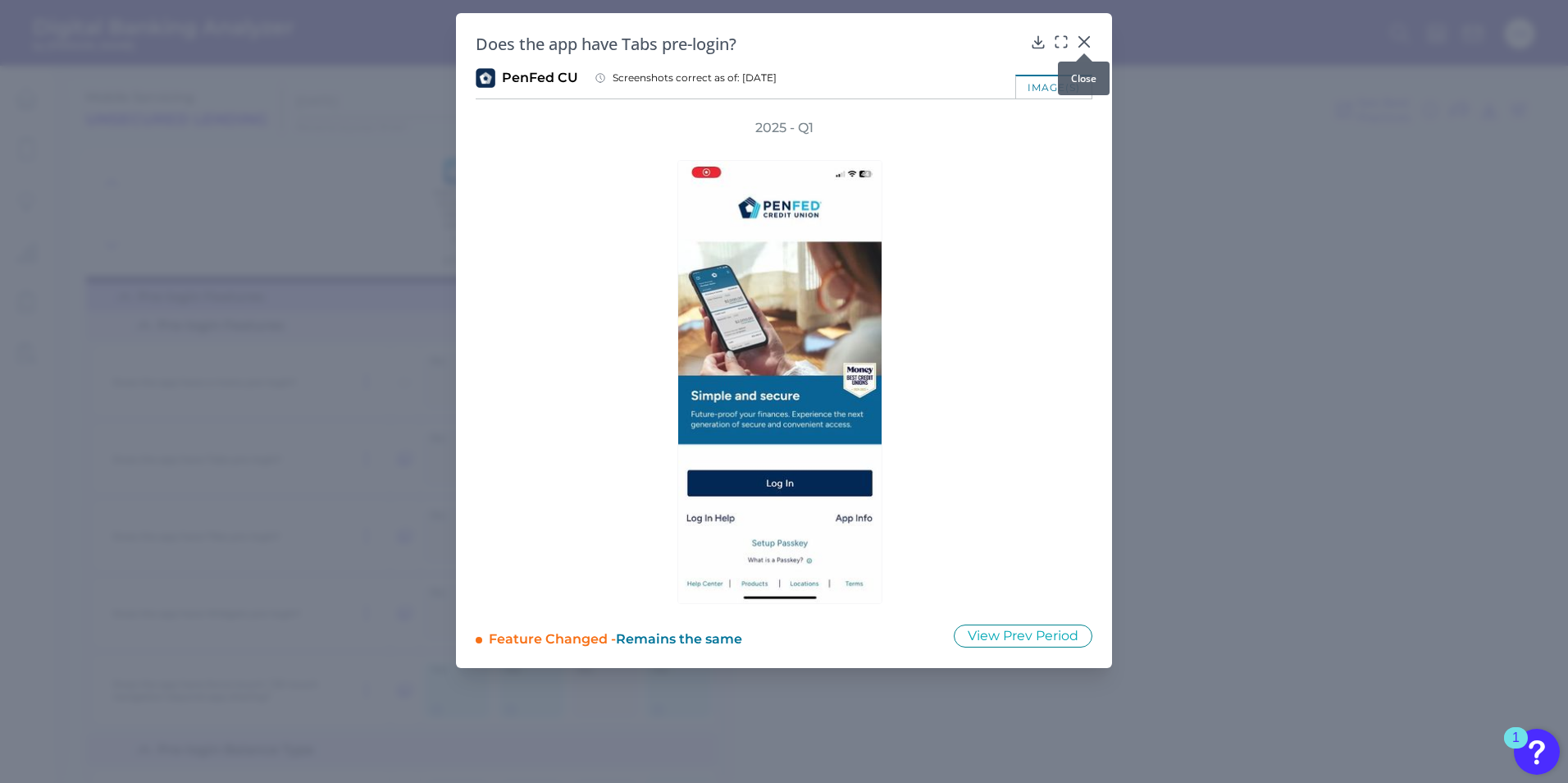
click at [1080, 45] on div at bounding box center [1084, 53] width 16 height 16
click at [1089, 40] on icon at bounding box center [1084, 41] width 16 height 16
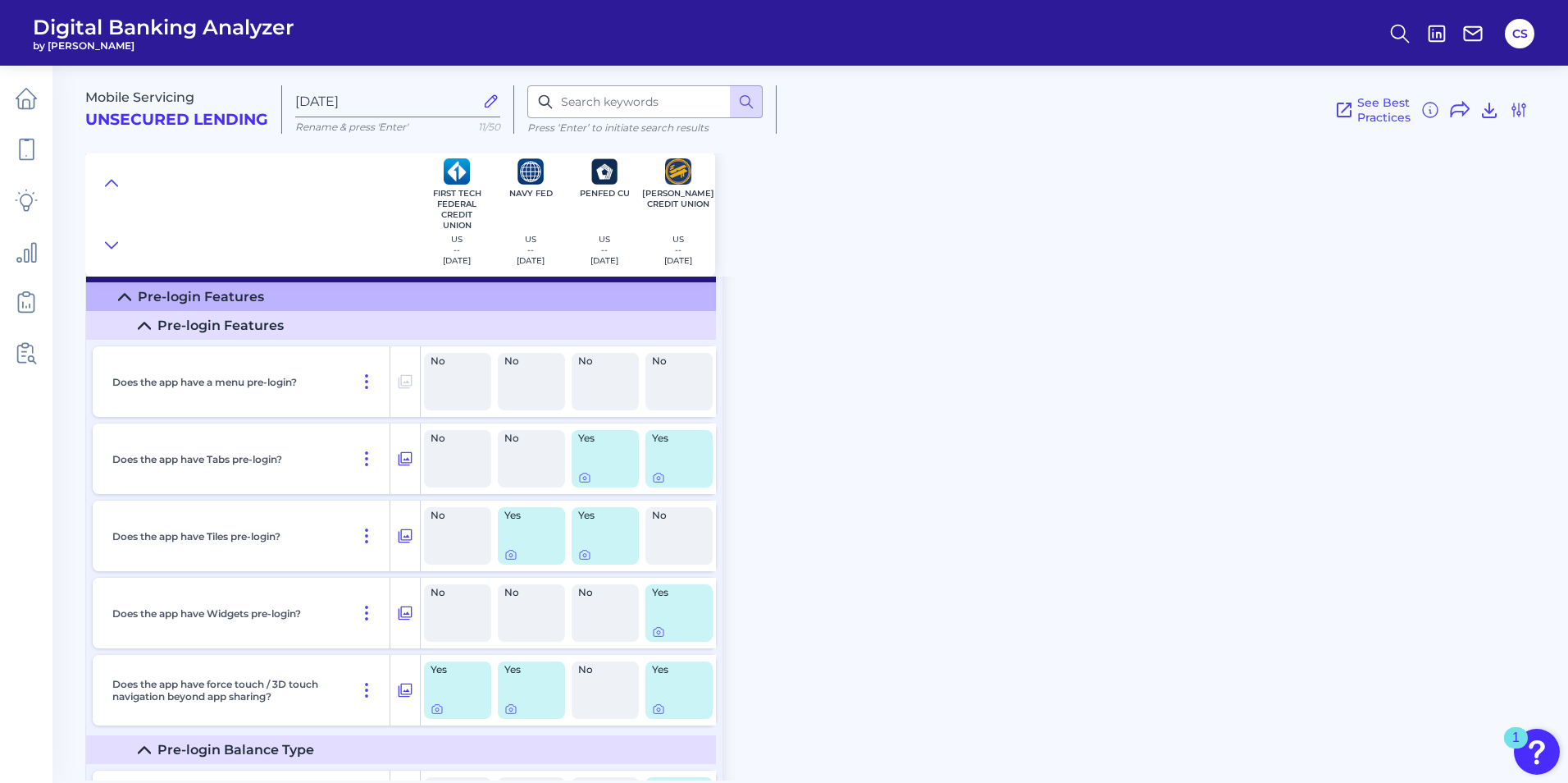
click at [687, 447] on div "Yes" at bounding box center [679, 458] width 68 height 57
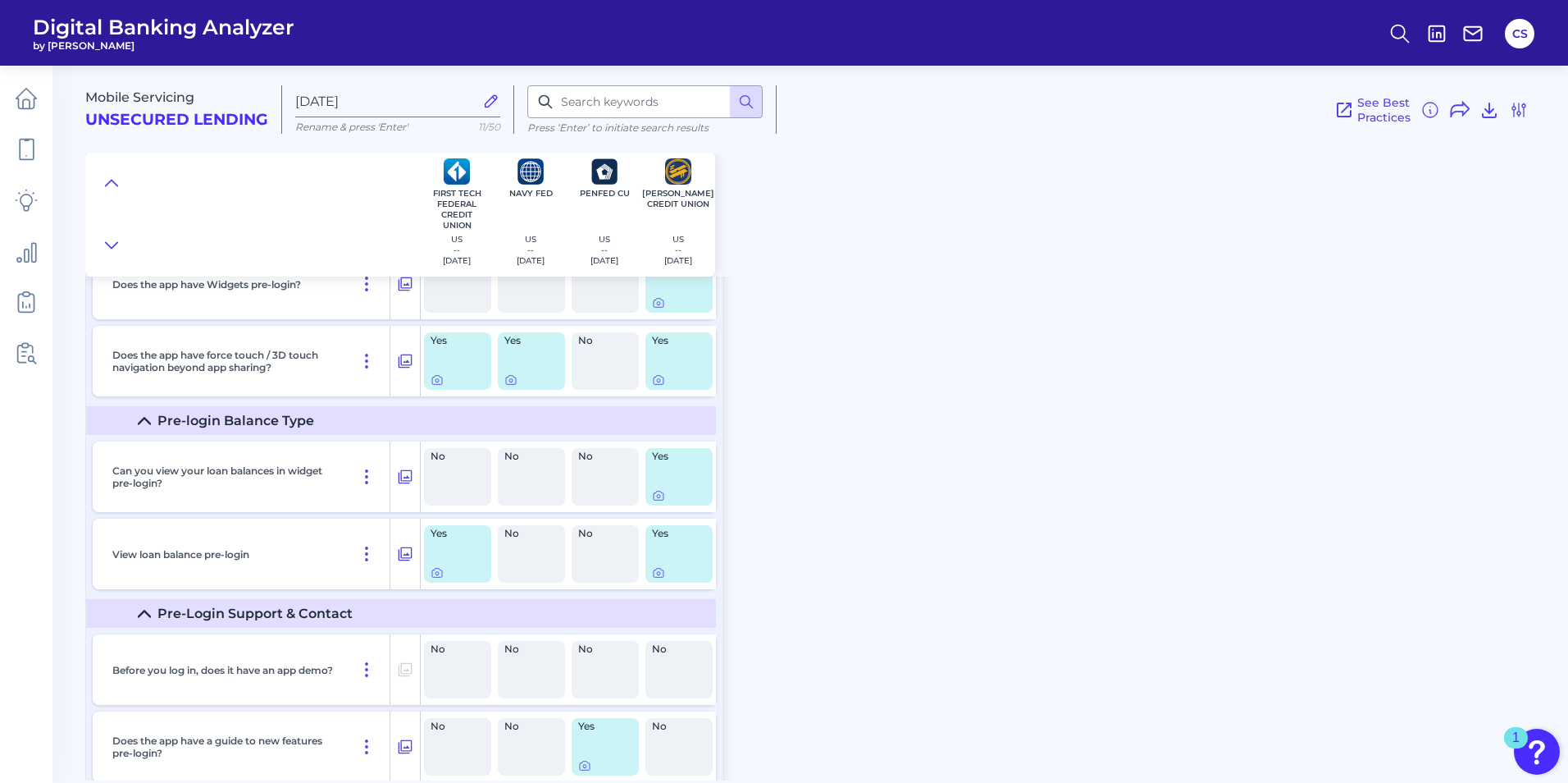
scroll to position [408, 0]
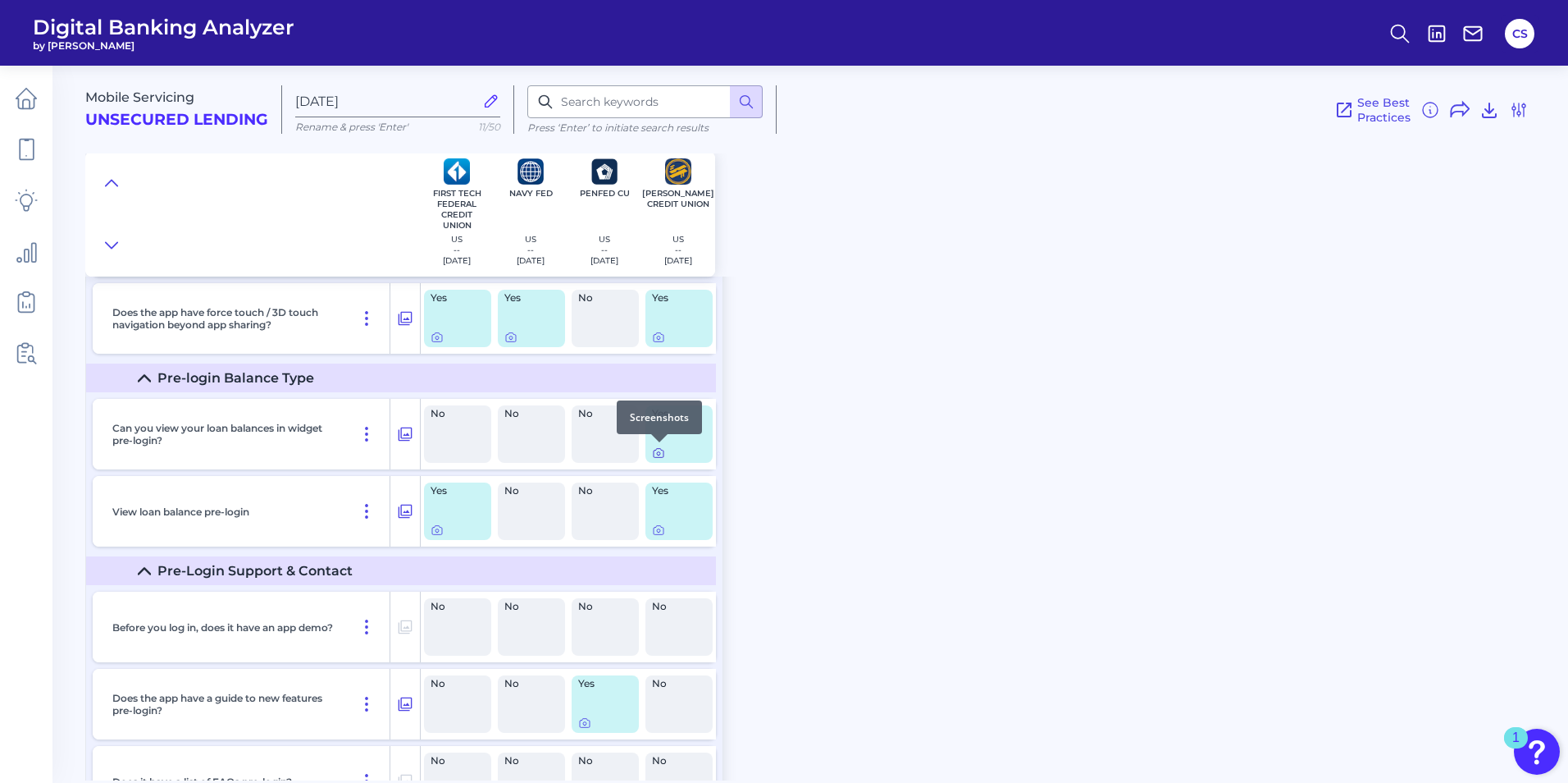
click at [661, 453] on icon at bounding box center [659, 453] width 13 height 13
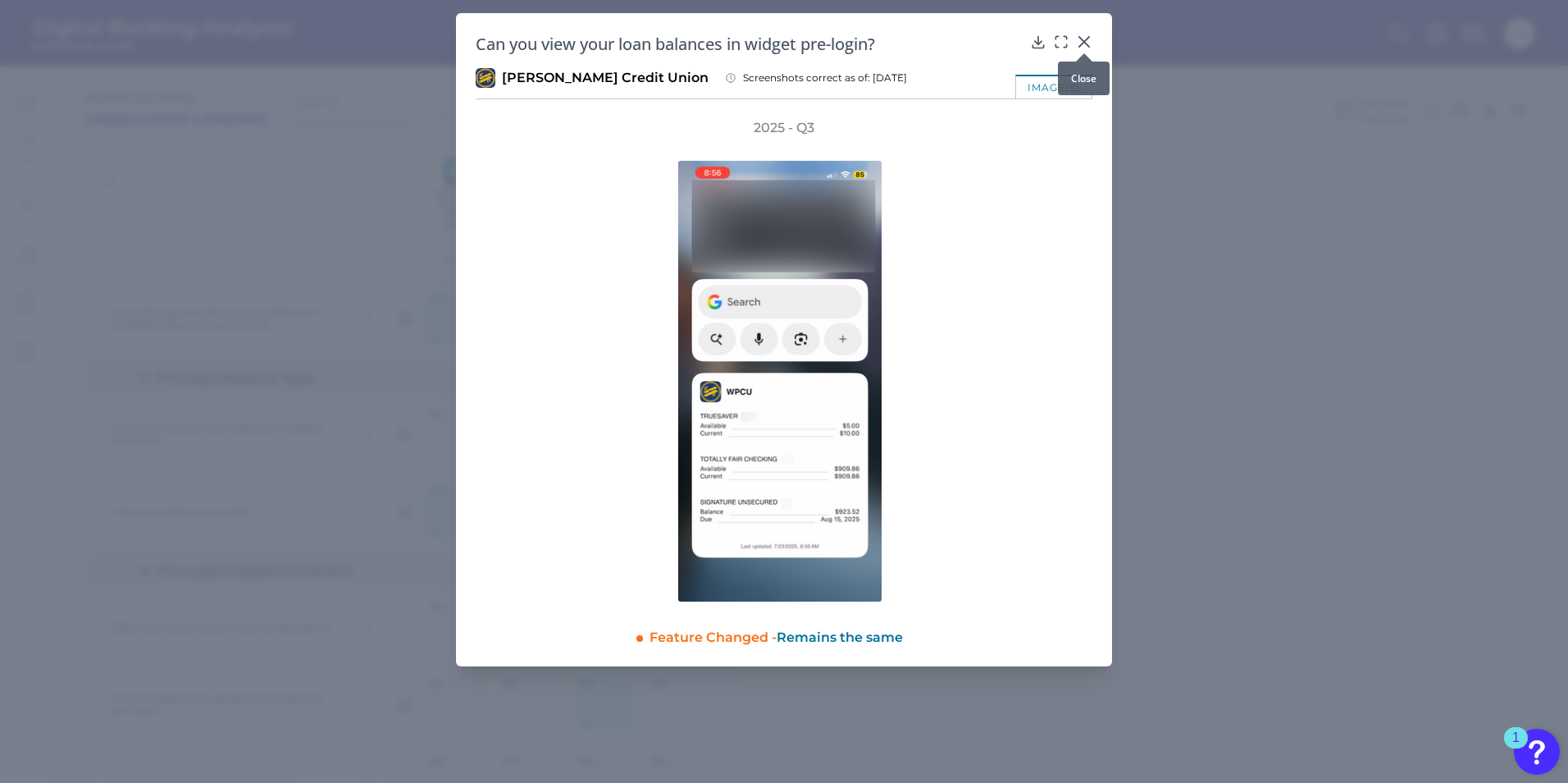
click at [1092, 65] on div "Close" at bounding box center [1083, 79] width 52 height 34
click at [1088, 42] on icon at bounding box center [1084, 41] width 16 height 16
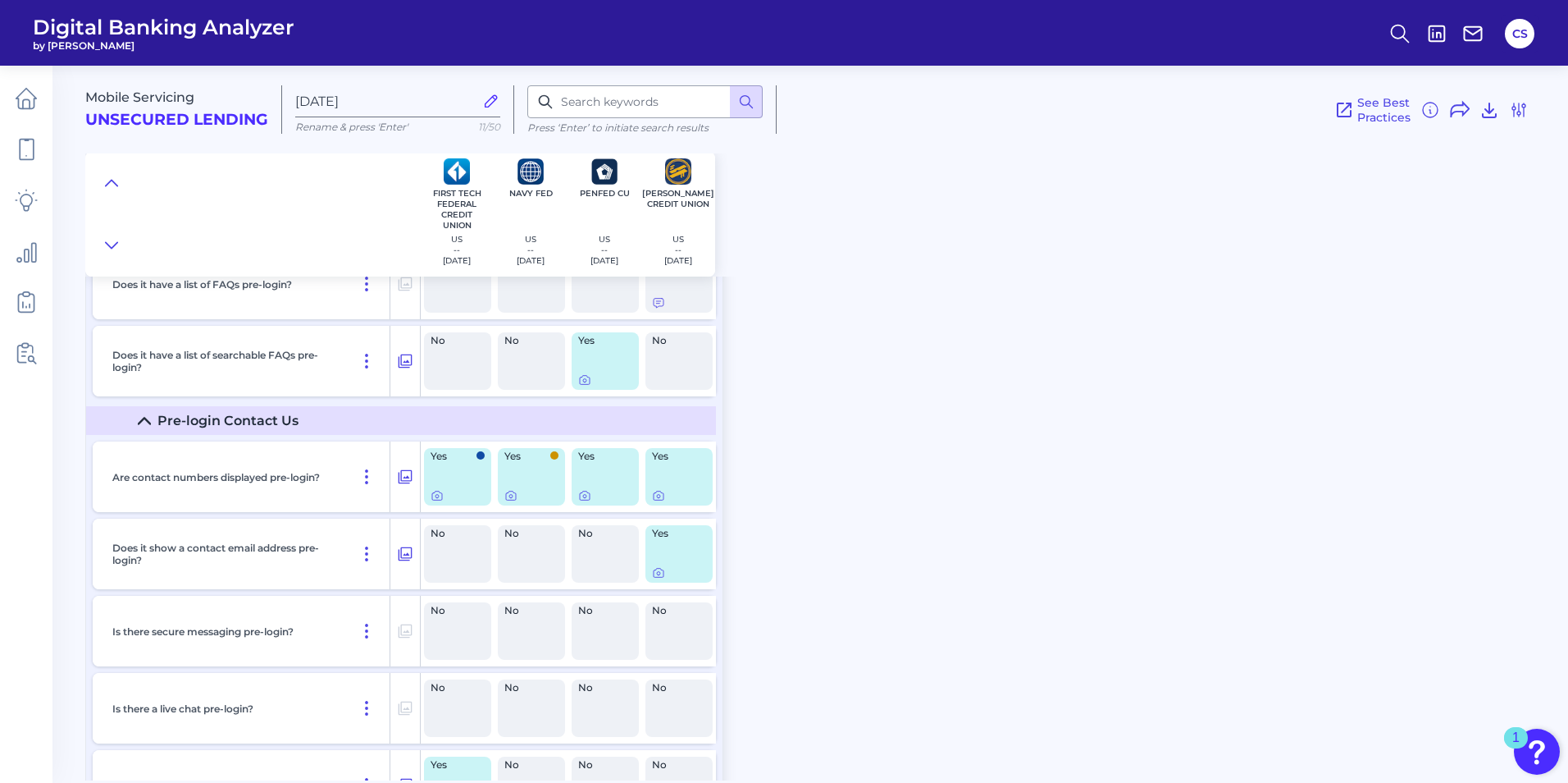
scroll to position [905, 0]
click at [437, 497] on icon at bounding box center [437, 497] width 13 height 13
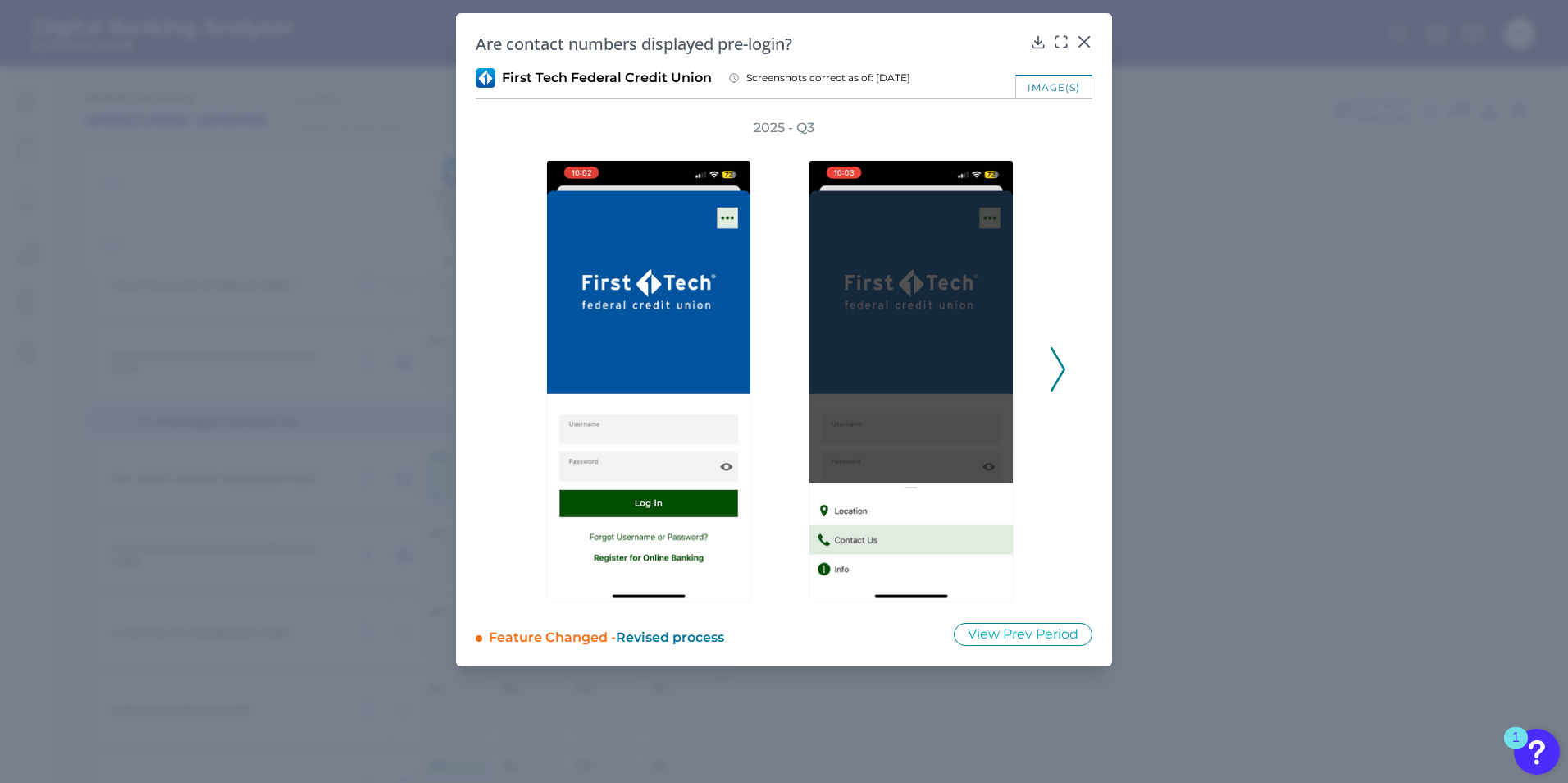
click at [1052, 376] on icon at bounding box center [1058, 369] width 15 height 44
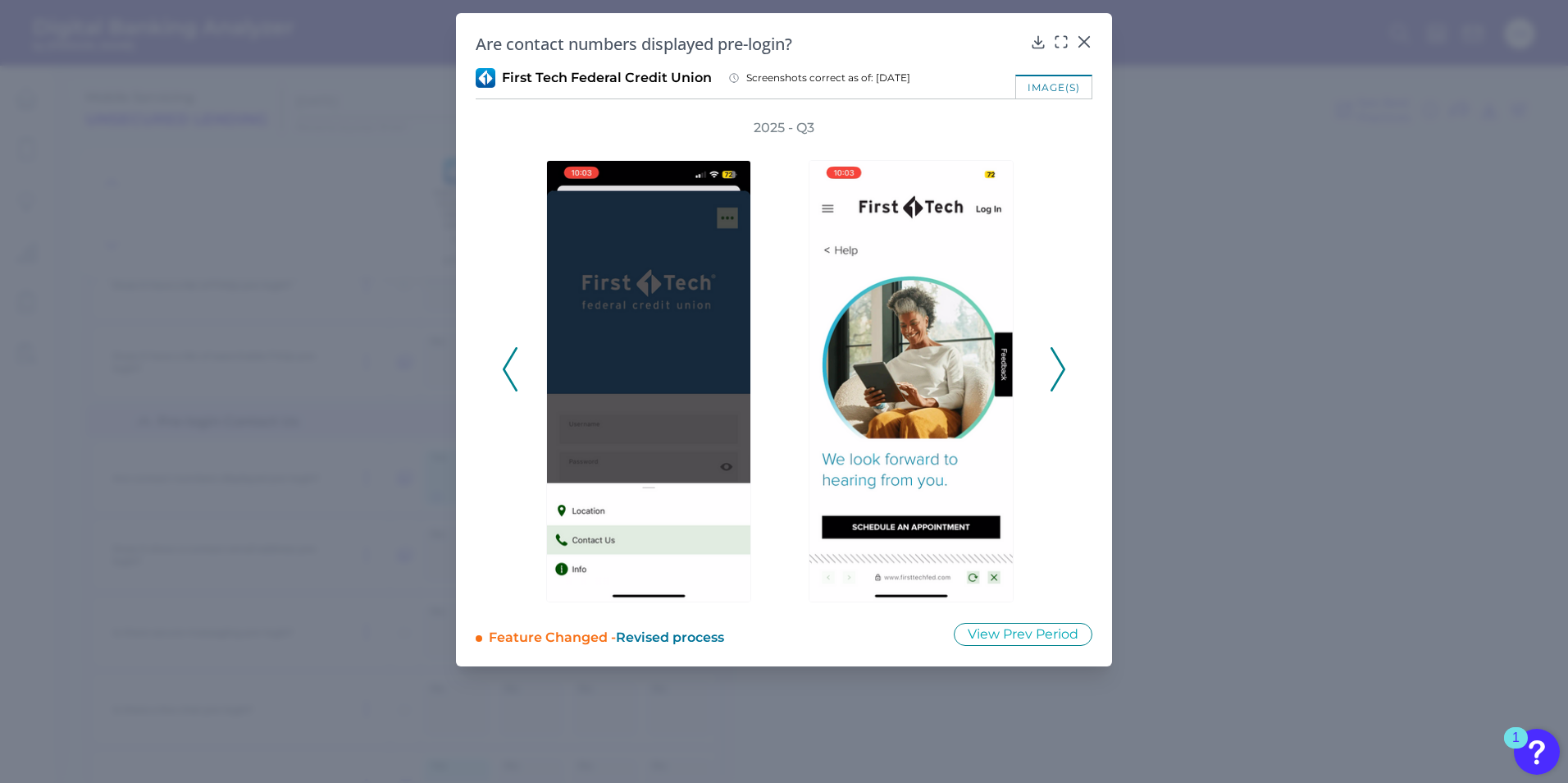
click at [1052, 376] on icon at bounding box center [1058, 369] width 15 height 44
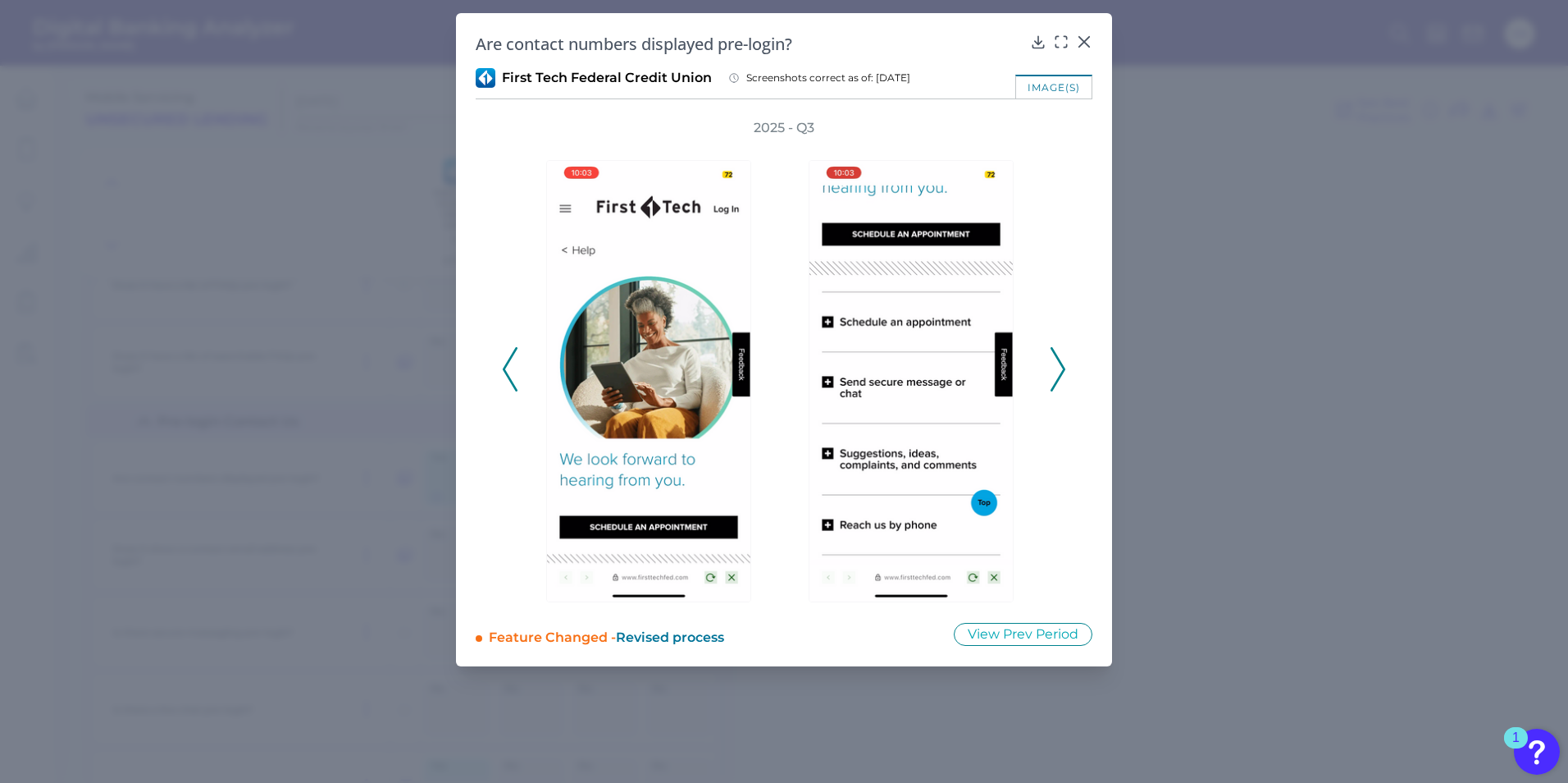
click at [1052, 376] on icon at bounding box center [1058, 369] width 15 height 44
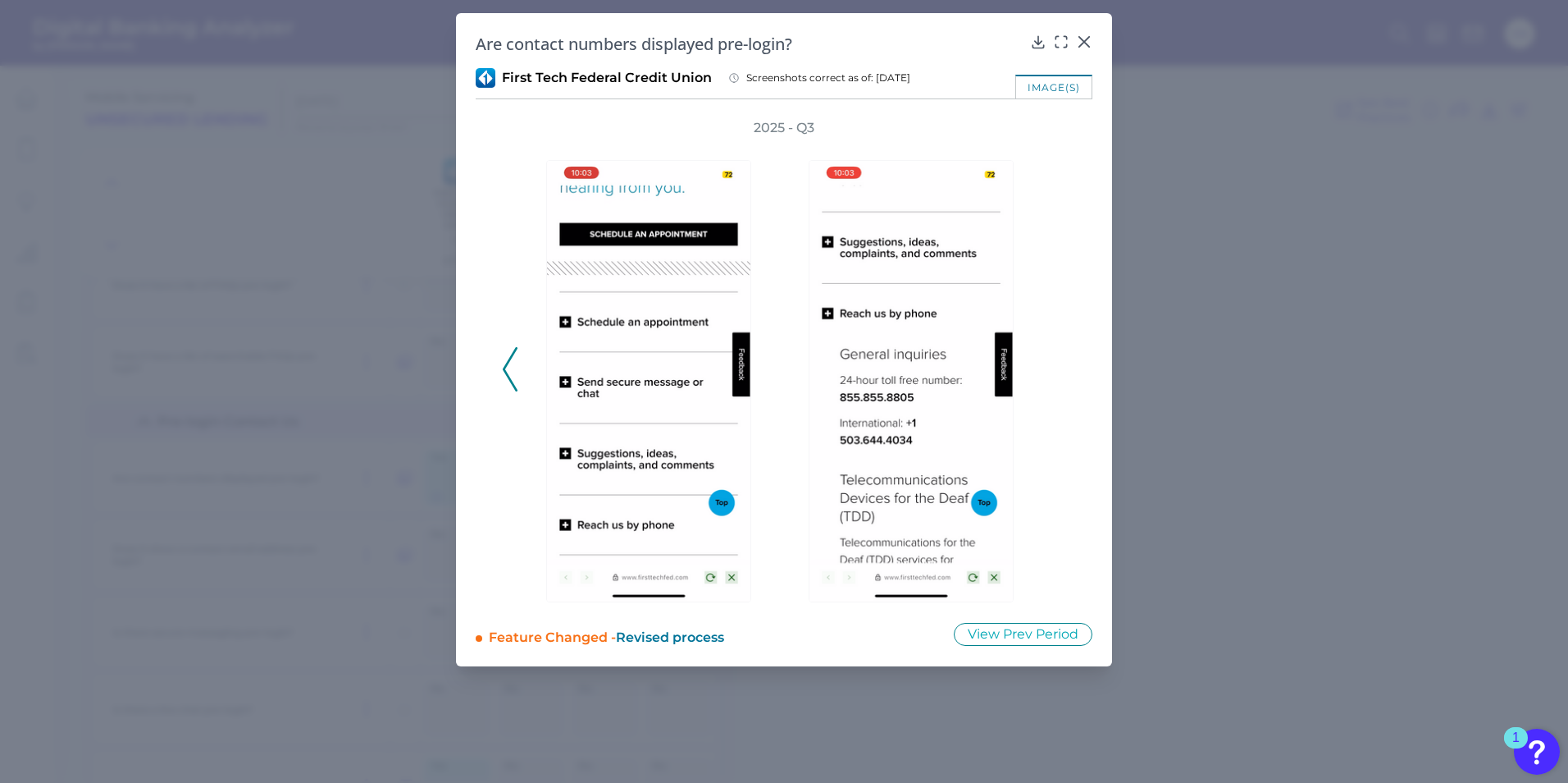
click at [1093, 46] on div "Are contact numbers displayed pre-login? First Tech Federal Credit Union Screen…" at bounding box center [784, 340] width 656 height 653
click at [1085, 45] on div at bounding box center [1084, 53] width 16 height 16
click at [1085, 42] on icon at bounding box center [1084, 41] width 9 height 9
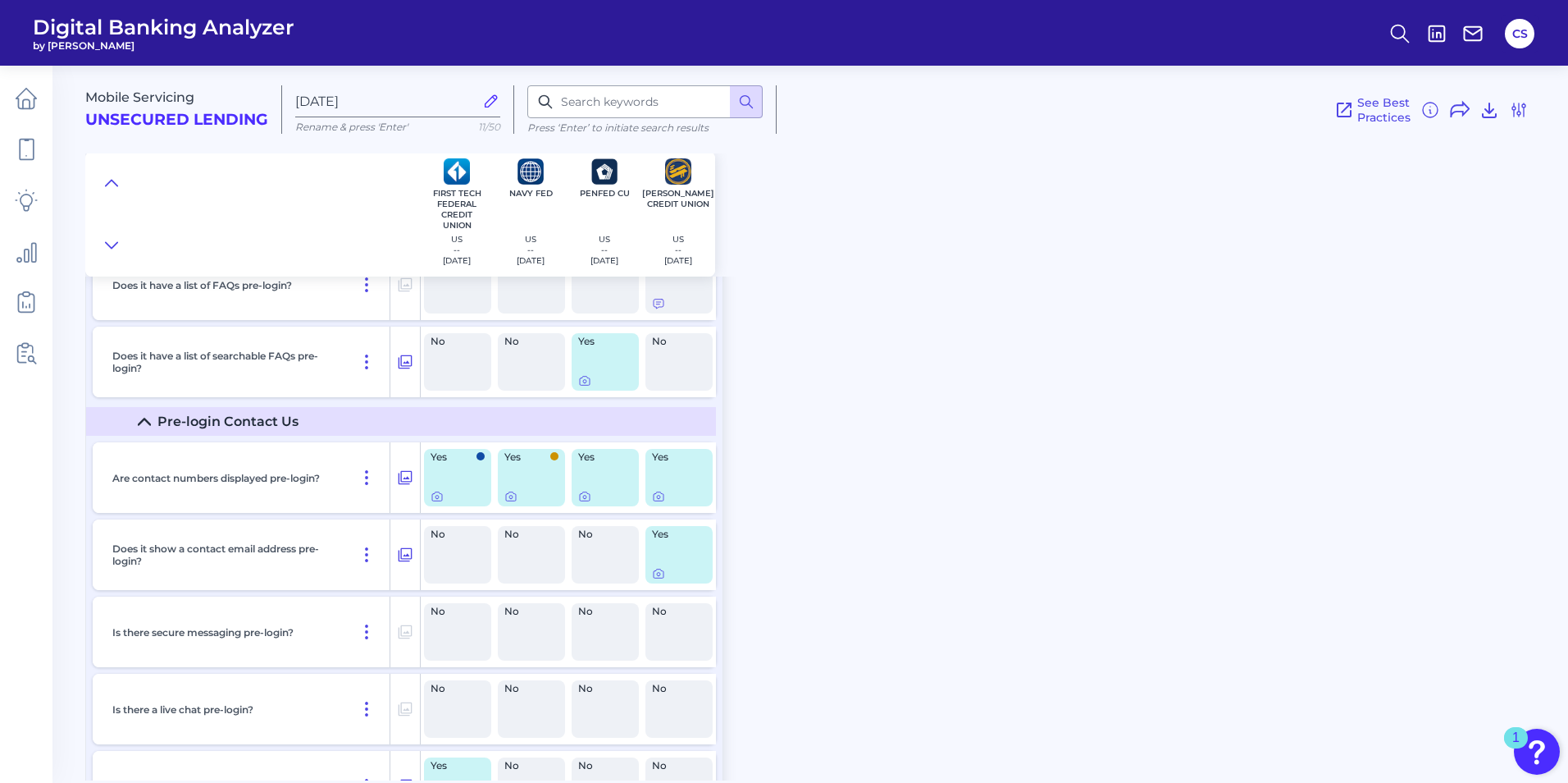
click at [911, 511] on div "Mobile Servicing Unsecured Lending [DATE] Rename & press 'Enter' 11/50 Press ‘E…" at bounding box center [827, 417] width 1483 height 727
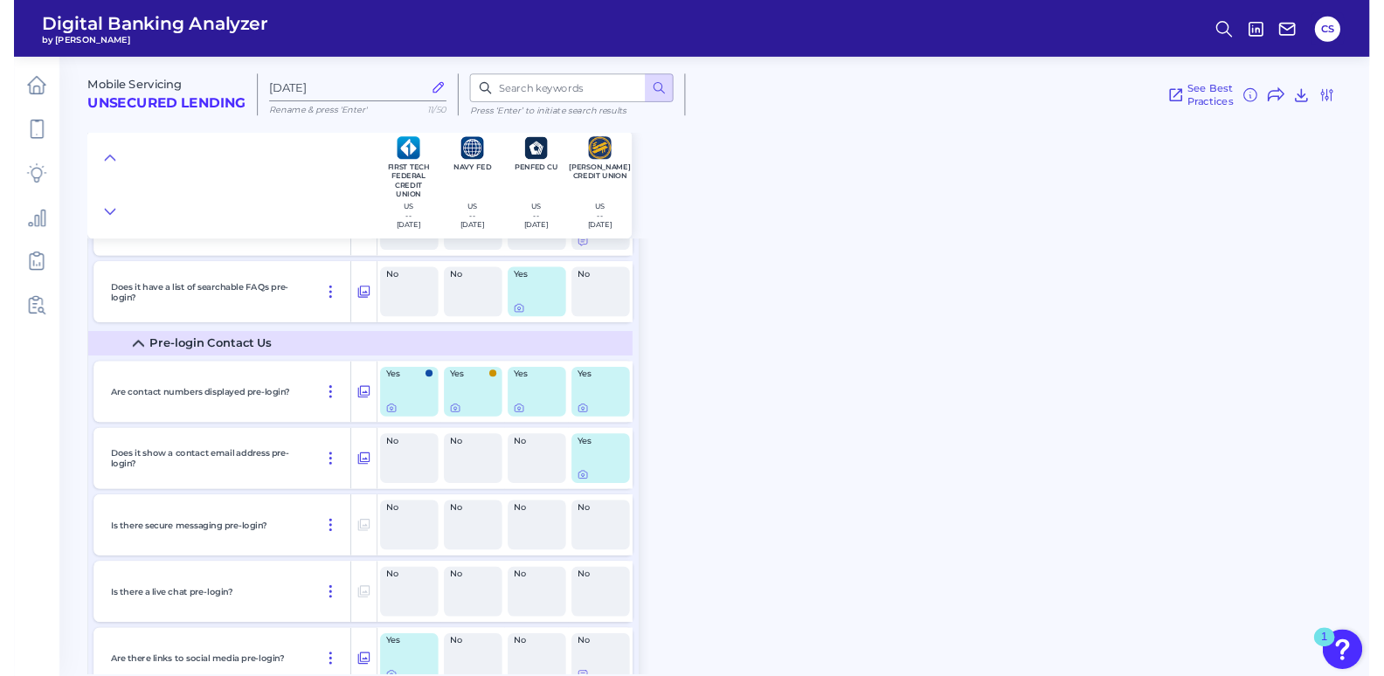
scroll to position [990, 0]
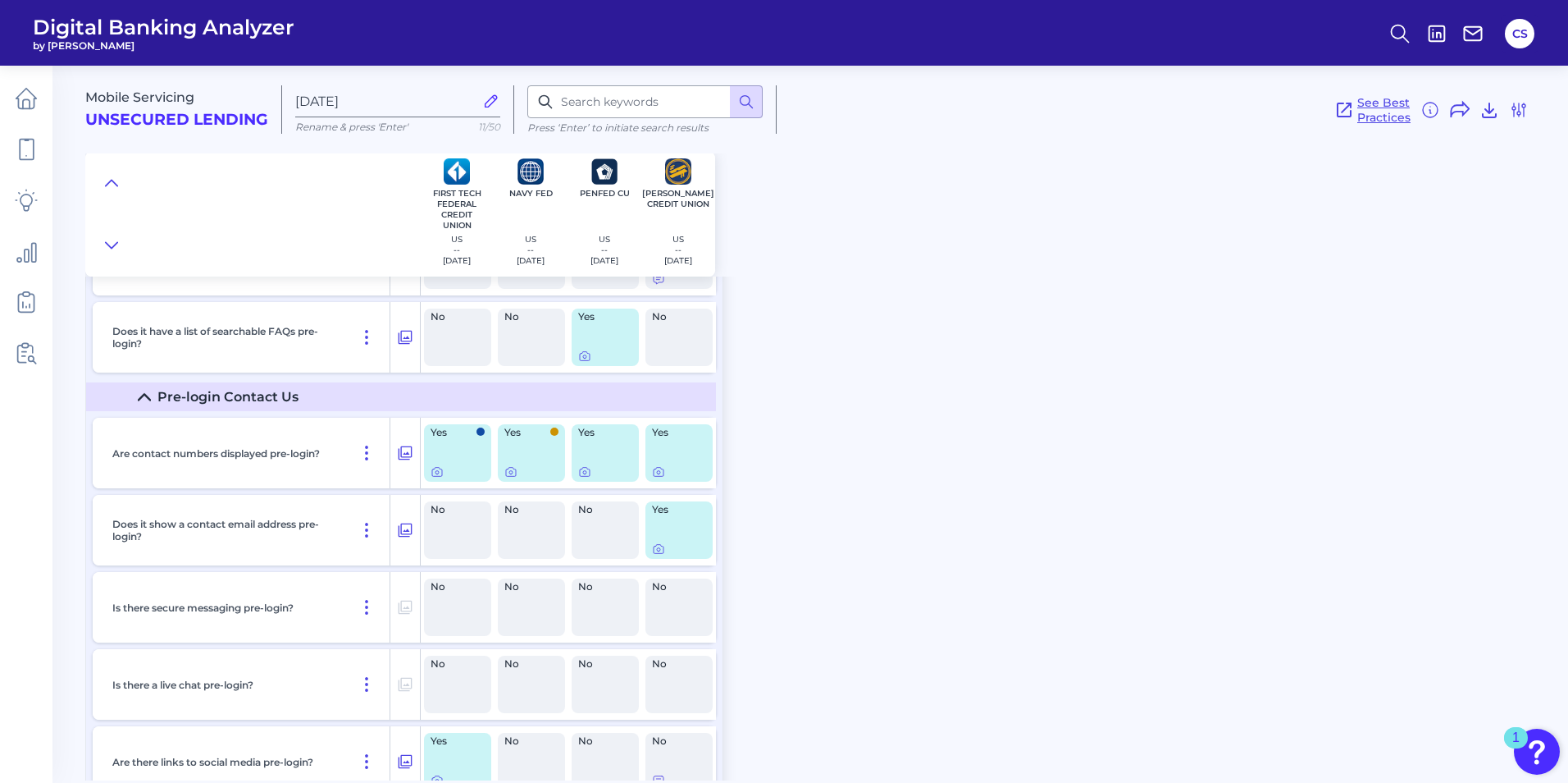
click at [1304, 113] on icon at bounding box center [1344, 110] width 20 height 20
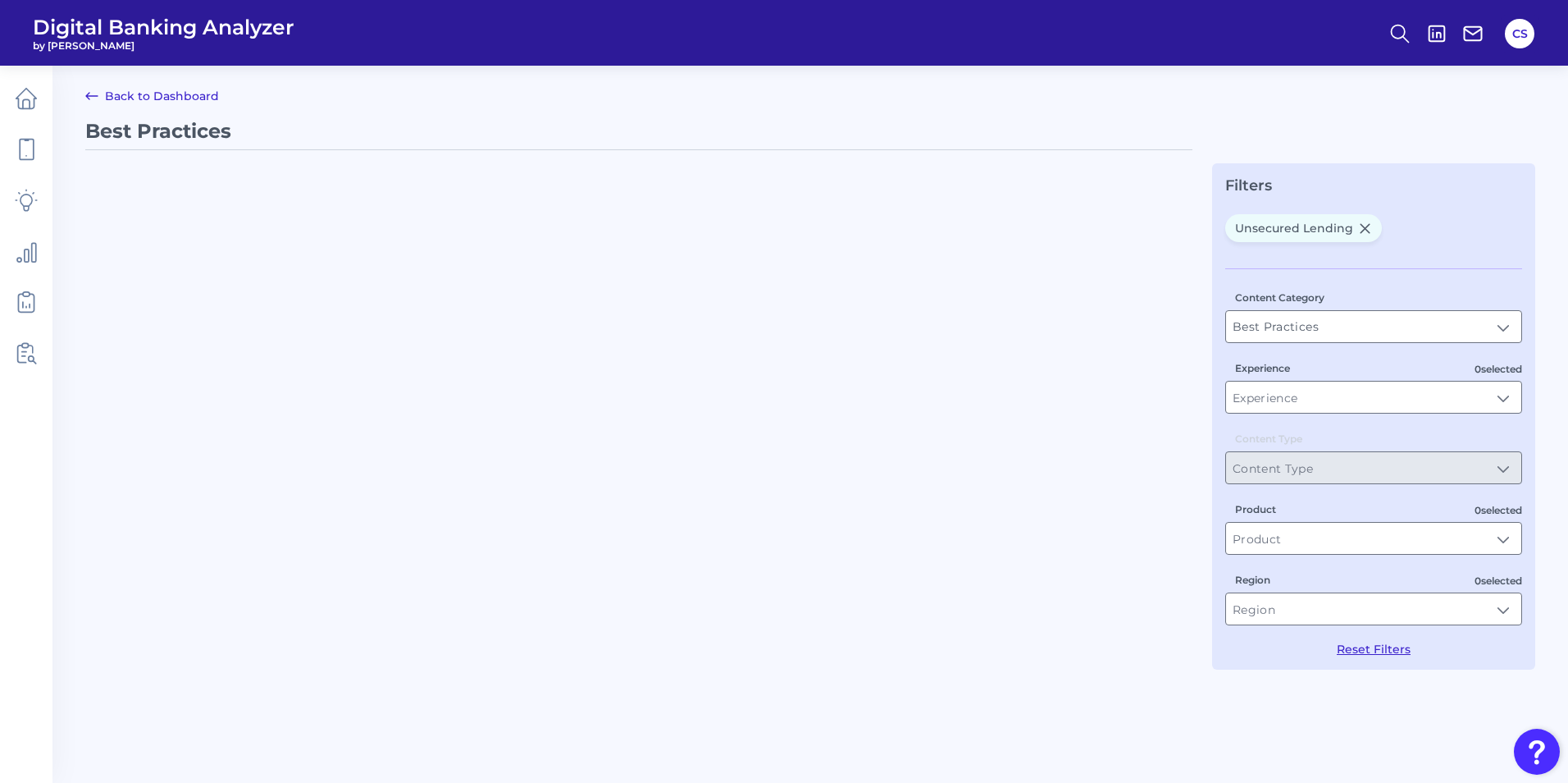
type input "Unsecured Lending"
